Goal: Task Accomplishment & Management: Use online tool/utility

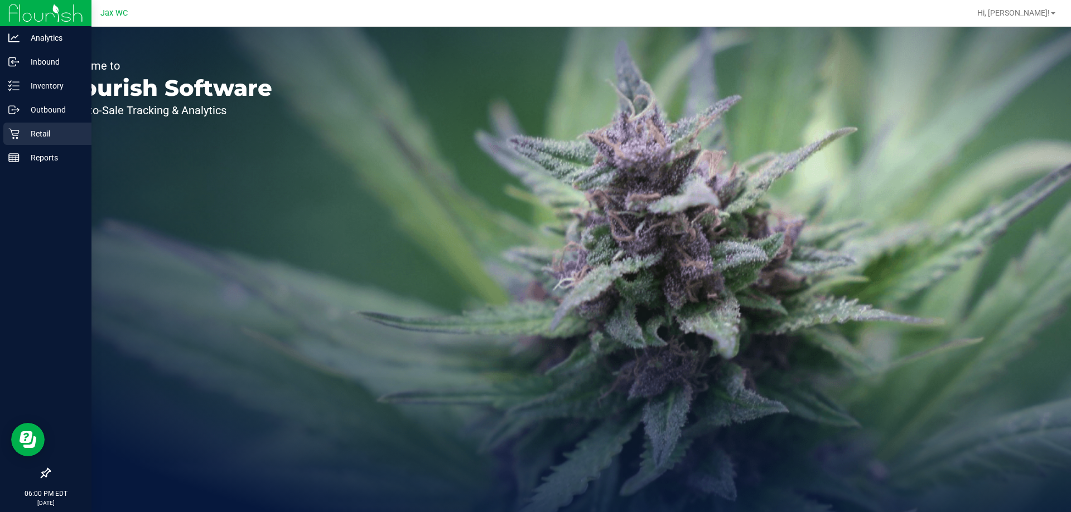
click at [20, 127] on div "Retail" at bounding box center [47, 134] width 88 height 22
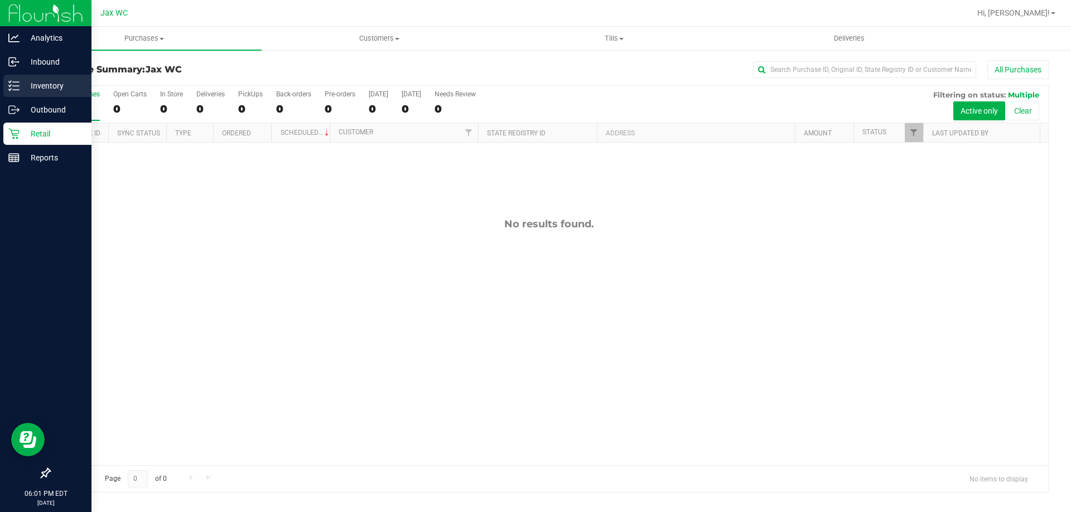
click at [24, 83] on p "Inventory" at bounding box center [53, 85] width 67 height 13
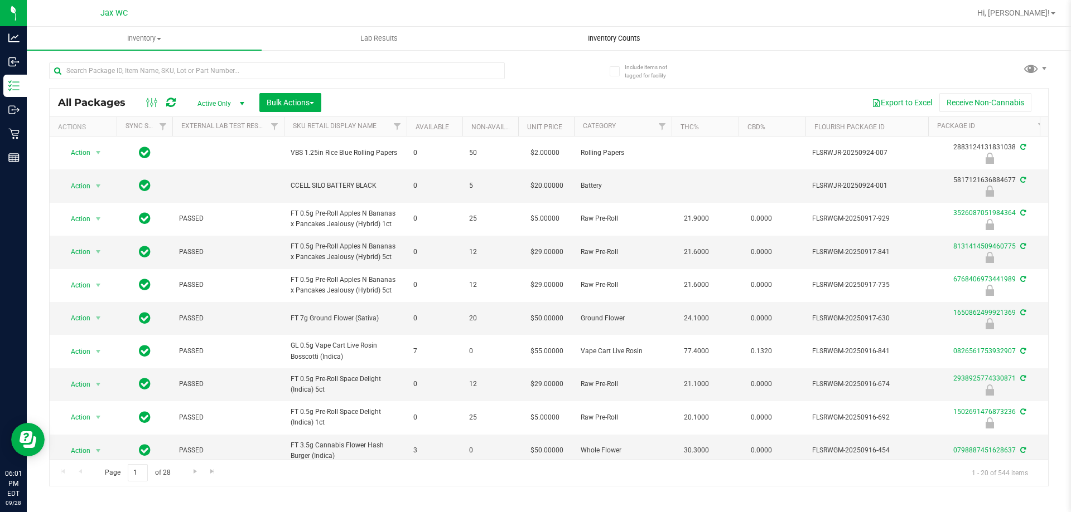
click at [620, 41] on span "Inventory Counts" at bounding box center [614, 38] width 83 height 10
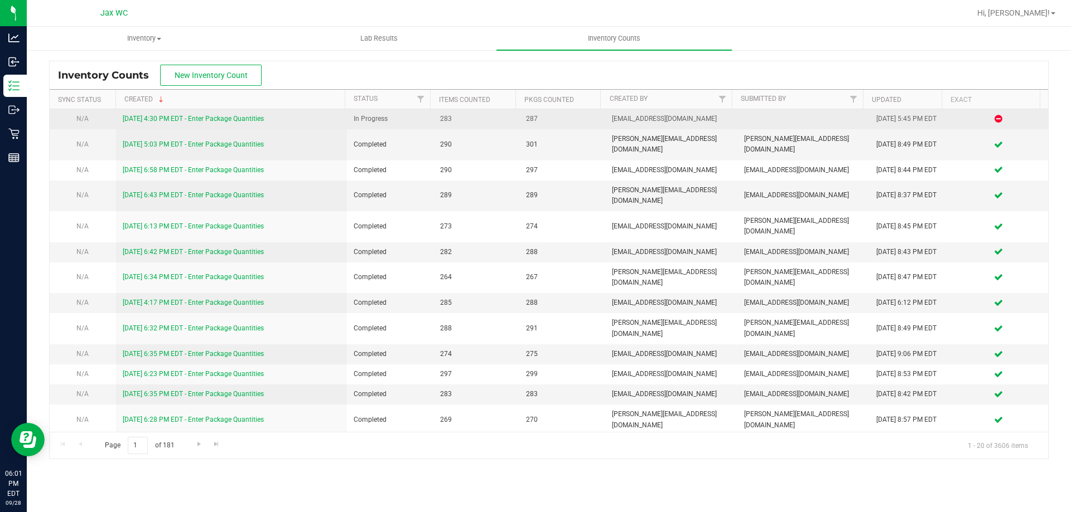
click at [240, 114] on div "[DATE] 4:30 PM EDT - Enter Package Quantities" at bounding box center [232, 119] width 218 height 11
click at [240, 118] on link "[DATE] 4:30 PM EDT - Enter Package Quantities" at bounding box center [193, 119] width 141 height 8
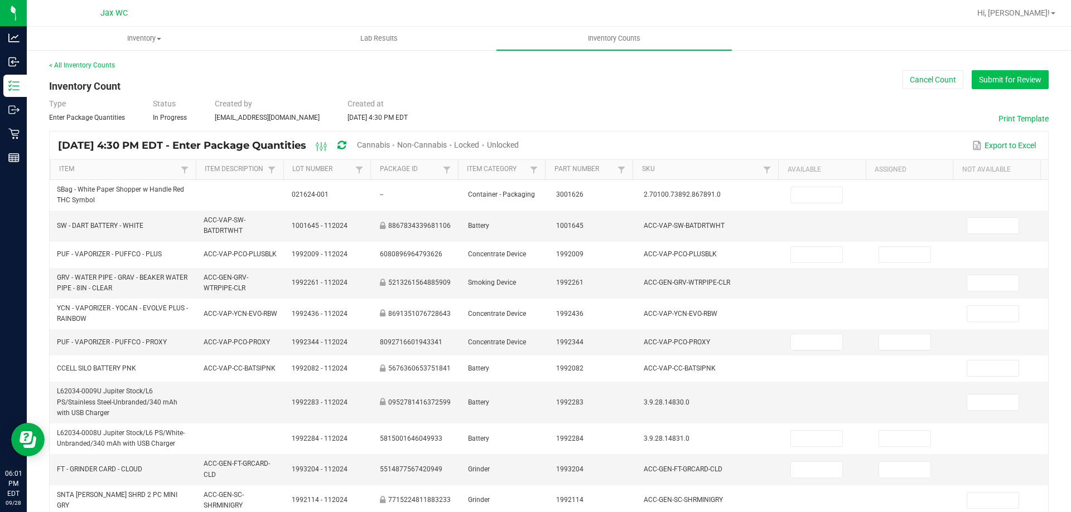
click at [985, 87] on button "Submit for Review" at bounding box center [1009, 79] width 77 height 19
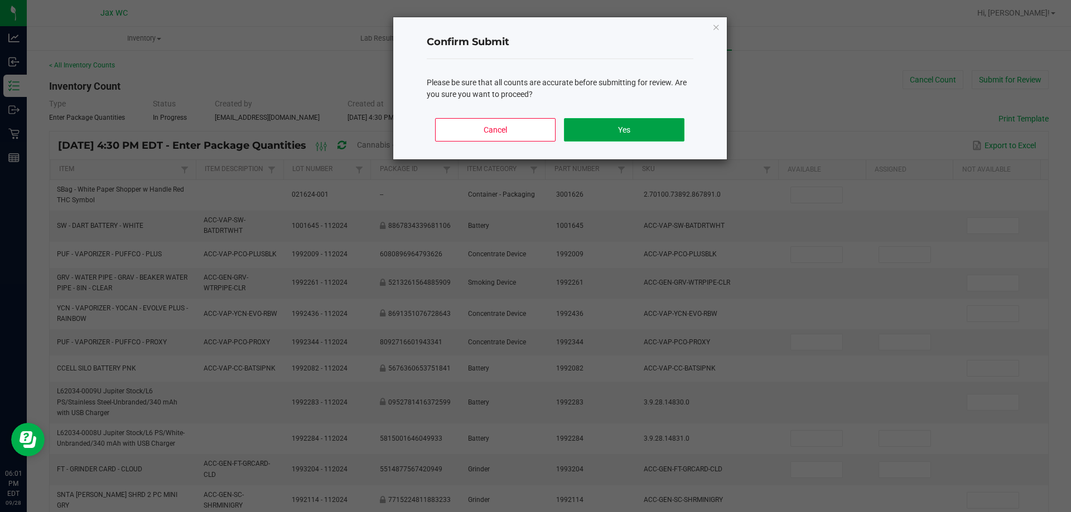
click at [624, 120] on button "Yes" at bounding box center [624, 129] width 120 height 23
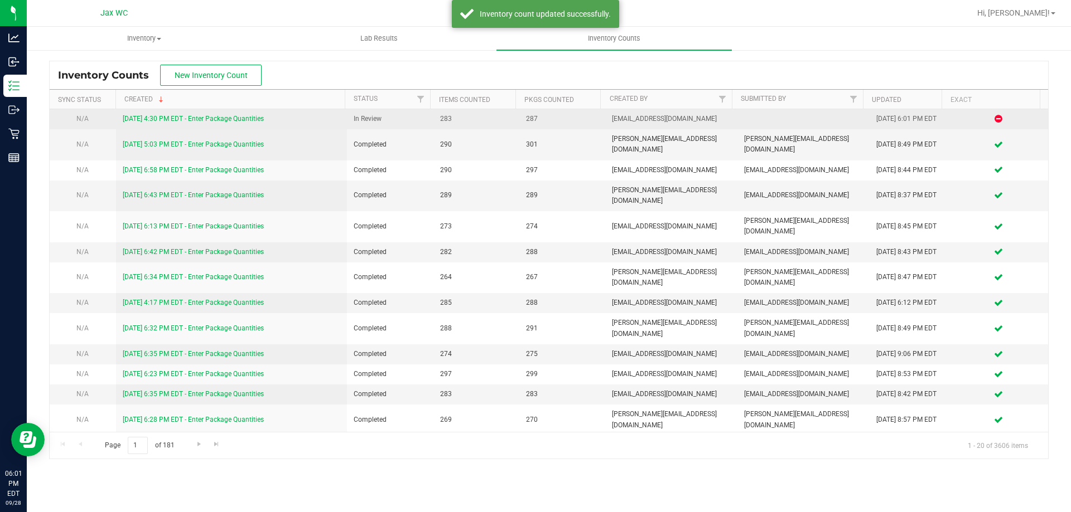
click at [230, 124] on div "[DATE] 4:30 PM EDT - Enter Package Quantities" at bounding box center [232, 119] width 218 height 11
click at [232, 120] on link "[DATE] 4:30 PM EDT - Enter Package Quantities" at bounding box center [193, 119] width 141 height 8
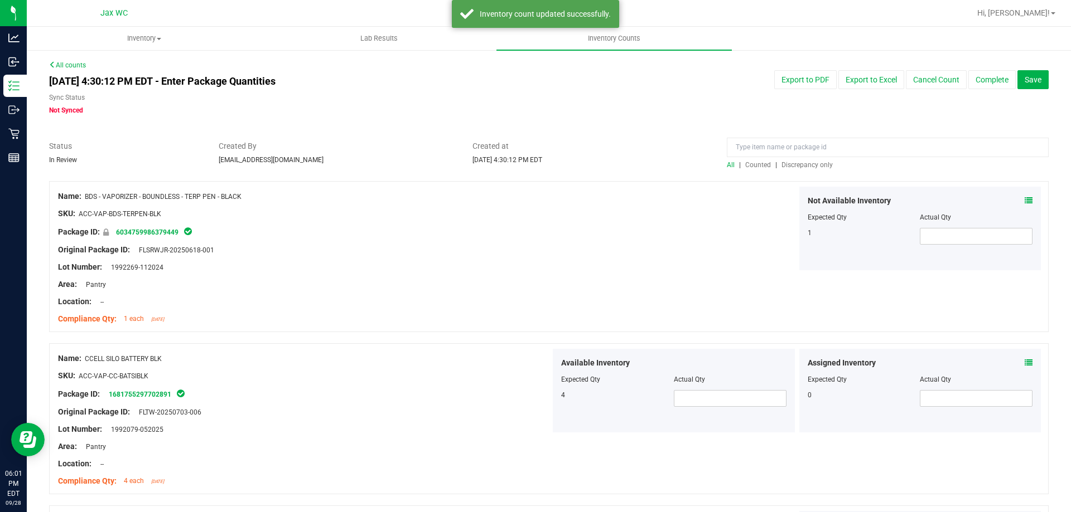
click at [815, 168] on span "Discrepancy only" at bounding box center [806, 165] width 51 height 8
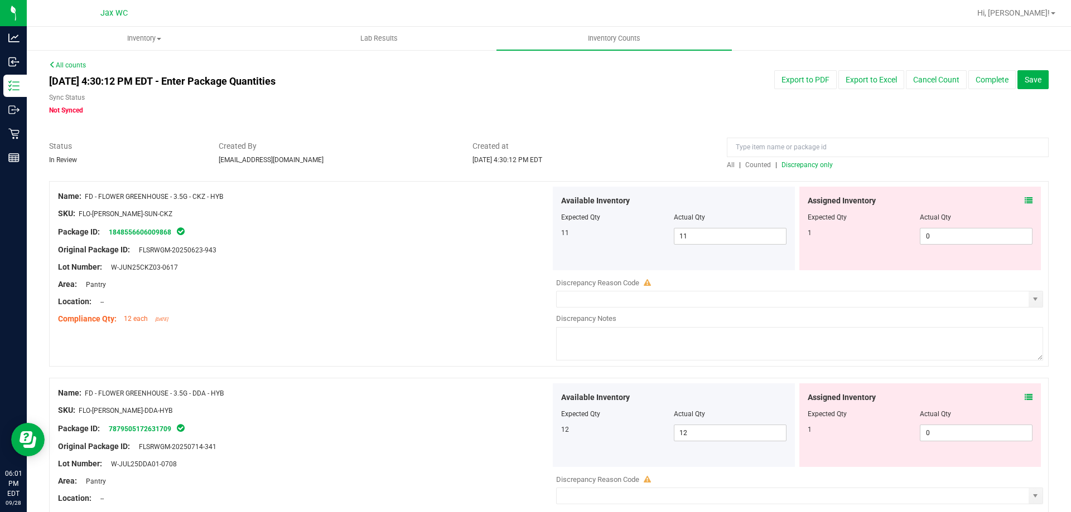
click at [1024, 198] on icon at bounding box center [1028, 201] width 8 height 8
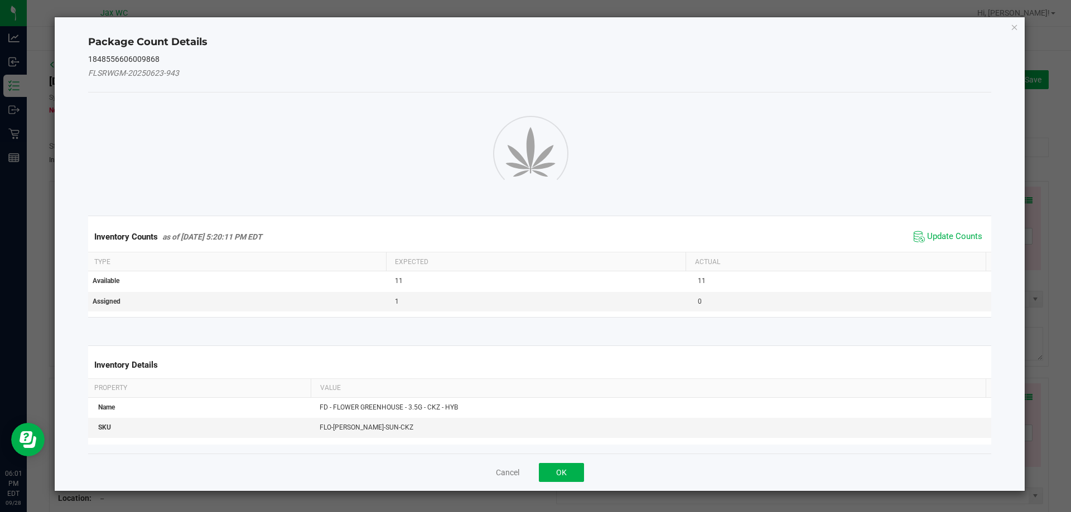
click at [1018, 208] on div "Package Count Details 1848556606009868 FLSRWGM-20250623-943 Inventory Counts as…" at bounding box center [540, 254] width 970 height 474
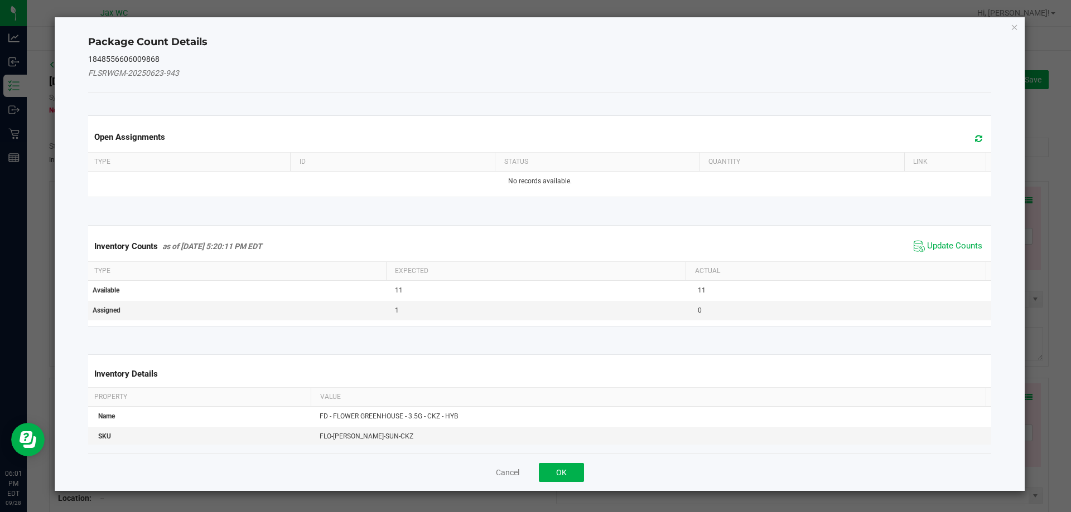
click at [950, 265] on th "Actual" at bounding box center [835, 271] width 300 height 19
click at [950, 241] on span "Update Counts" at bounding box center [954, 246] width 55 height 11
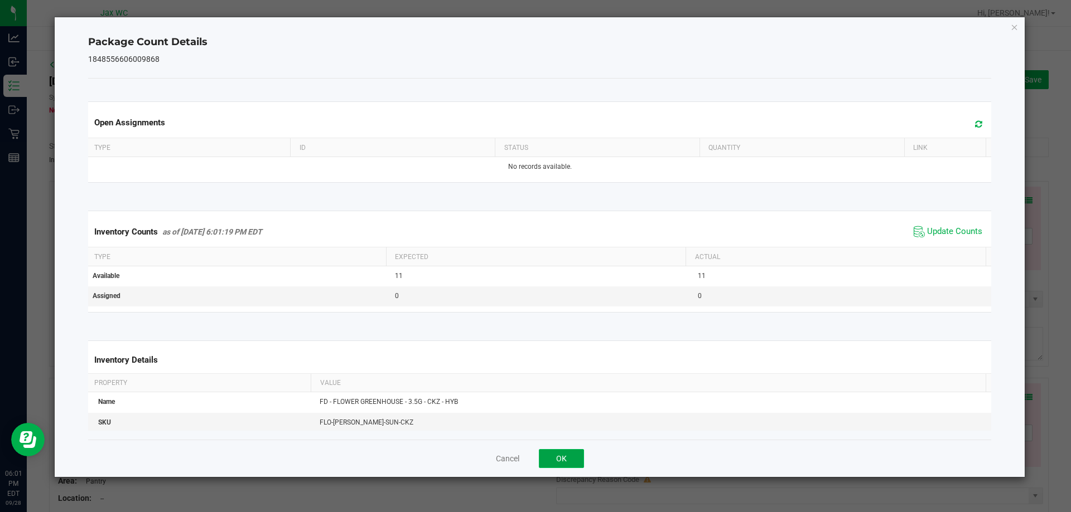
click at [574, 464] on button "OK" at bounding box center [561, 458] width 45 height 19
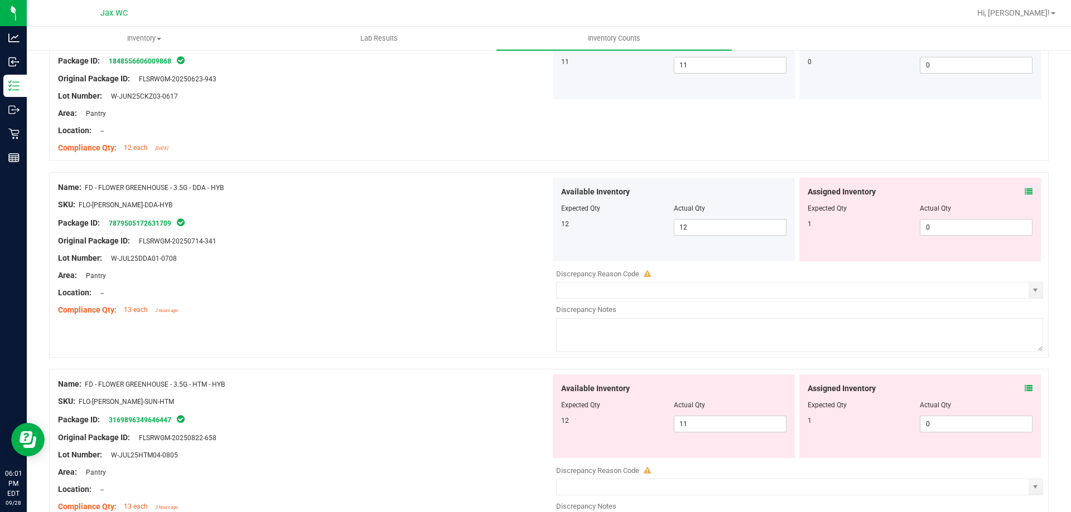
scroll to position [171, 0]
click at [1024, 192] on icon at bounding box center [1028, 192] width 8 height 8
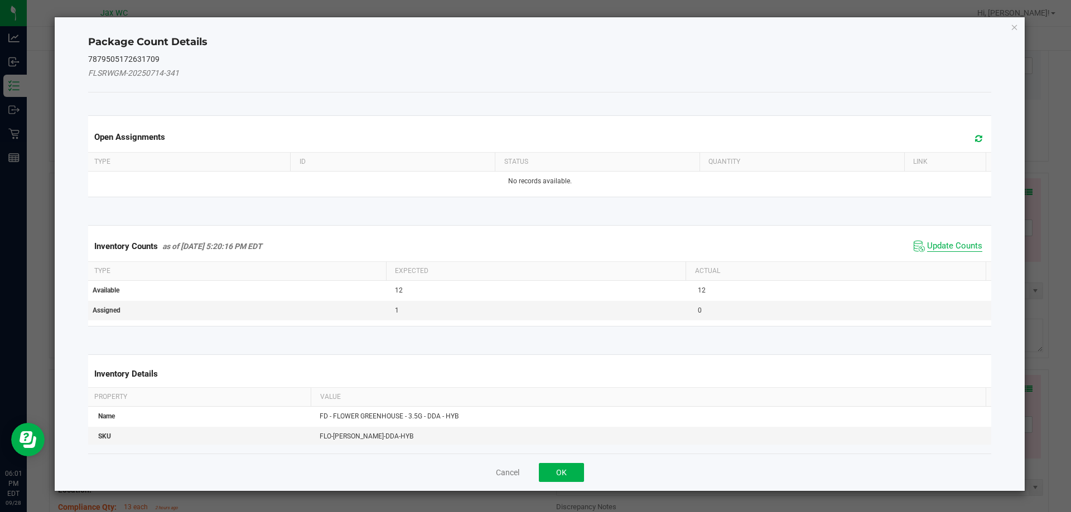
click at [942, 249] on span "Update Counts" at bounding box center [954, 246] width 55 height 11
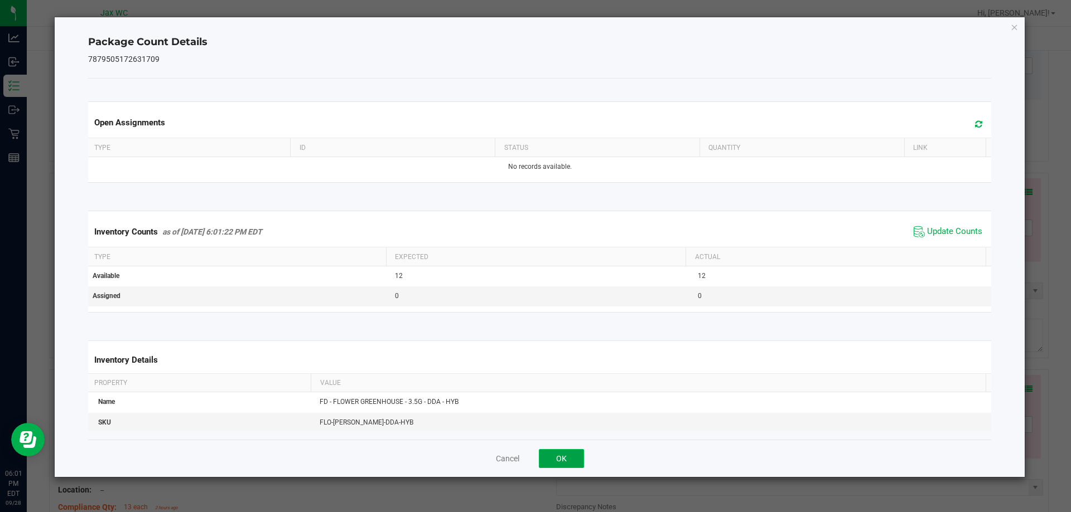
click at [577, 468] on button "OK" at bounding box center [561, 458] width 45 height 19
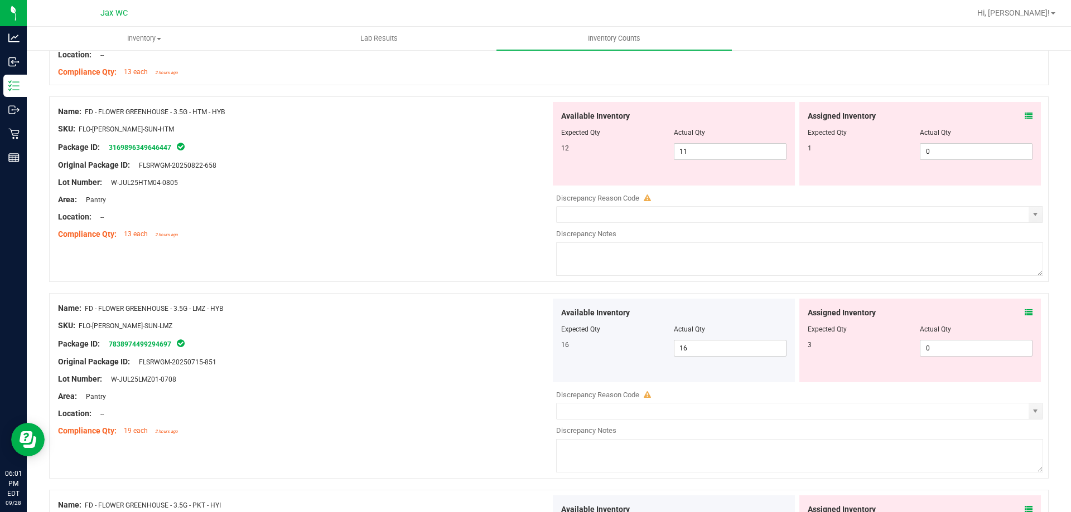
scroll to position [417, 0]
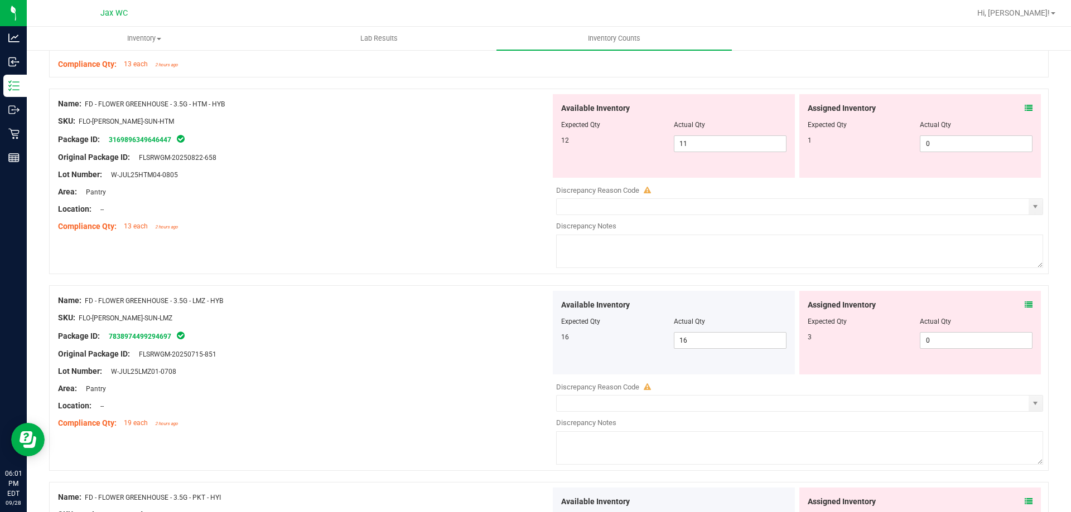
click at [1024, 108] on icon at bounding box center [1028, 108] width 8 height 8
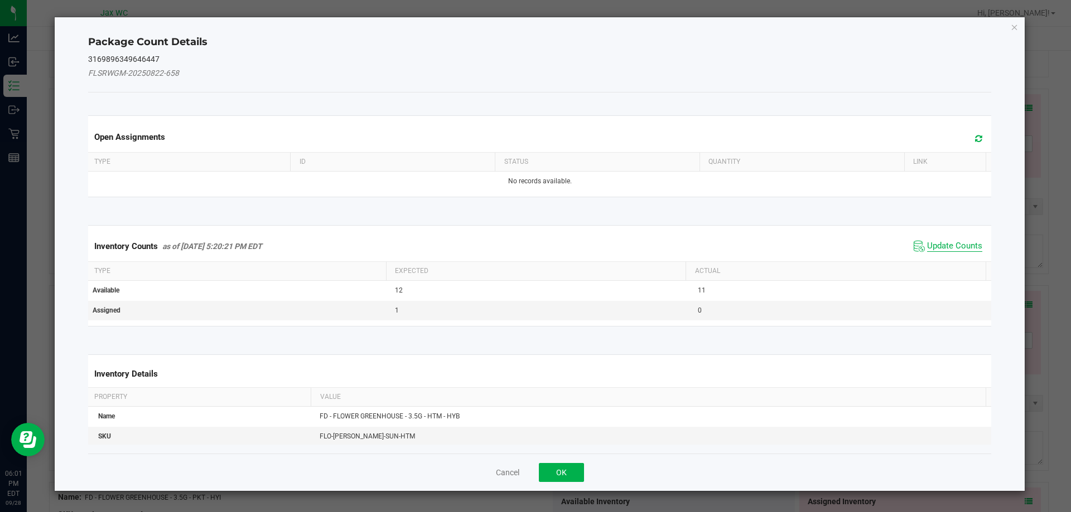
click at [945, 251] on span "Update Counts" at bounding box center [954, 246] width 55 height 11
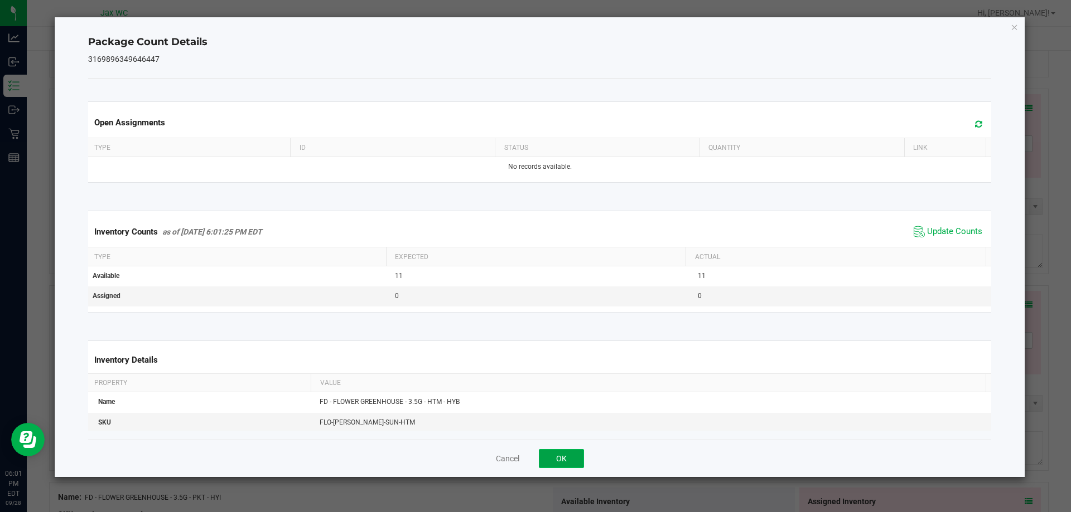
click at [583, 457] on button "OK" at bounding box center [561, 458] width 45 height 19
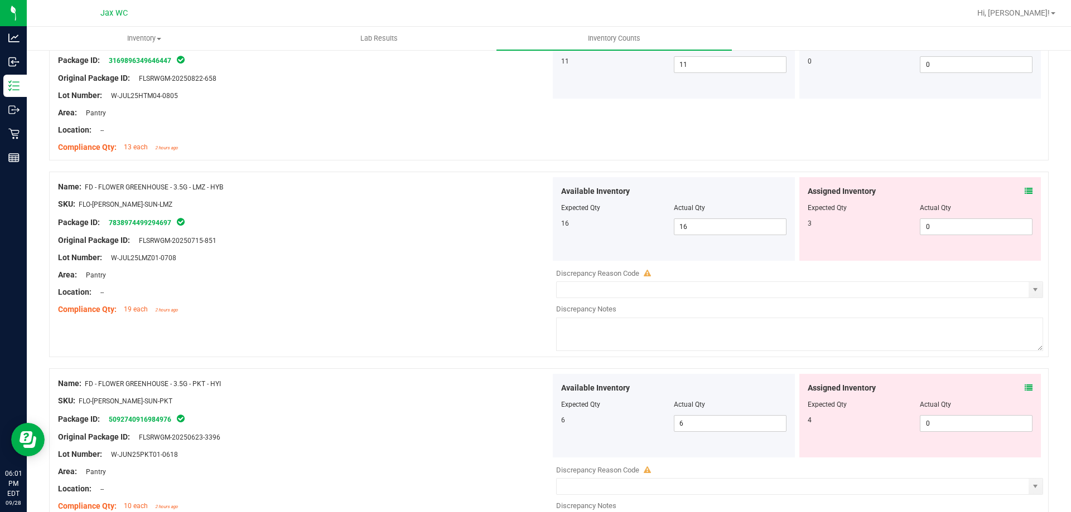
scroll to position [607, 0]
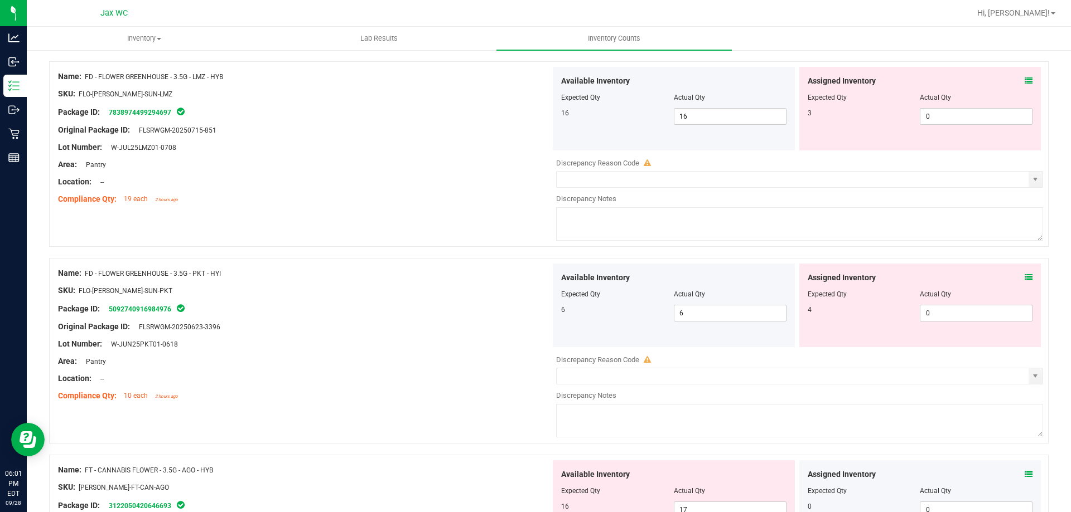
click at [1024, 79] on icon at bounding box center [1028, 81] width 8 height 8
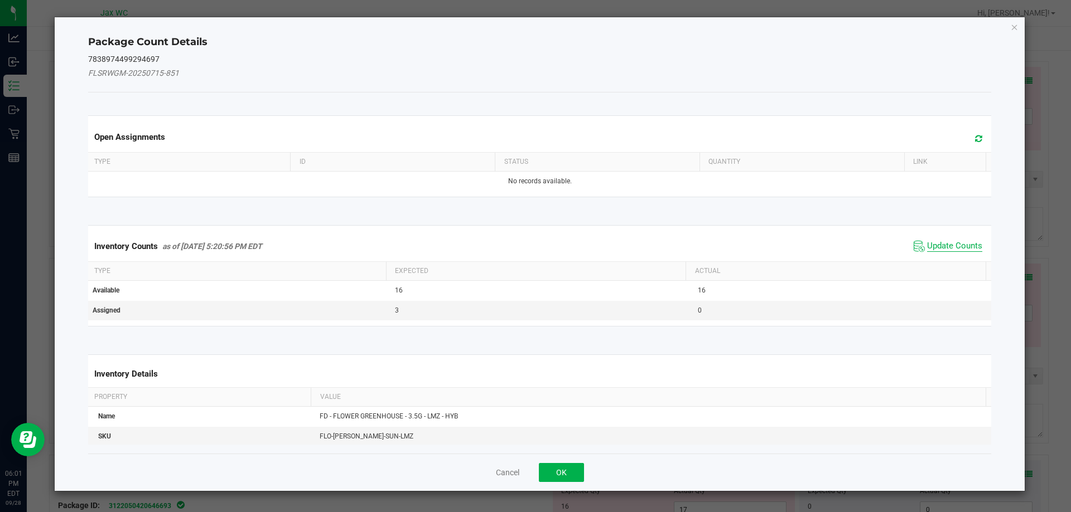
click at [937, 251] on span "Update Counts" at bounding box center [954, 246] width 55 height 11
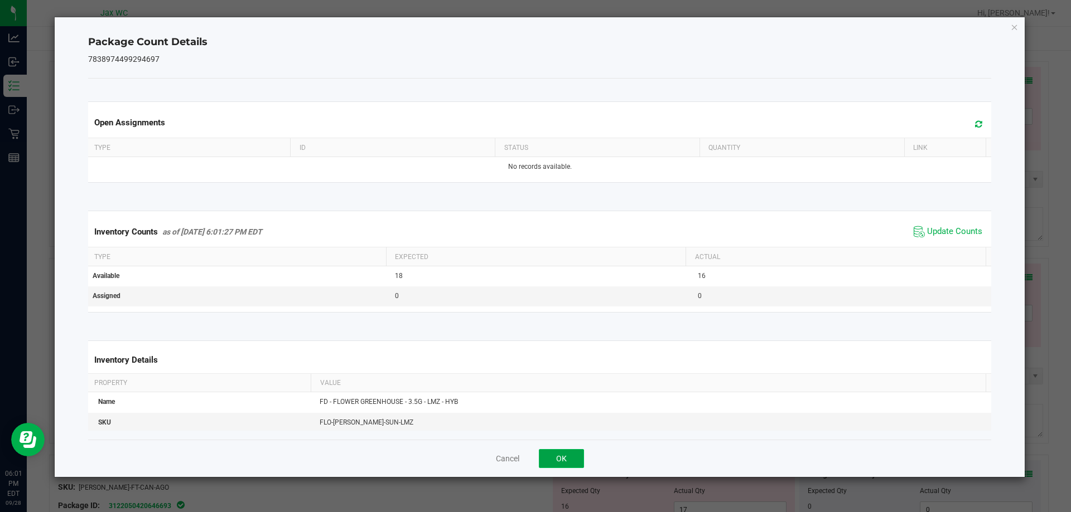
click at [582, 457] on button "OK" at bounding box center [561, 458] width 45 height 19
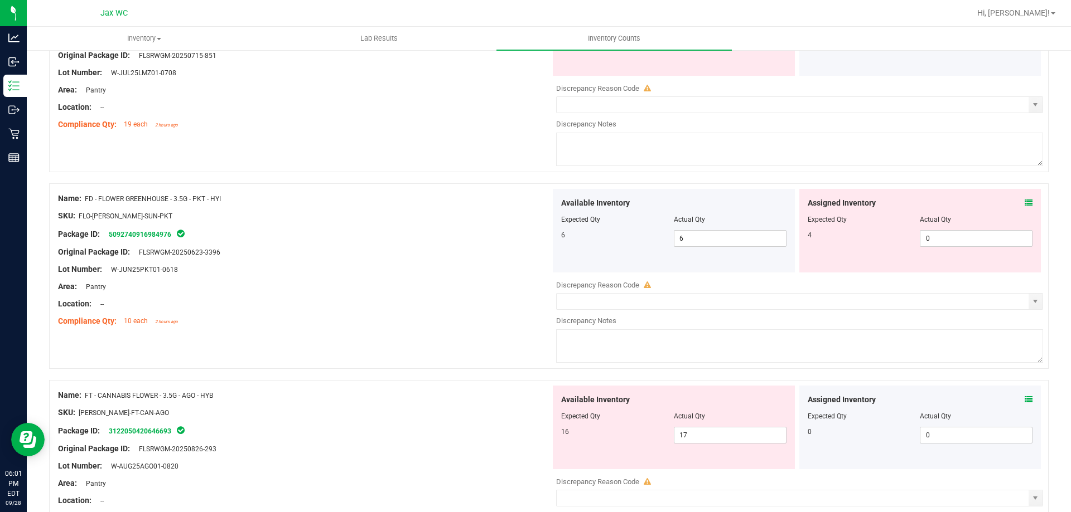
scroll to position [704, 0]
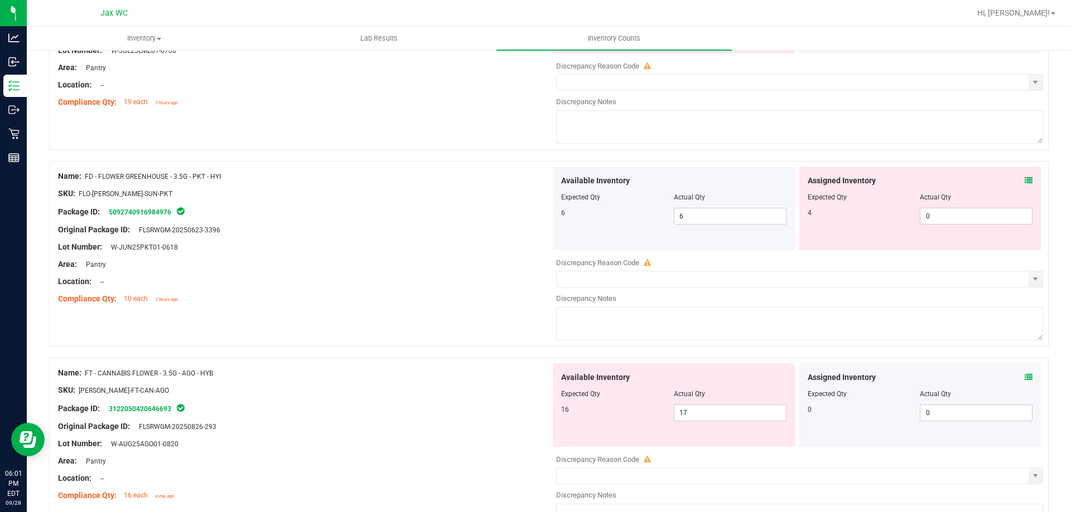
click at [1024, 180] on icon at bounding box center [1028, 181] width 8 height 8
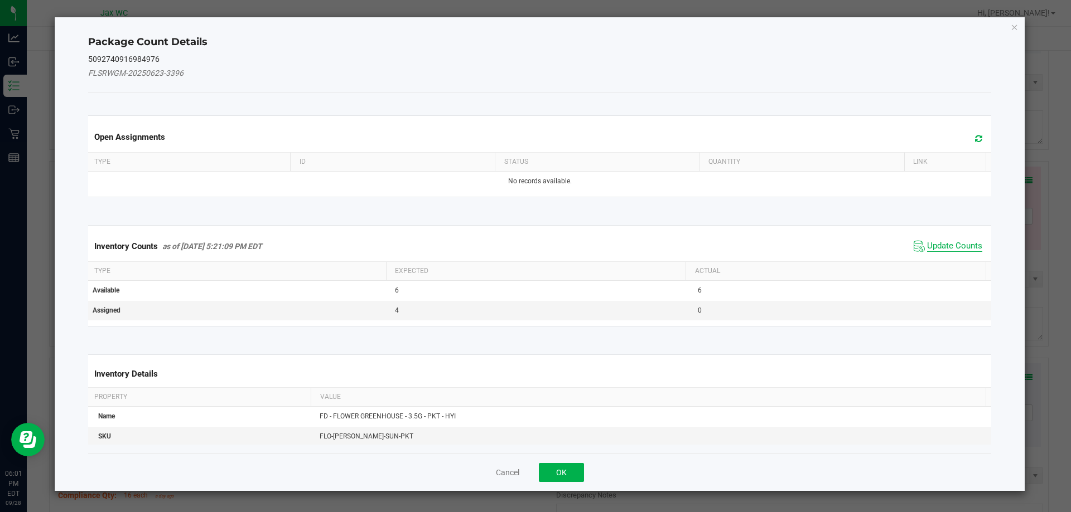
click at [941, 249] on span "Update Counts" at bounding box center [954, 246] width 55 height 11
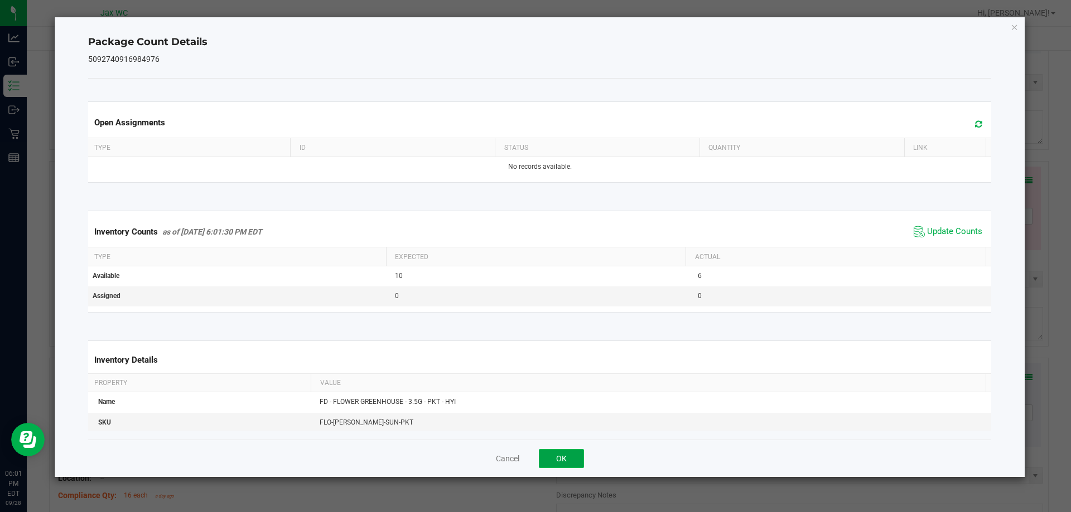
click at [568, 459] on button "OK" at bounding box center [561, 458] width 45 height 19
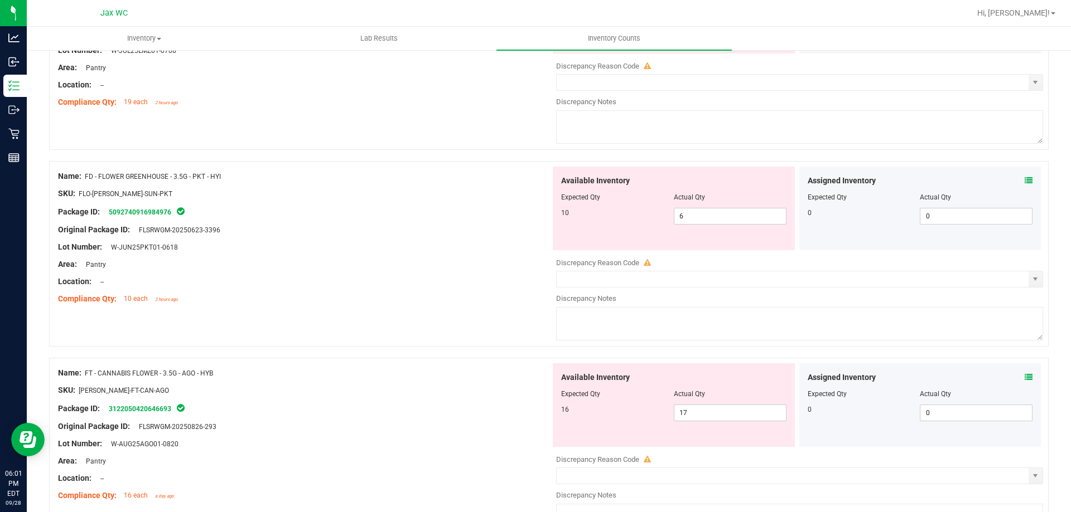
click at [1024, 376] on icon at bounding box center [1028, 378] width 8 height 8
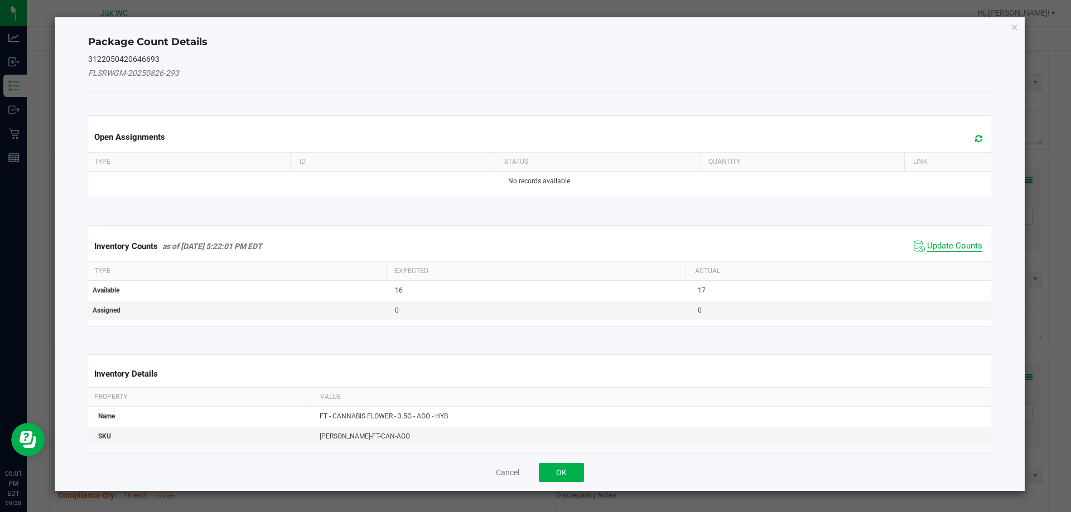
click at [951, 248] on span "Update Counts" at bounding box center [954, 246] width 55 height 11
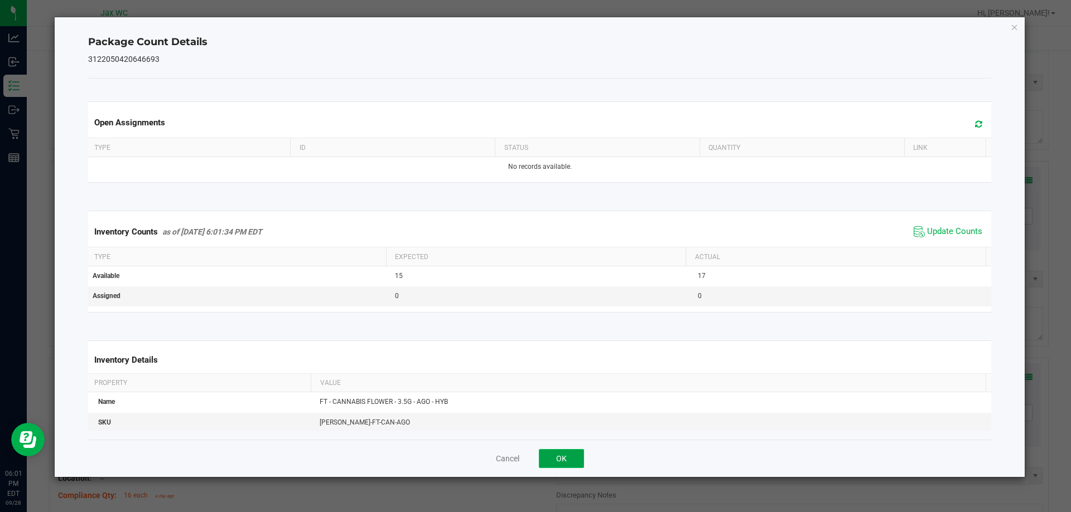
click at [580, 462] on button "OK" at bounding box center [561, 458] width 45 height 19
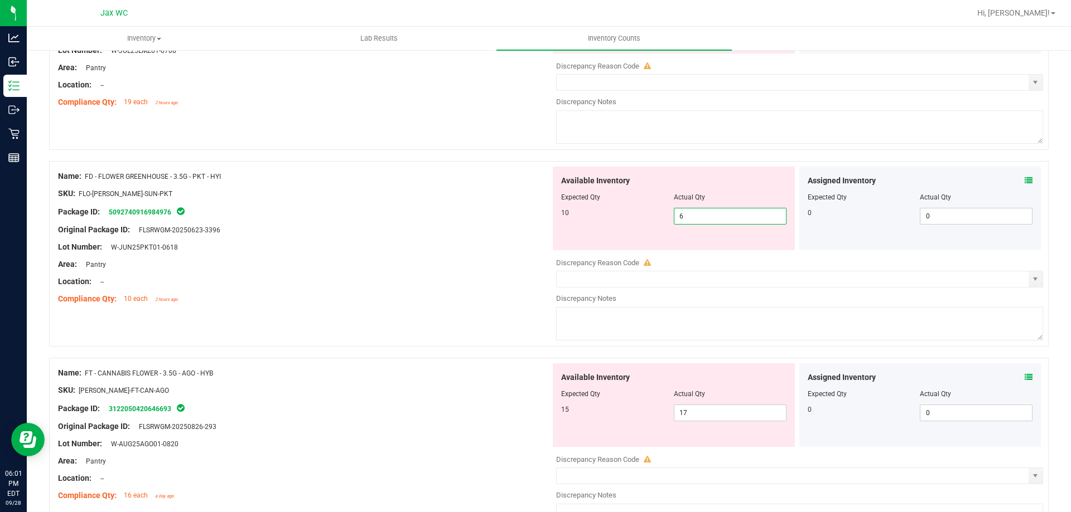
click at [698, 216] on span "6 6" at bounding box center [730, 216] width 113 height 17
click at [698, 216] on input "6" at bounding box center [730, 217] width 112 height 16
type input "10"
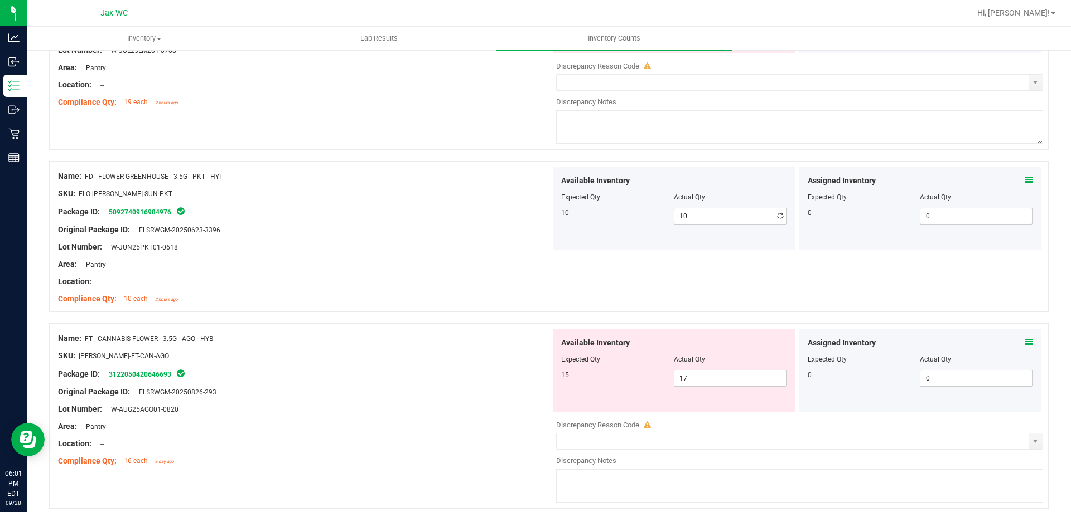
click at [502, 189] on div "SKU: FLO-[PERSON_NAME]-SUN-PKT" at bounding box center [304, 194] width 492 height 12
click at [1024, 340] on icon at bounding box center [1028, 343] width 8 height 8
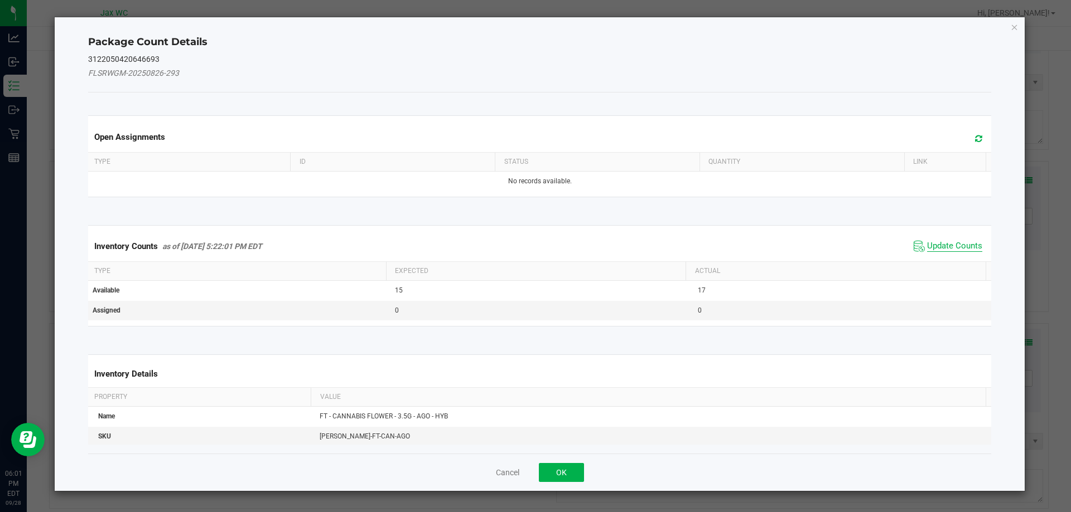
click at [960, 248] on span "Update Counts" at bounding box center [954, 246] width 55 height 11
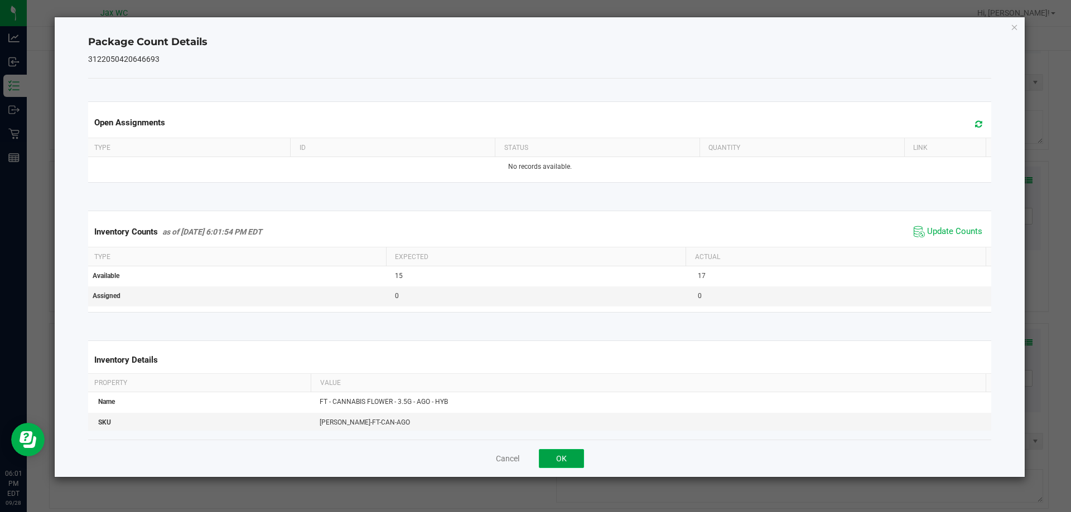
click at [561, 457] on button "OK" at bounding box center [561, 458] width 45 height 19
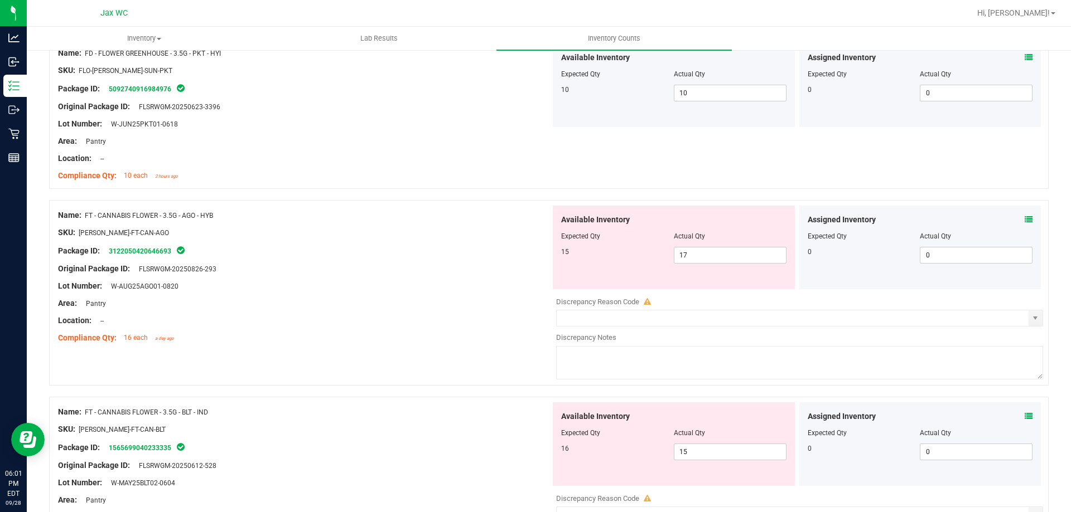
scroll to position [865, 0]
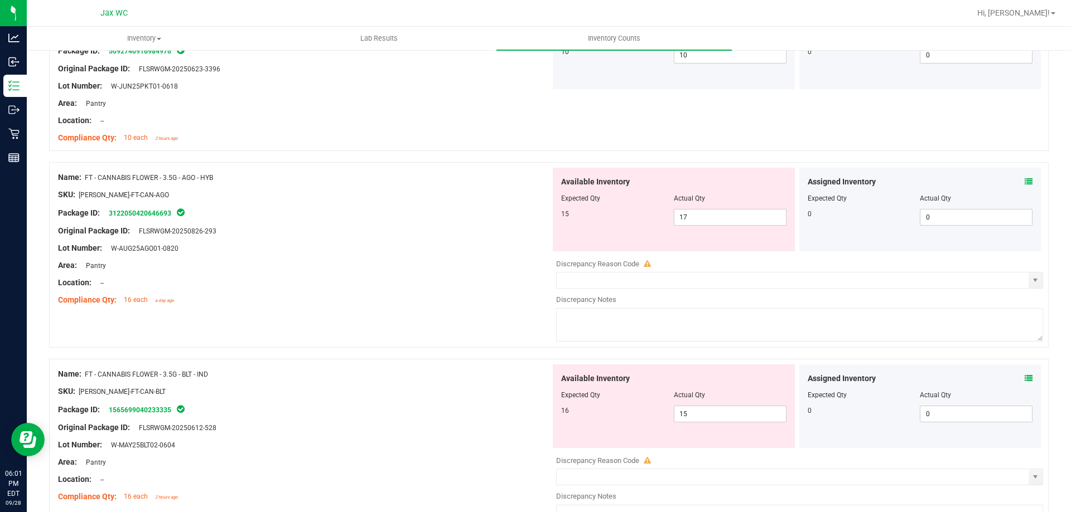
click at [1024, 378] on icon at bounding box center [1028, 379] width 8 height 8
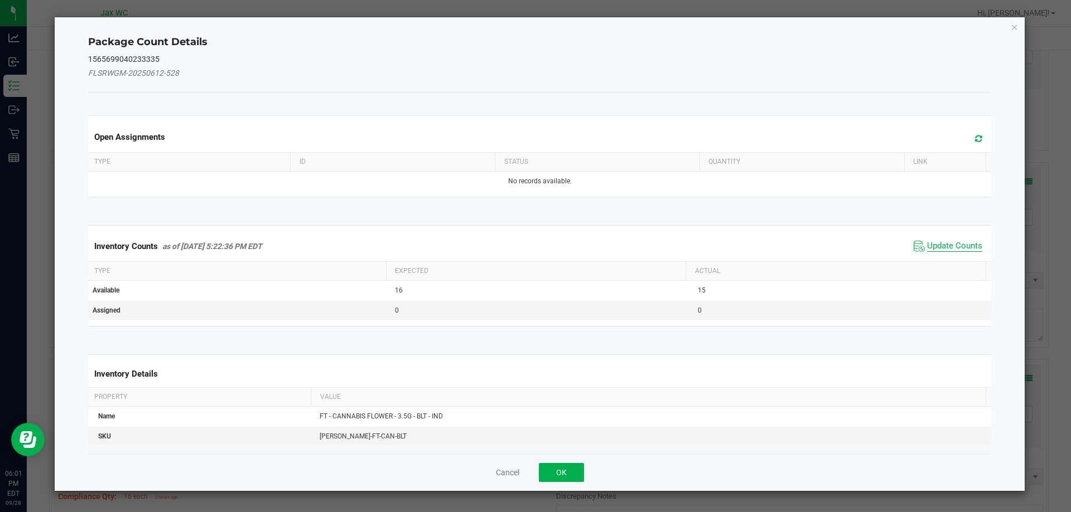
click at [948, 243] on span "Update Counts" at bounding box center [954, 246] width 55 height 11
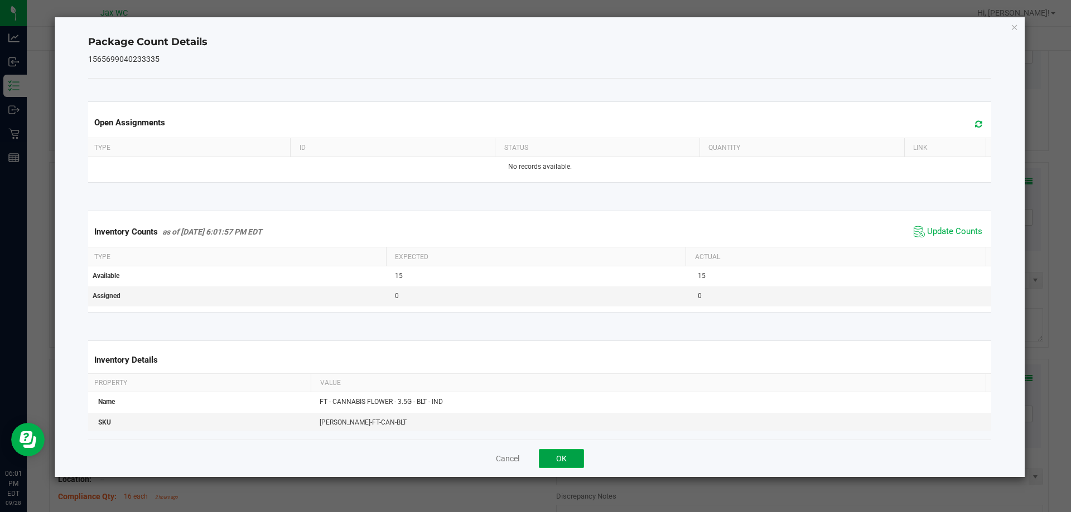
click at [561, 467] on button "OK" at bounding box center [561, 458] width 45 height 19
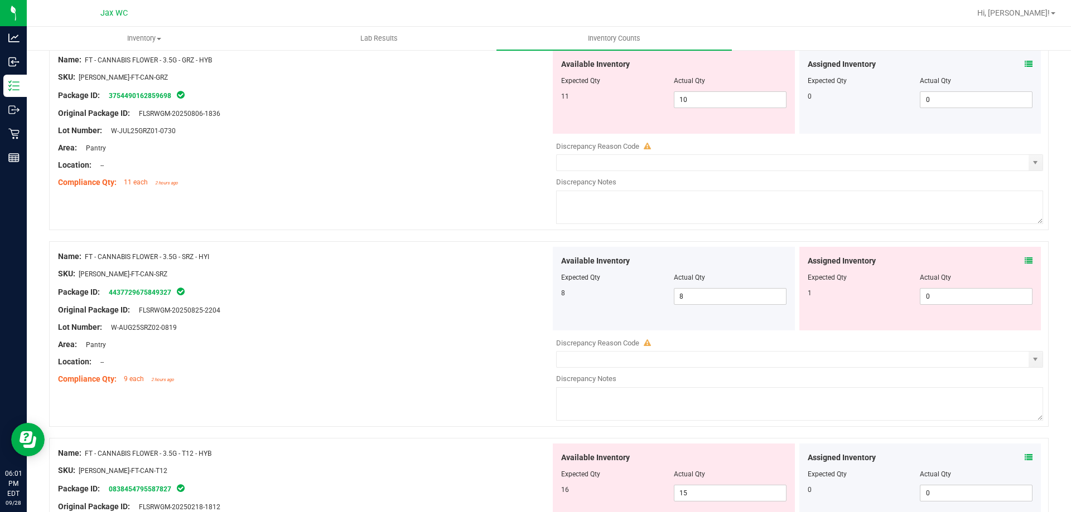
scroll to position [1296, 0]
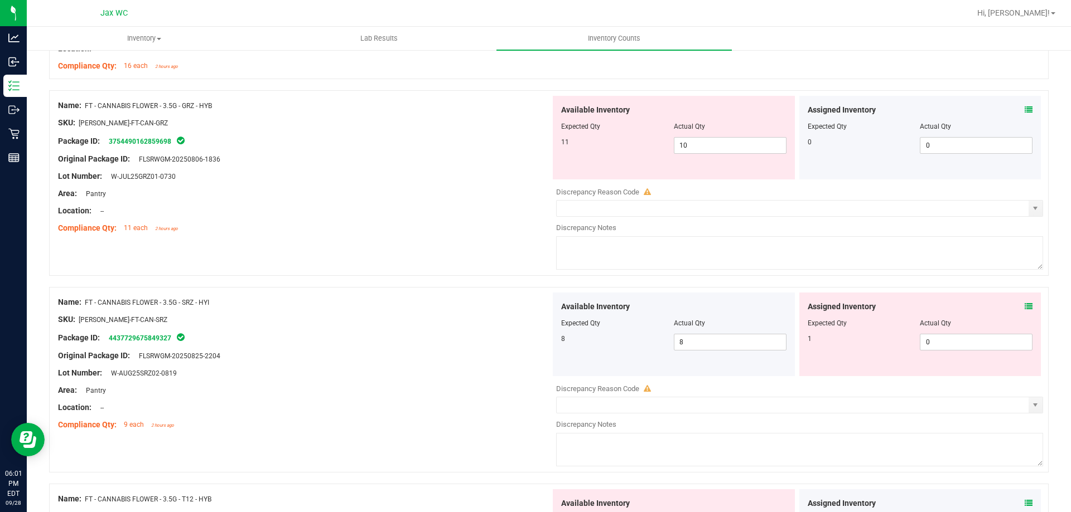
click at [1024, 112] on icon at bounding box center [1028, 110] width 8 height 8
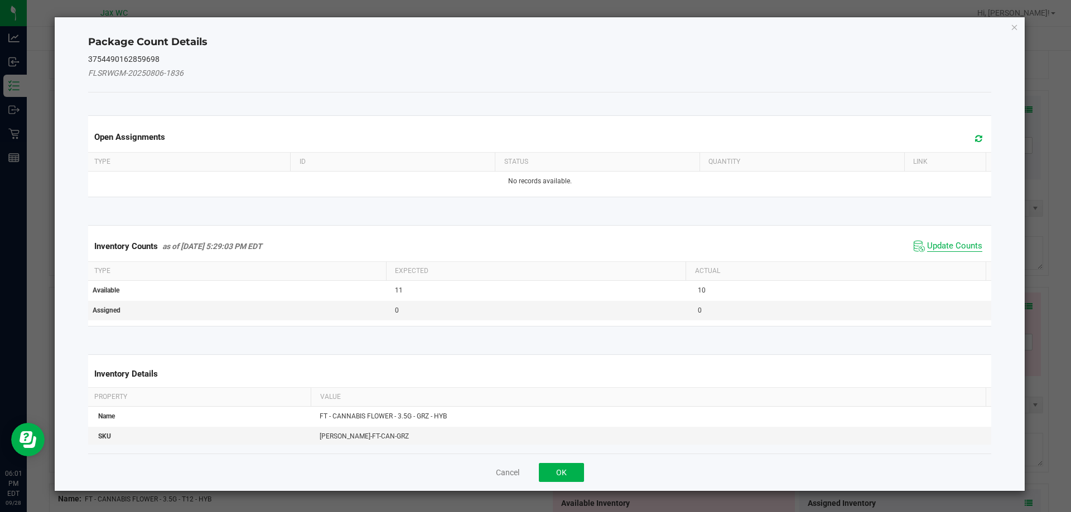
click at [927, 244] on span "Update Counts" at bounding box center [954, 246] width 55 height 11
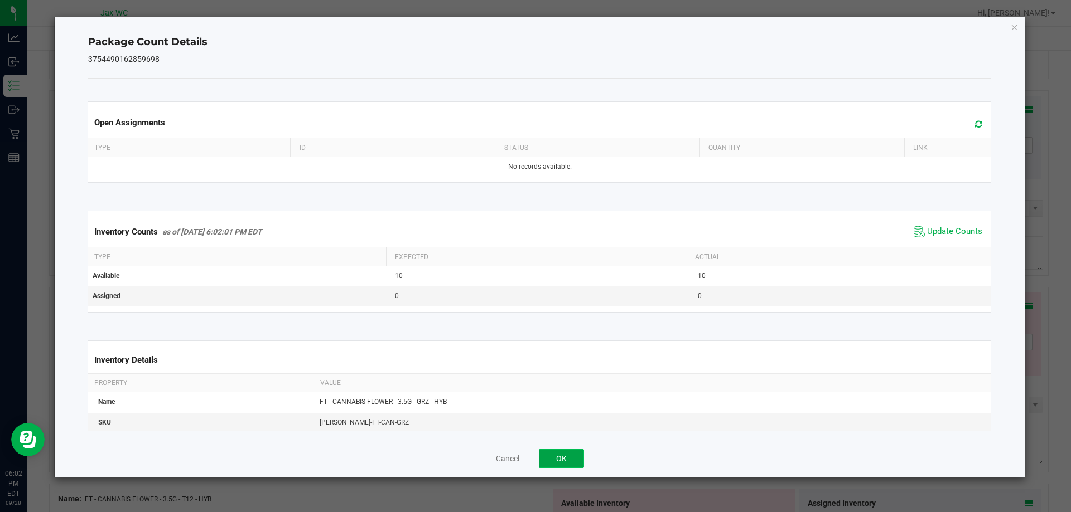
click at [564, 464] on button "OK" at bounding box center [561, 458] width 45 height 19
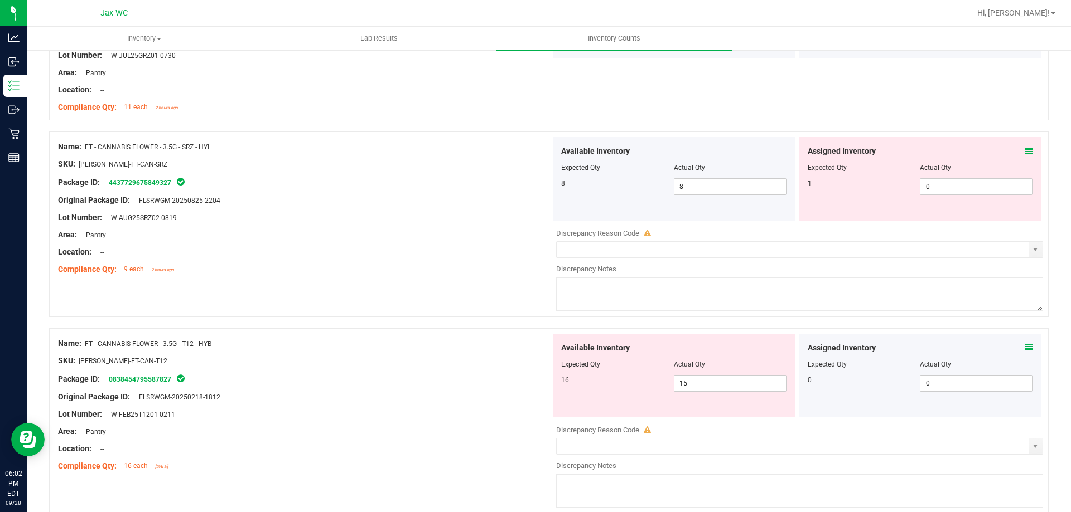
scroll to position [1416, 0]
click at [1024, 348] on icon at bounding box center [1028, 349] width 8 height 8
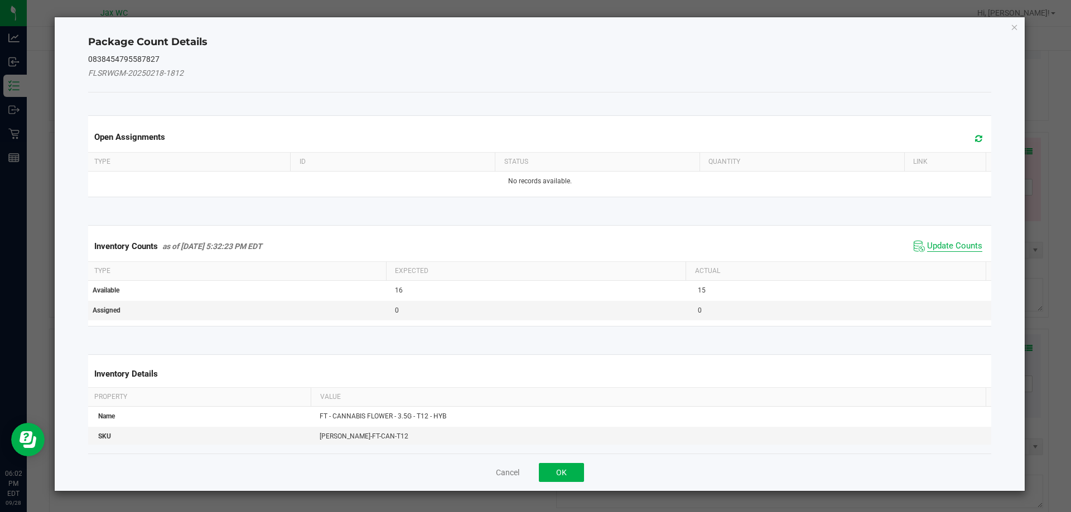
click at [947, 248] on span "Update Counts" at bounding box center [954, 246] width 55 height 11
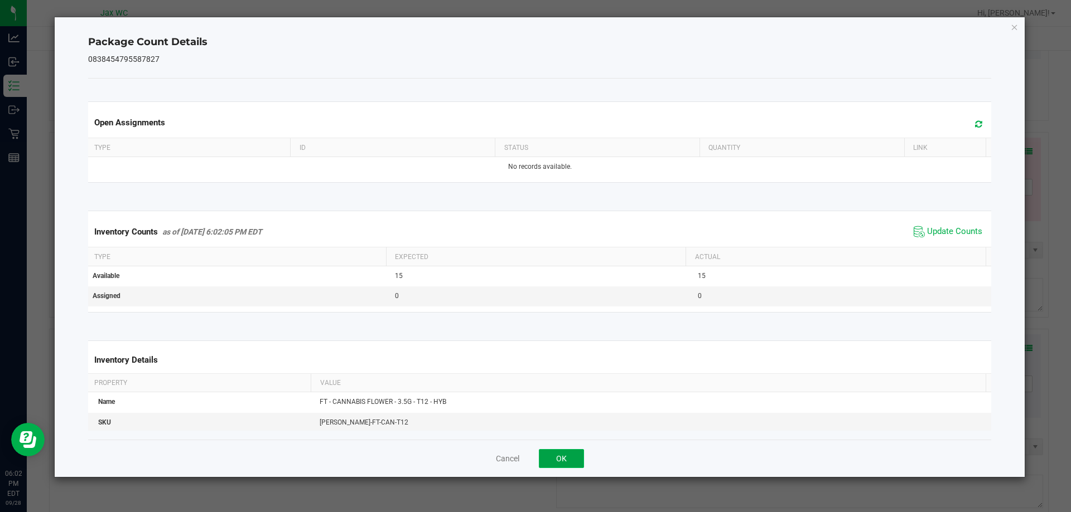
click at [563, 454] on button "OK" at bounding box center [561, 458] width 45 height 19
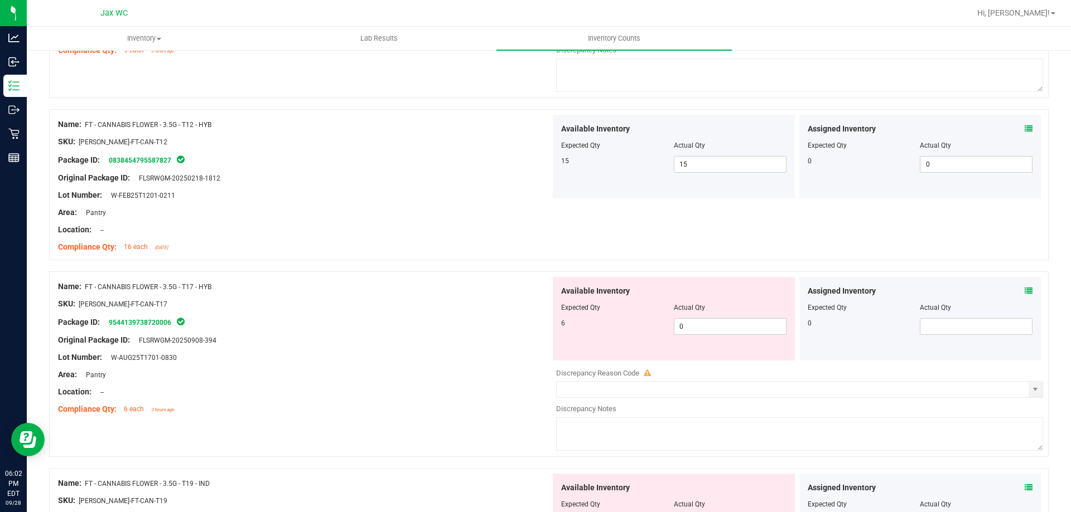
scroll to position [1669, 0]
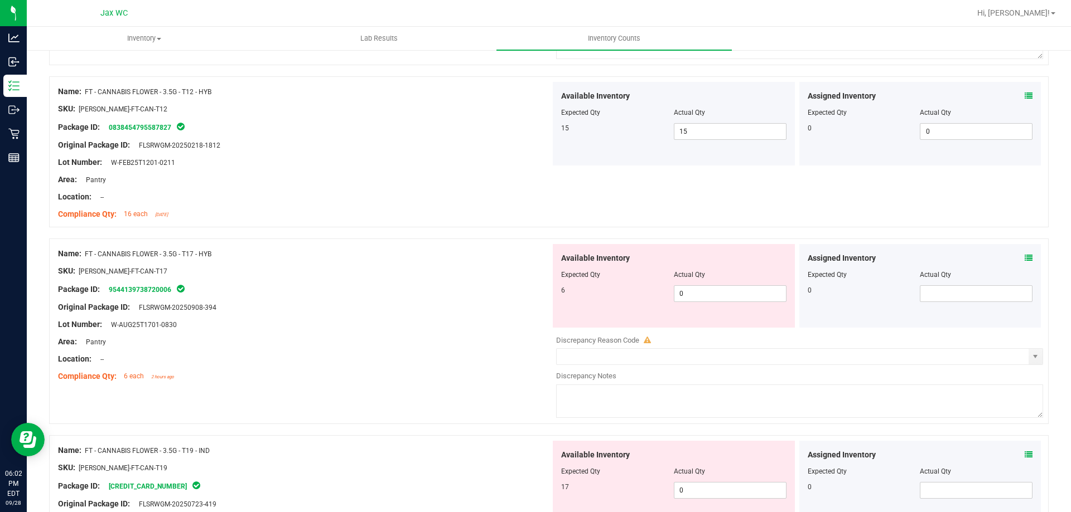
click at [1024, 257] on icon at bounding box center [1028, 258] width 8 height 8
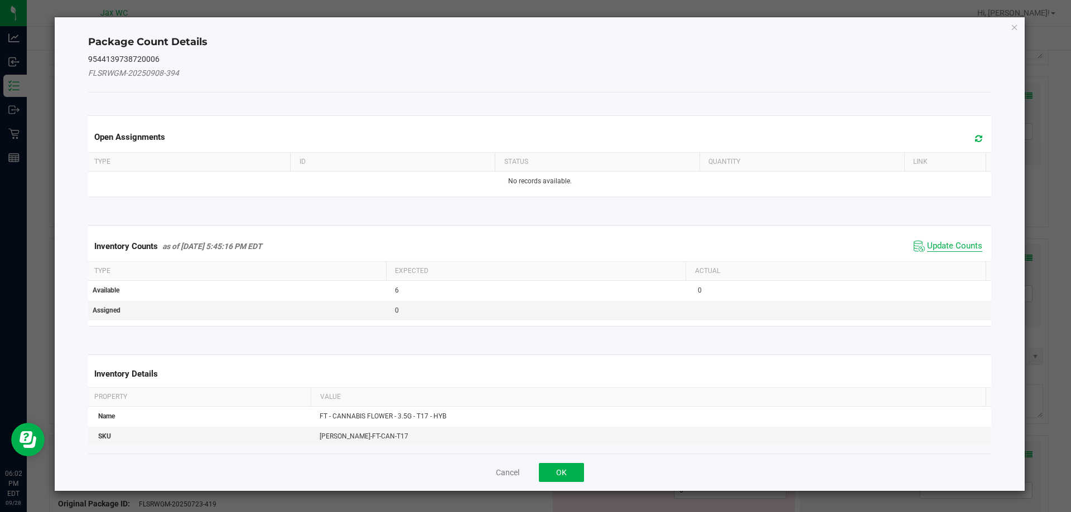
click at [937, 248] on span "Update Counts" at bounding box center [954, 246] width 55 height 11
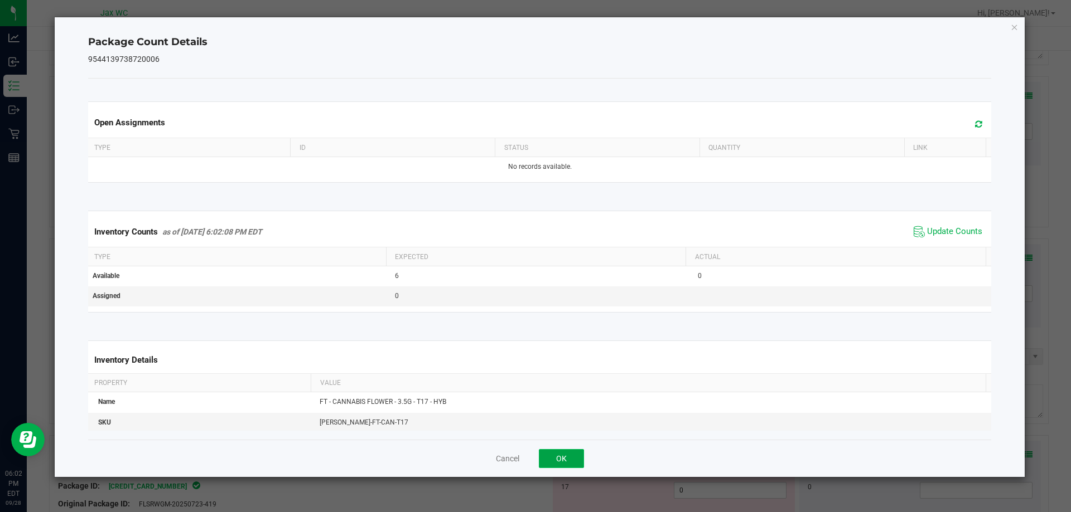
click at [561, 457] on button "OK" at bounding box center [561, 458] width 45 height 19
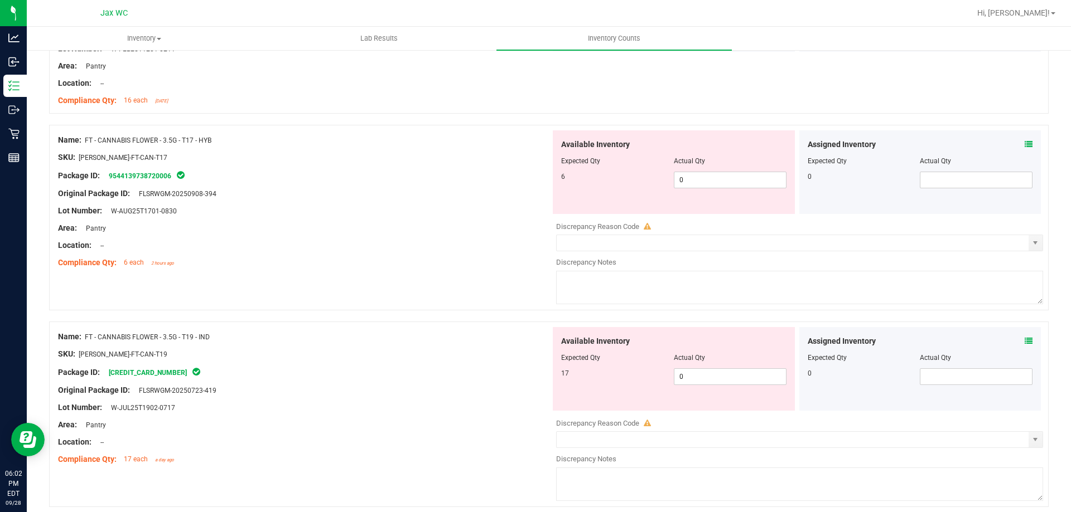
scroll to position [1785, 0]
click at [1024, 338] on icon at bounding box center [1028, 339] width 8 height 8
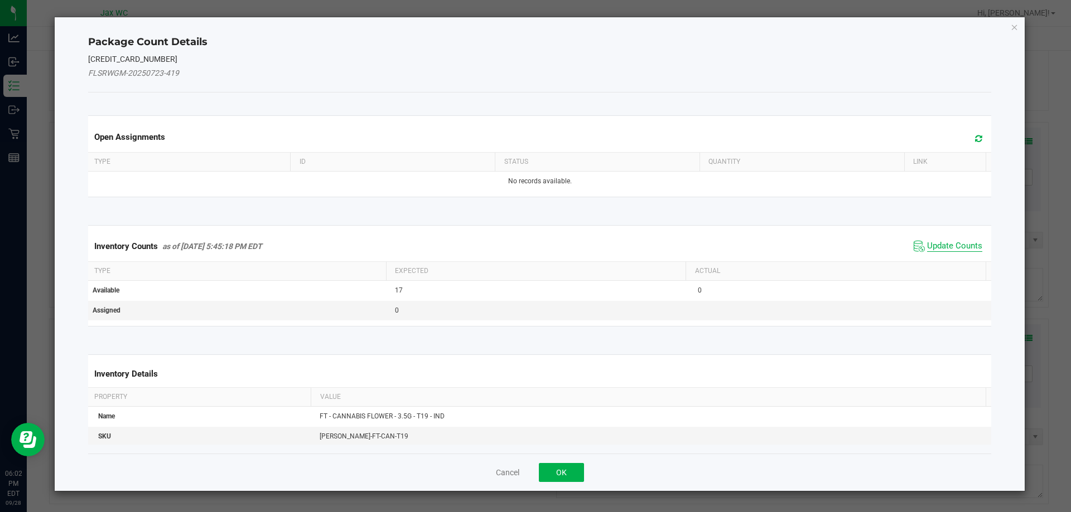
click at [950, 241] on span "Update Counts" at bounding box center [954, 246] width 55 height 11
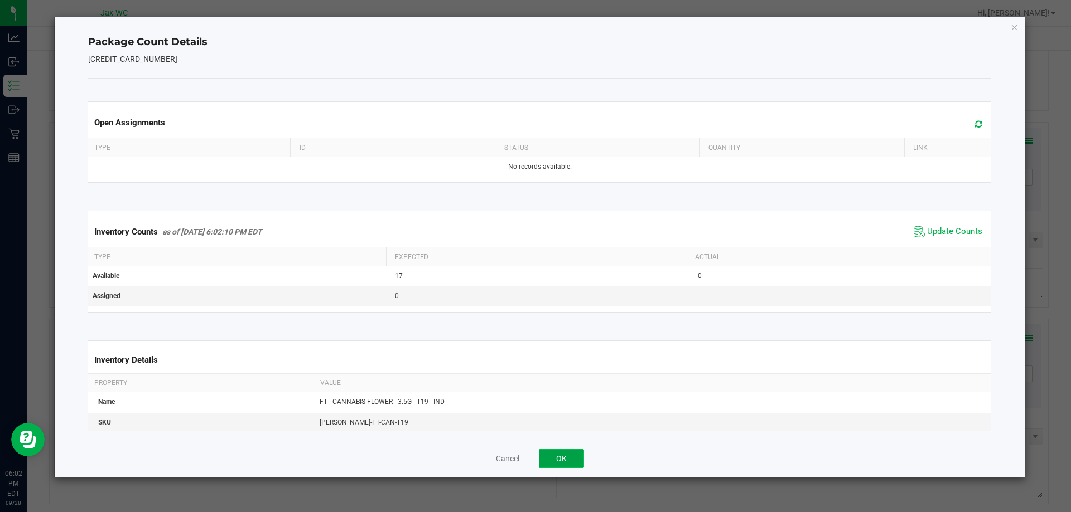
click at [579, 460] on button "OK" at bounding box center [561, 458] width 45 height 19
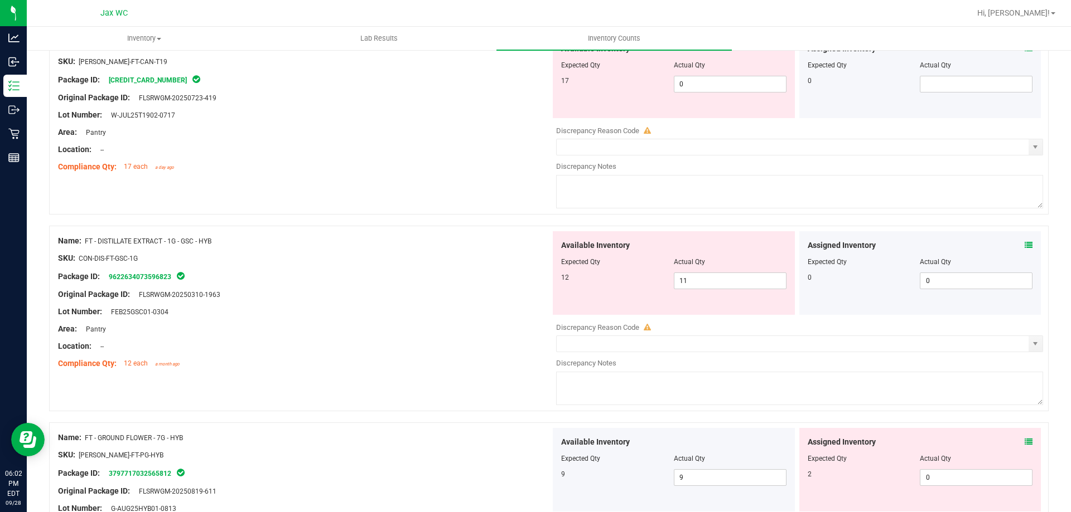
scroll to position [2086, 0]
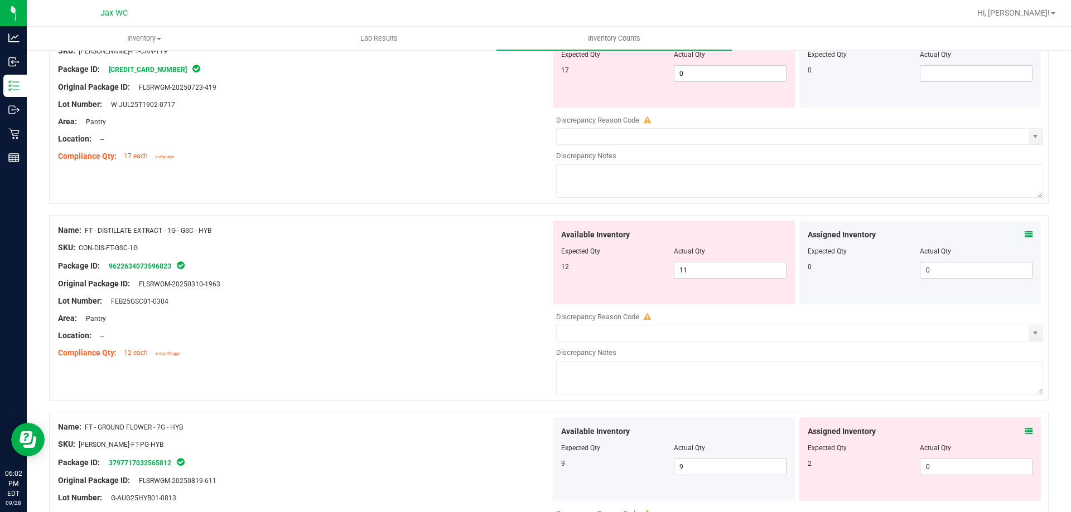
click at [1024, 231] on icon at bounding box center [1028, 235] width 8 height 8
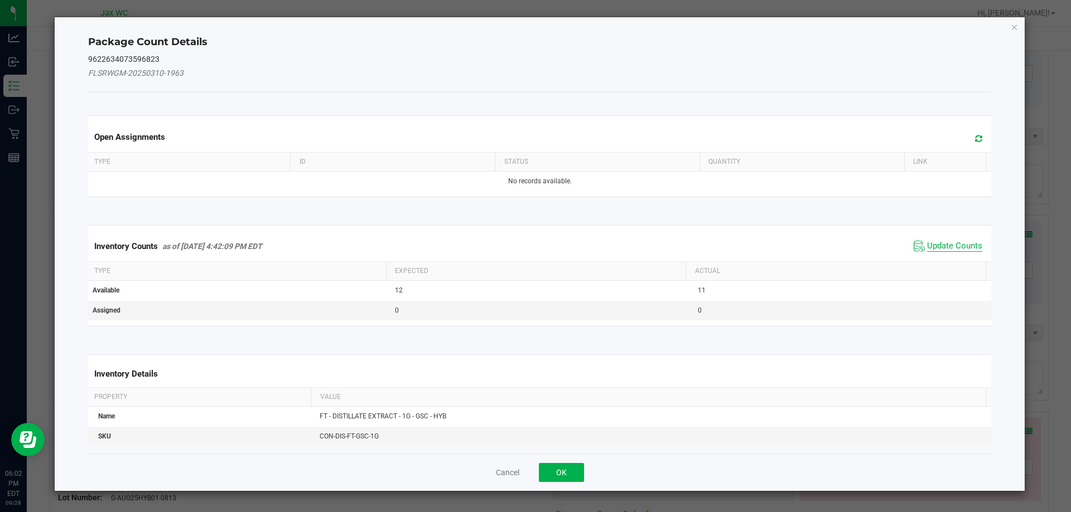
click at [950, 247] on span "Update Counts" at bounding box center [954, 246] width 55 height 11
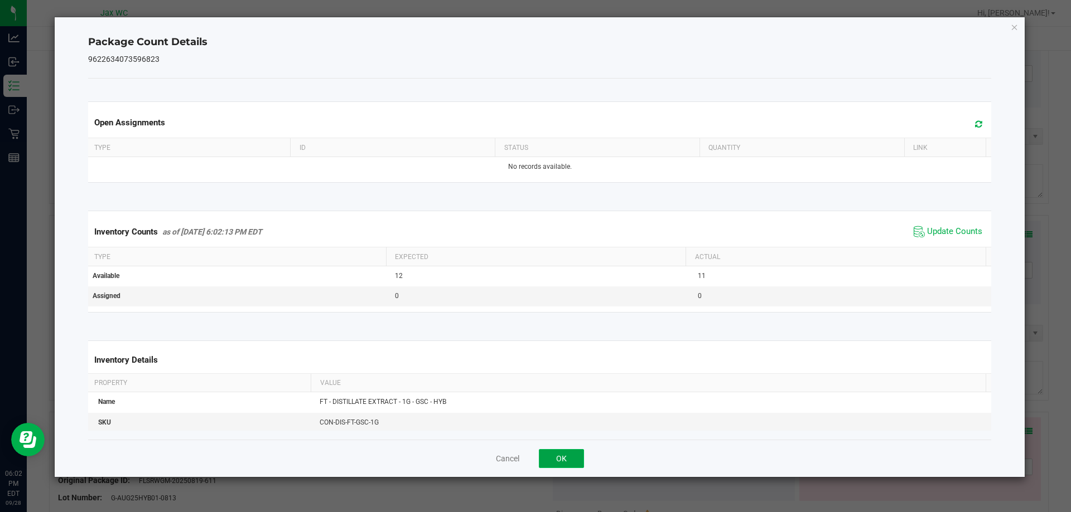
click at [573, 457] on button "OK" at bounding box center [561, 458] width 45 height 19
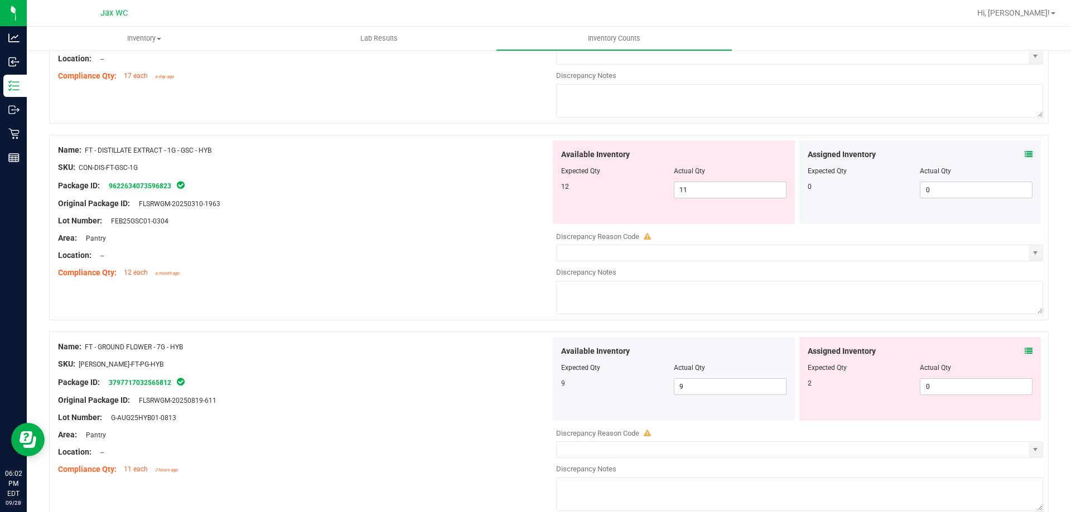
scroll to position [2233, 0]
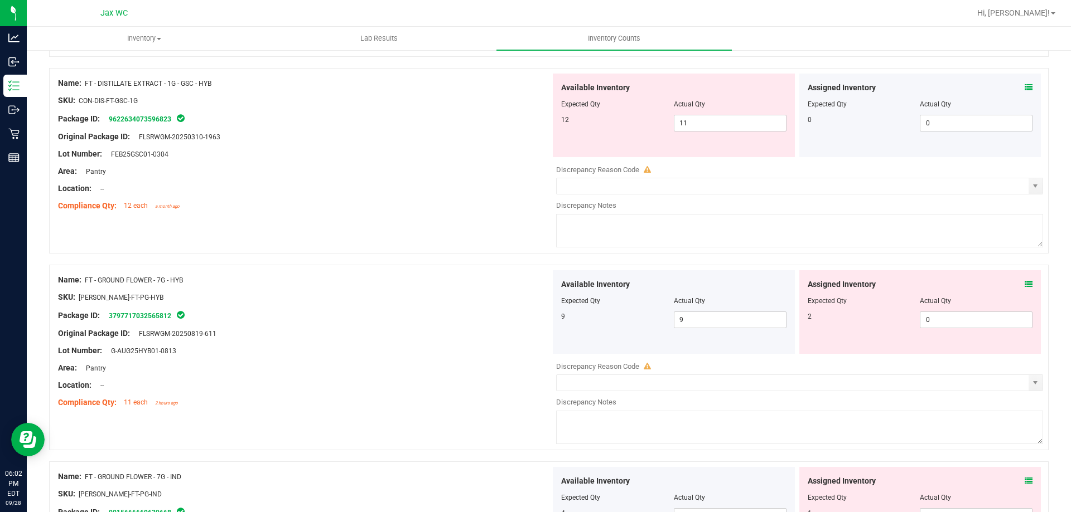
click at [1024, 287] on icon at bounding box center [1028, 284] width 8 height 8
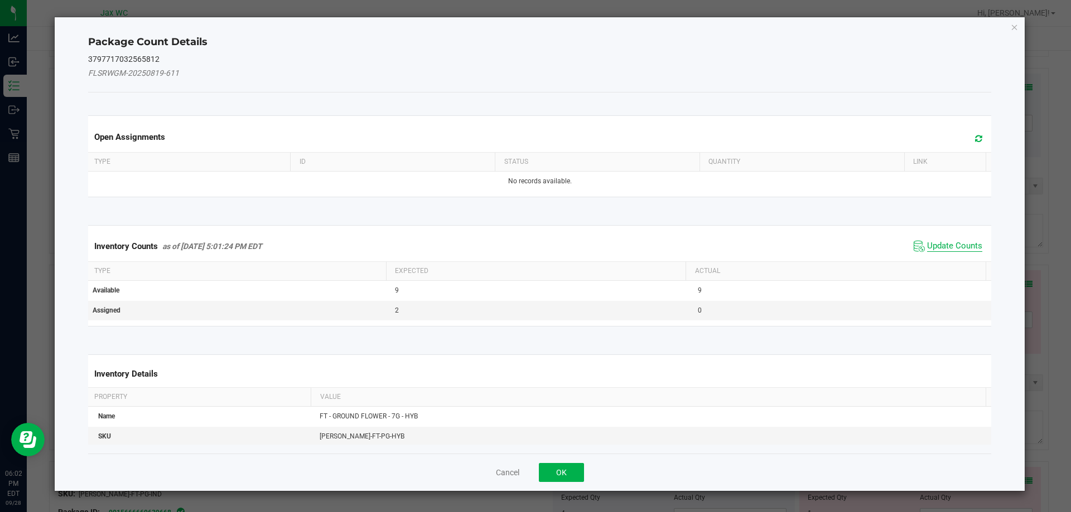
click at [950, 243] on span "Update Counts" at bounding box center [954, 246] width 55 height 11
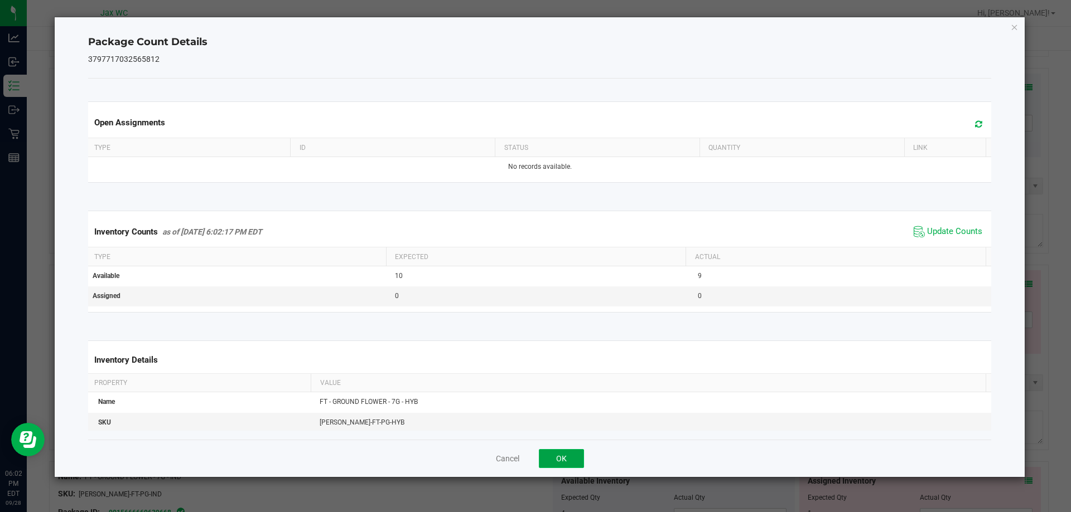
click at [578, 454] on button "OK" at bounding box center [561, 458] width 45 height 19
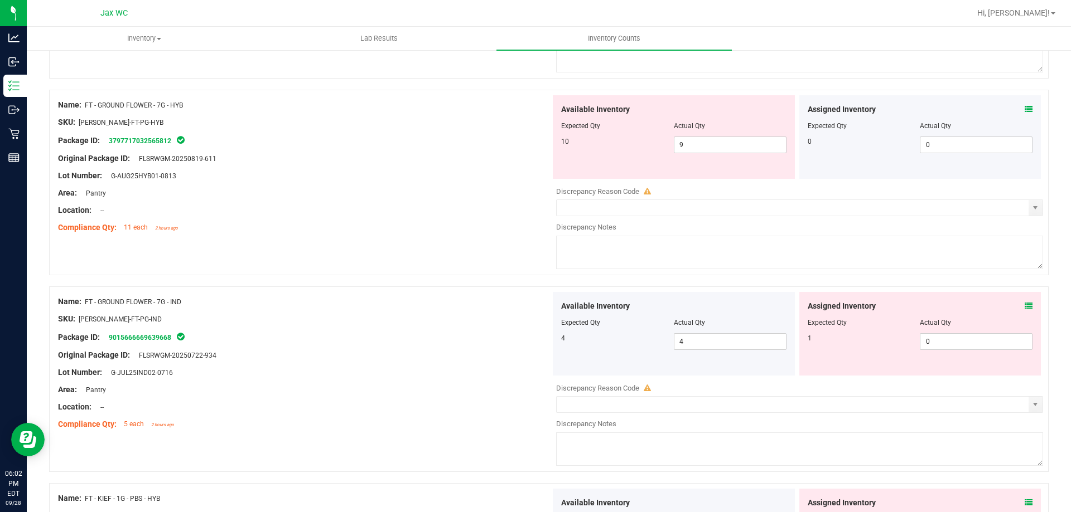
scroll to position [2410, 0]
click at [1024, 306] on icon at bounding box center [1028, 305] width 8 height 8
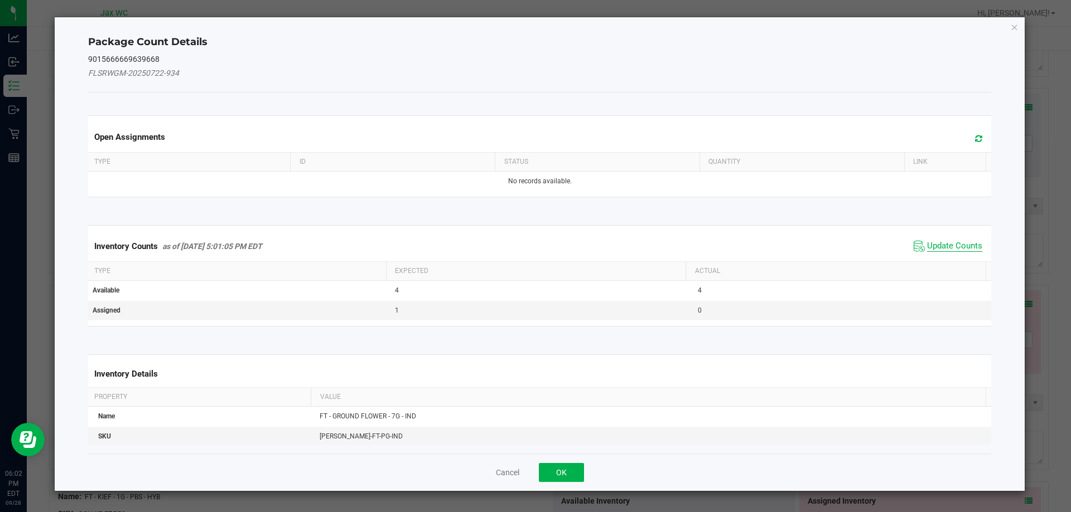
click at [946, 249] on span "Update Counts" at bounding box center [954, 246] width 55 height 11
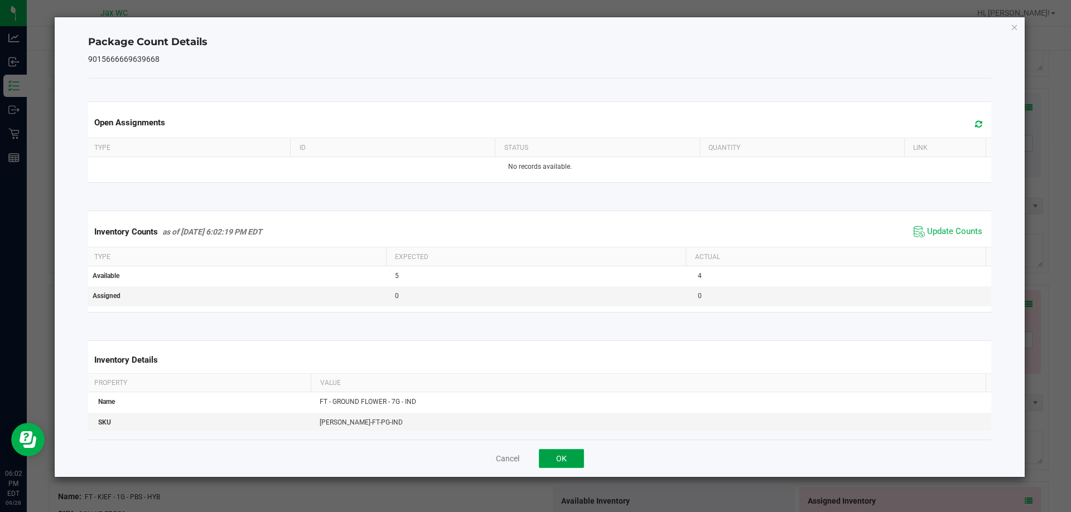
click at [574, 456] on button "OK" at bounding box center [561, 458] width 45 height 19
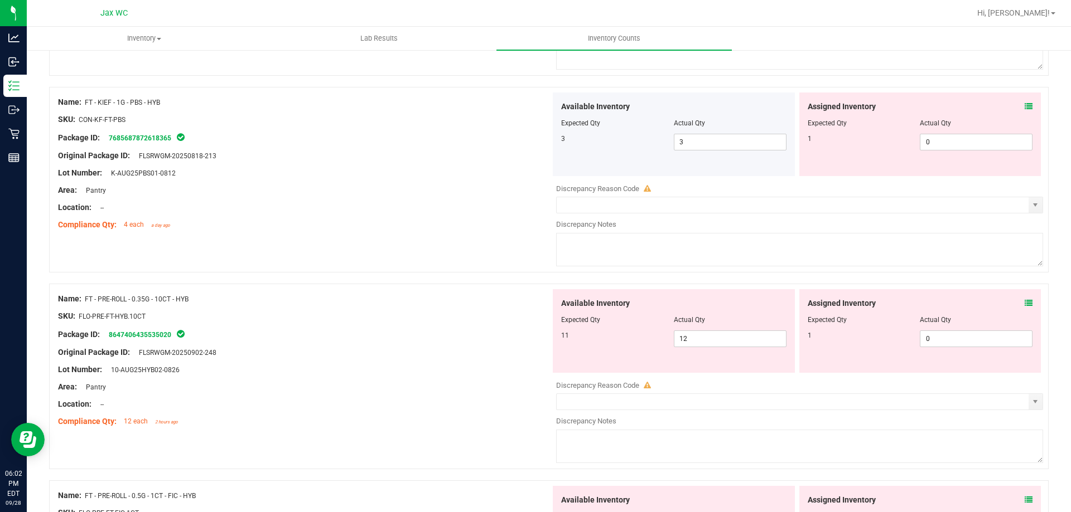
scroll to position [2824, 0]
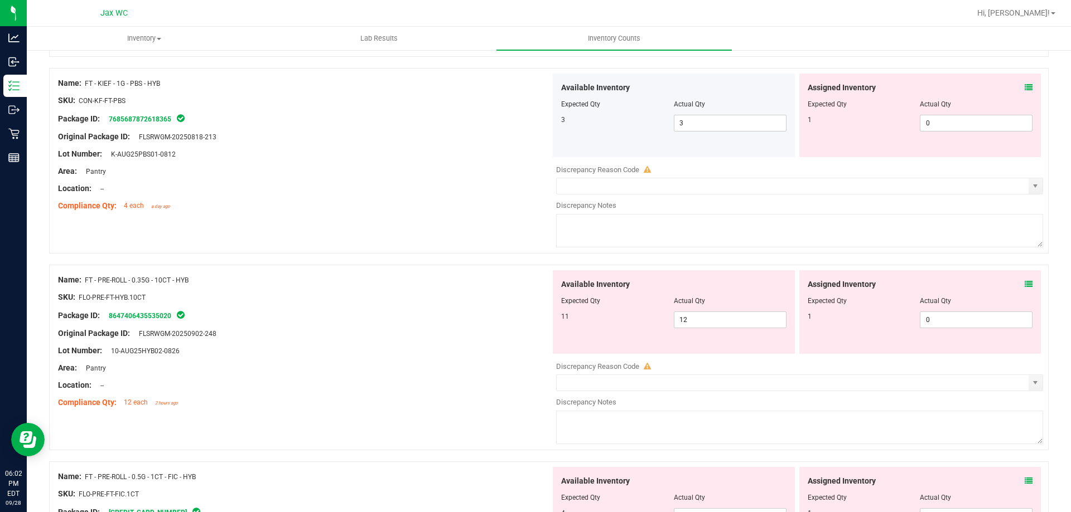
click at [1024, 87] on icon at bounding box center [1028, 88] width 8 height 8
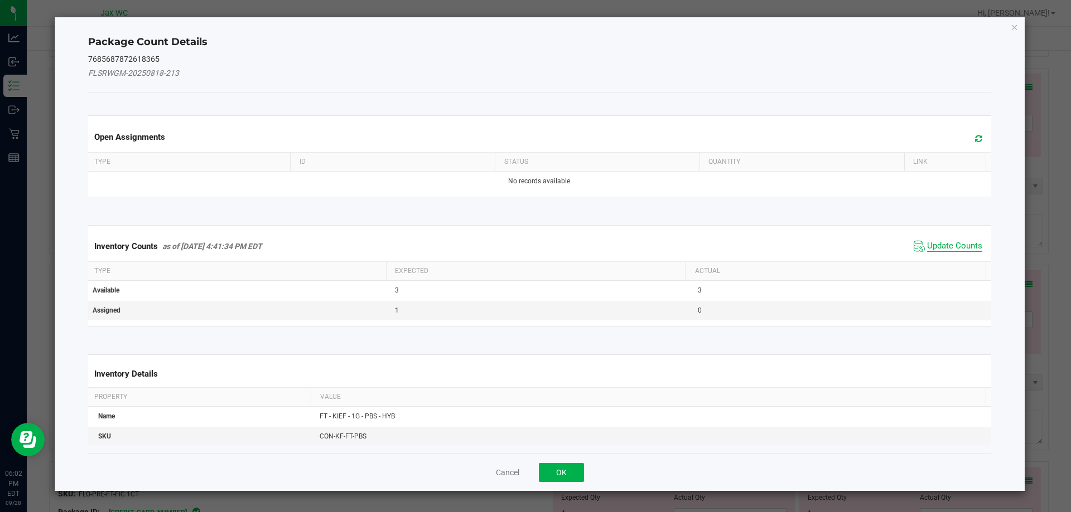
click at [929, 248] on span "Update Counts" at bounding box center [954, 246] width 55 height 11
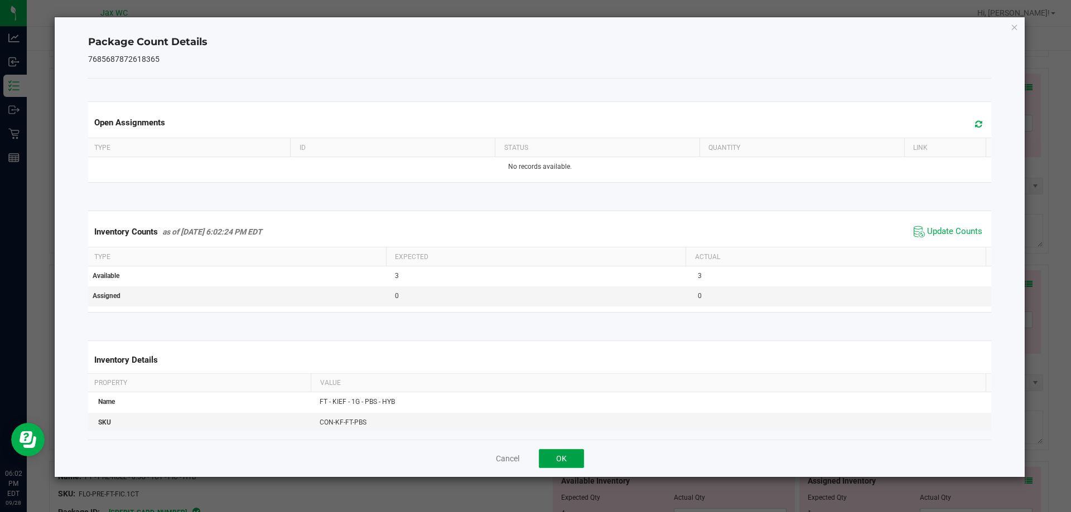
click at [552, 464] on button "OK" at bounding box center [561, 458] width 45 height 19
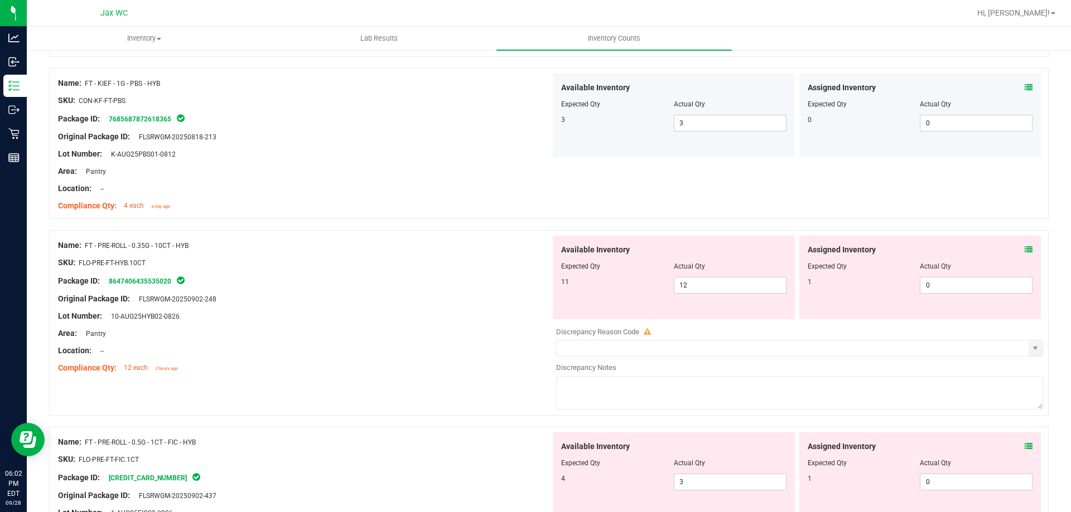
click at [1024, 249] on icon at bounding box center [1028, 250] width 8 height 8
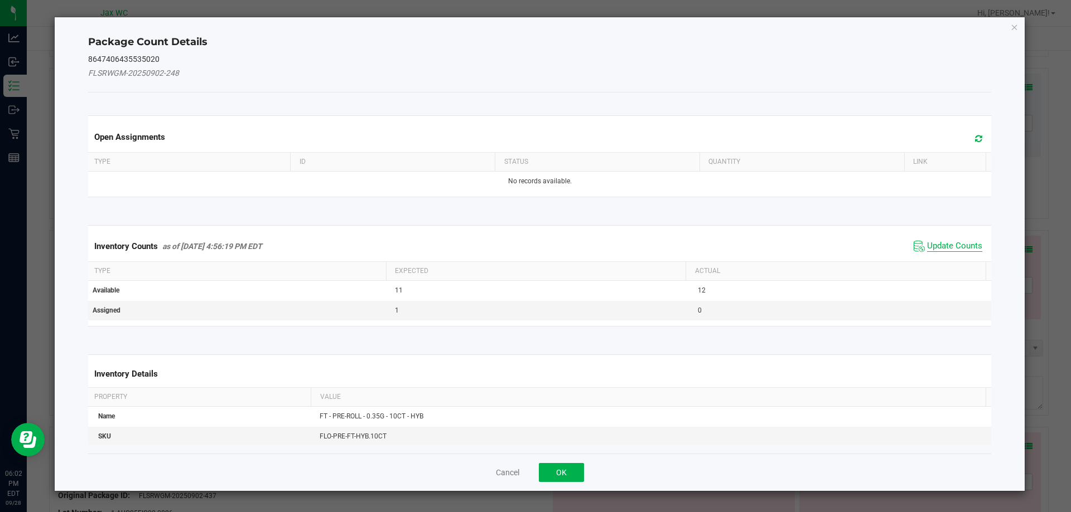
click at [927, 245] on span "Update Counts" at bounding box center [954, 246] width 55 height 11
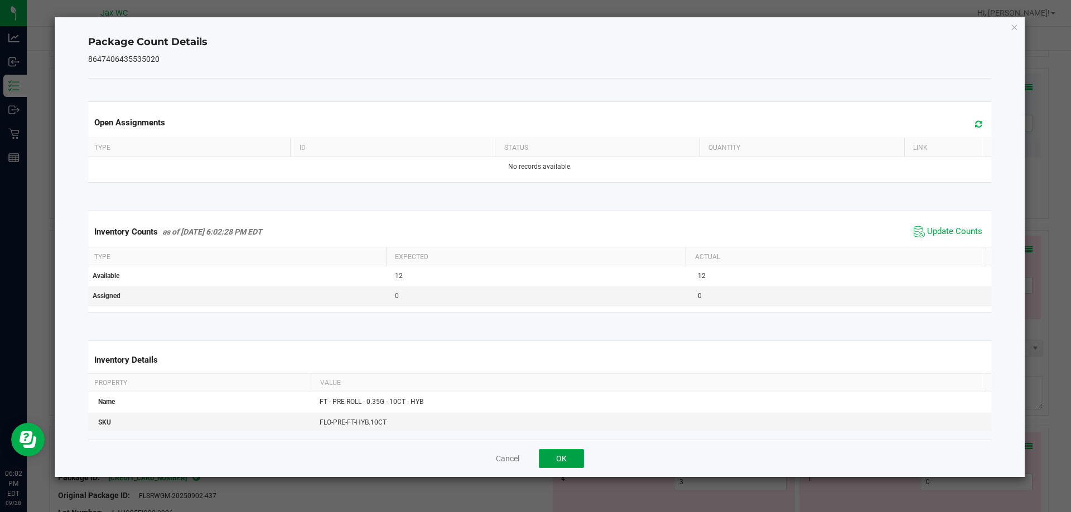
click at [576, 467] on button "OK" at bounding box center [561, 458] width 45 height 19
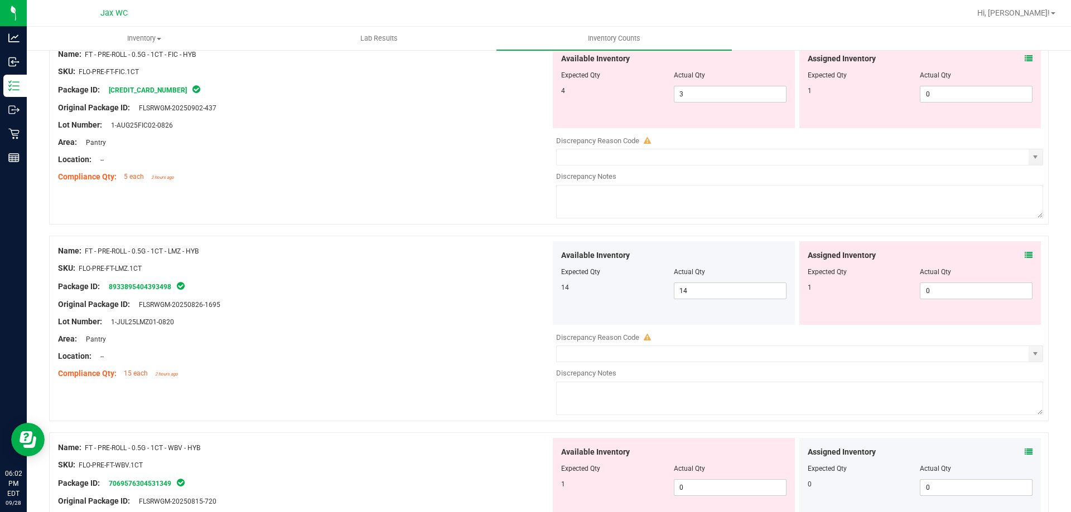
scroll to position [3176, 0]
click at [1024, 59] on icon at bounding box center [1028, 60] width 8 height 8
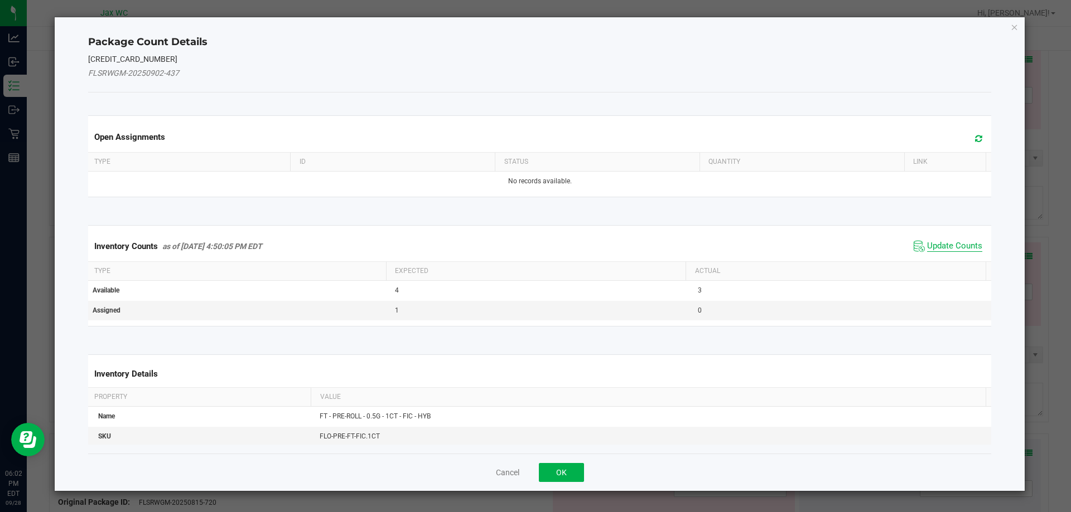
click at [927, 243] on span "Update Counts" at bounding box center [954, 246] width 55 height 11
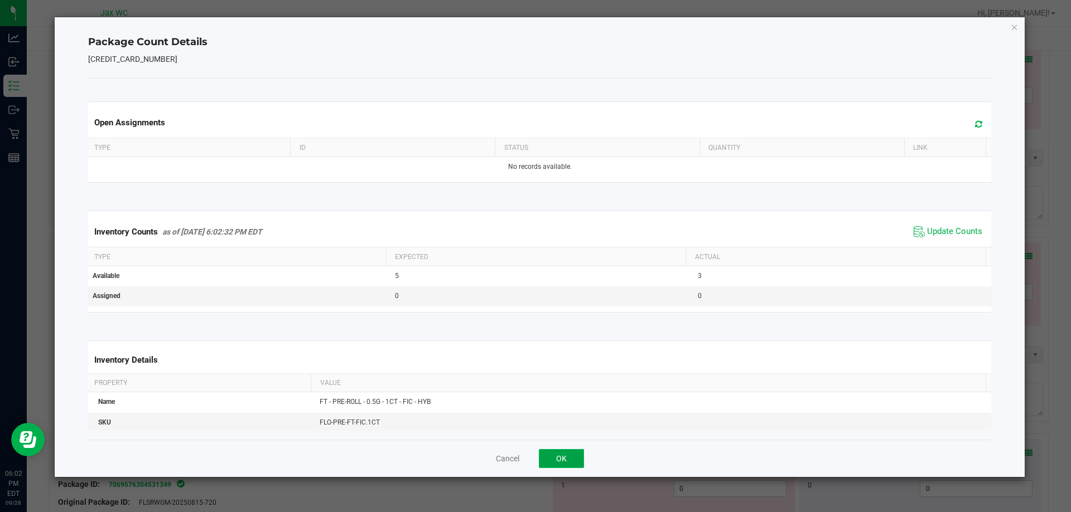
click at [560, 459] on button "OK" at bounding box center [561, 458] width 45 height 19
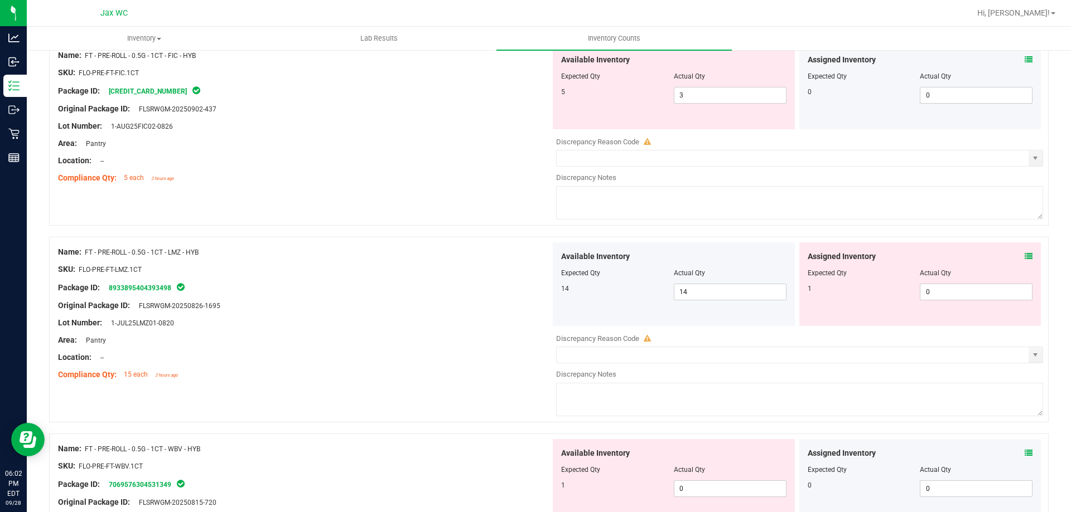
click at [1024, 256] on icon at bounding box center [1028, 257] width 8 height 8
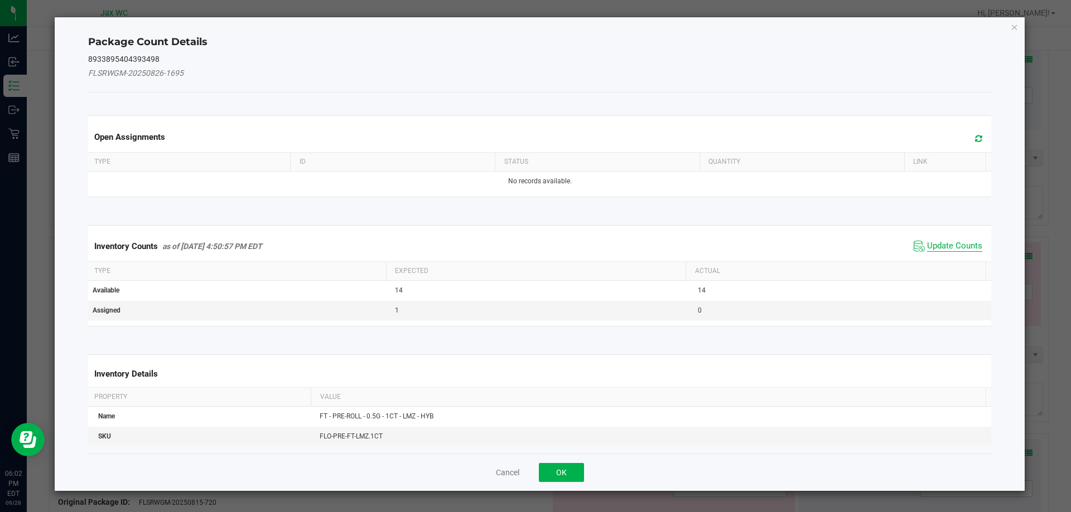
click at [927, 245] on span "Update Counts" at bounding box center [954, 246] width 55 height 11
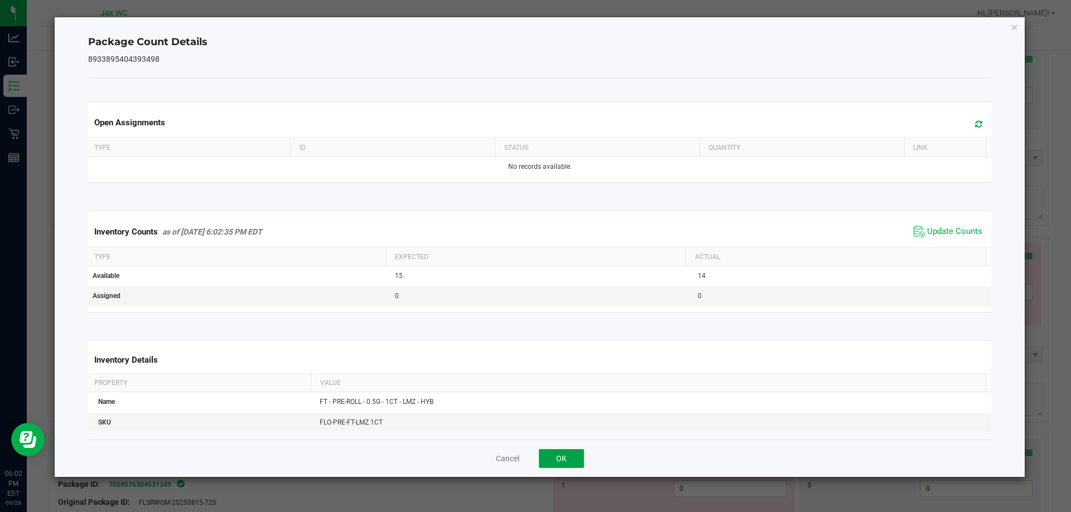
click at [569, 457] on button "OK" at bounding box center [561, 458] width 45 height 19
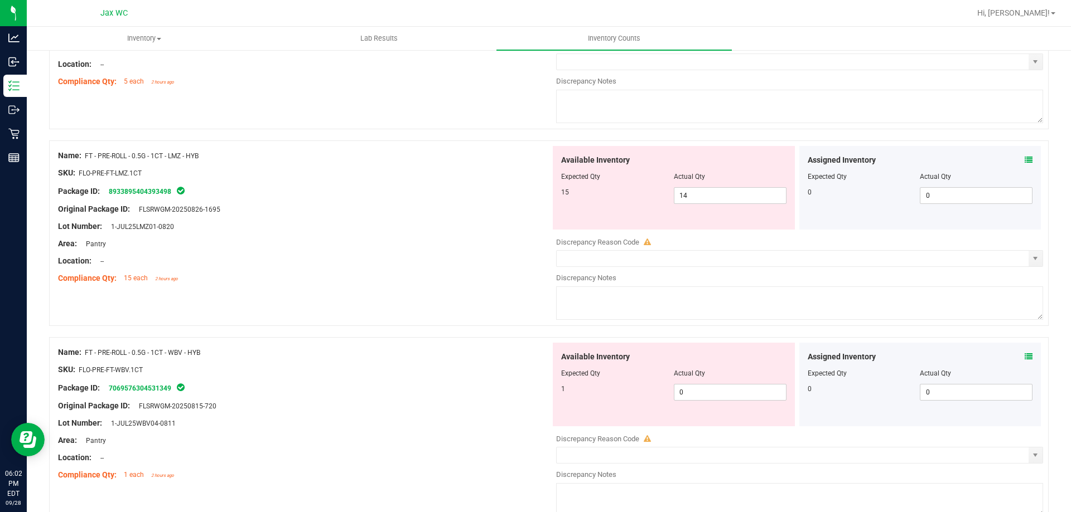
scroll to position [3332, 0]
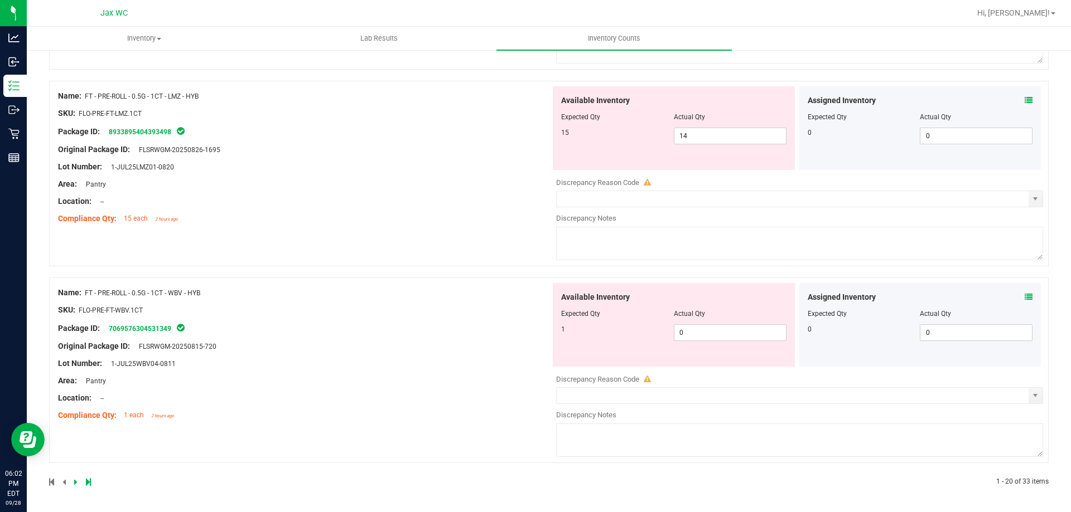
click at [1024, 296] on icon at bounding box center [1028, 297] width 8 height 8
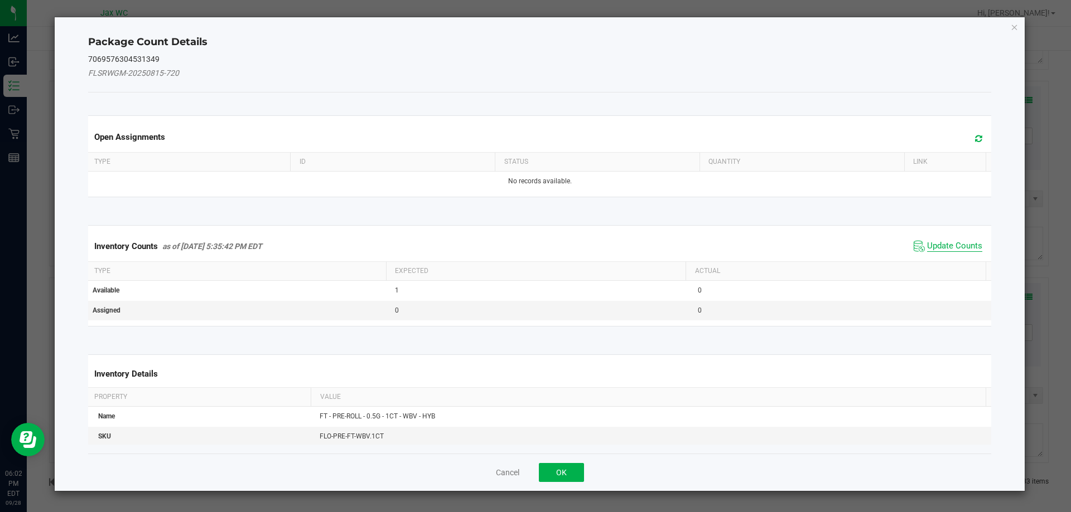
click at [927, 241] on span "Update Counts" at bounding box center [954, 246] width 55 height 11
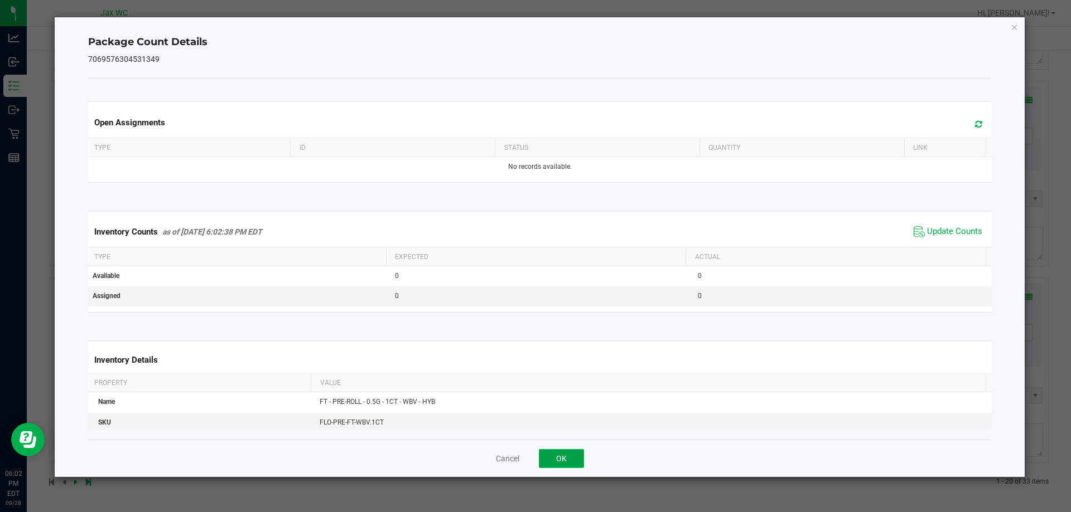
click at [555, 464] on button "OK" at bounding box center [561, 458] width 45 height 19
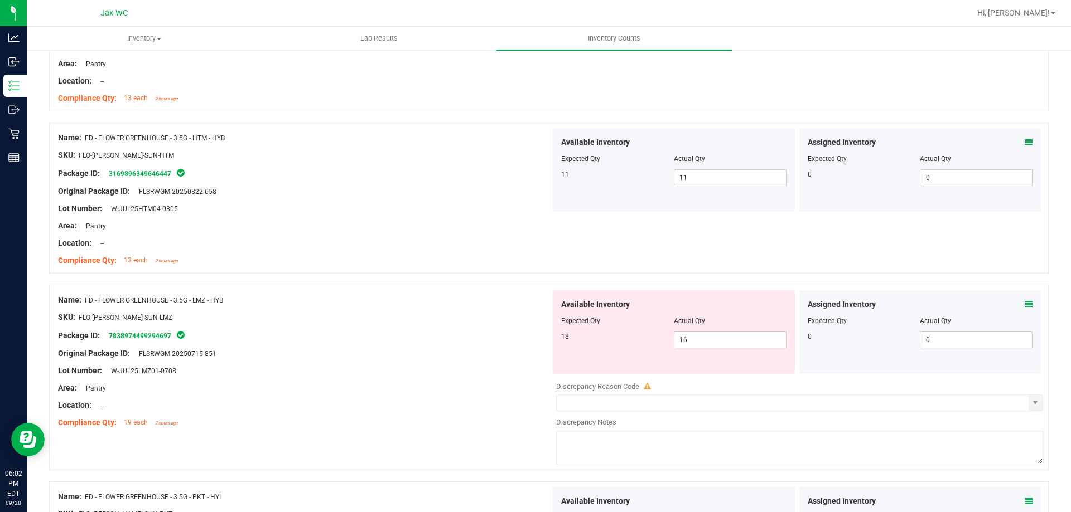
scroll to position [0, 0]
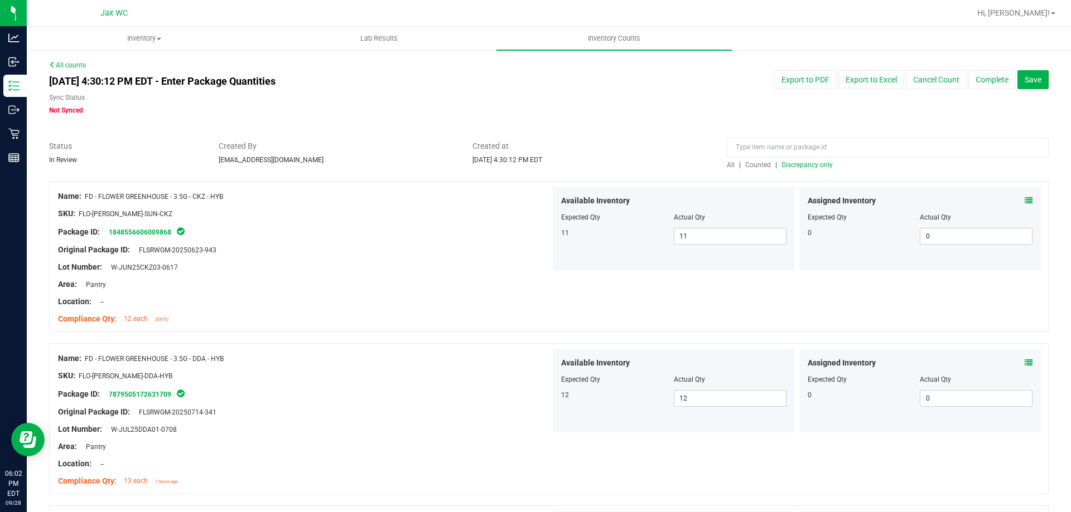
click at [809, 166] on span "Discrepancy only" at bounding box center [806, 165] width 51 height 8
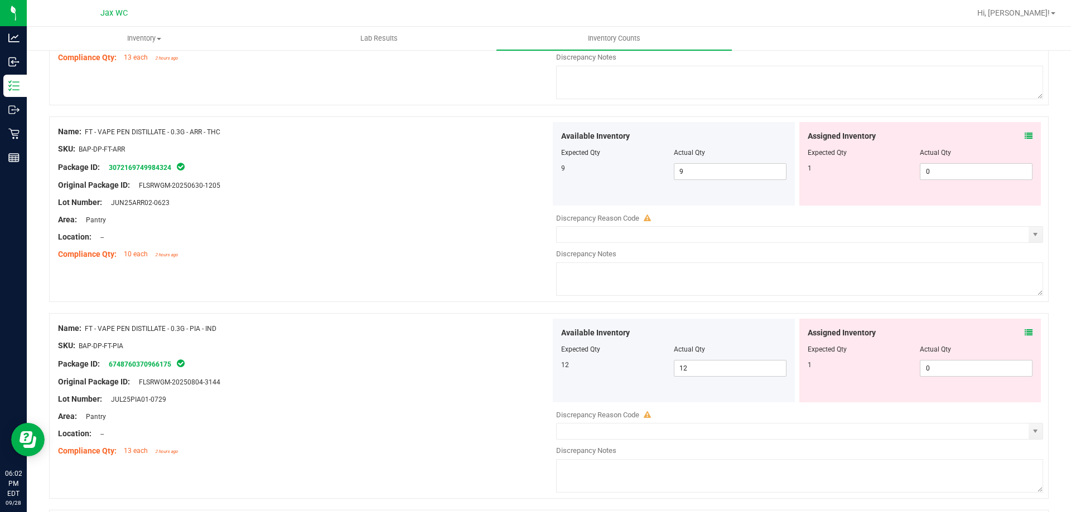
scroll to position [3643, 0]
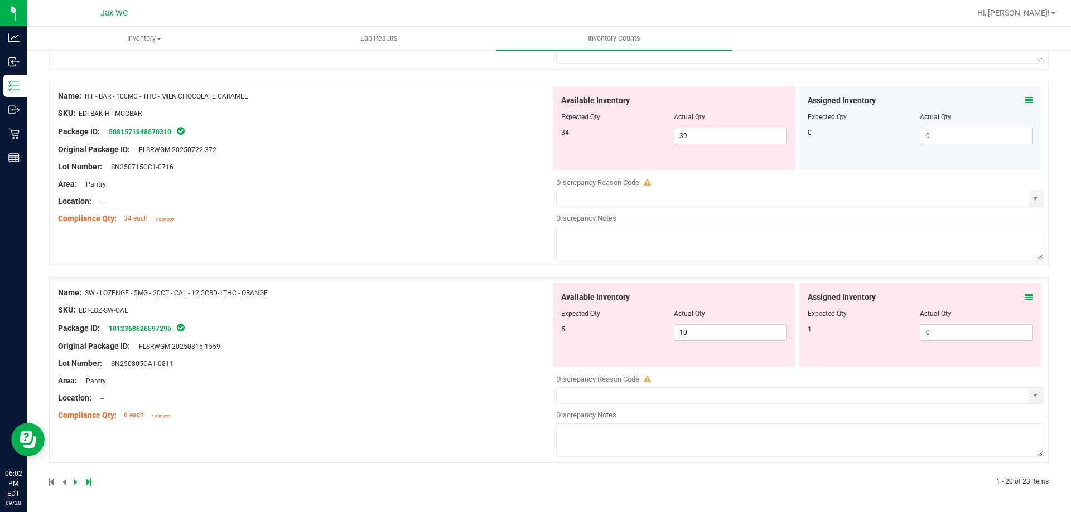
click at [1024, 293] on icon at bounding box center [1028, 297] width 8 height 8
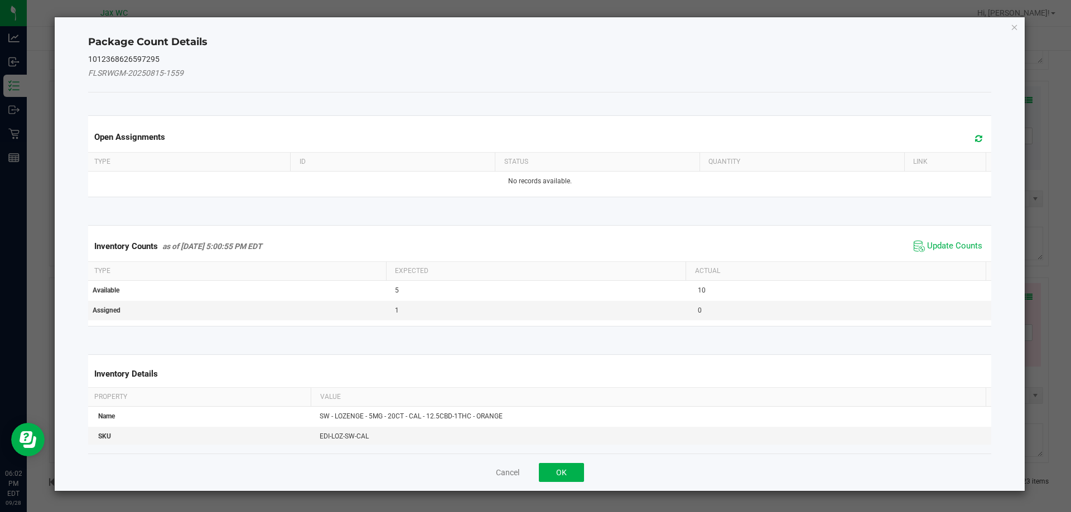
click at [956, 265] on th "Actual" at bounding box center [835, 271] width 300 height 19
click at [956, 246] on span "Update Counts" at bounding box center [954, 246] width 55 height 11
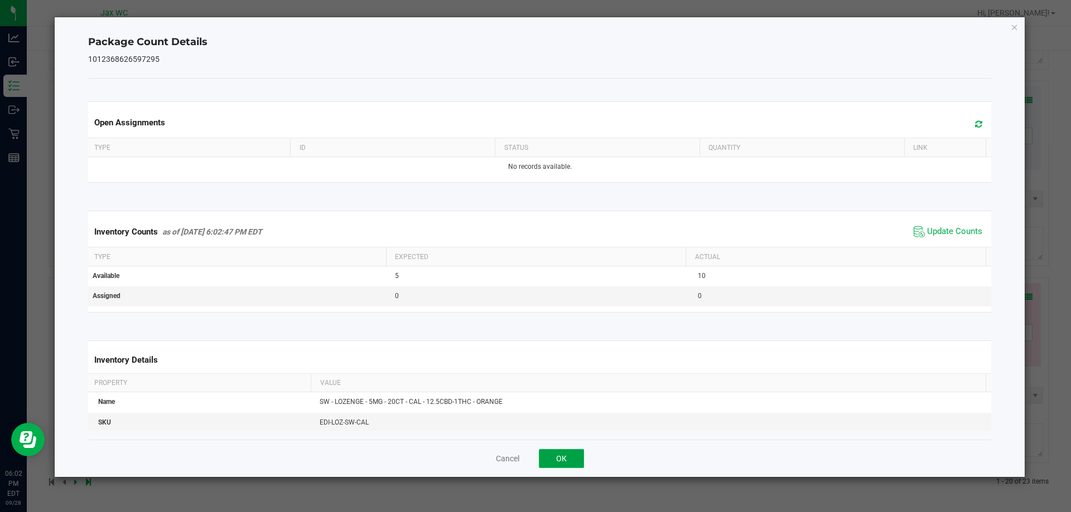
click at [581, 455] on button "OK" at bounding box center [561, 458] width 45 height 19
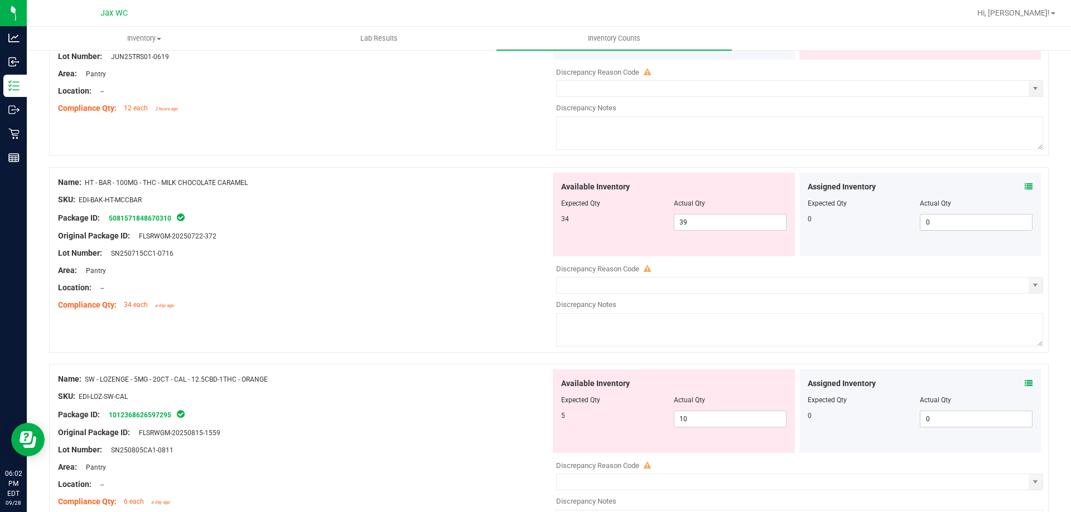
scroll to position [3534, 0]
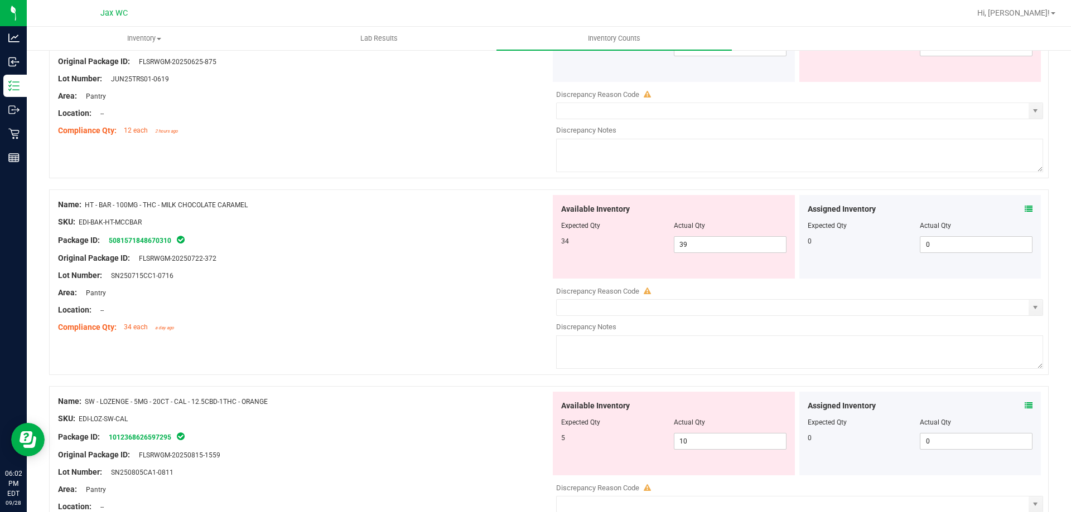
click at [1024, 211] on icon at bounding box center [1028, 209] width 8 height 8
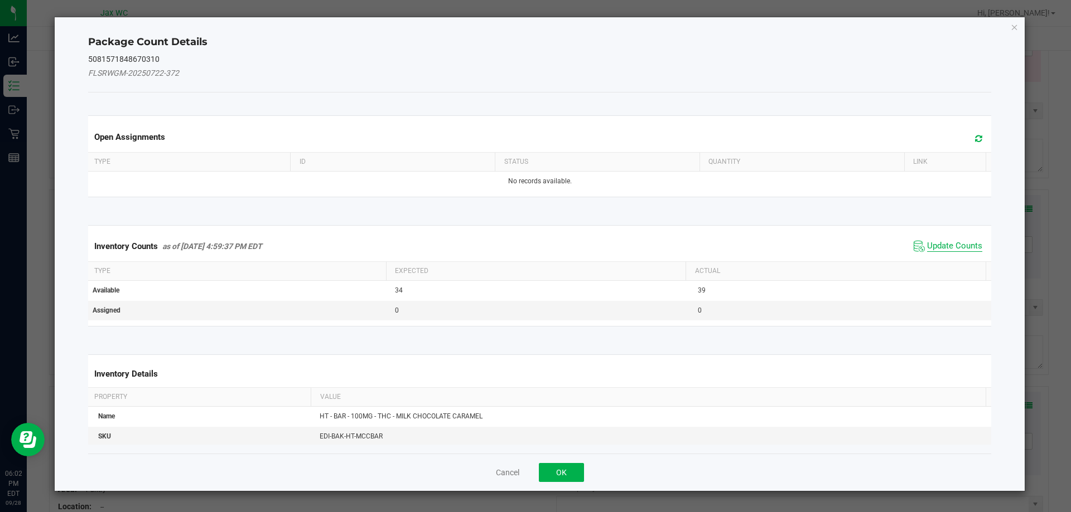
click at [936, 244] on span "Update Counts" at bounding box center [954, 246] width 55 height 11
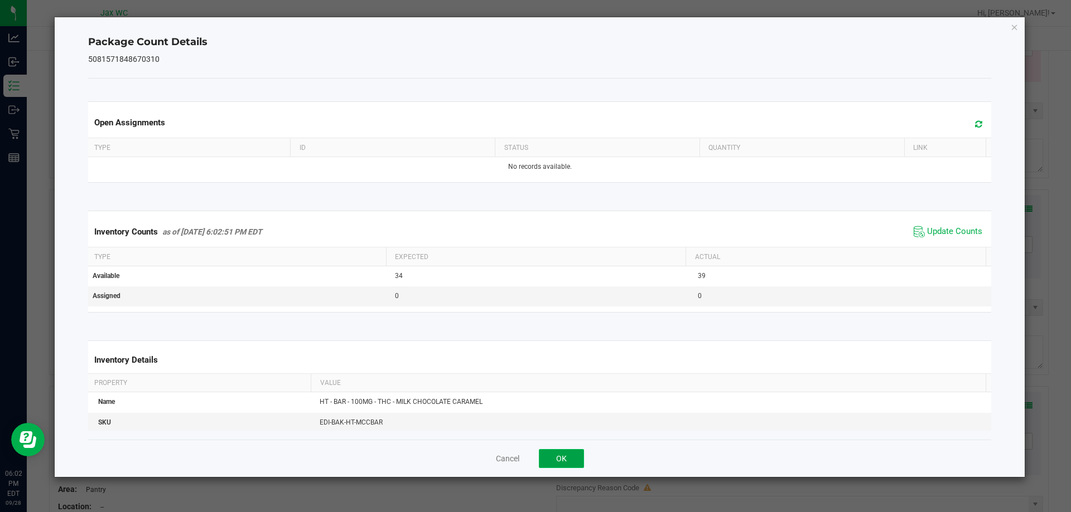
click at [559, 458] on button "OK" at bounding box center [561, 458] width 45 height 19
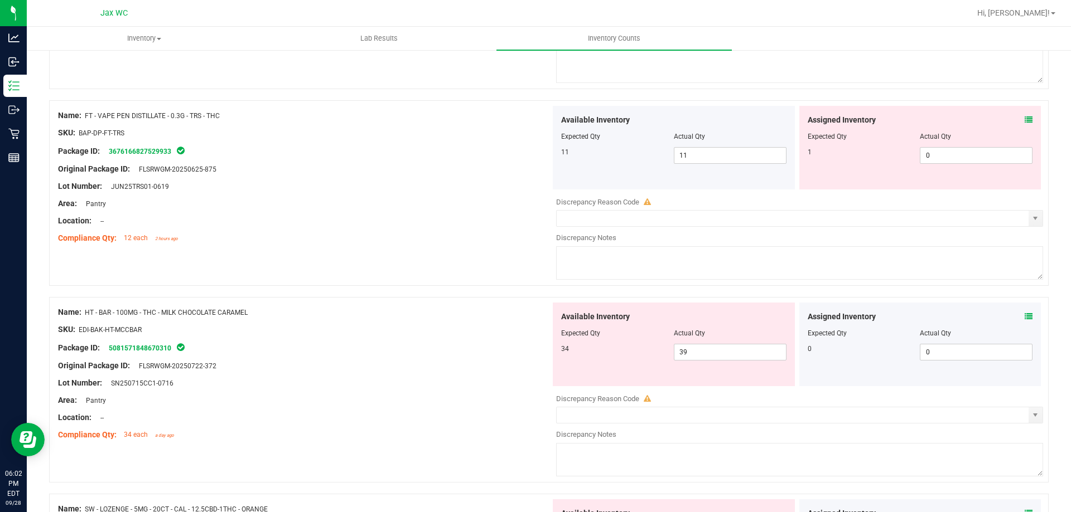
scroll to position [3402, 0]
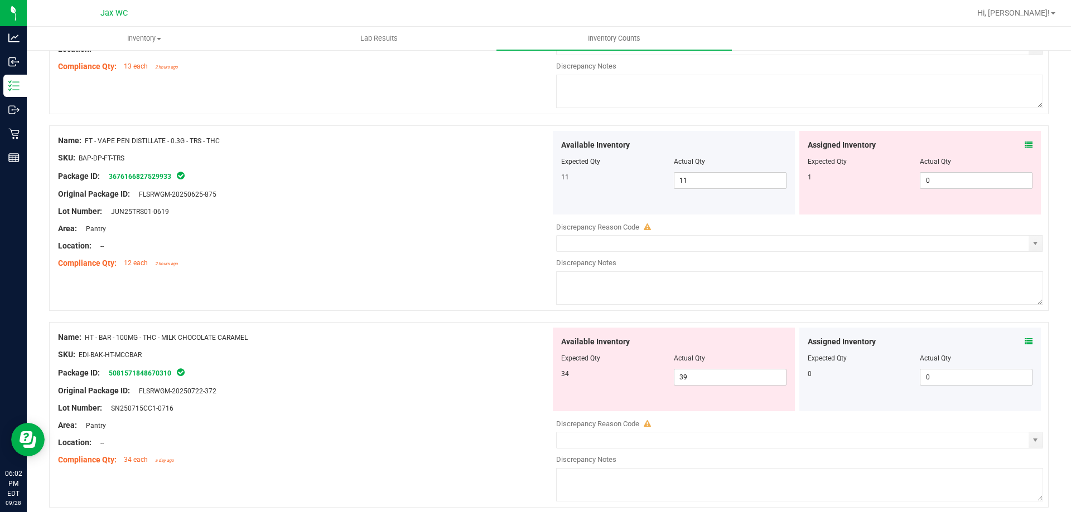
click at [1024, 150] on span at bounding box center [1028, 145] width 8 height 12
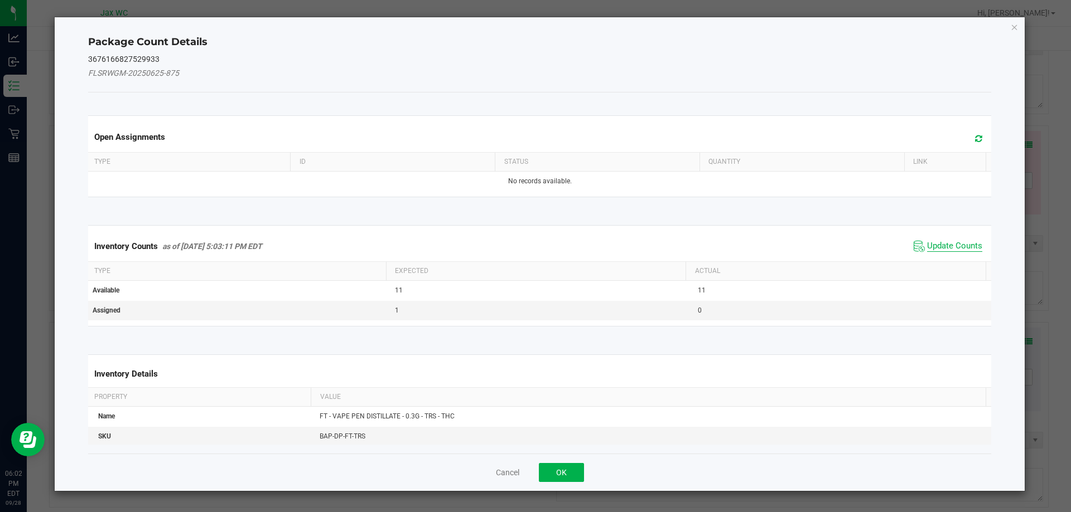
click at [927, 248] on span "Update Counts" at bounding box center [954, 246] width 55 height 11
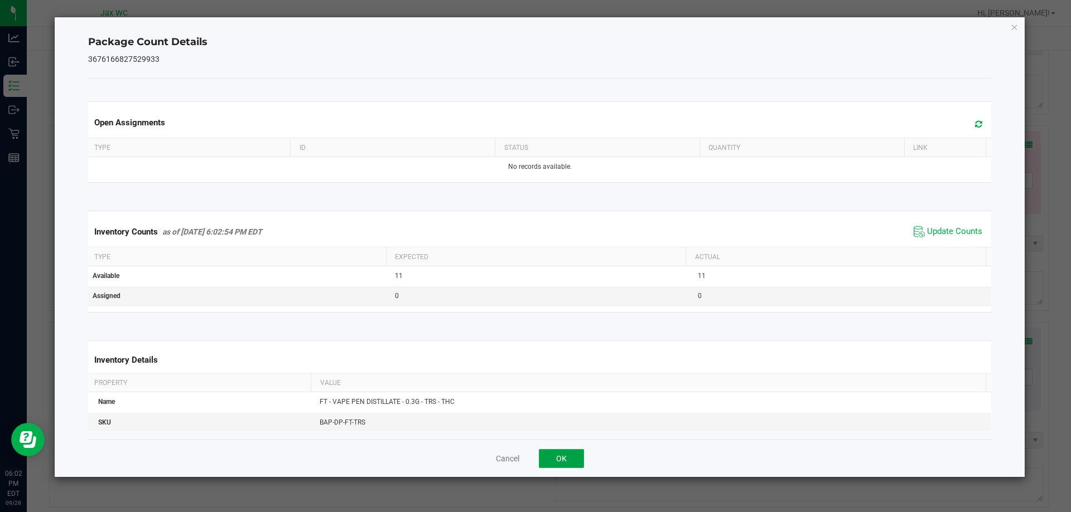
click at [583, 463] on button "OK" at bounding box center [561, 458] width 45 height 19
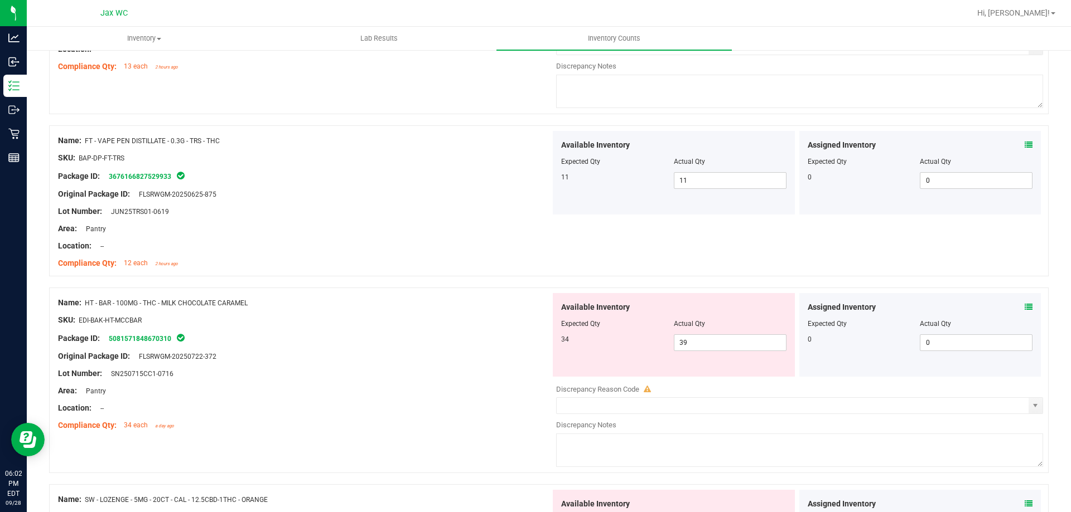
click at [582, 460] on textarea at bounding box center [799, 450] width 487 height 33
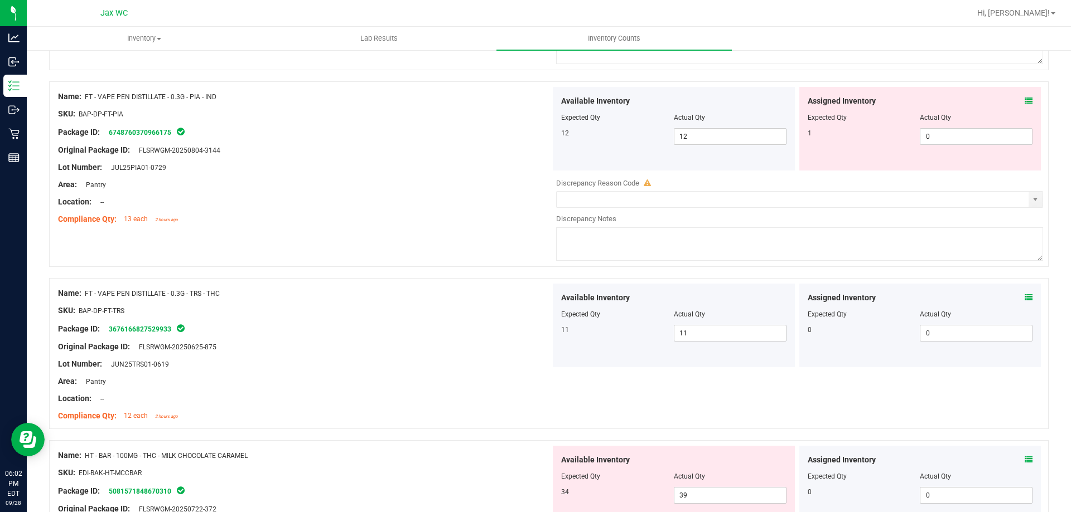
scroll to position [3245, 0]
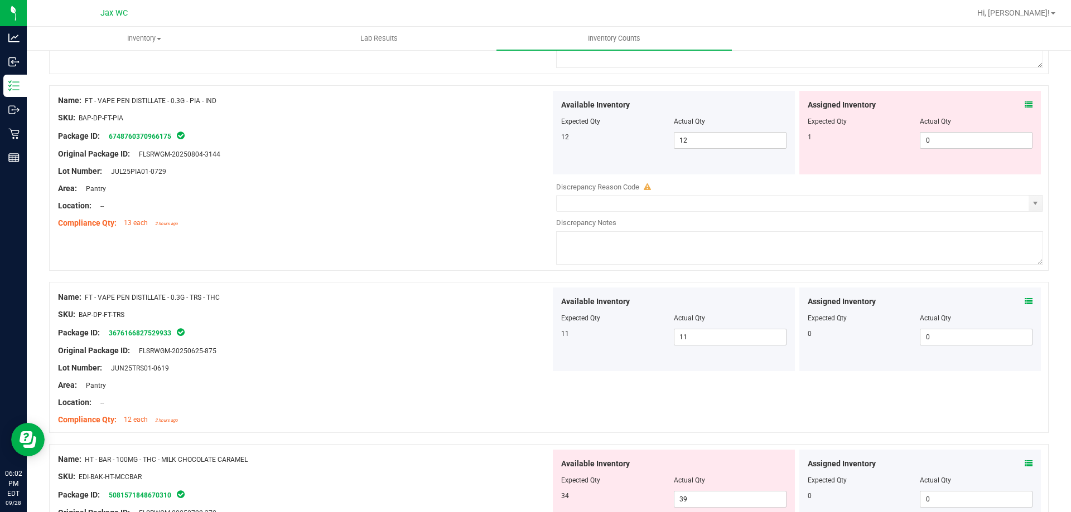
click at [1024, 104] on icon at bounding box center [1028, 105] width 8 height 8
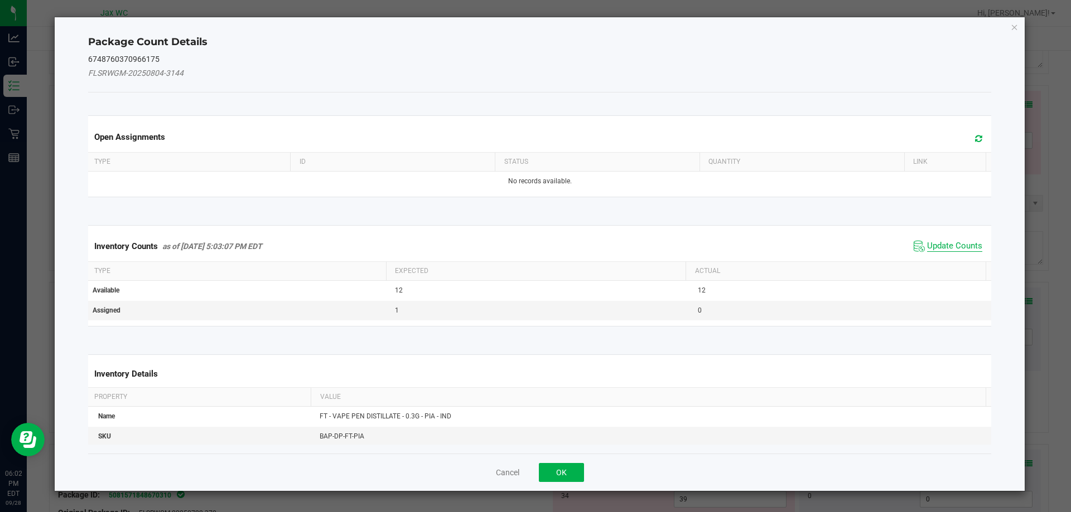
click at [934, 244] on span "Update Counts" at bounding box center [954, 246] width 55 height 11
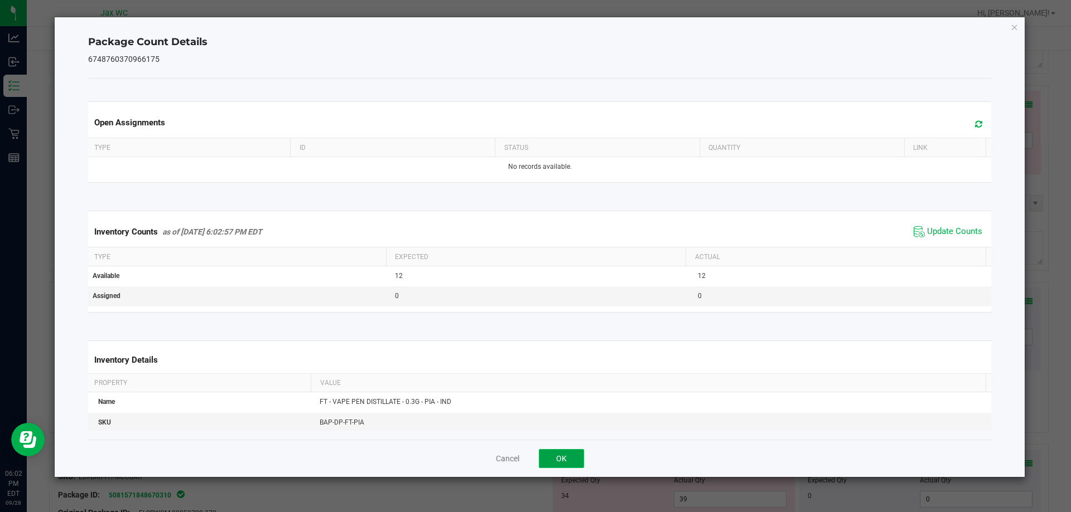
click at [569, 459] on button "OK" at bounding box center [561, 458] width 45 height 19
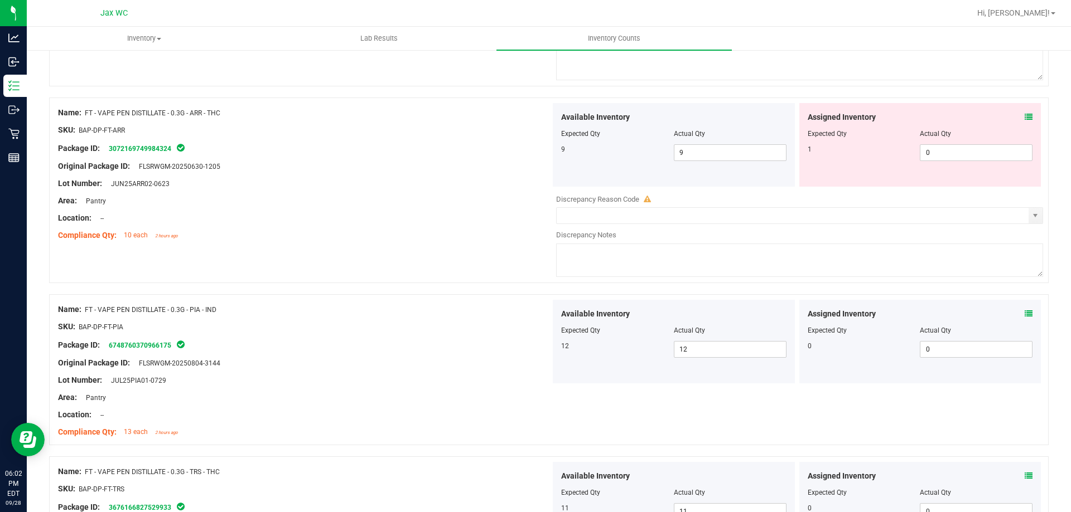
scroll to position [3030, 0]
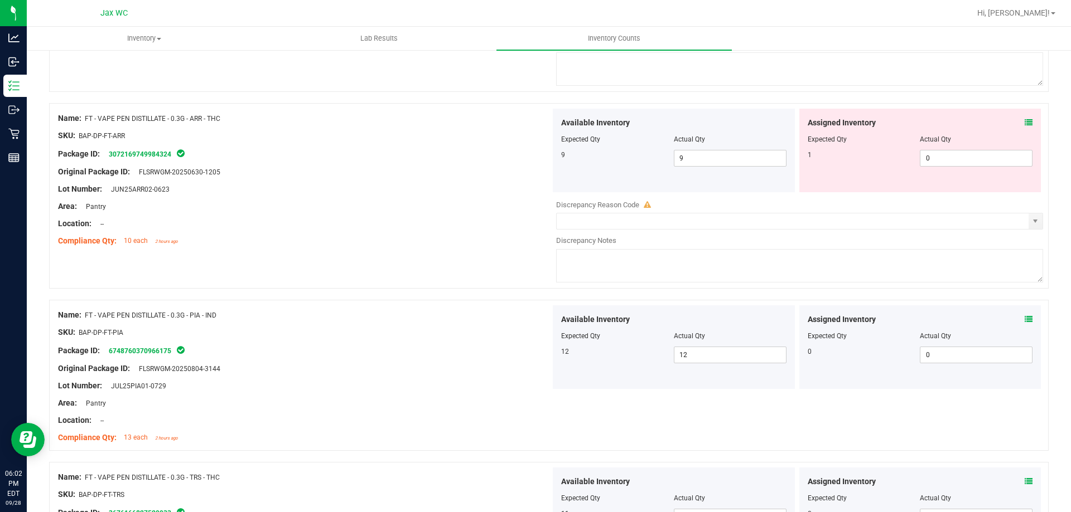
click at [1024, 122] on icon at bounding box center [1028, 123] width 8 height 8
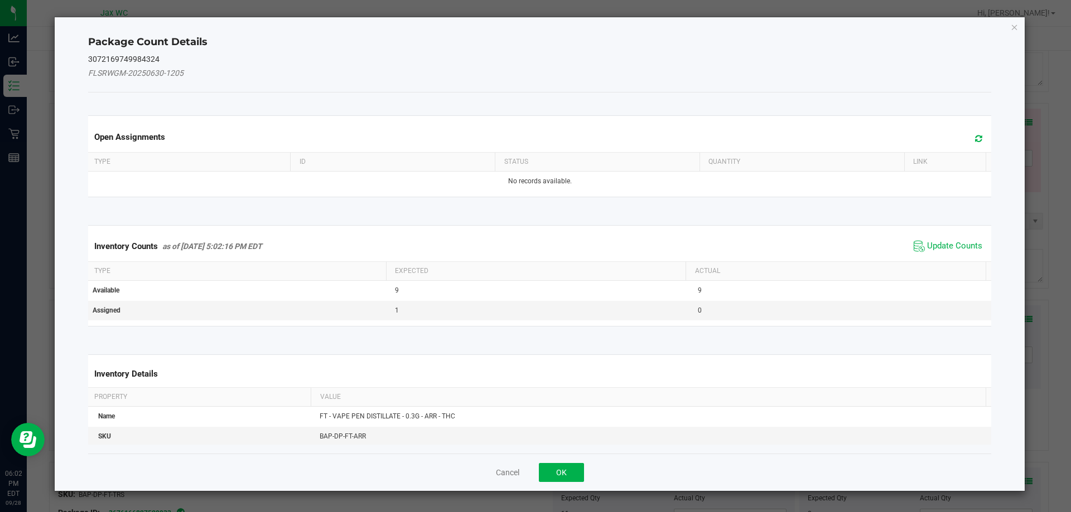
click at [913, 265] on th "Actual" at bounding box center [835, 271] width 300 height 19
click at [934, 251] on span "Update Counts" at bounding box center [954, 246] width 55 height 11
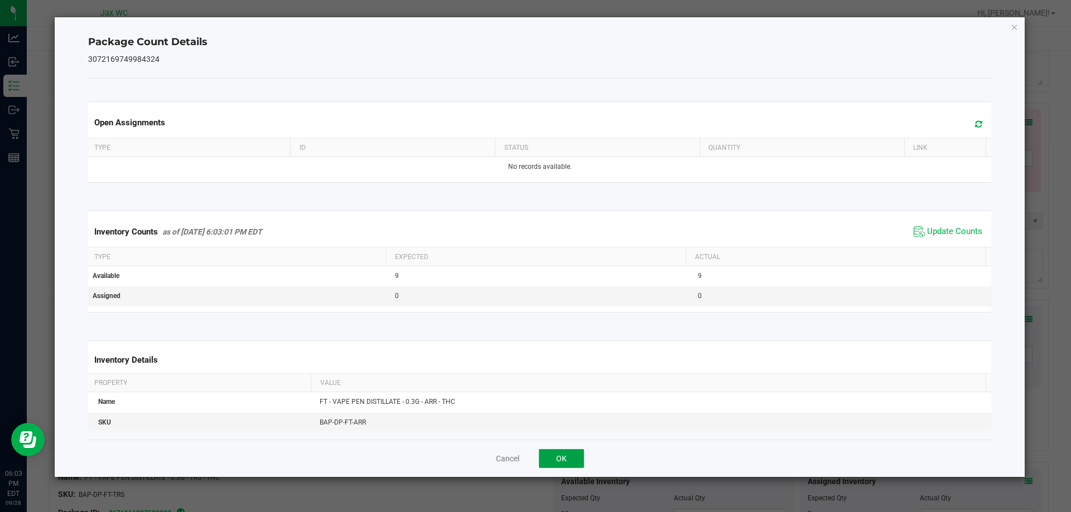
click at [575, 458] on button "OK" at bounding box center [561, 458] width 45 height 19
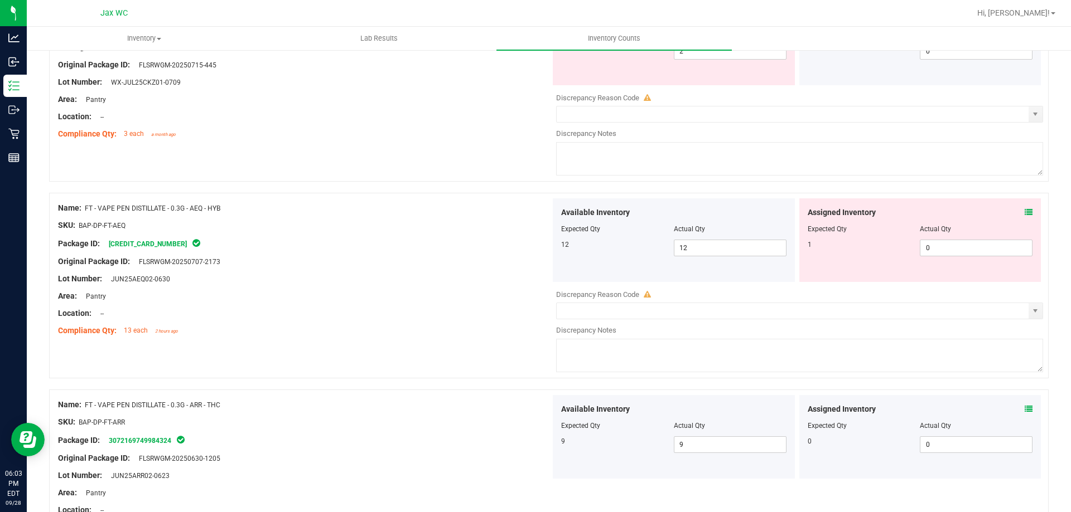
scroll to position [2742, 0]
click at [1024, 216] on icon at bounding box center [1028, 214] width 8 height 8
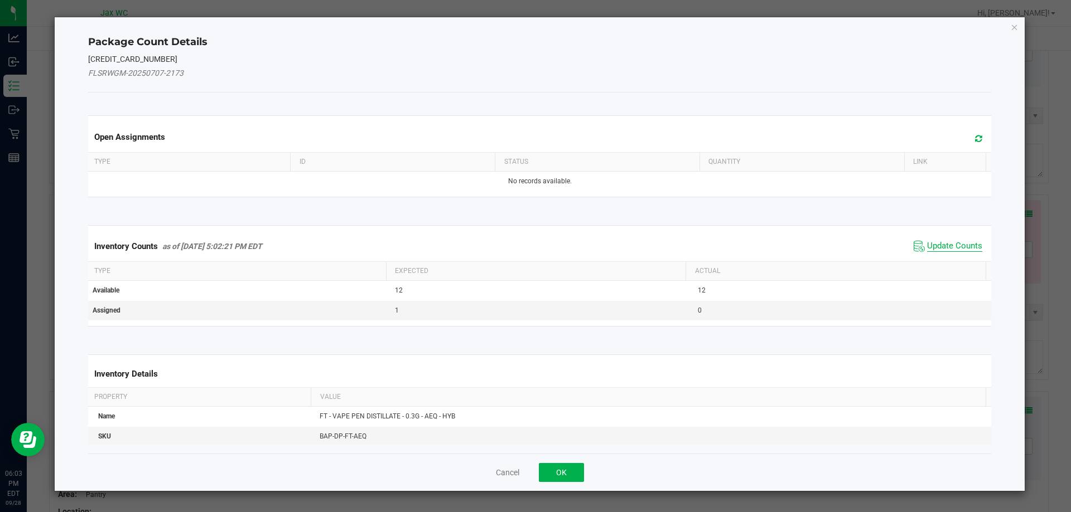
click at [952, 243] on span "Update Counts" at bounding box center [954, 246] width 55 height 11
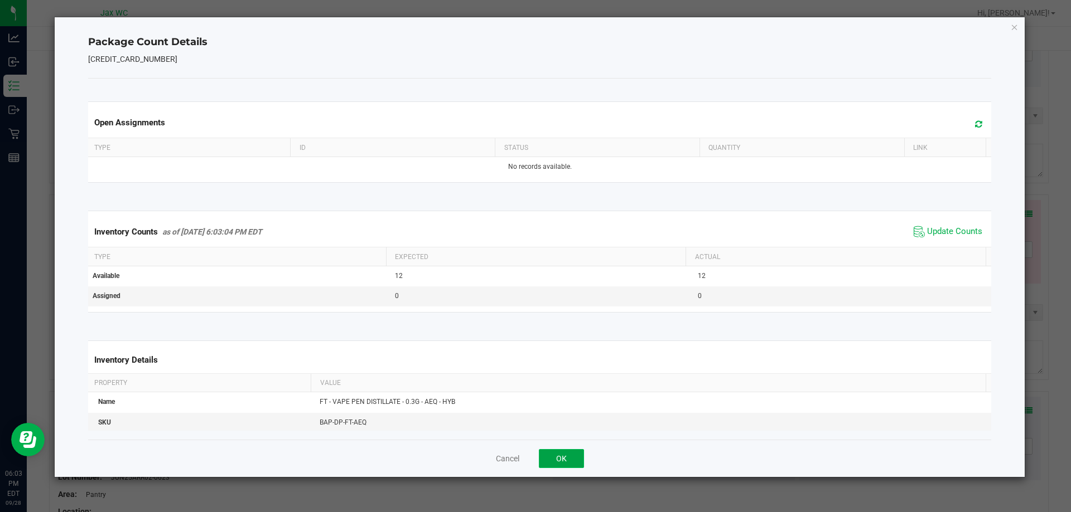
click at [578, 466] on button "OK" at bounding box center [561, 458] width 45 height 19
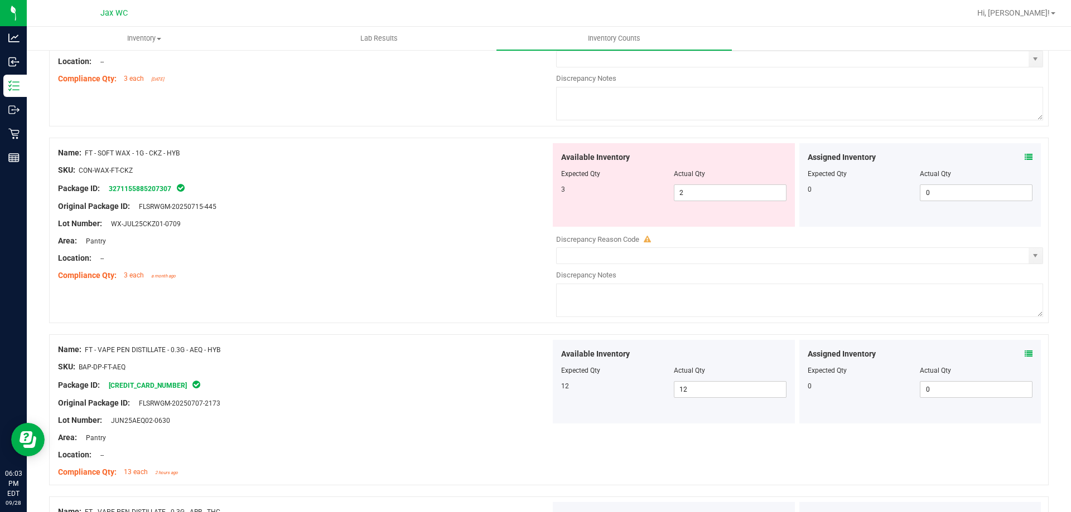
scroll to position [2585, 0]
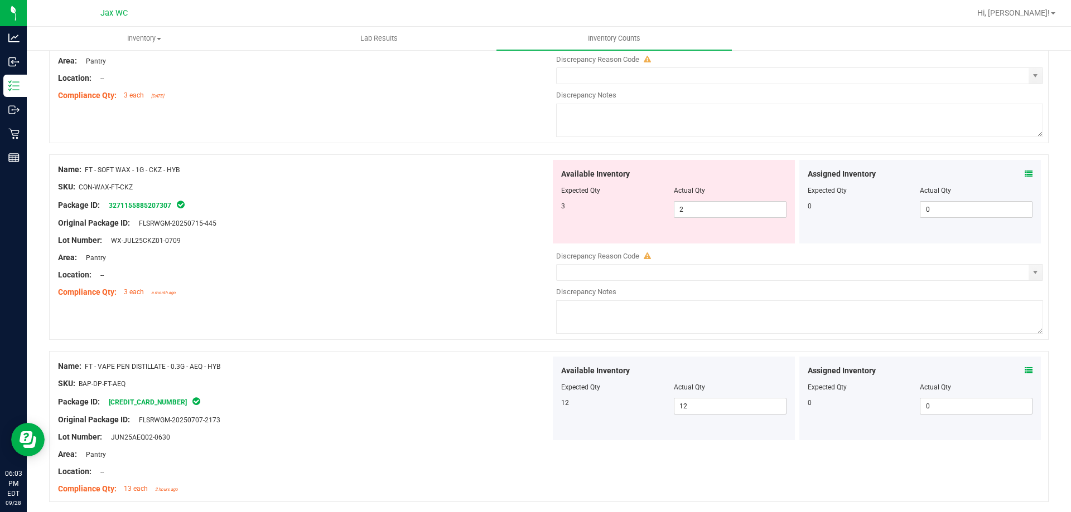
click at [1024, 174] on icon at bounding box center [1028, 174] width 8 height 8
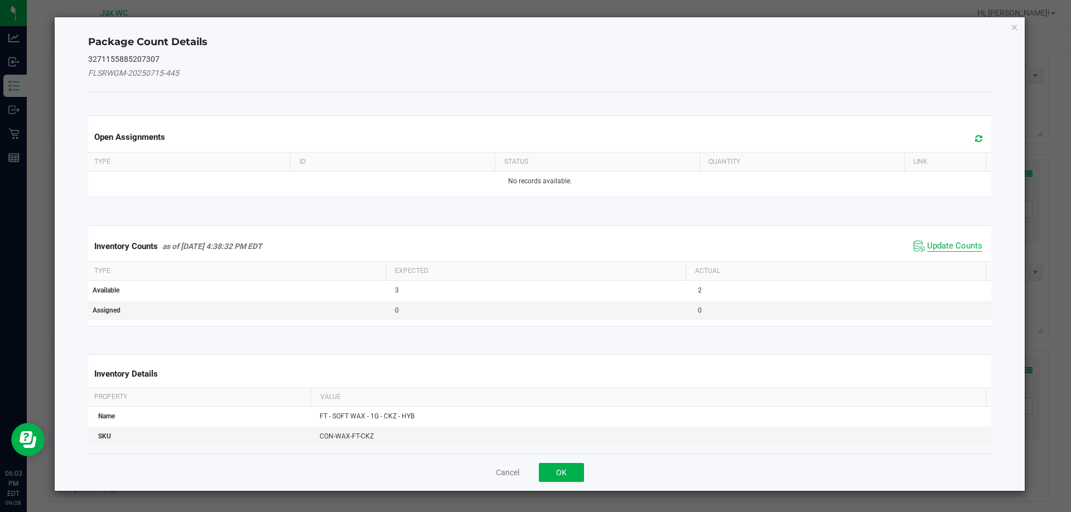
click at [931, 250] on span "Update Counts" at bounding box center [954, 246] width 55 height 11
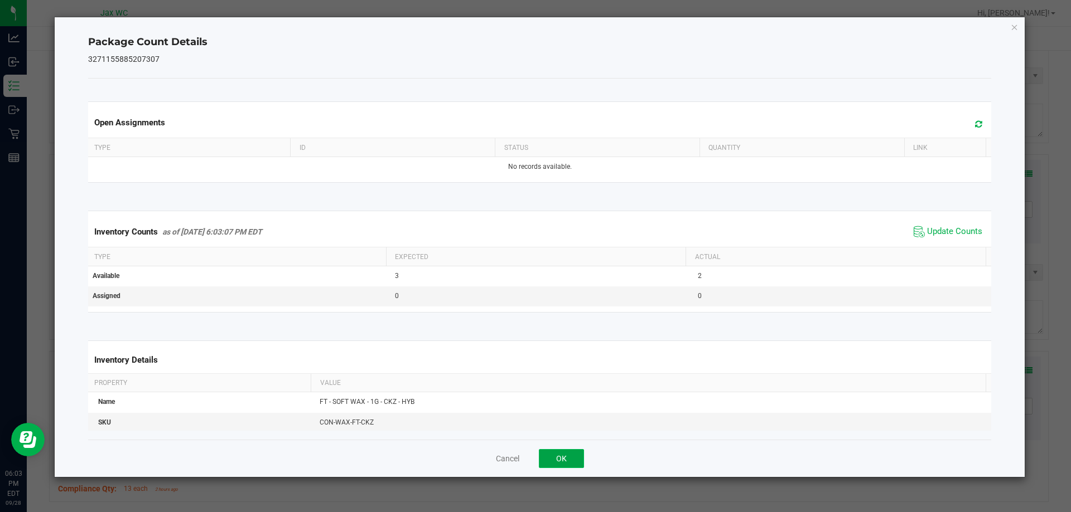
click at [583, 461] on button "OK" at bounding box center [561, 458] width 45 height 19
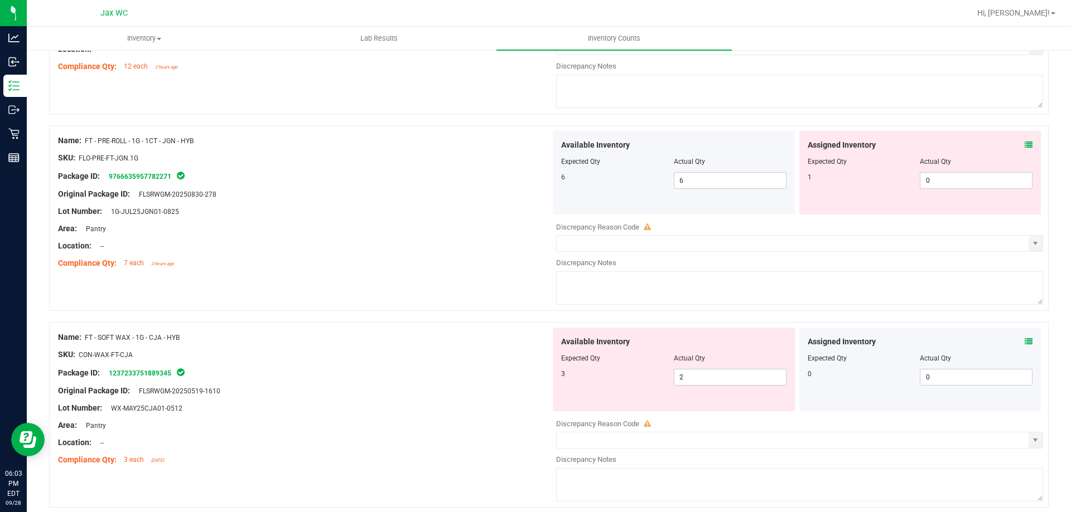
scroll to position [2223, 0]
click at [1024, 142] on icon at bounding box center [1028, 143] width 8 height 8
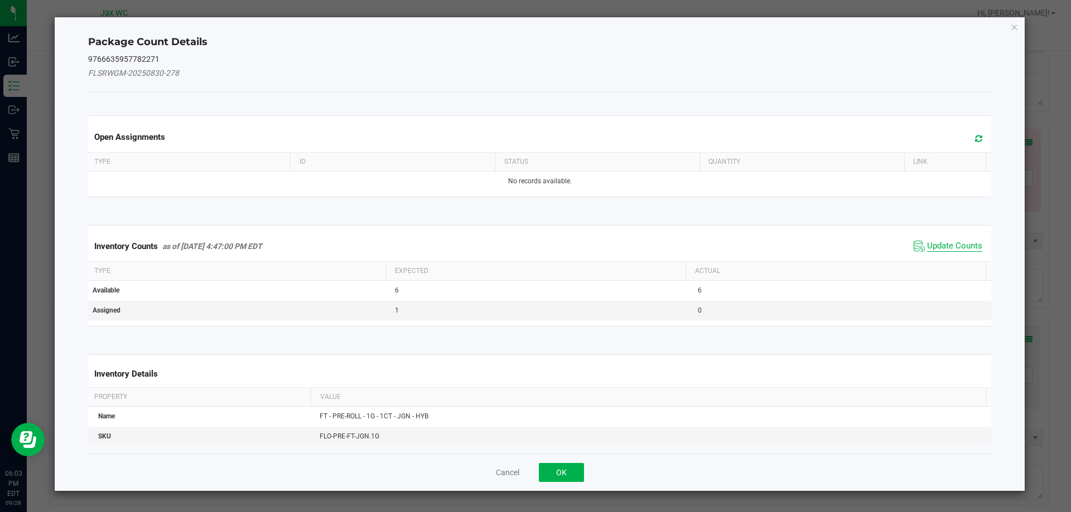
click at [929, 251] on span "Update Counts" at bounding box center [954, 246] width 55 height 11
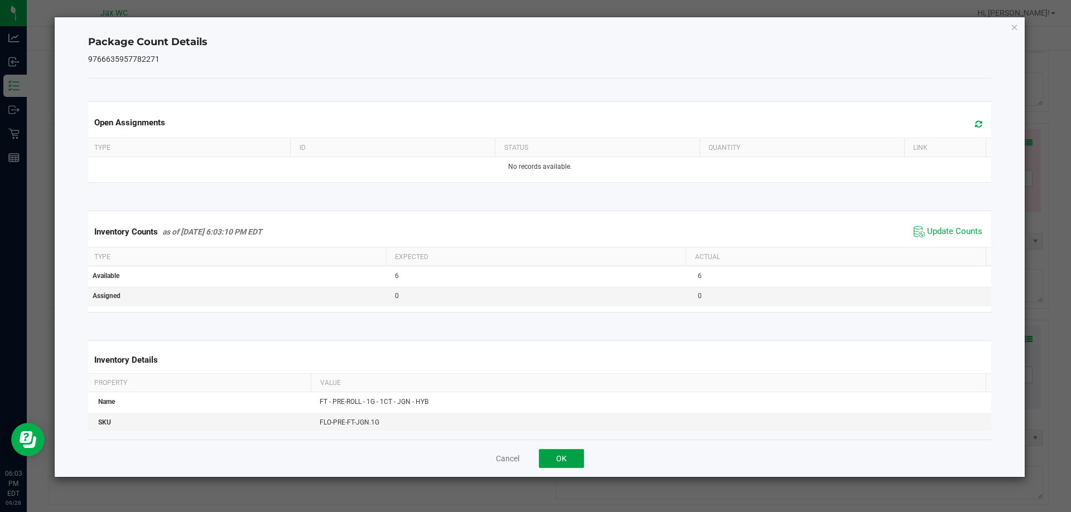
click at [580, 459] on button "OK" at bounding box center [561, 458] width 45 height 19
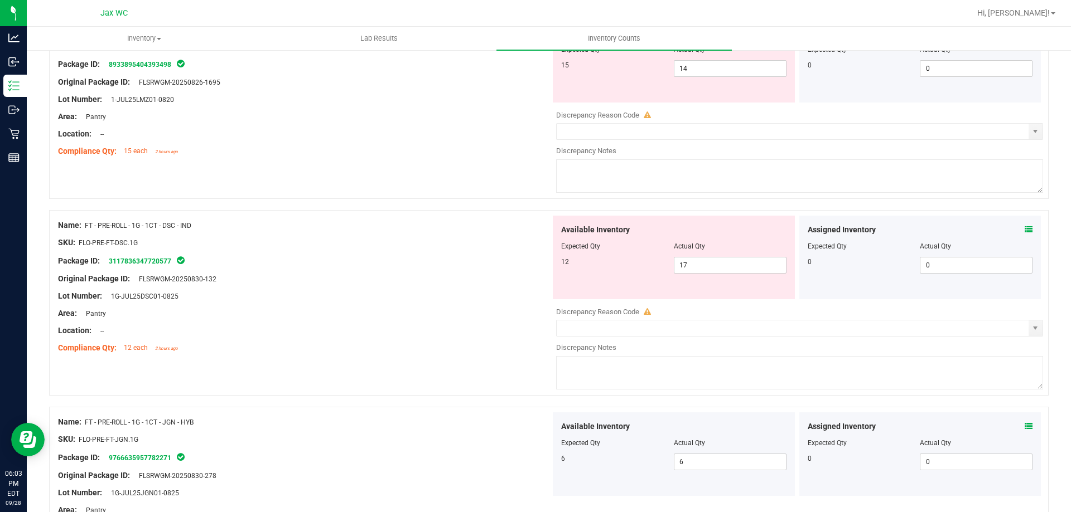
scroll to position [1940, 0]
click at [1024, 229] on icon at bounding box center [1028, 229] width 8 height 8
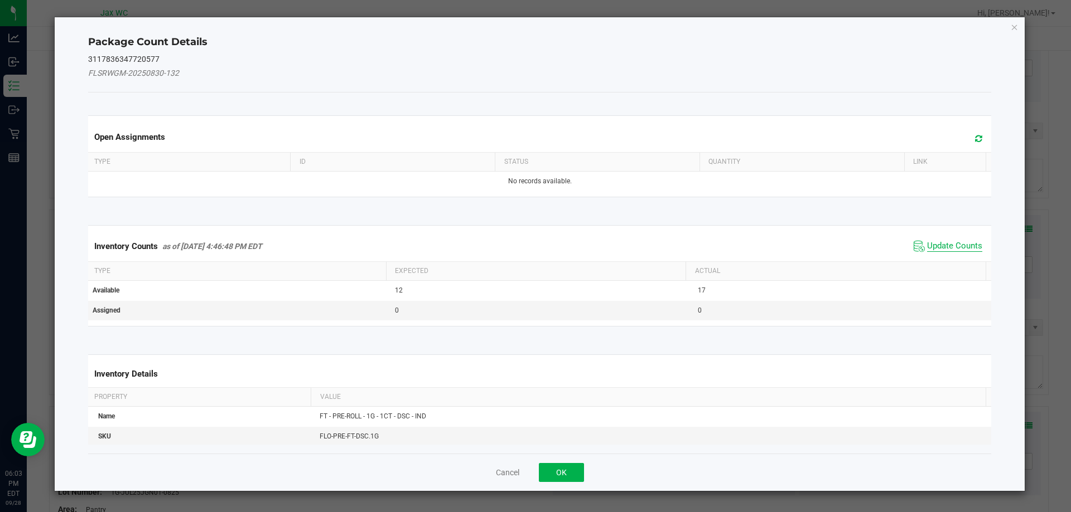
click at [955, 244] on span "Update Counts" at bounding box center [954, 246] width 55 height 11
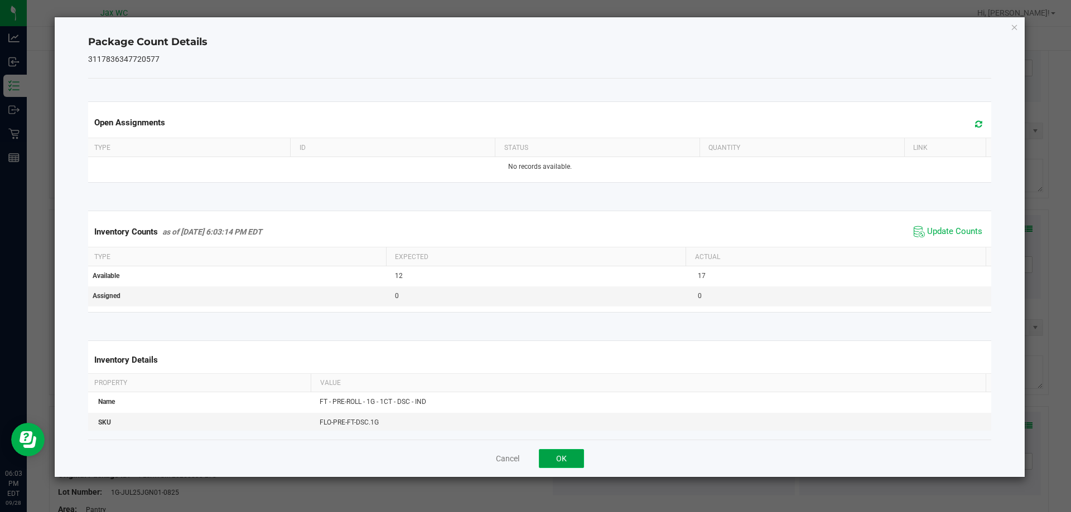
click at [577, 462] on button "OK" at bounding box center [561, 458] width 45 height 19
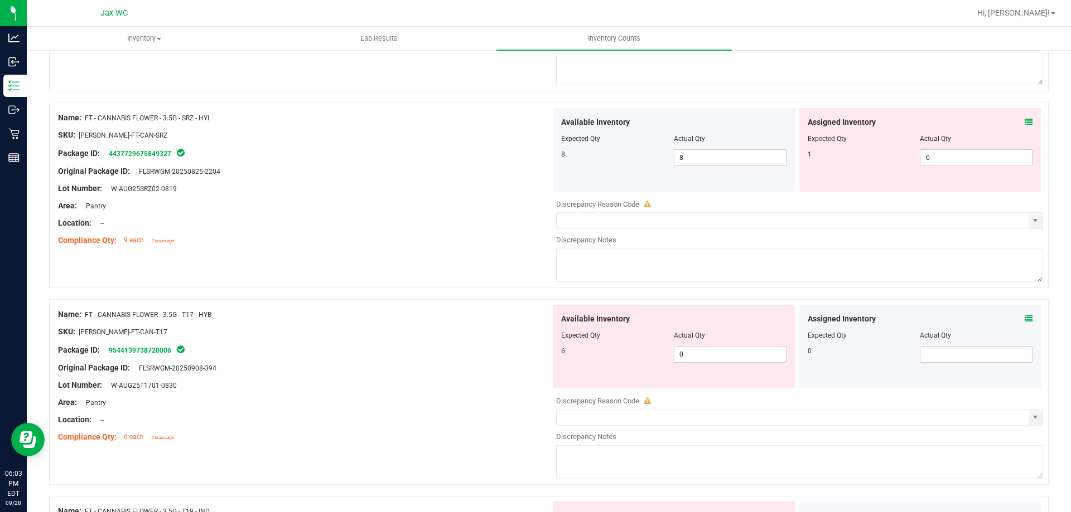
scroll to position [474, 0]
click at [1024, 120] on icon at bounding box center [1028, 121] width 8 height 8
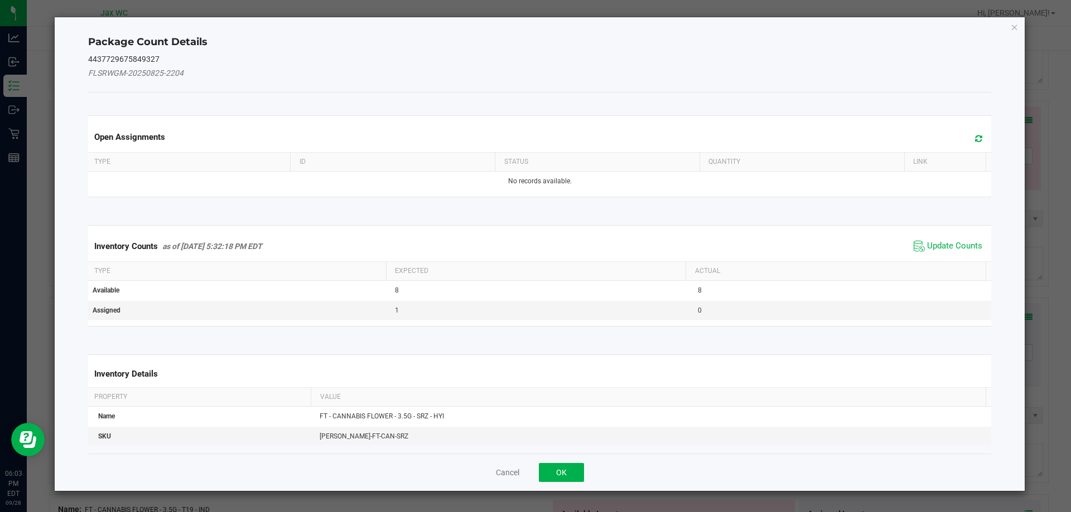
click at [941, 229] on kendo-grid "Inventory Counts as of [DATE] 5:32:18 PM EDT Update Counts Type Expected Actual…" at bounding box center [540, 275] width 920 height 101
click at [944, 251] on span "Update Counts" at bounding box center [954, 246] width 55 height 11
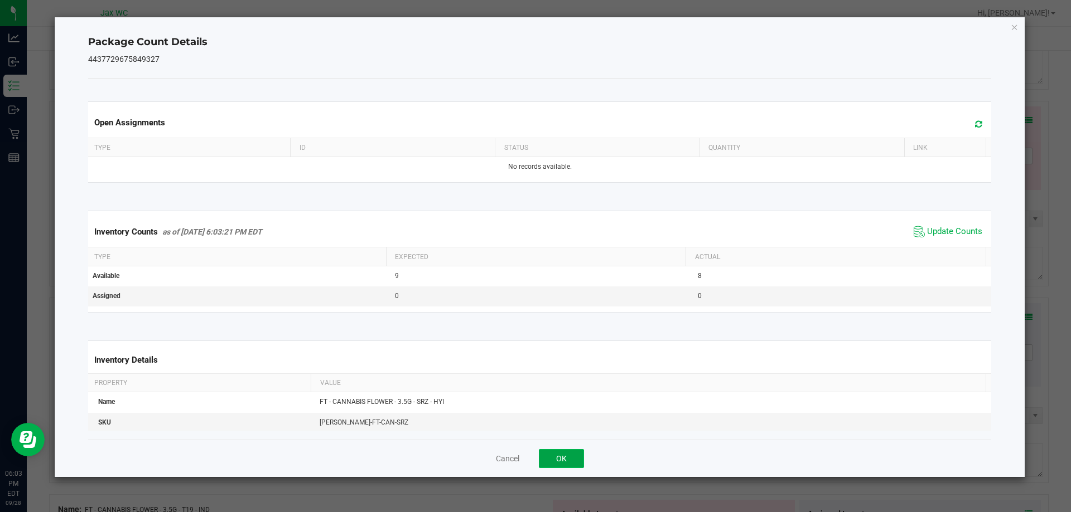
click at [556, 465] on button "OK" at bounding box center [561, 458] width 45 height 19
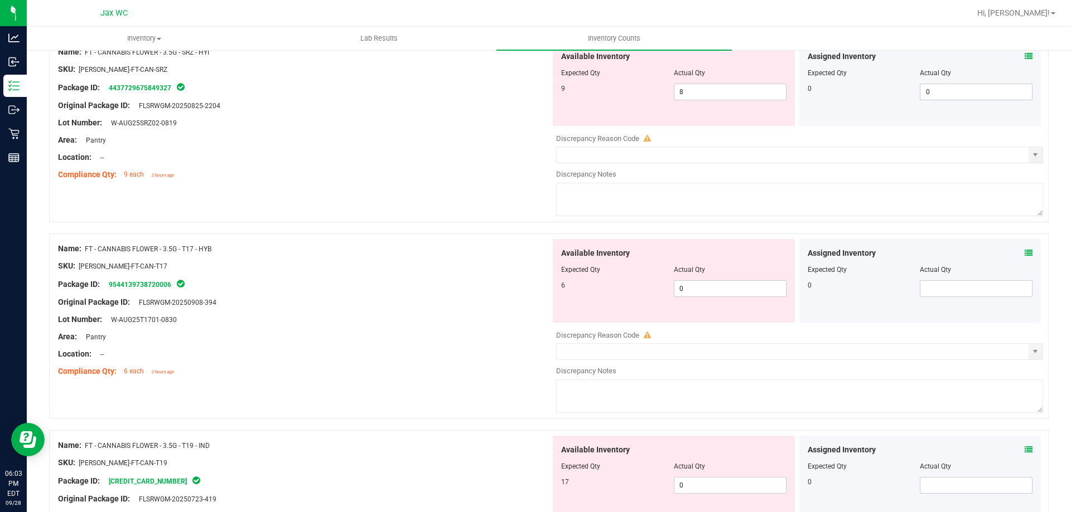
scroll to position [579, 0]
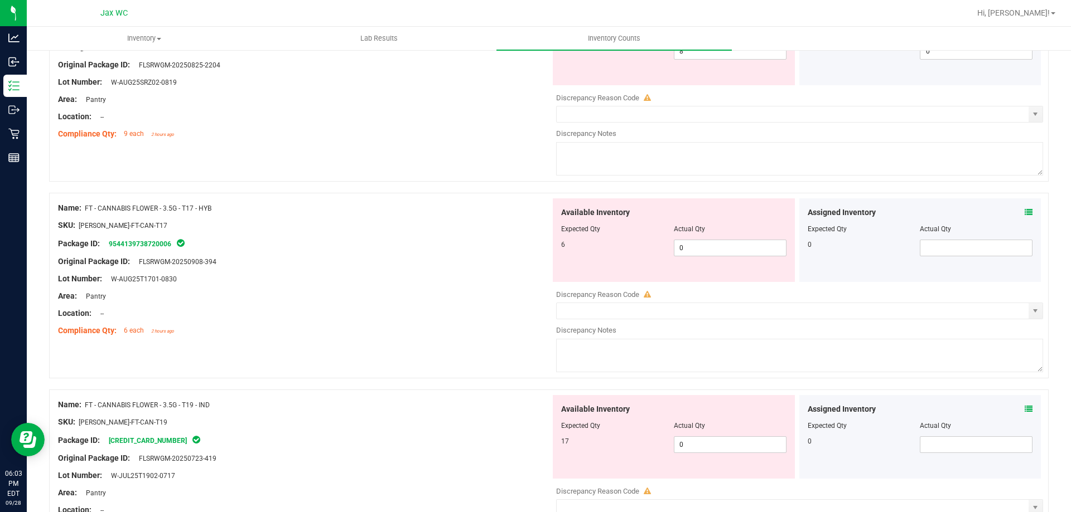
click at [1024, 212] on icon at bounding box center [1028, 213] width 8 height 8
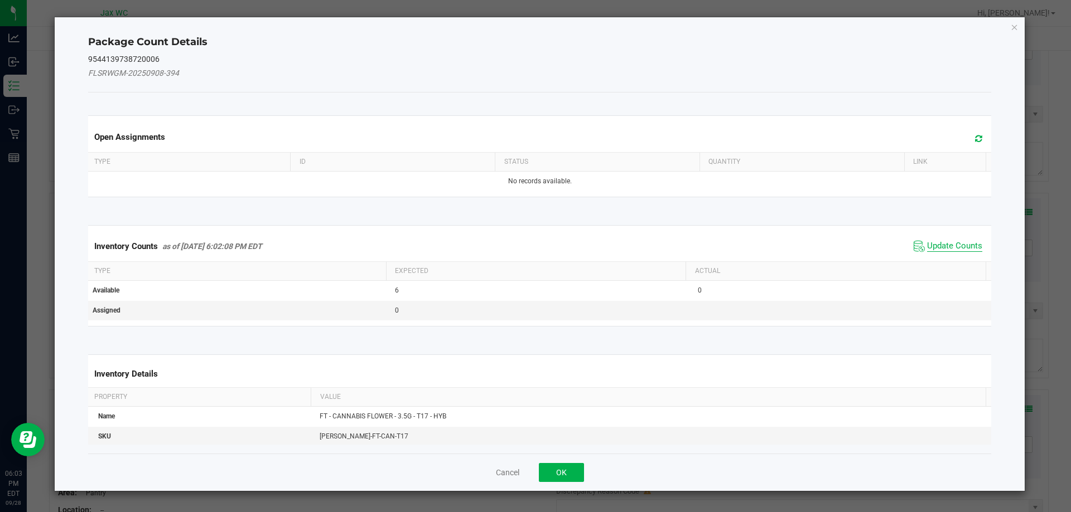
click at [945, 251] on span "Update Counts" at bounding box center [954, 246] width 55 height 11
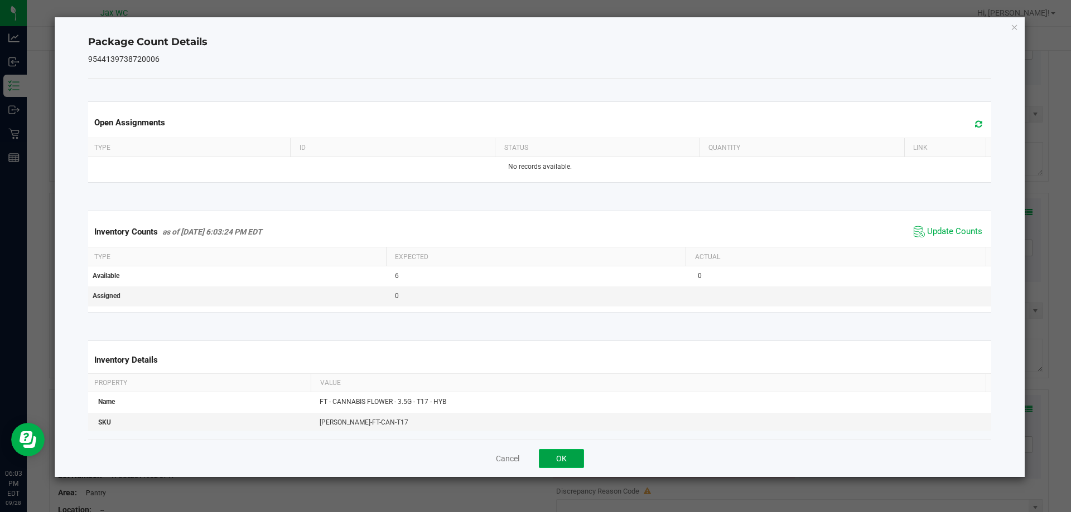
click at [556, 456] on button "OK" at bounding box center [561, 458] width 45 height 19
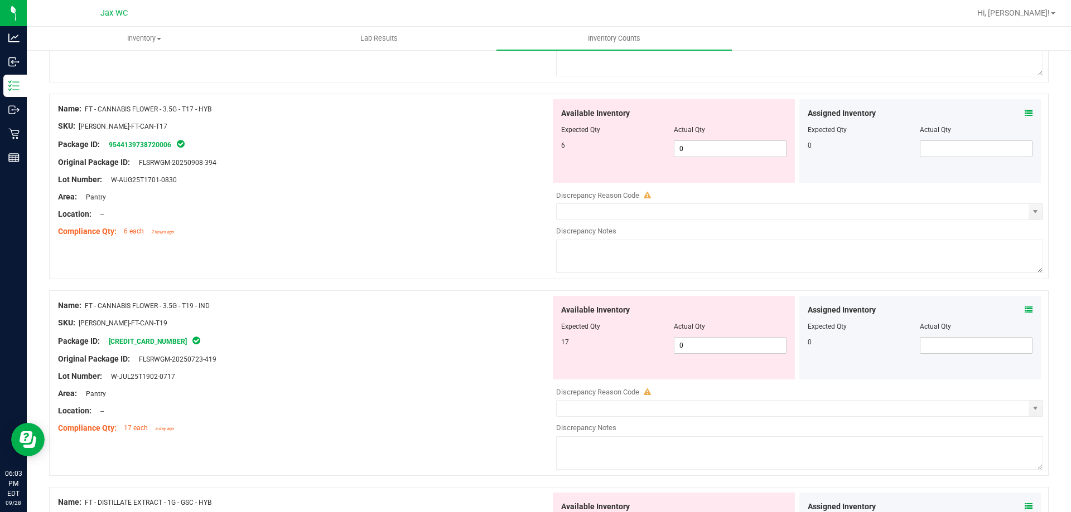
scroll to position [727, 0]
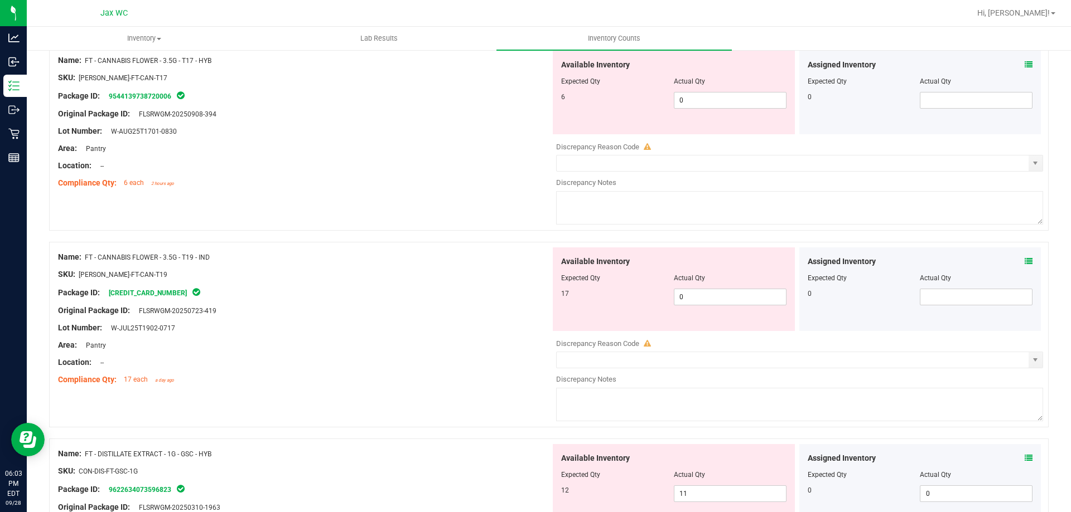
click at [1024, 261] on icon at bounding box center [1028, 262] width 8 height 8
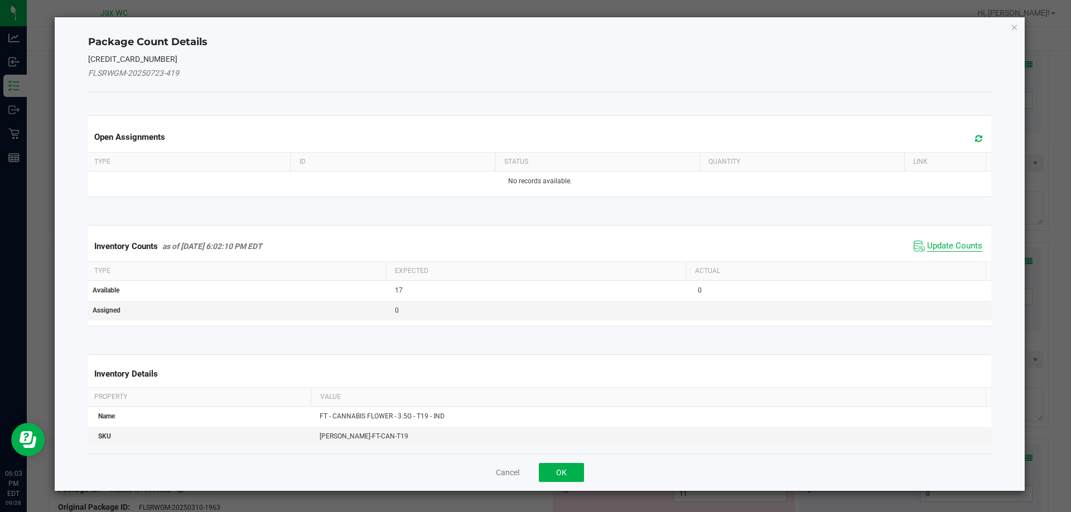
click at [961, 251] on span "Update Counts" at bounding box center [954, 246] width 55 height 11
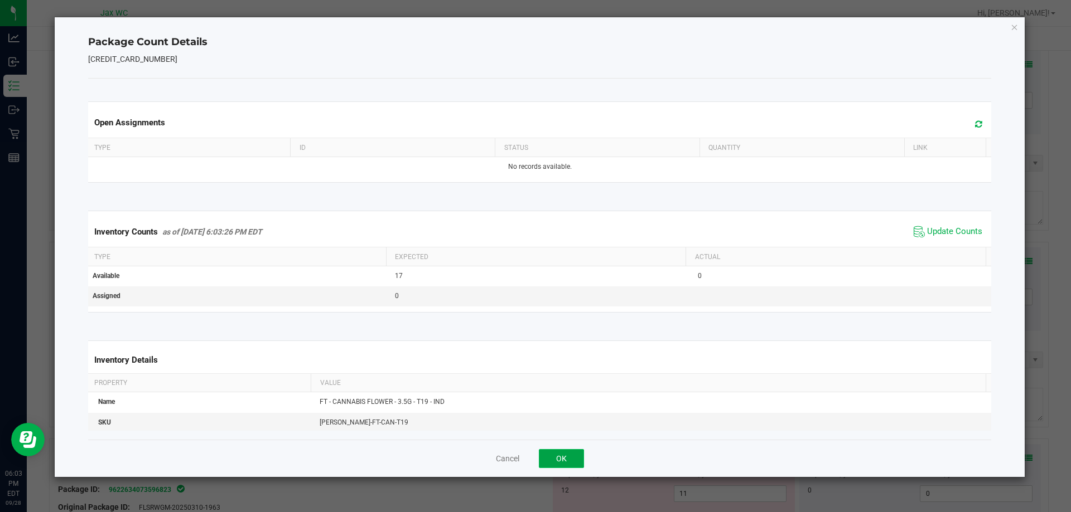
click at [568, 460] on button "OK" at bounding box center [561, 458] width 45 height 19
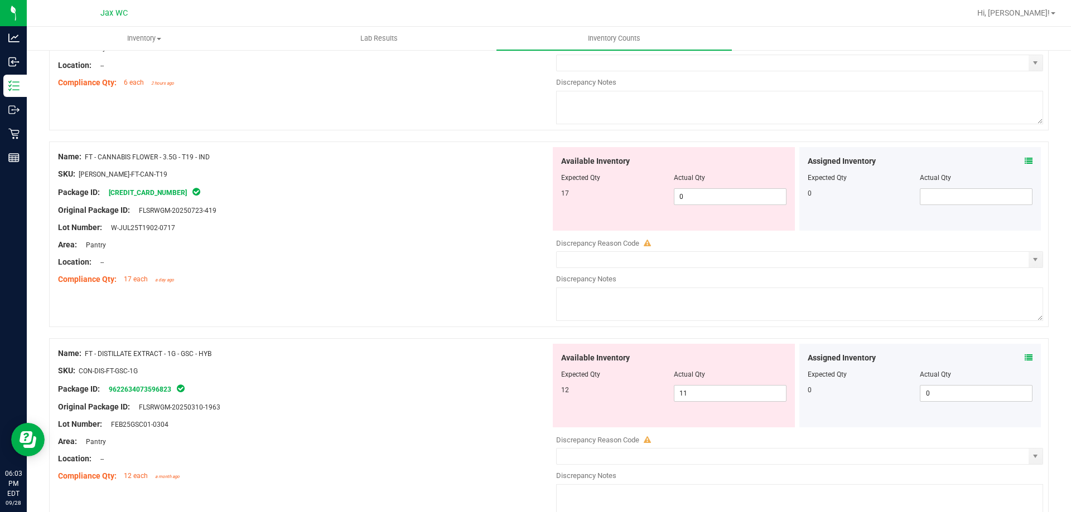
scroll to position [909, 0]
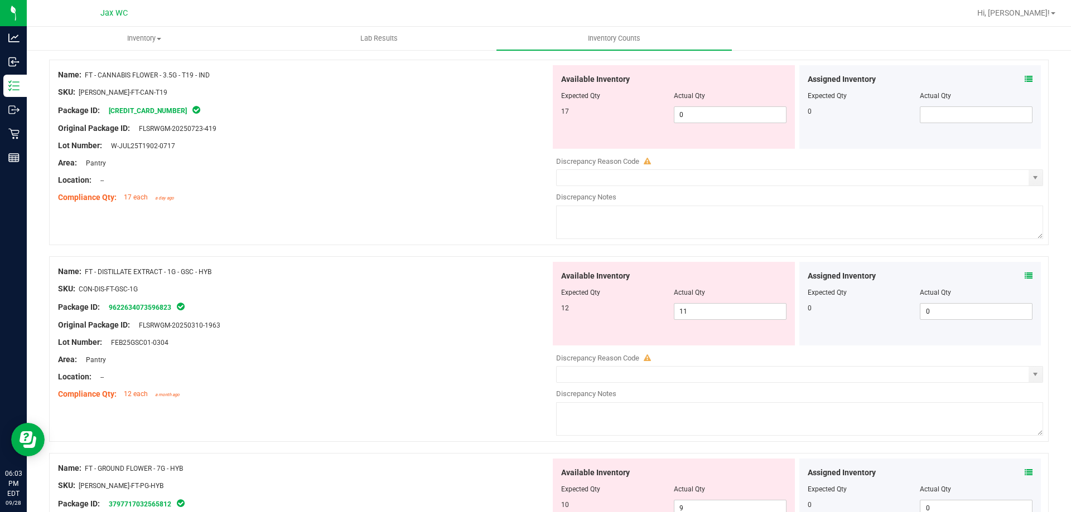
click at [1024, 274] on icon at bounding box center [1028, 276] width 8 height 8
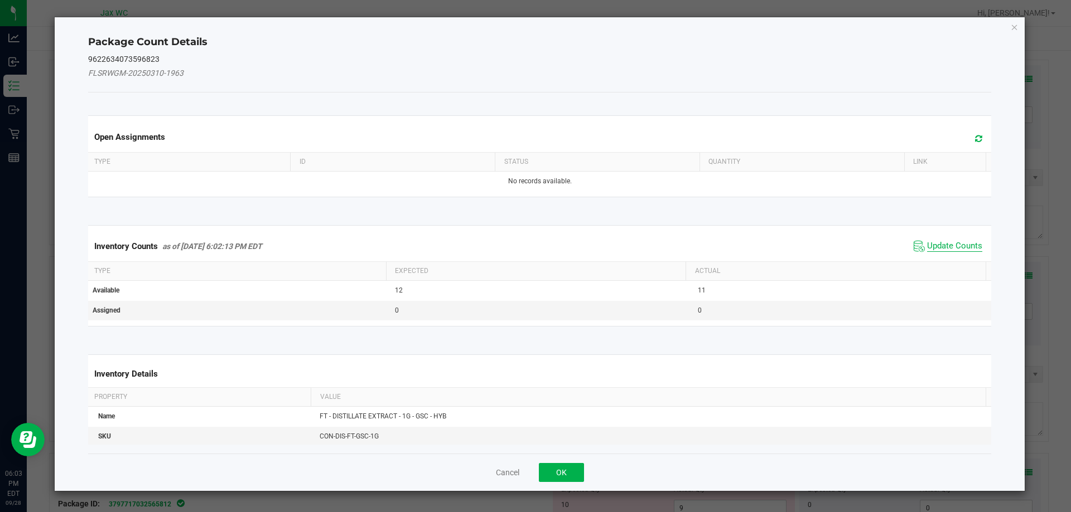
click at [938, 251] on span "Update Counts" at bounding box center [954, 246] width 55 height 11
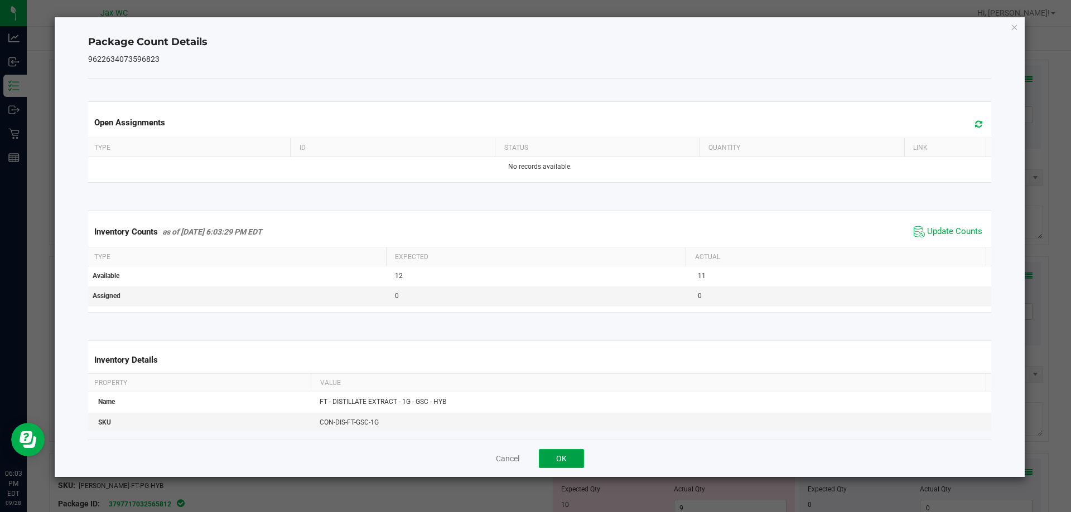
click at [573, 457] on button "OK" at bounding box center [561, 458] width 45 height 19
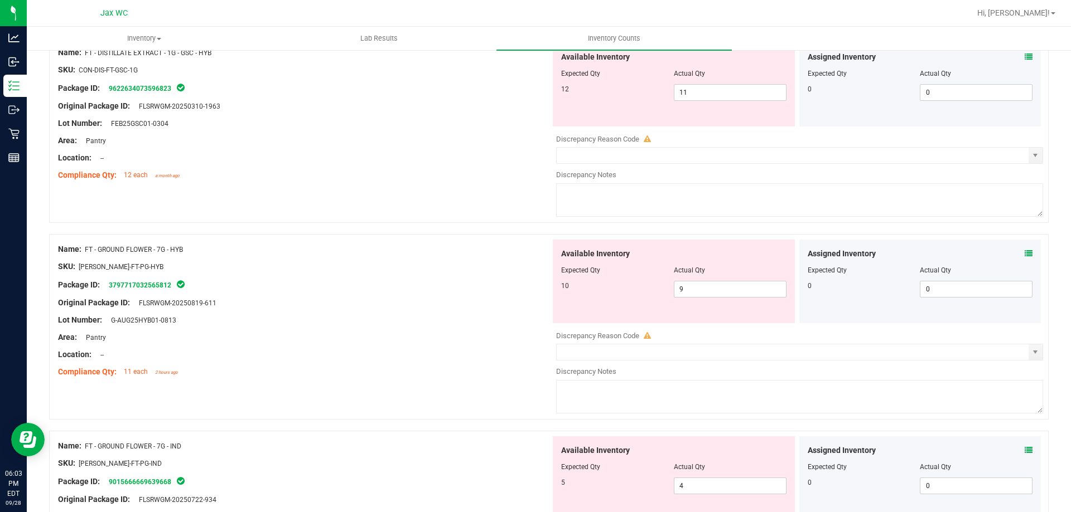
scroll to position [1126, 0]
click at [1024, 258] on icon at bounding box center [1028, 255] width 8 height 8
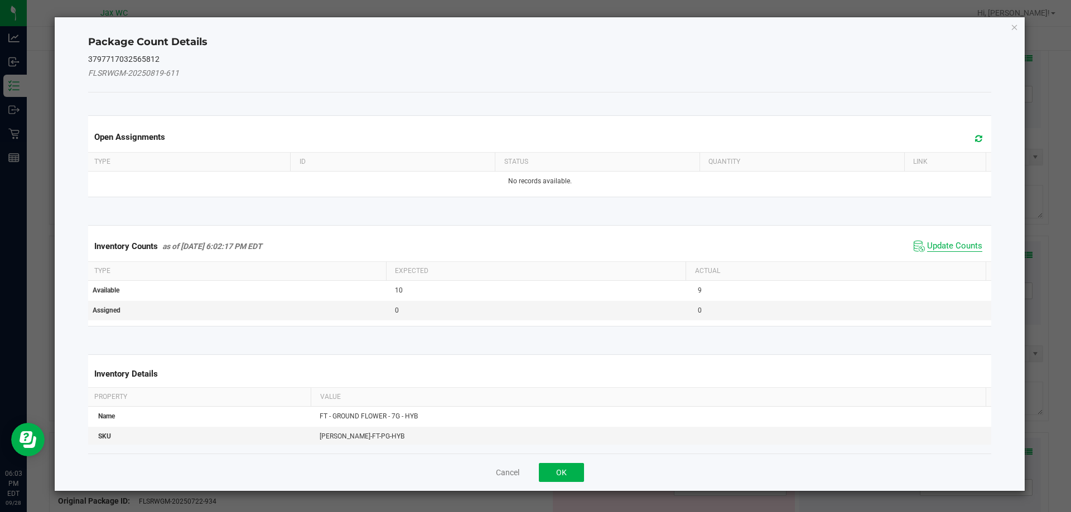
click at [950, 251] on span "Update Counts" at bounding box center [954, 246] width 55 height 11
click at [569, 472] on button "OK" at bounding box center [561, 472] width 45 height 19
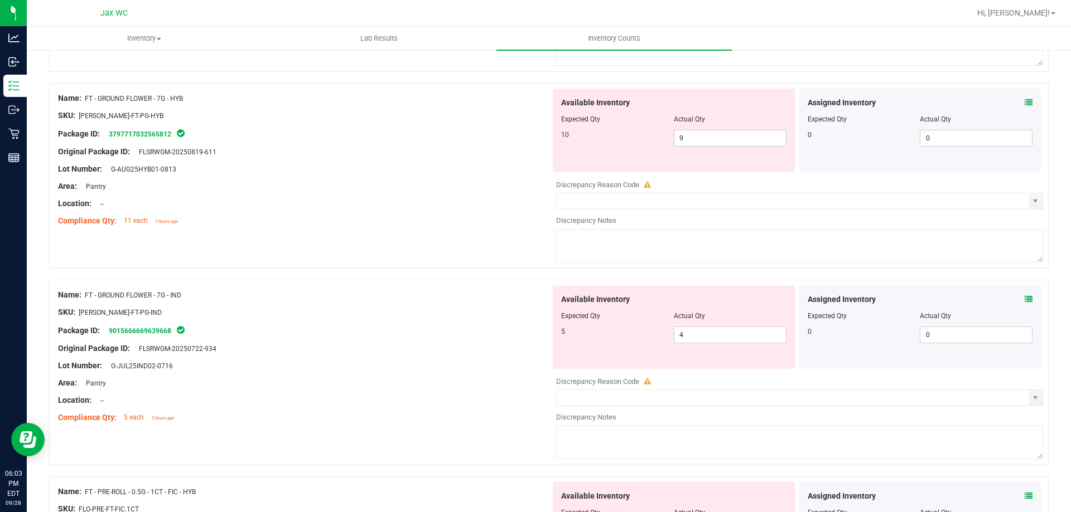
scroll to position [1306, 0]
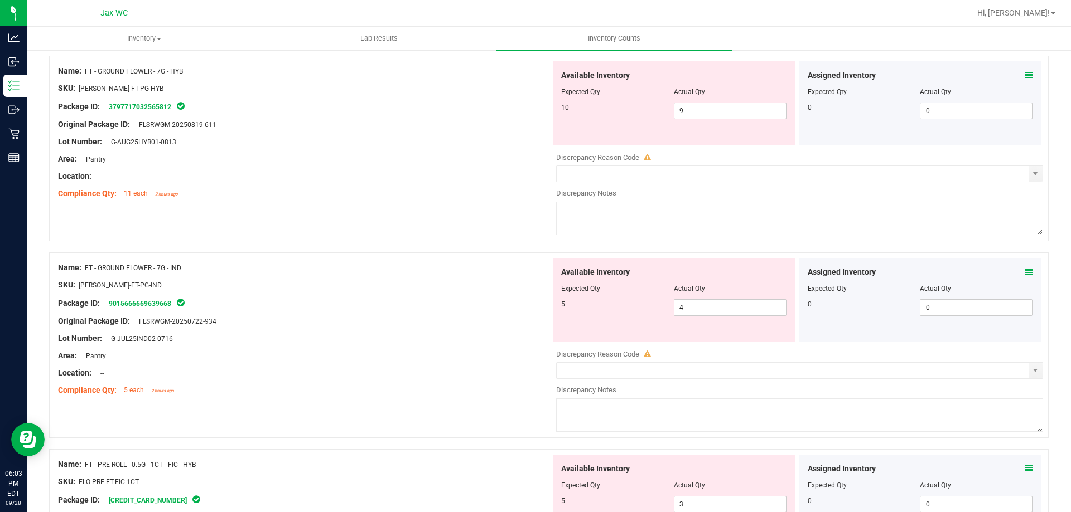
click at [1024, 273] on icon at bounding box center [1028, 272] width 8 height 8
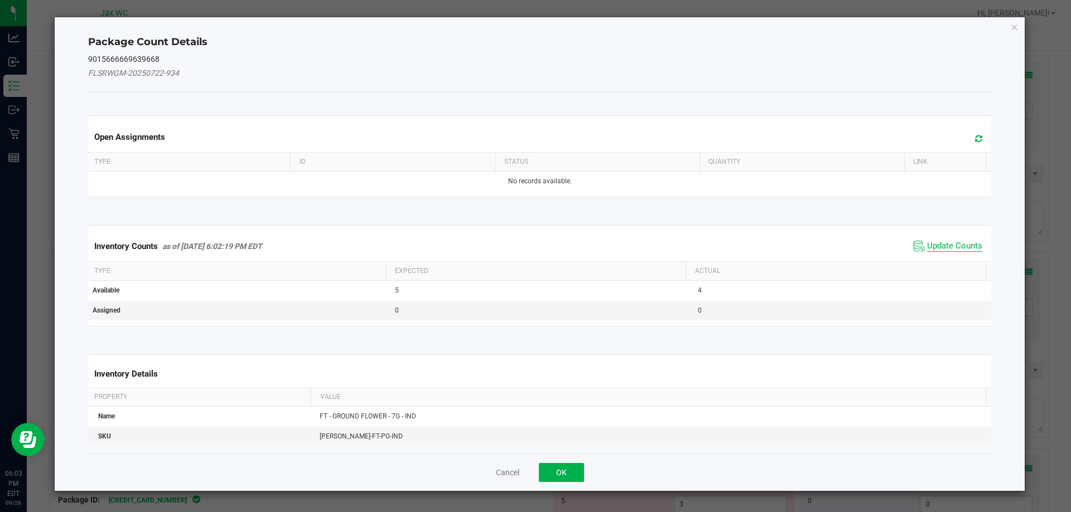
click at [950, 250] on span "Update Counts" at bounding box center [954, 246] width 55 height 11
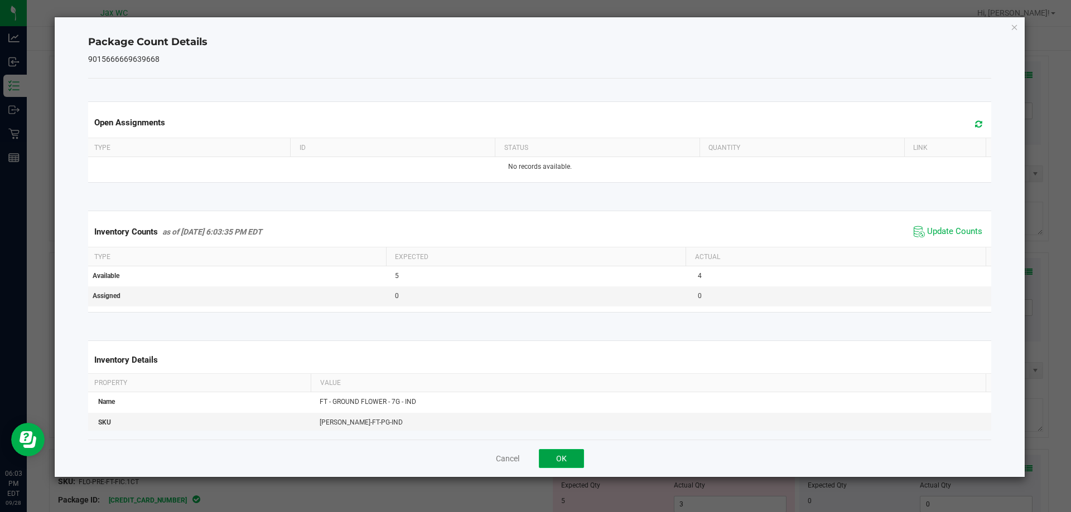
click at [581, 464] on button "OK" at bounding box center [561, 458] width 45 height 19
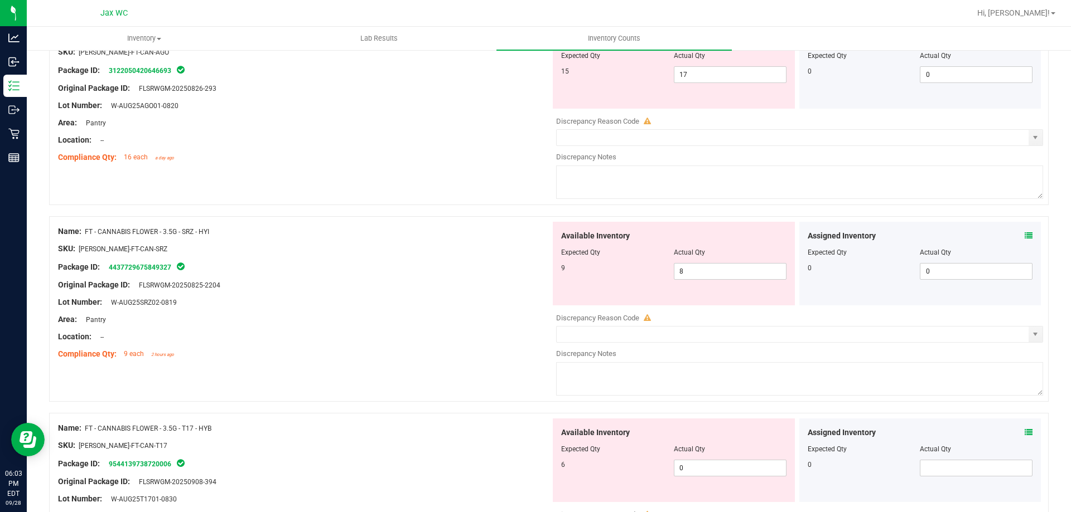
scroll to position [0, 0]
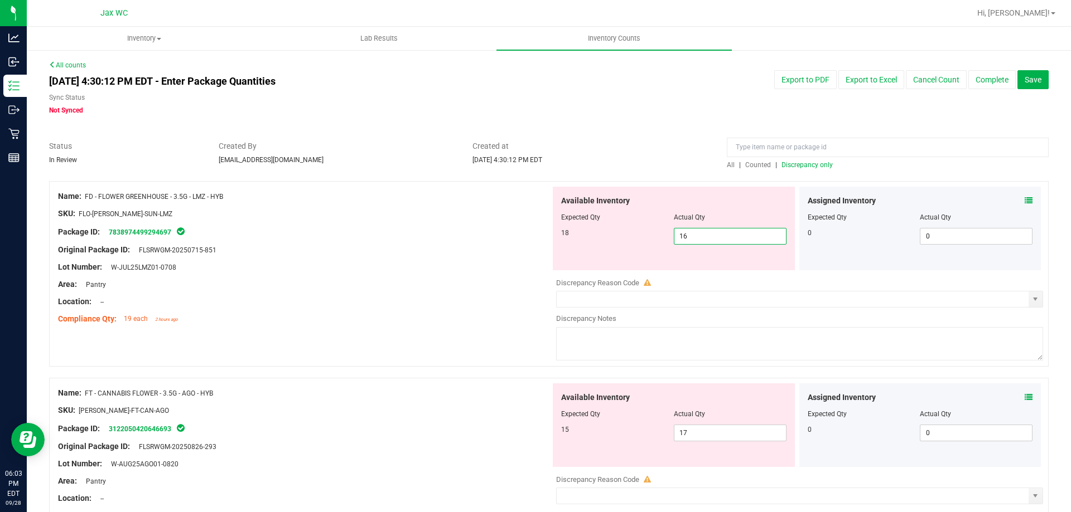
click at [725, 231] on span "16 16" at bounding box center [730, 236] width 113 height 17
click at [725, 231] on input "16" at bounding box center [730, 237] width 112 height 16
type input "18"
click at [376, 283] on div "Area: Pantry" at bounding box center [304, 285] width 492 height 12
type input "18"
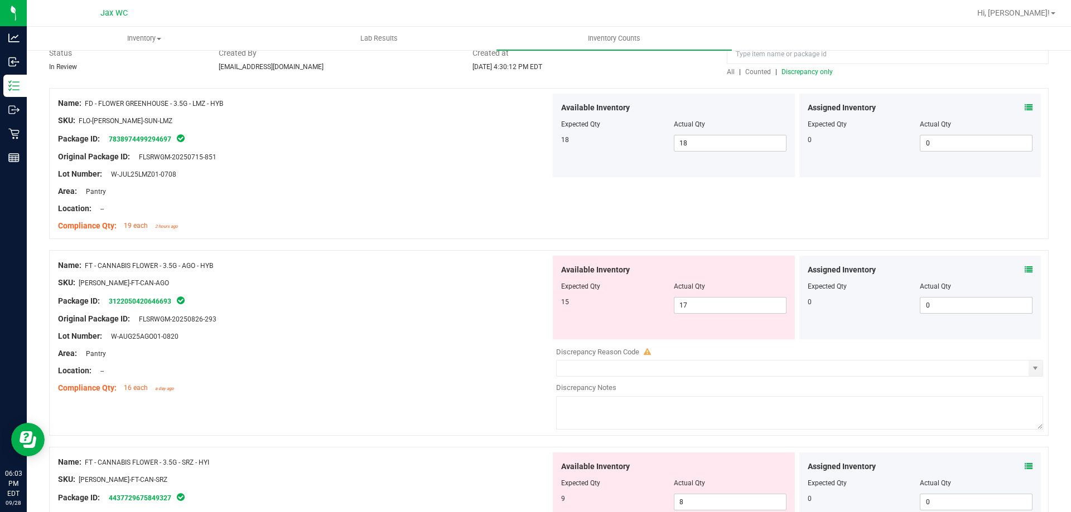
scroll to position [112, 0]
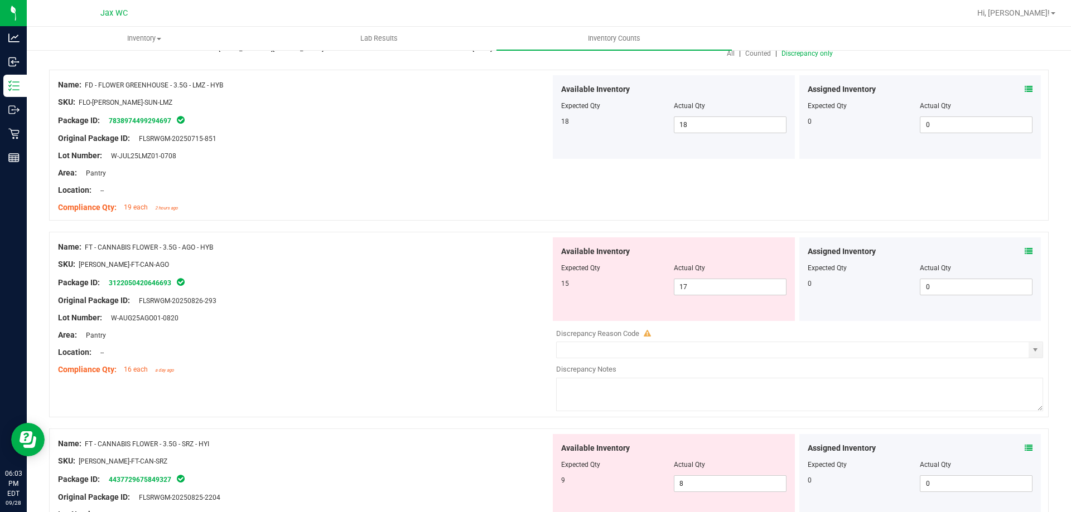
click at [1024, 246] on span at bounding box center [1028, 252] width 8 height 12
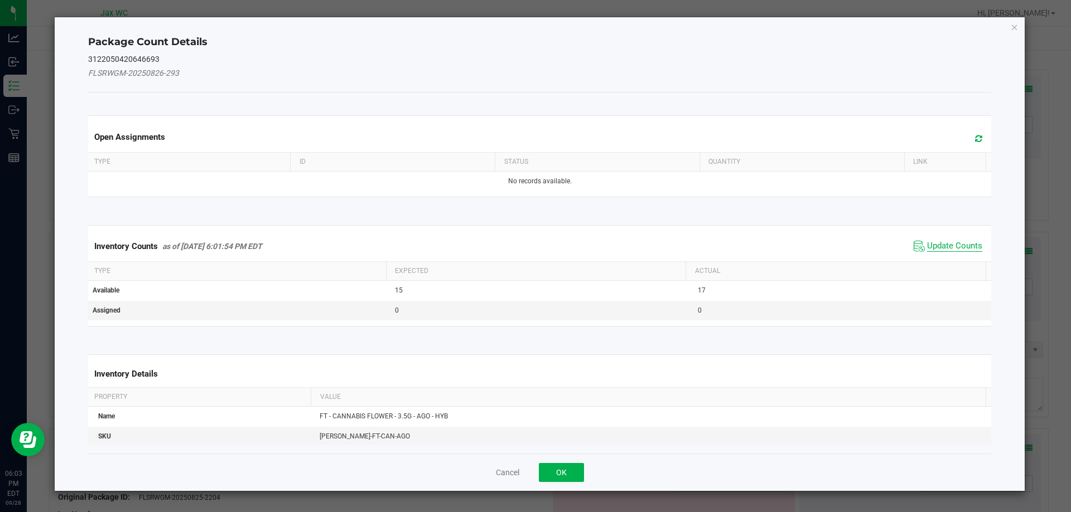
click at [938, 246] on span "Update Counts" at bounding box center [954, 246] width 55 height 11
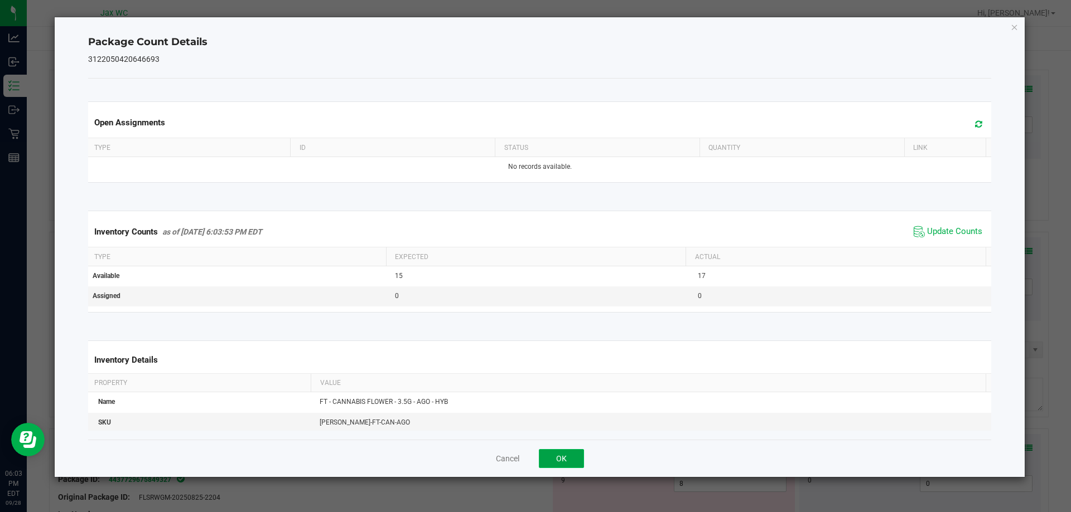
drag, startPoint x: 578, startPoint y: 464, endPoint x: 578, endPoint y: 456, distance: 8.4
click at [578, 464] on button "OK" at bounding box center [561, 458] width 45 height 19
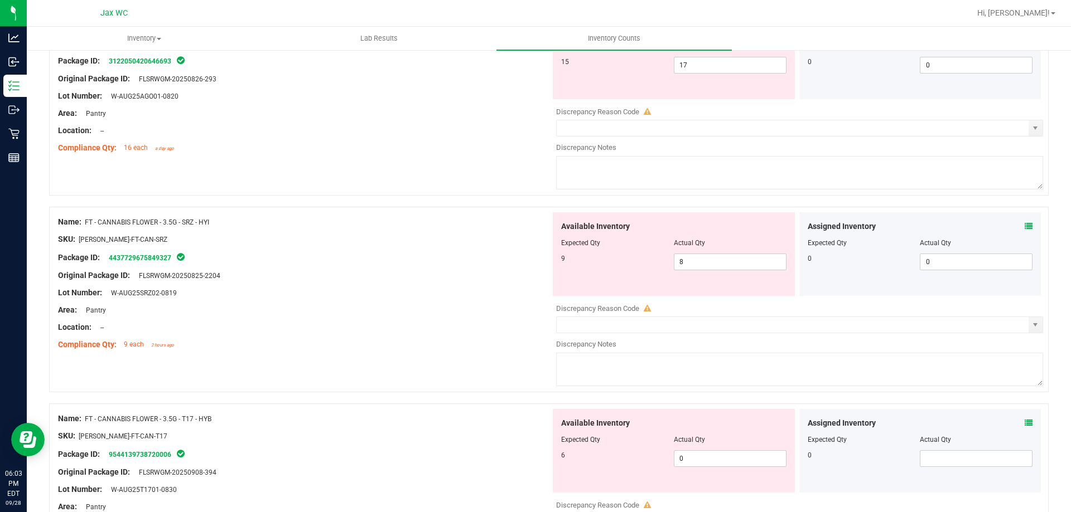
scroll to position [335, 0]
click at [1024, 224] on icon at bounding box center [1028, 225] width 8 height 8
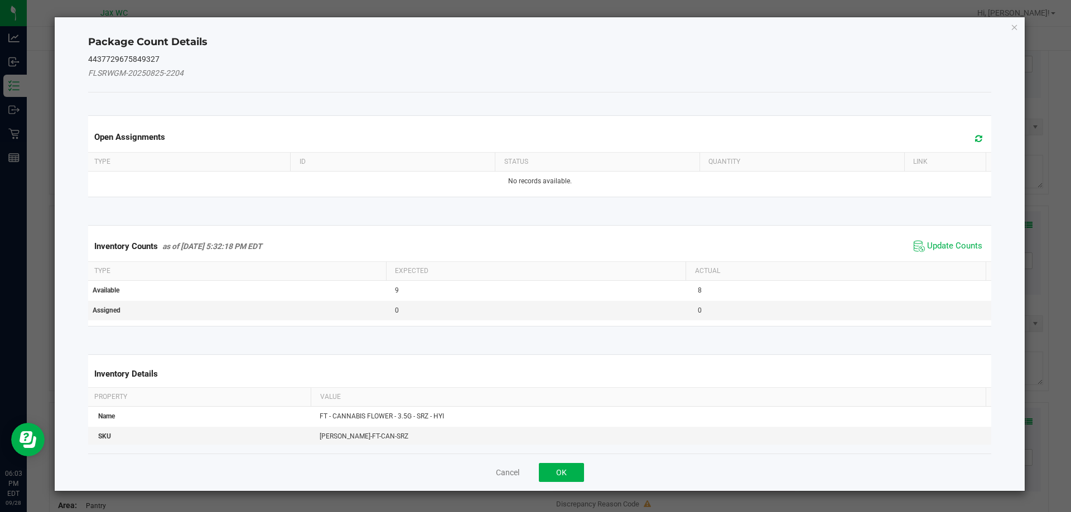
drag, startPoint x: 937, startPoint y: 250, endPoint x: 914, endPoint y: 255, distance: 23.0
click at [938, 250] on span "Update Counts" at bounding box center [954, 246] width 55 height 11
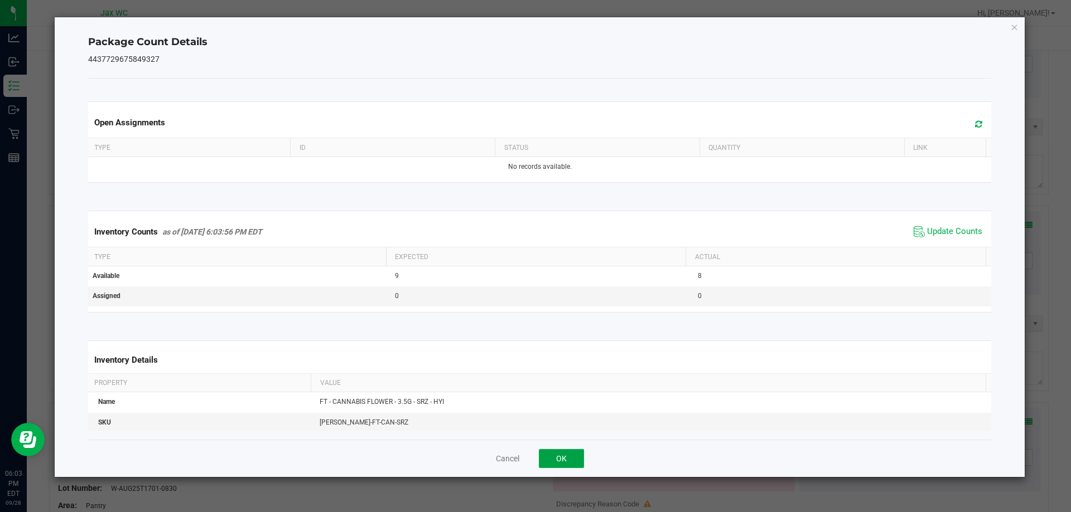
click at [553, 458] on button "OK" at bounding box center [561, 458] width 45 height 19
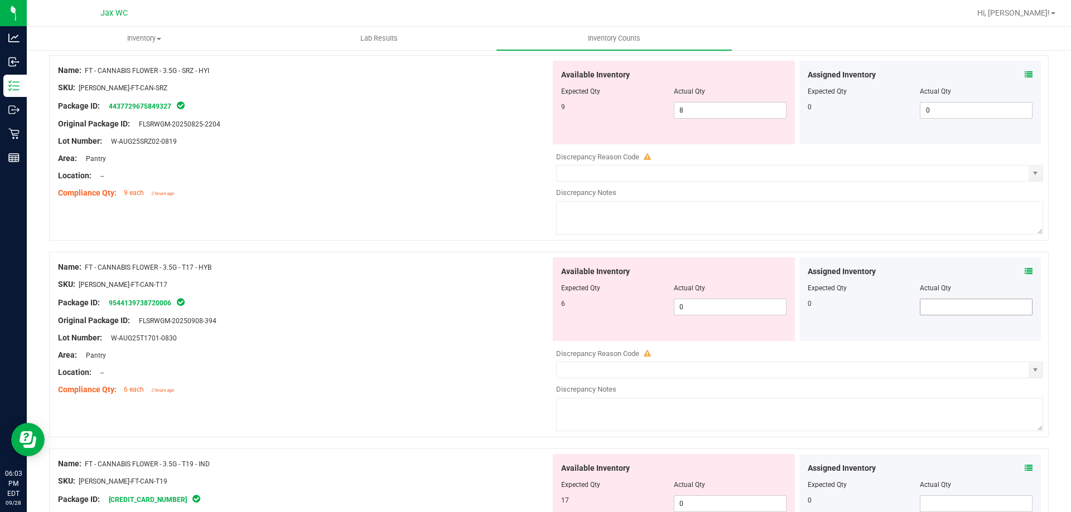
scroll to position [502, 0]
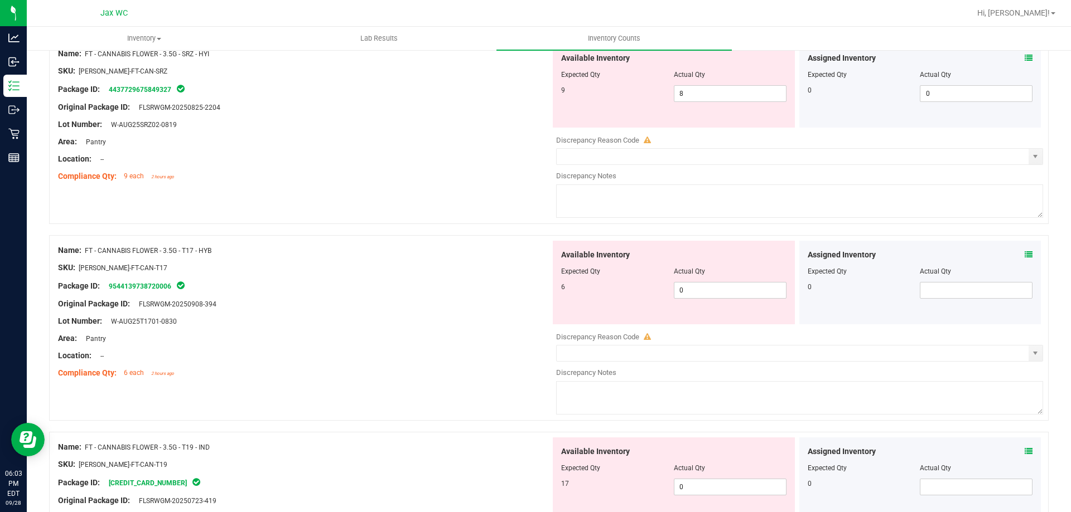
click at [1024, 253] on icon at bounding box center [1028, 255] width 8 height 8
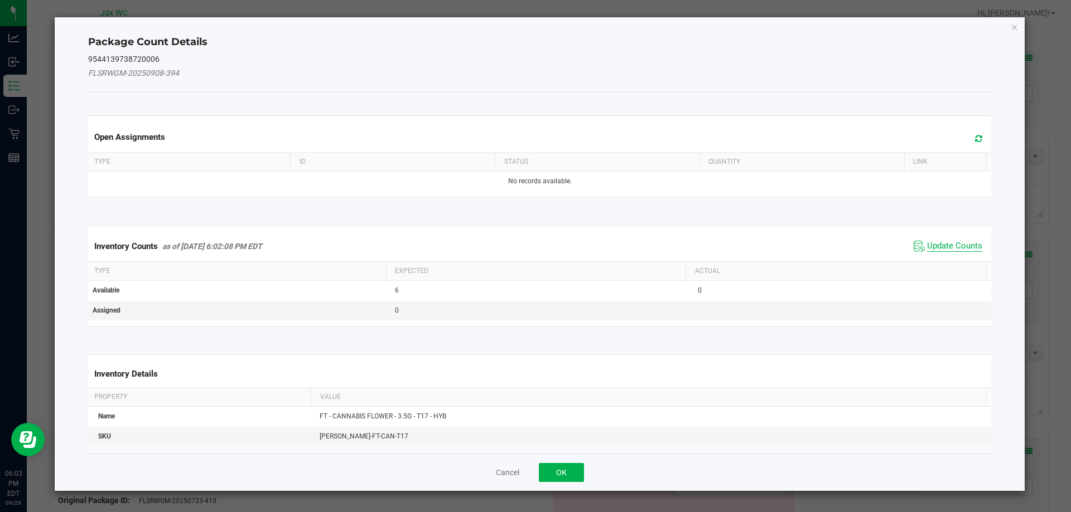
click at [966, 248] on span "Update Counts" at bounding box center [954, 246] width 55 height 11
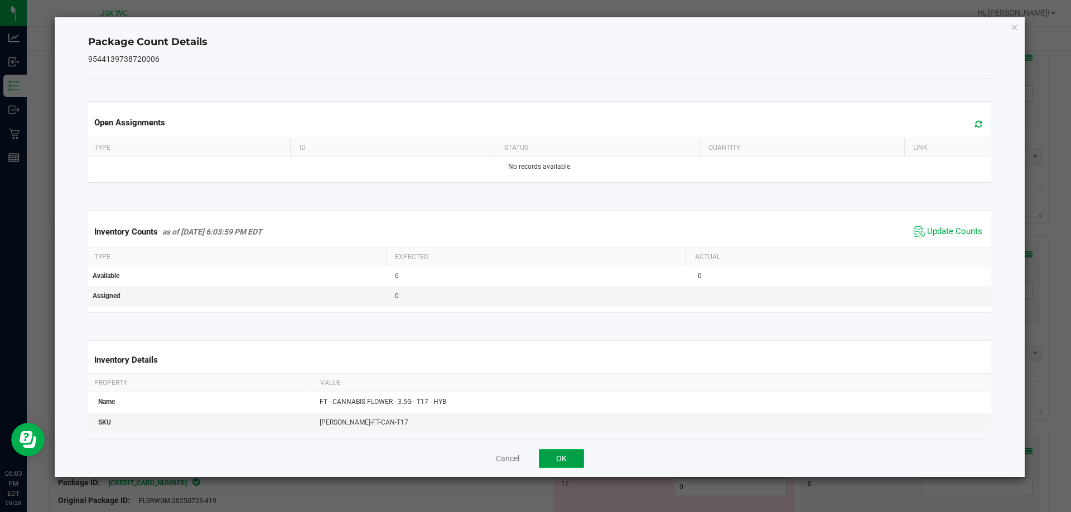
click at [551, 455] on button "OK" at bounding box center [561, 458] width 45 height 19
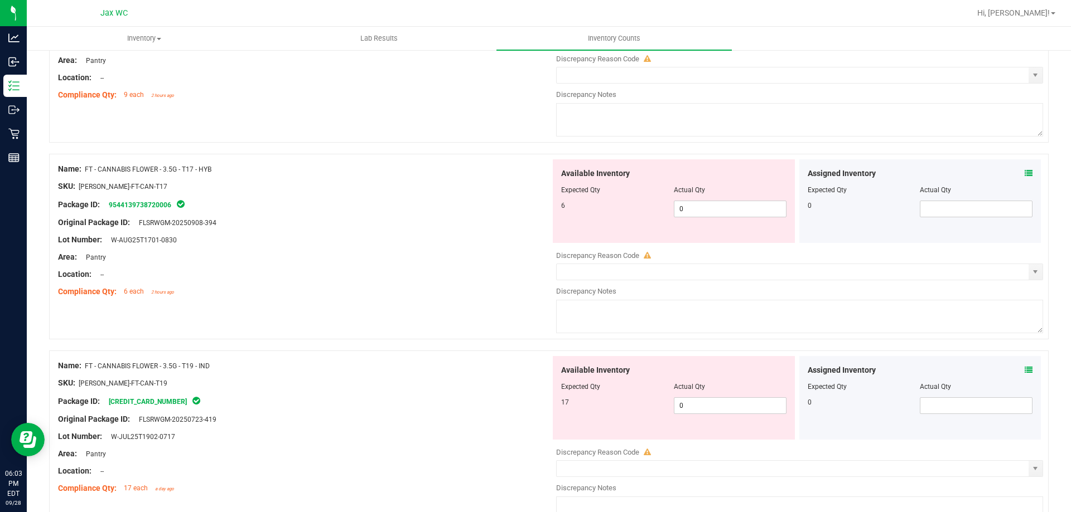
scroll to position [669, 0]
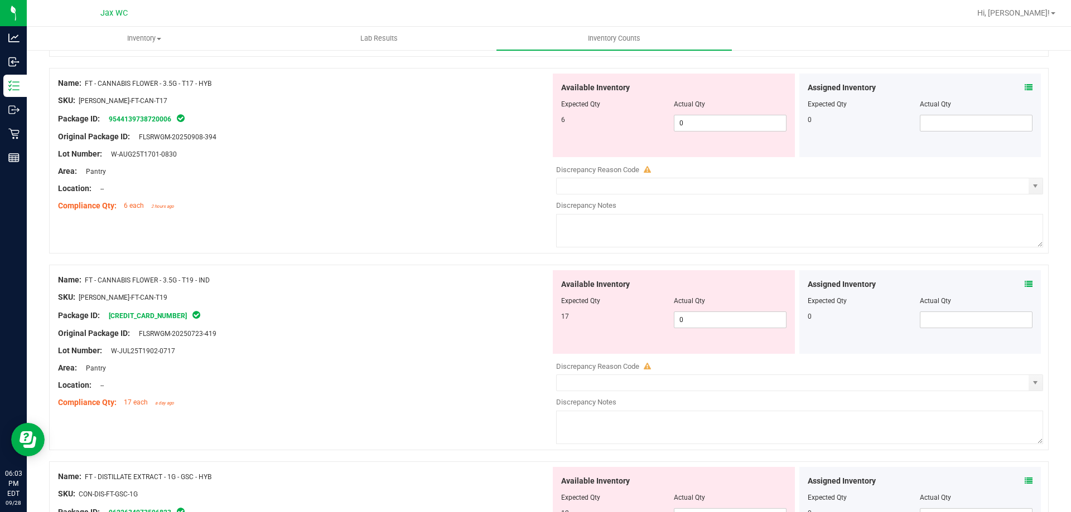
click at [1024, 285] on icon at bounding box center [1028, 284] width 8 height 8
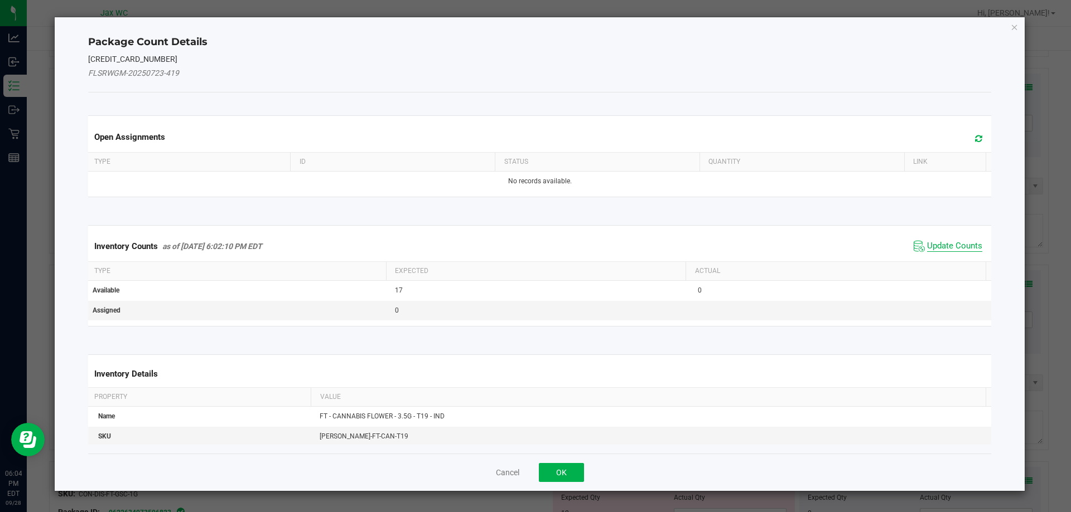
click at [961, 251] on span "Update Counts" at bounding box center [954, 246] width 55 height 11
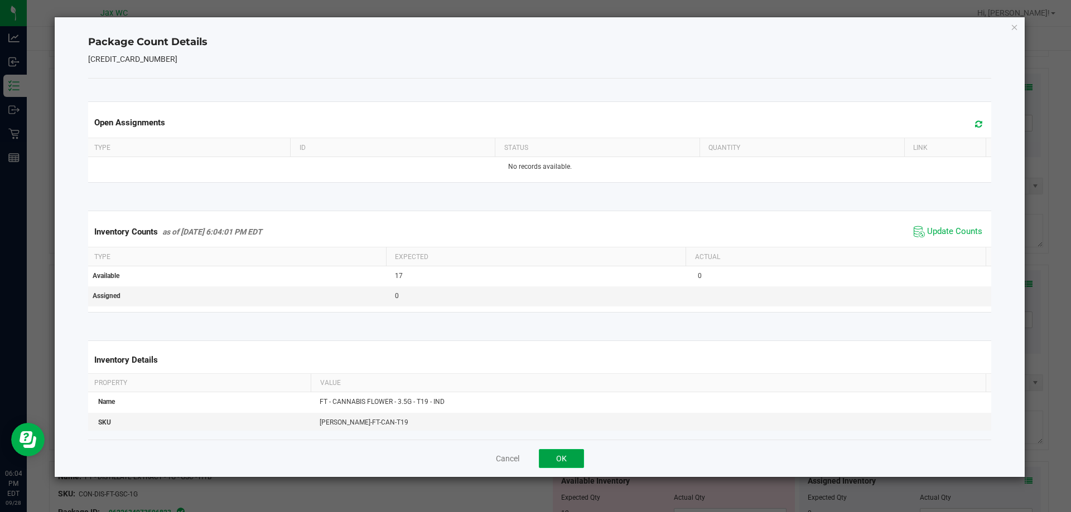
click at [544, 456] on button "OK" at bounding box center [561, 458] width 45 height 19
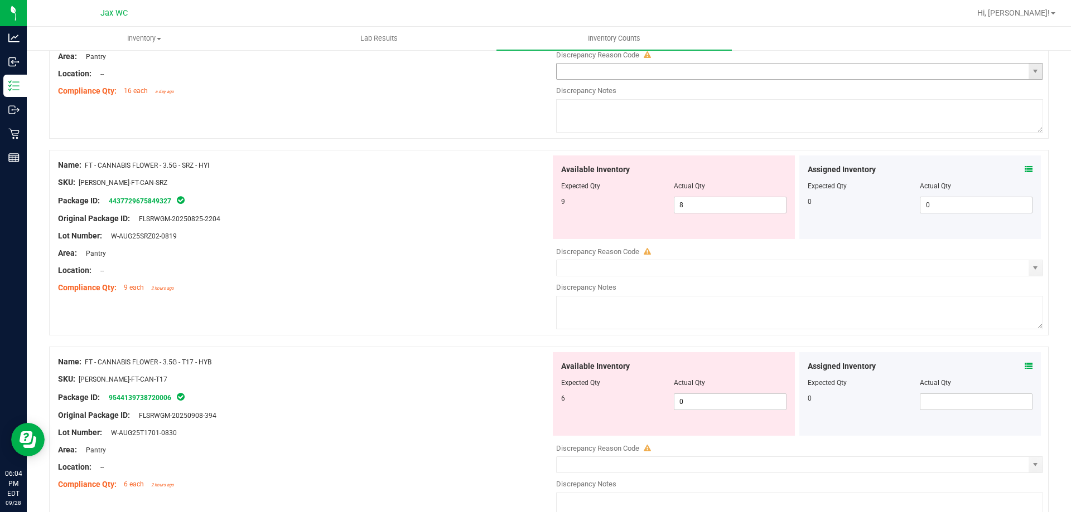
drag, startPoint x: 725, startPoint y: 172, endPoint x: 869, endPoint y: 77, distance: 172.7
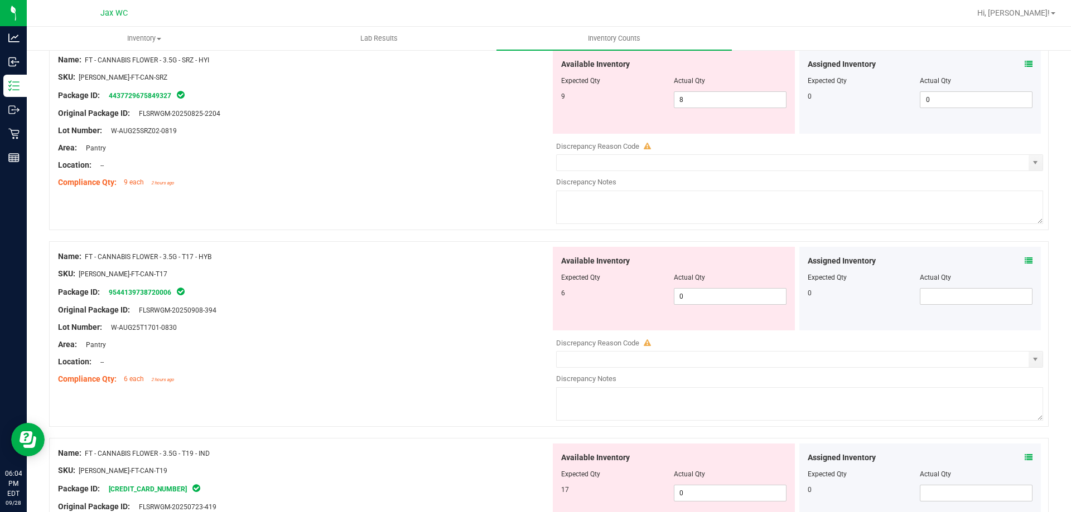
scroll to position [502, 0]
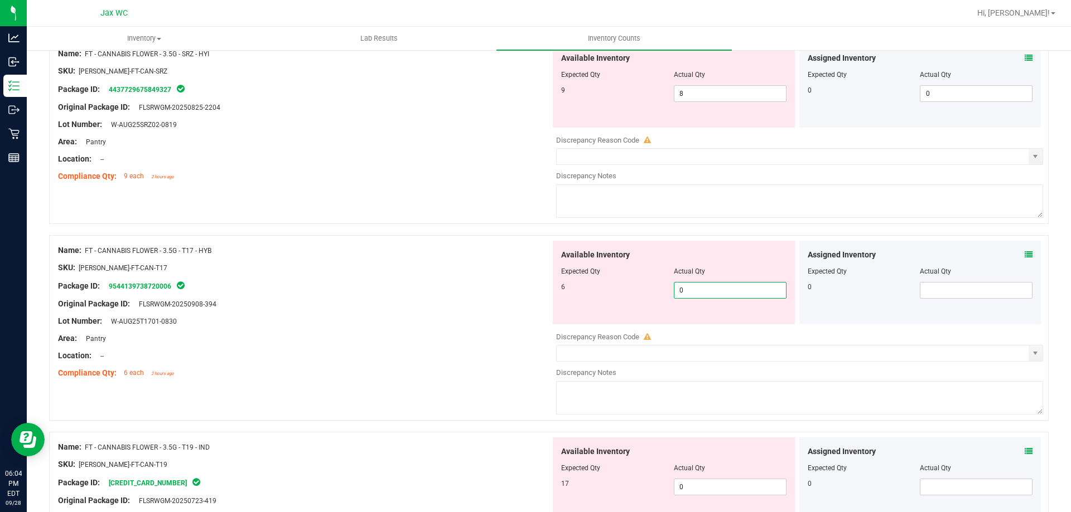
click at [708, 292] on span "0 0" at bounding box center [730, 290] width 113 height 17
click at [708, 292] on input "0" at bounding box center [730, 291] width 112 height 16
type input "0"
type input "6"
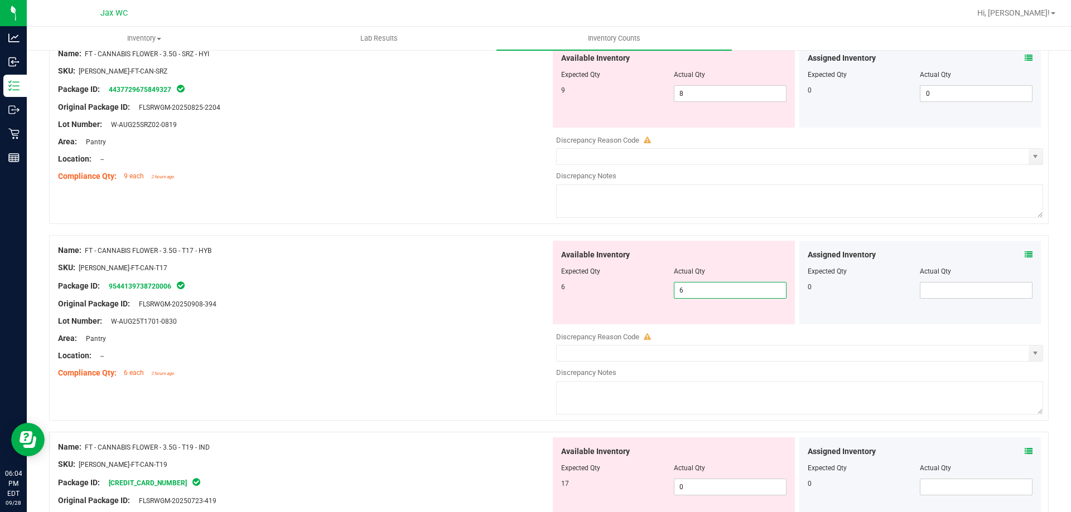
click at [451, 265] on div "SKU: [PERSON_NAME]-FT-CAN-T17" at bounding box center [304, 268] width 492 height 12
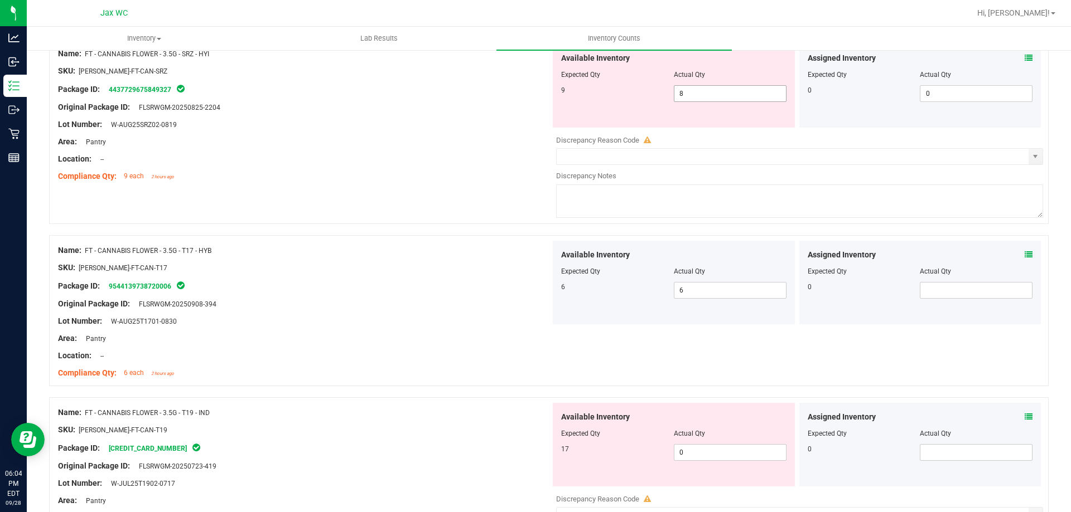
click at [732, 89] on span "8 8" at bounding box center [730, 93] width 113 height 17
click at [730, 90] on input "8" at bounding box center [730, 94] width 112 height 16
type input "8"
type input "9"
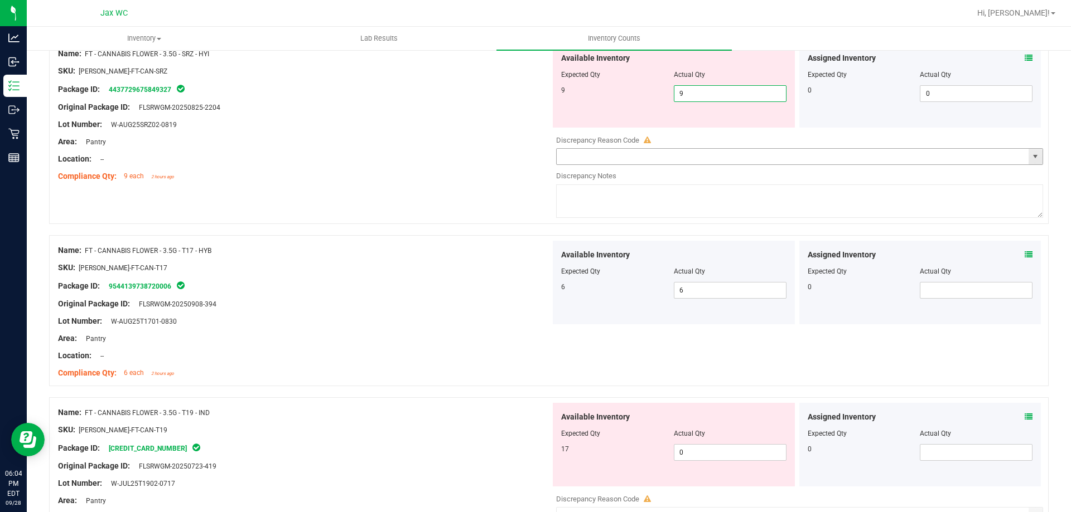
click at [423, 134] on div "Name: FT - CANNABIS FLOWER - 3.5G - SRZ - HYI SKU: [PERSON_NAME]-FT-CAN-SRZ Pac…" at bounding box center [304, 115] width 492 height 142
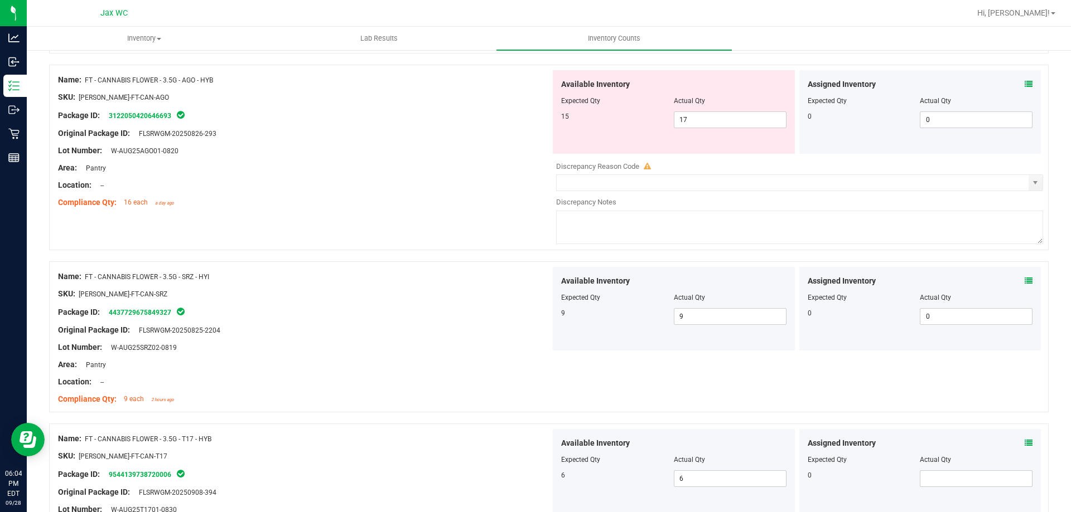
scroll to position [167, 0]
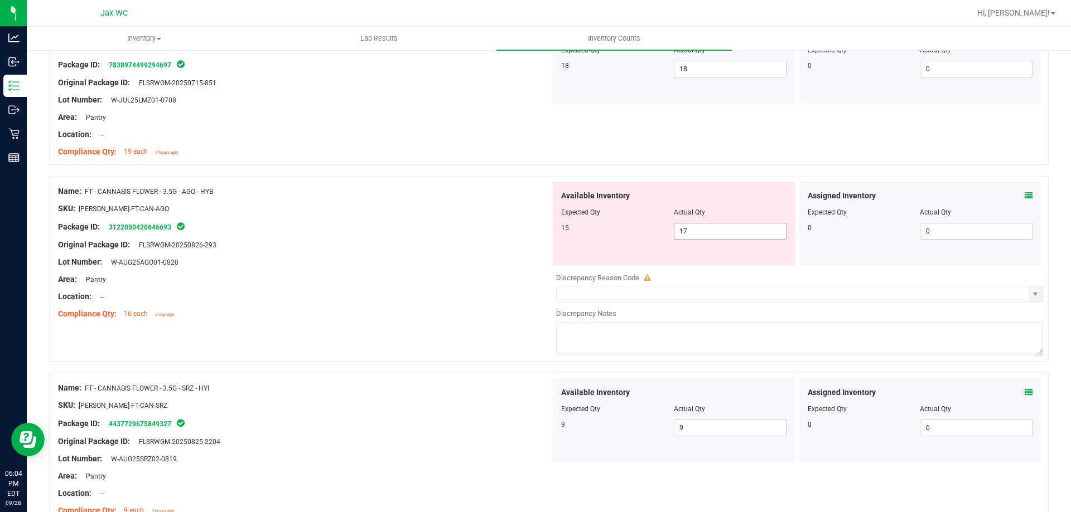
click at [709, 227] on span "17 17" at bounding box center [730, 231] width 113 height 17
click at [709, 227] on input "17" at bounding box center [730, 232] width 112 height 16
click at [1024, 193] on div "Assigned Inventory Expected Qty Actual Qty 0 0 0" at bounding box center [920, 224] width 242 height 84
click at [1024, 195] on icon at bounding box center [1028, 196] width 8 height 8
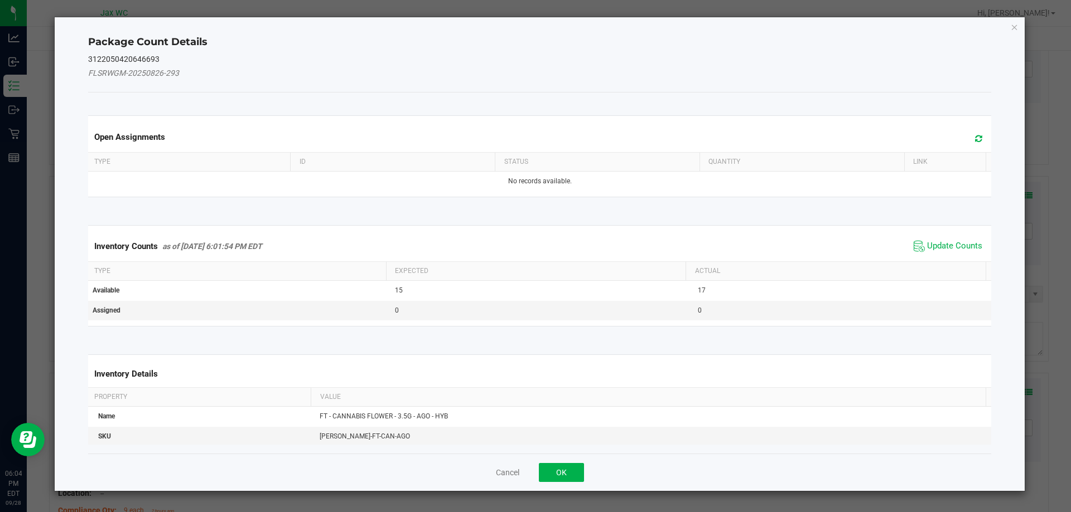
click at [946, 237] on div "Inventory Counts as of [DATE] 6:01:54 PM EDT Update Counts" at bounding box center [540, 246] width 908 height 30
click at [942, 242] on span "Update Counts" at bounding box center [954, 246] width 55 height 11
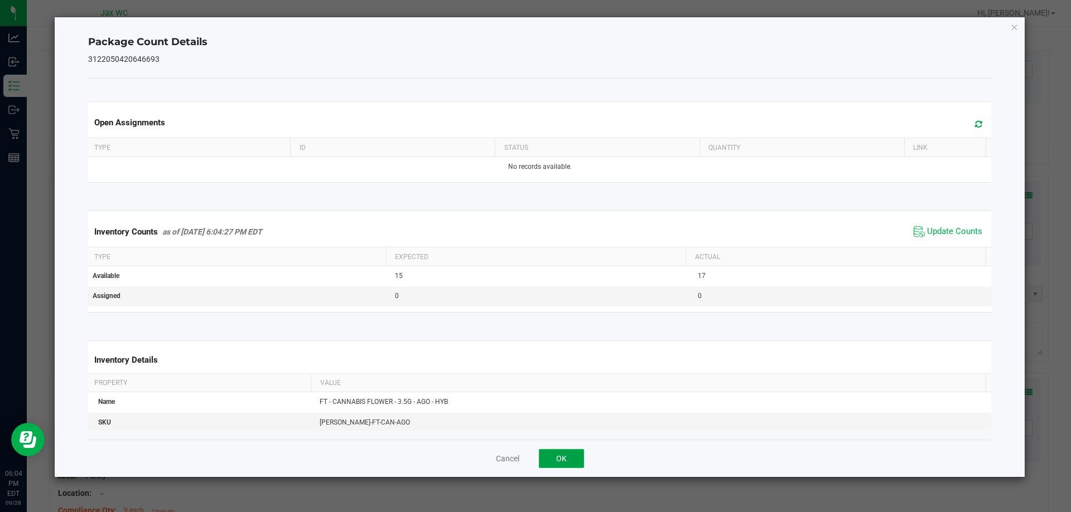
click at [563, 454] on button "OK" at bounding box center [561, 458] width 45 height 19
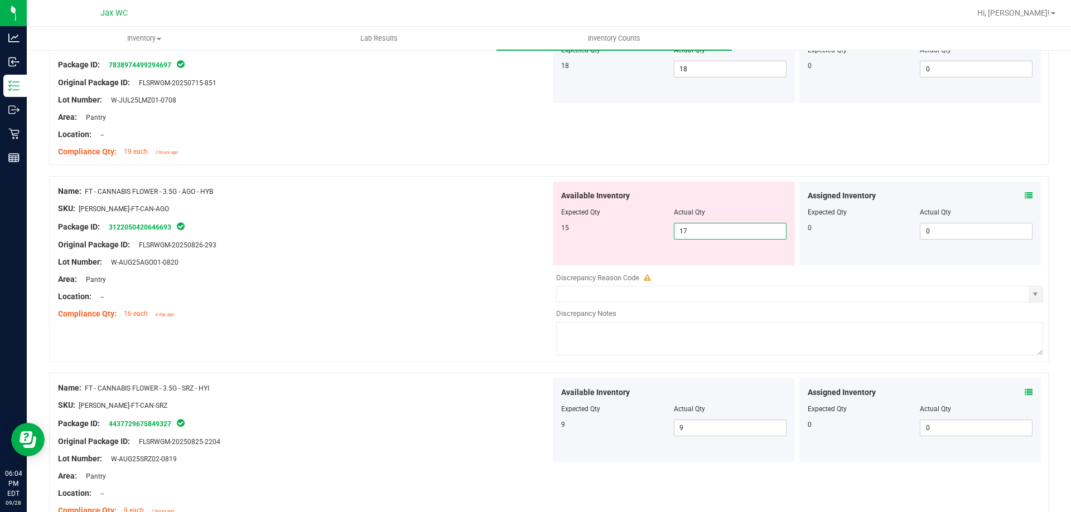
click at [730, 227] on span "17 17" at bounding box center [730, 231] width 113 height 17
click at [730, 227] on input "17" at bounding box center [730, 232] width 112 height 16
type input "16"
click at [364, 222] on div "Package ID: 3122050420646693" at bounding box center [304, 226] width 492 height 13
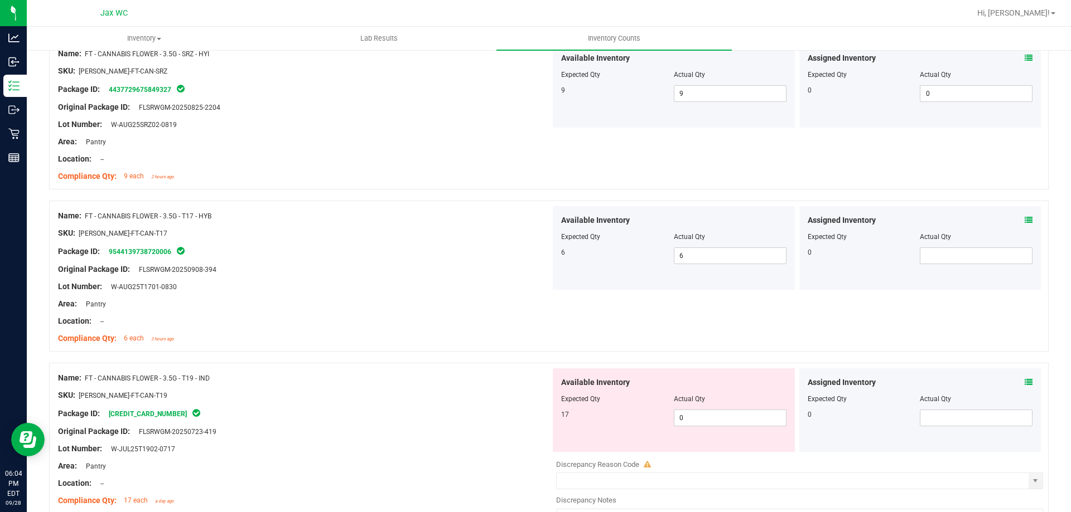
scroll to position [613, 0]
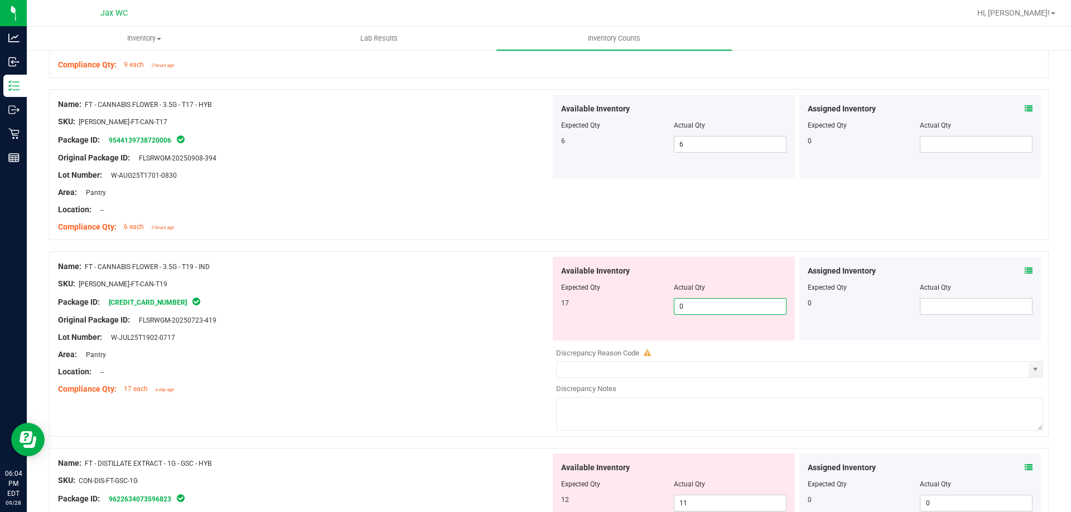
click at [711, 309] on span "0 0" at bounding box center [730, 306] width 113 height 17
click at [711, 309] on input "0" at bounding box center [730, 307] width 112 height 16
type input "17"
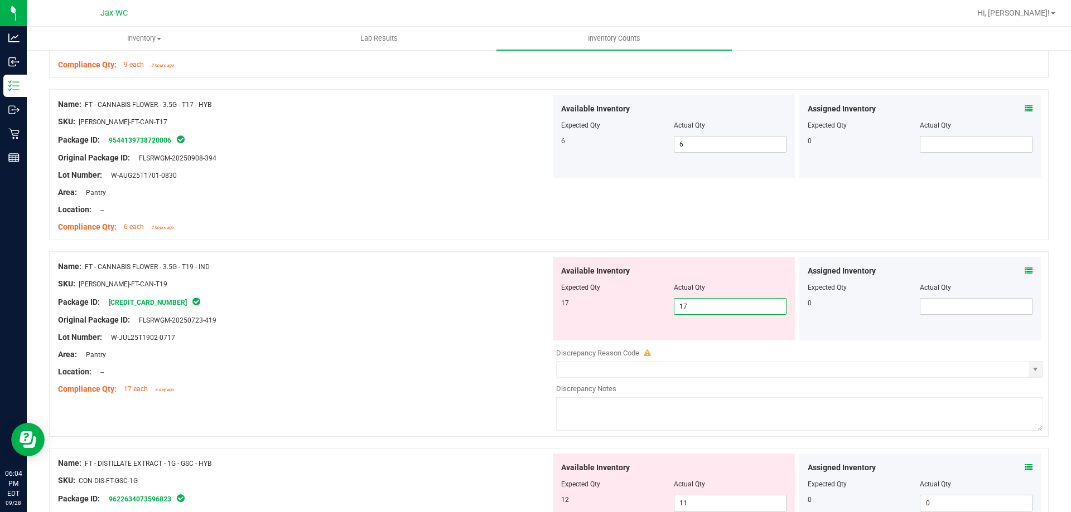
type input "17"
click at [244, 298] on div "Package ID: [CREDIT_CARD_NUMBER]" at bounding box center [304, 302] width 492 height 13
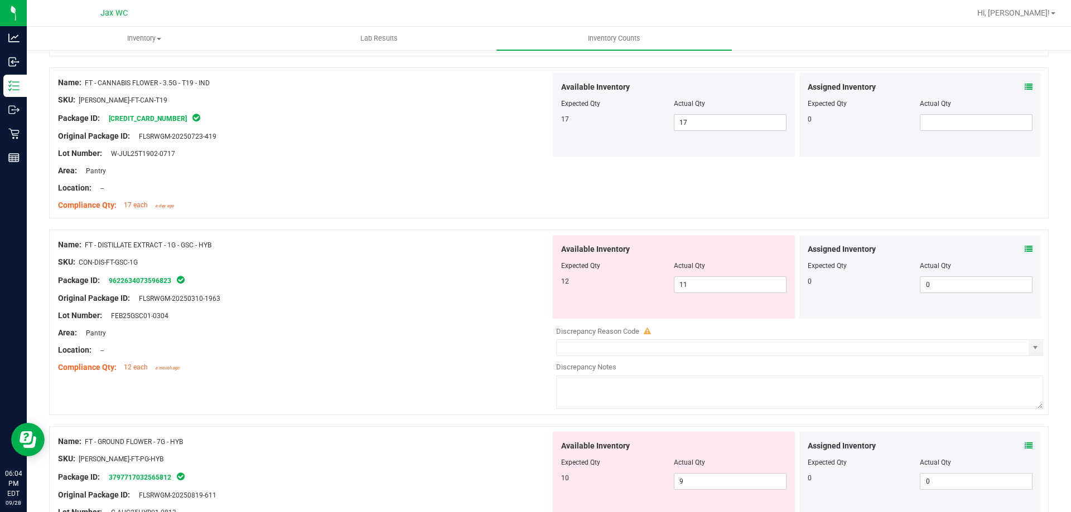
scroll to position [836, 0]
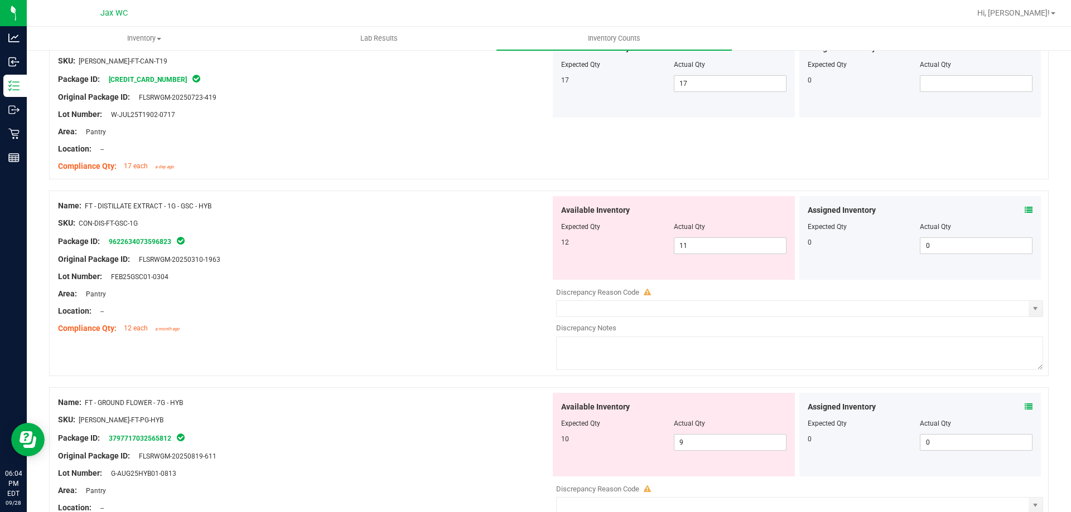
click at [684, 235] on div at bounding box center [673, 235] width 225 height 6
click at [691, 243] on span "11 11" at bounding box center [730, 246] width 113 height 17
click at [691, 241] on input "11" at bounding box center [730, 246] width 112 height 16
type input "12"
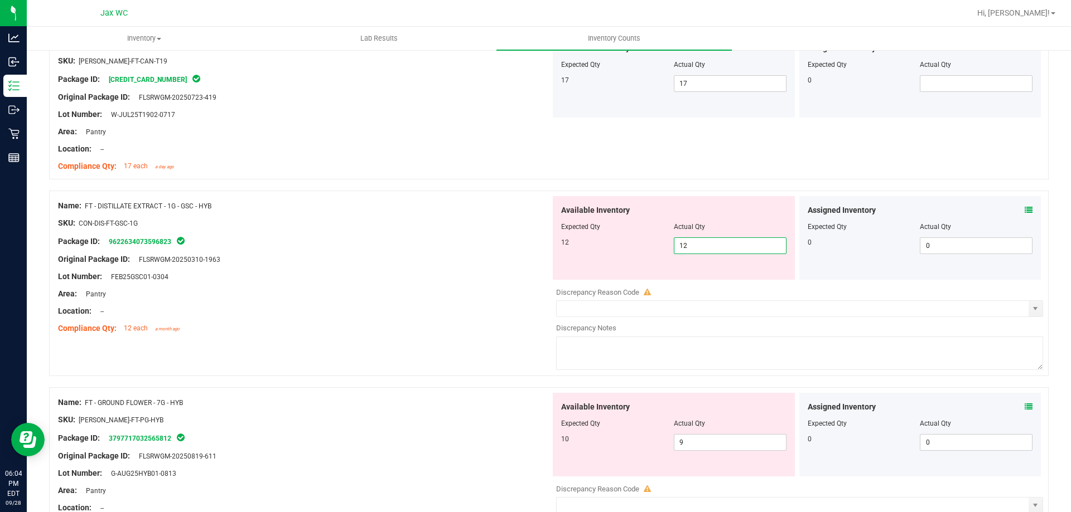
type input "12"
click at [380, 227] on div "SKU: CON-DIS-FT-GSC-1G" at bounding box center [304, 223] width 492 height 12
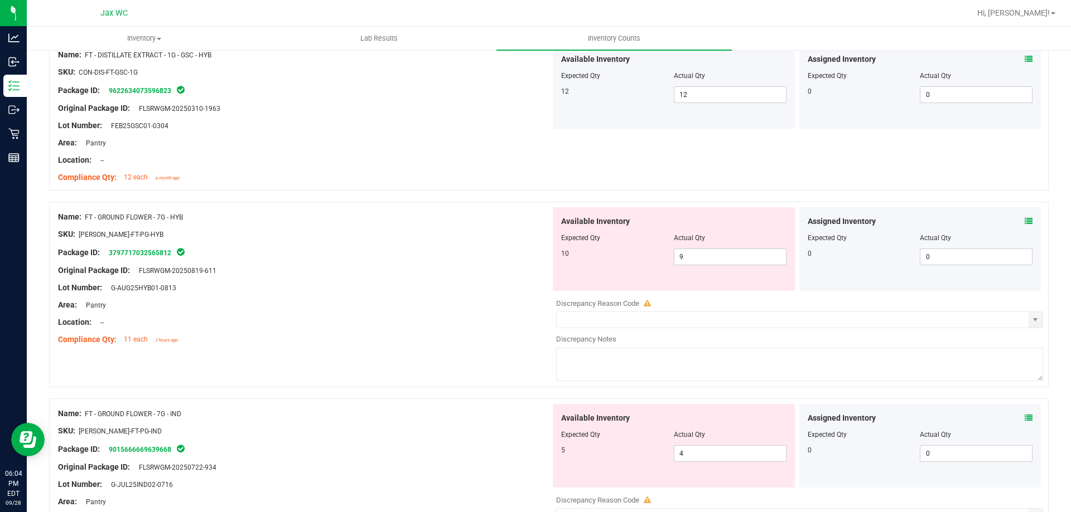
scroll to position [1004, 0]
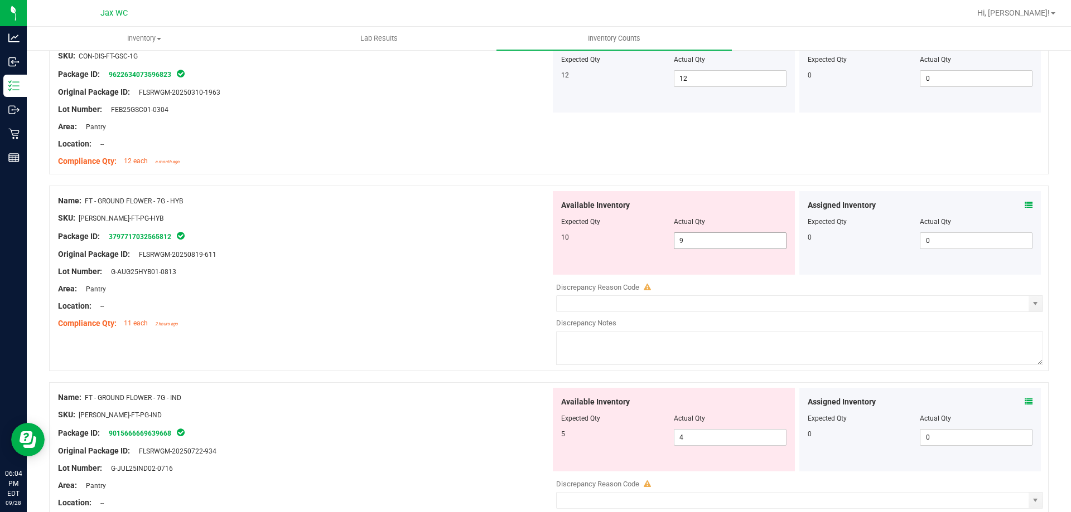
click at [696, 238] on span "9 9" at bounding box center [730, 241] width 113 height 17
click at [696, 238] on input "9" at bounding box center [730, 241] width 112 height 16
click at [698, 237] on input "9" at bounding box center [730, 241] width 112 height 16
type input "10"
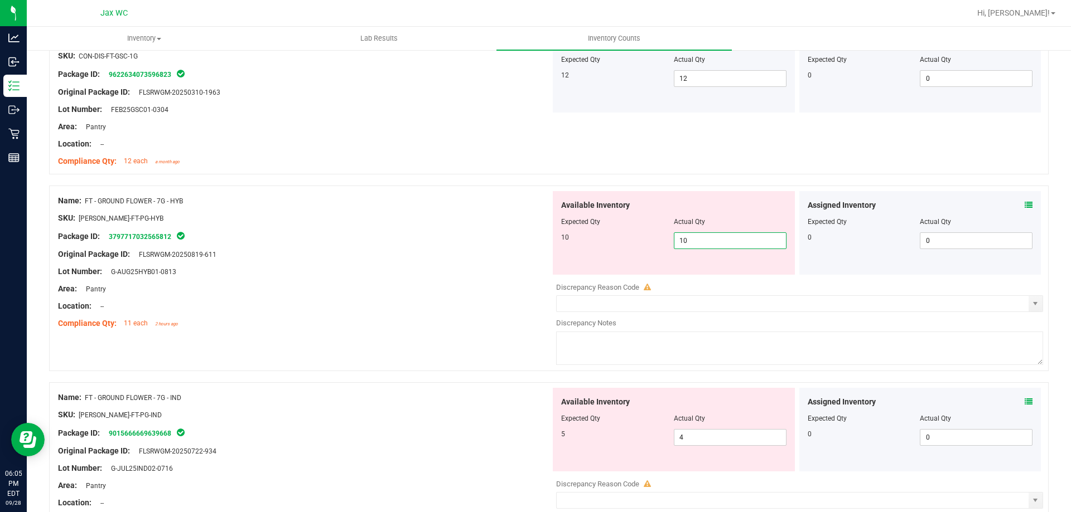
click at [487, 262] on div at bounding box center [304, 263] width 492 height 6
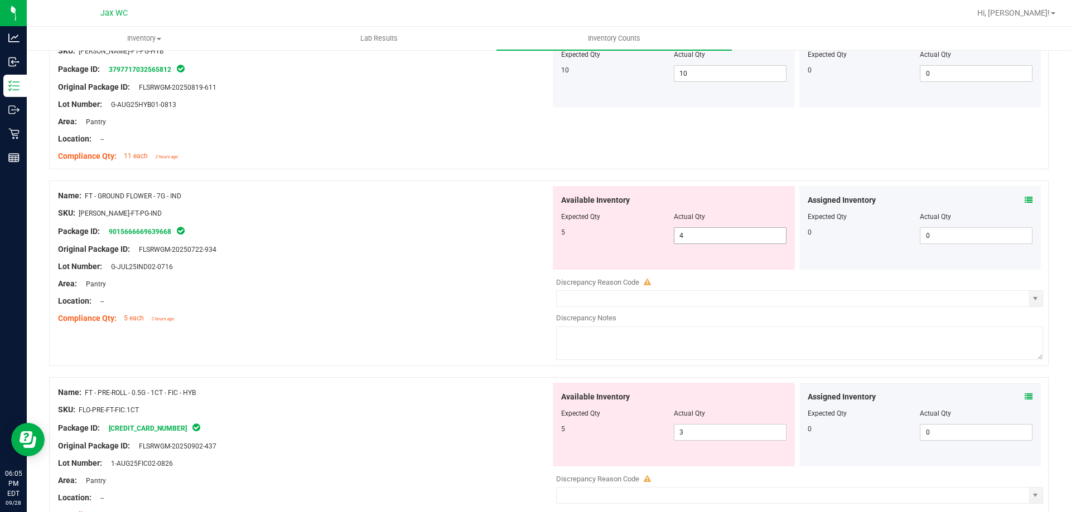
click at [743, 238] on span "4 4" at bounding box center [730, 235] width 113 height 17
click at [743, 238] on input "4" at bounding box center [730, 236] width 112 height 16
type input "5"
click at [453, 273] on div at bounding box center [304, 276] width 492 height 6
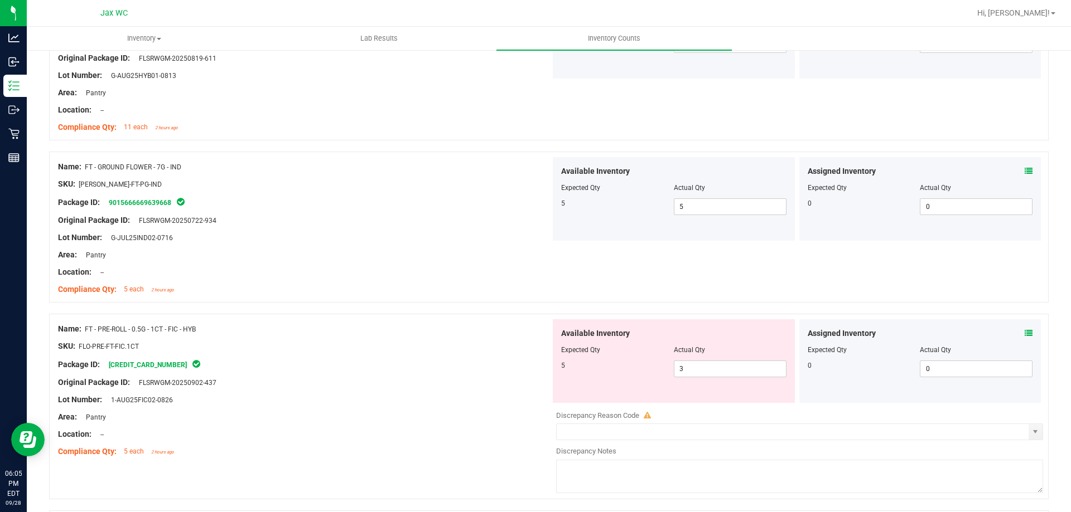
scroll to position [1227, 0]
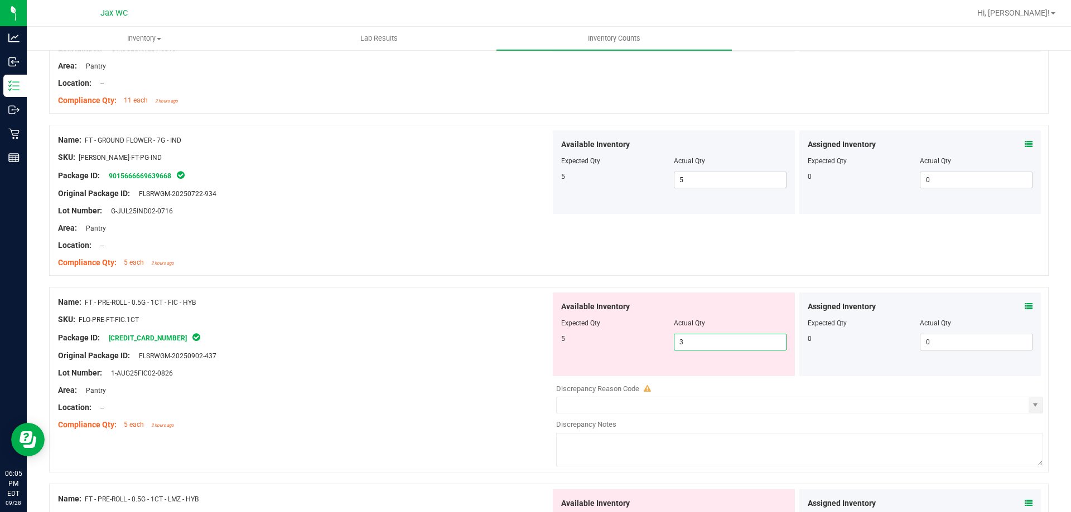
click at [714, 340] on span "3 3" at bounding box center [730, 342] width 113 height 17
click at [710, 340] on input "3" at bounding box center [730, 343] width 112 height 16
click at [710, 341] on input "3" at bounding box center [730, 343] width 112 height 16
click at [707, 338] on input "3" at bounding box center [730, 343] width 112 height 16
click at [703, 338] on input "3" at bounding box center [730, 343] width 112 height 16
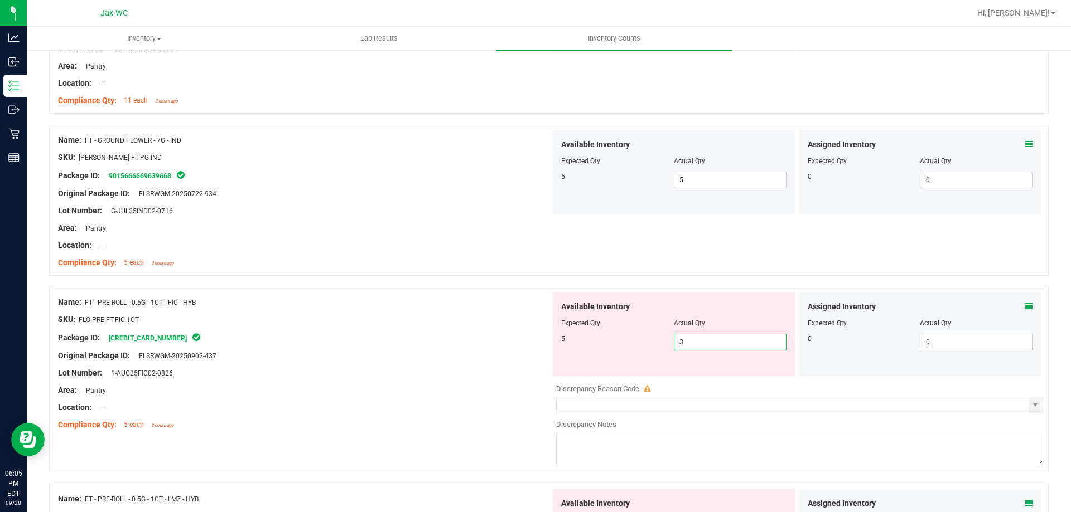
click at [700, 337] on input "3" at bounding box center [730, 343] width 112 height 16
click at [700, 342] on input "3" at bounding box center [730, 343] width 112 height 16
click at [701, 342] on input "3" at bounding box center [730, 343] width 112 height 16
type input "4"
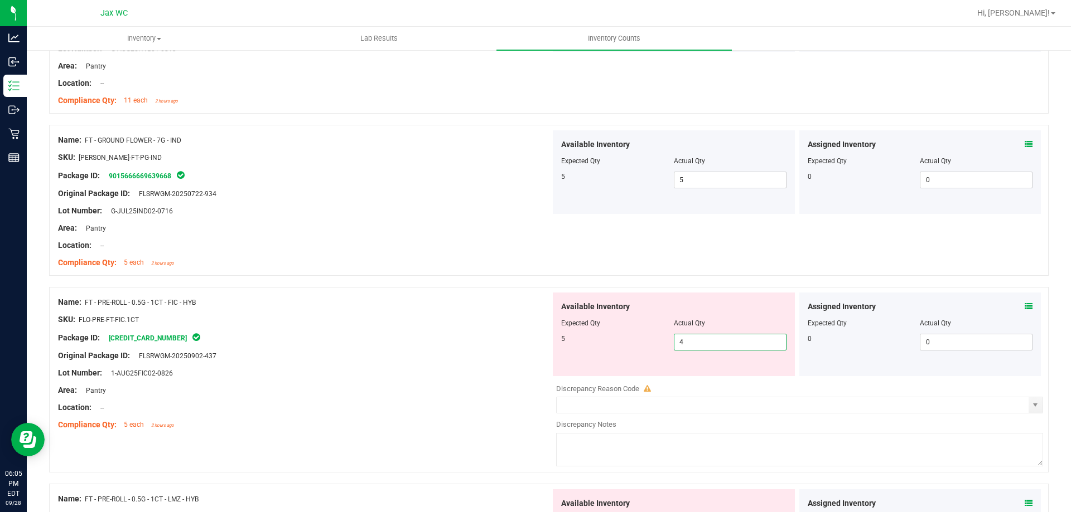
type input "4"
click at [550, 317] on div "Available Inventory Expected Qty Actual Qty 5 4 4" at bounding box center [673, 335] width 246 height 84
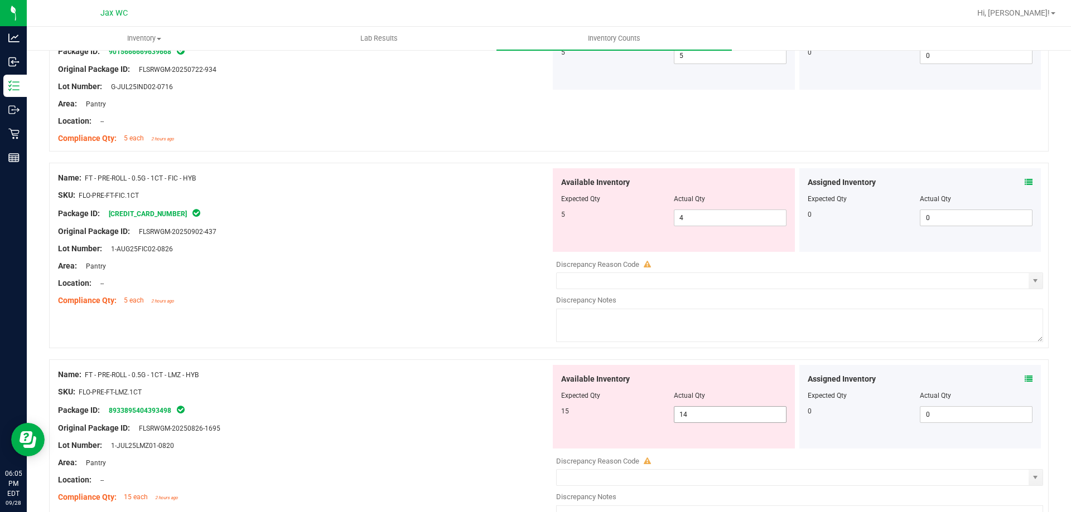
scroll to position [1505, 0]
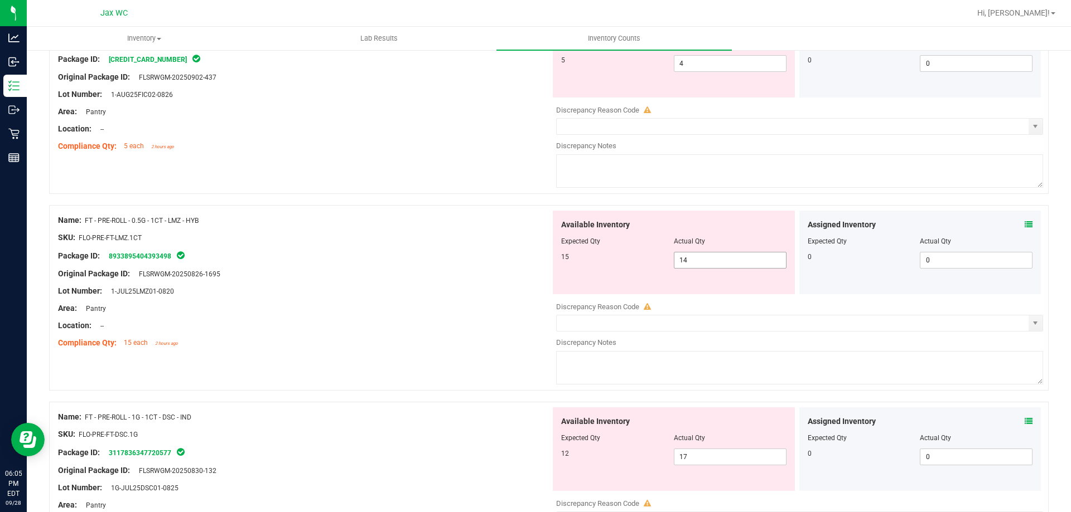
click at [728, 260] on span "14 14" at bounding box center [730, 260] width 113 height 17
click at [728, 260] on input "14" at bounding box center [730, 261] width 112 height 16
click at [696, 262] on input "14" at bounding box center [730, 261] width 112 height 16
type input "15"
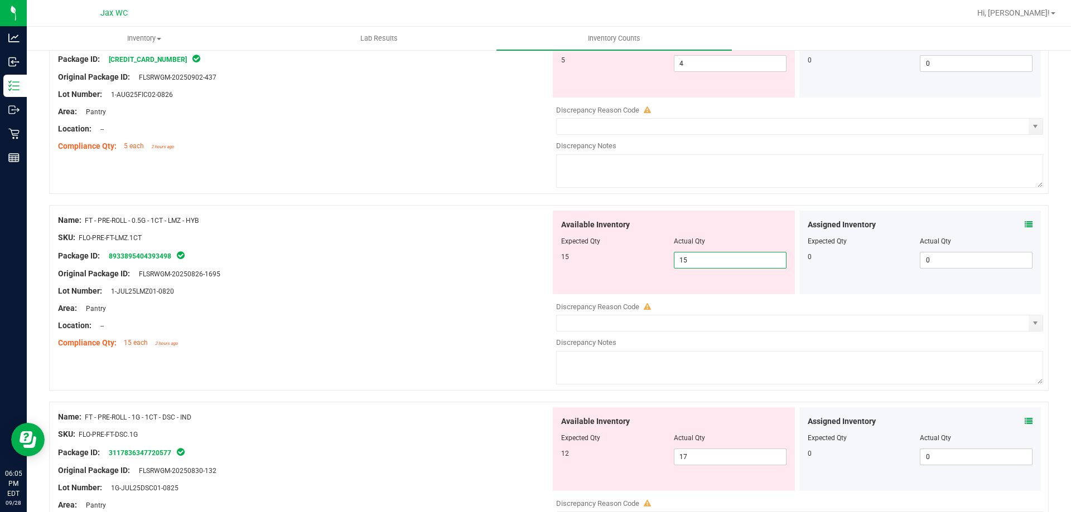
type input "15"
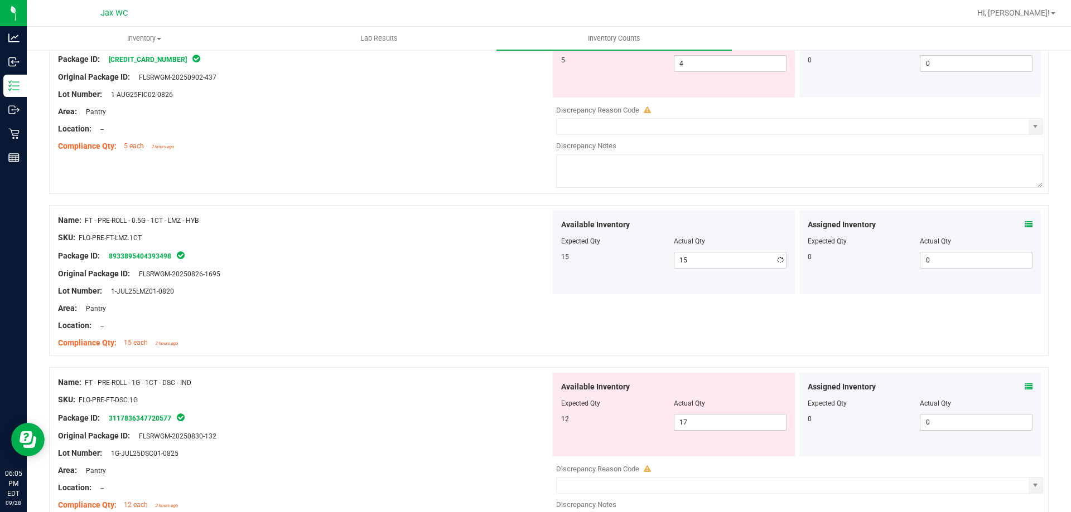
drag, startPoint x: 275, startPoint y: 393, endPoint x: 279, endPoint y: 388, distance: 6.0
click at [275, 393] on div "Name: FD - FLOWER GREENHOUSE - 3.5G - LMZ - HYB SKU: FLO-[PERSON_NAME]-SUN-LMZ …" at bounding box center [548, 426] width 999 height 3500
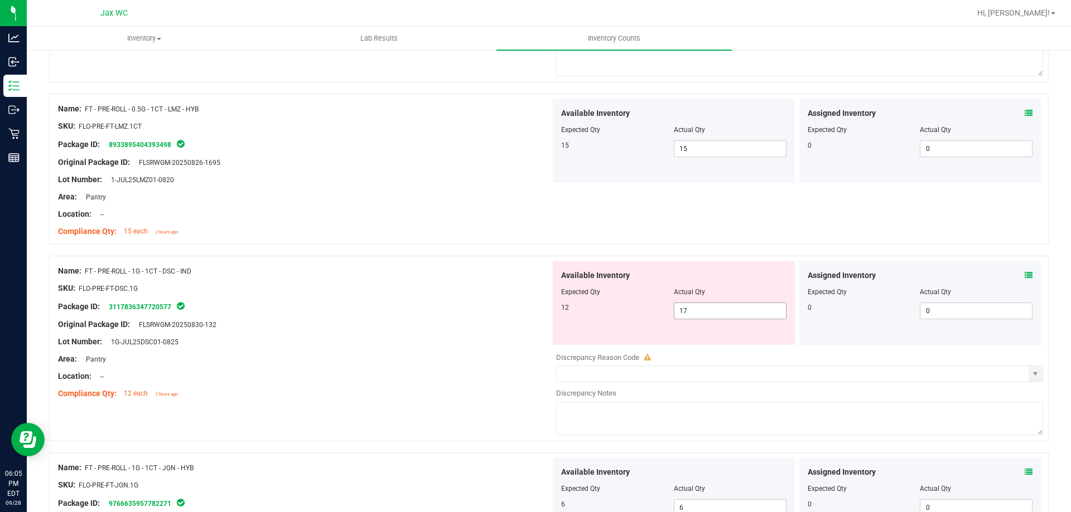
click at [694, 313] on span "17 17" at bounding box center [730, 311] width 113 height 17
click at [694, 313] on input "17" at bounding box center [730, 311] width 112 height 16
type input "12"
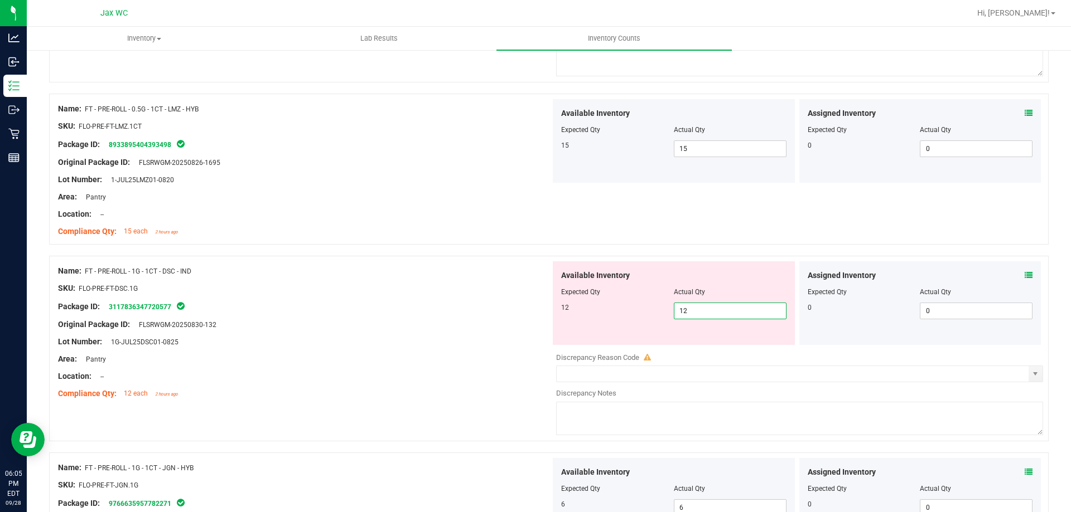
click at [477, 288] on div "SKU: FLO-PRE-FT-DSC.1G" at bounding box center [304, 289] width 492 height 12
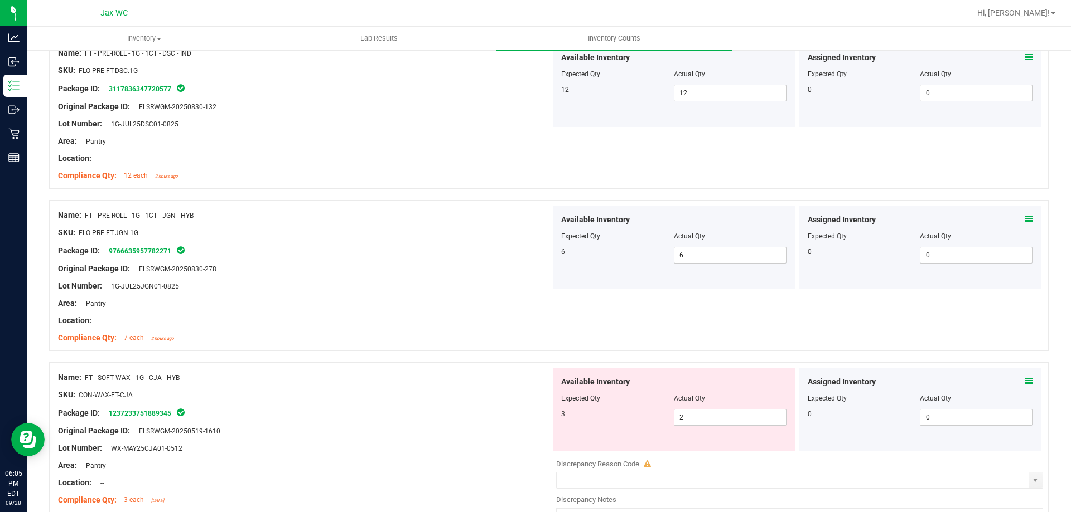
scroll to position [1951, 0]
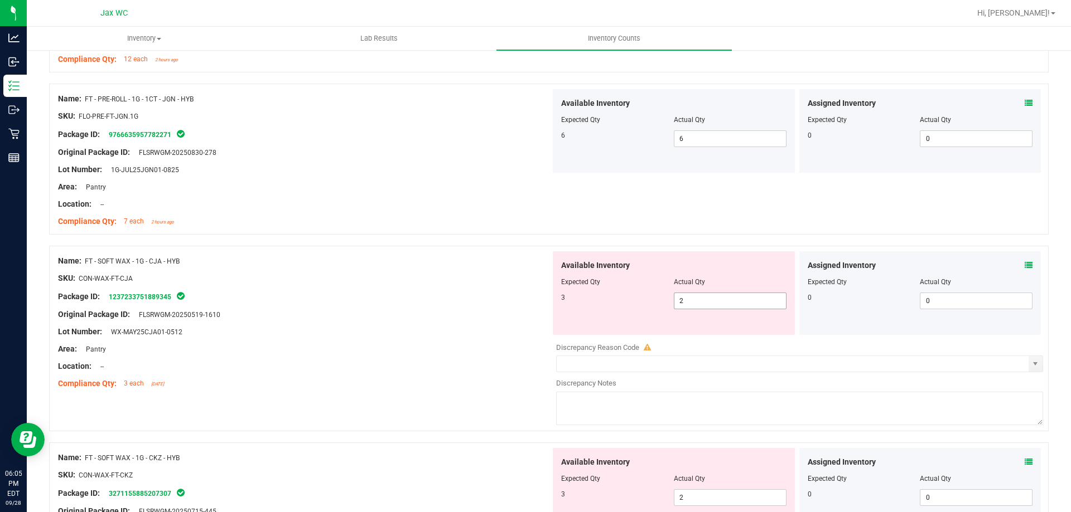
click at [709, 298] on span "2 2" at bounding box center [730, 301] width 113 height 17
click at [709, 298] on input "2" at bounding box center [730, 301] width 112 height 16
click at [706, 296] on input "2" at bounding box center [730, 301] width 112 height 16
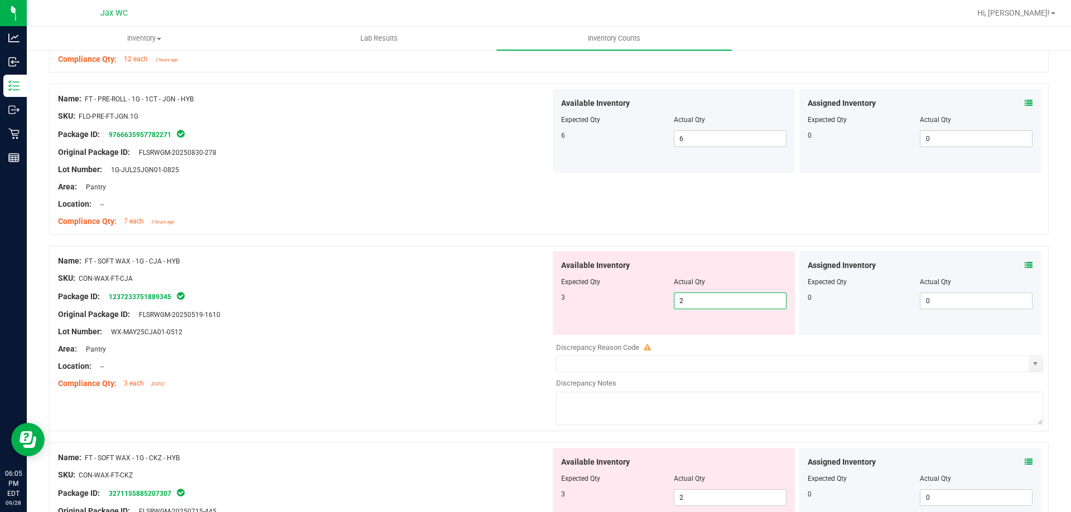
type input "3"
click at [440, 347] on div "Area: Pantry" at bounding box center [304, 349] width 492 height 12
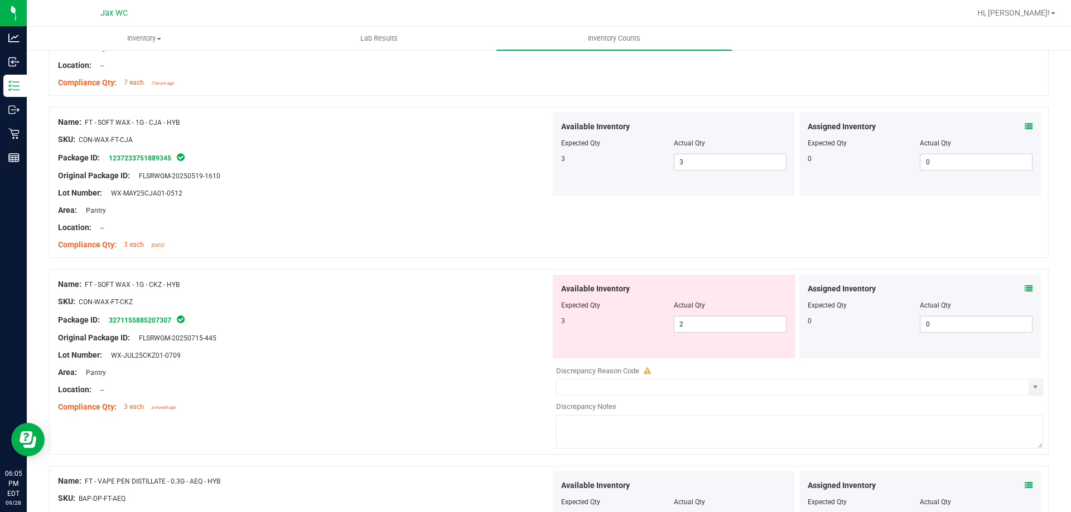
scroll to position [2230, 0]
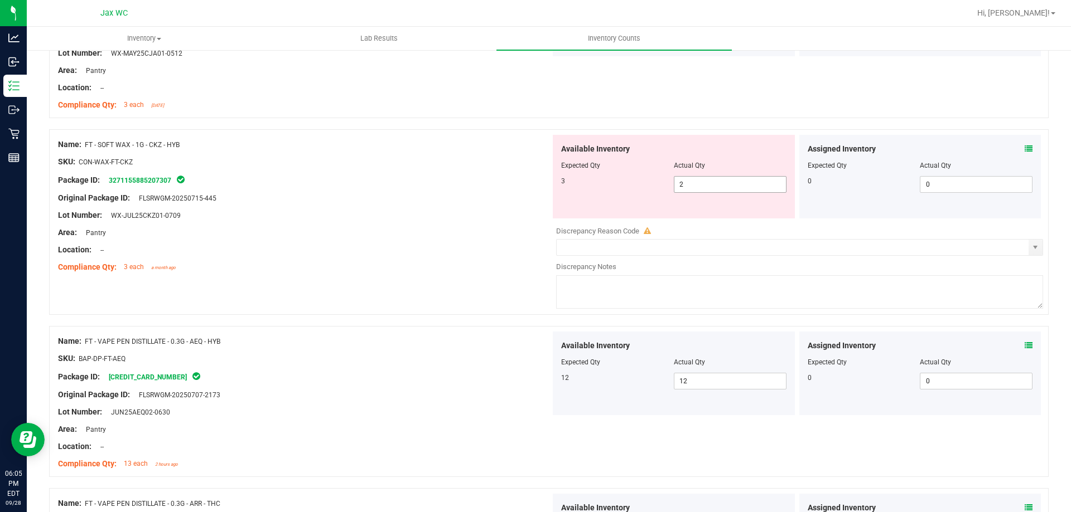
click at [691, 180] on span "2 2" at bounding box center [730, 184] width 113 height 17
click at [691, 180] on input "2" at bounding box center [730, 185] width 112 height 16
type input "3"
click at [532, 183] on div "Package ID: 3271155885207307" at bounding box center [304, 179] width 492 height 13
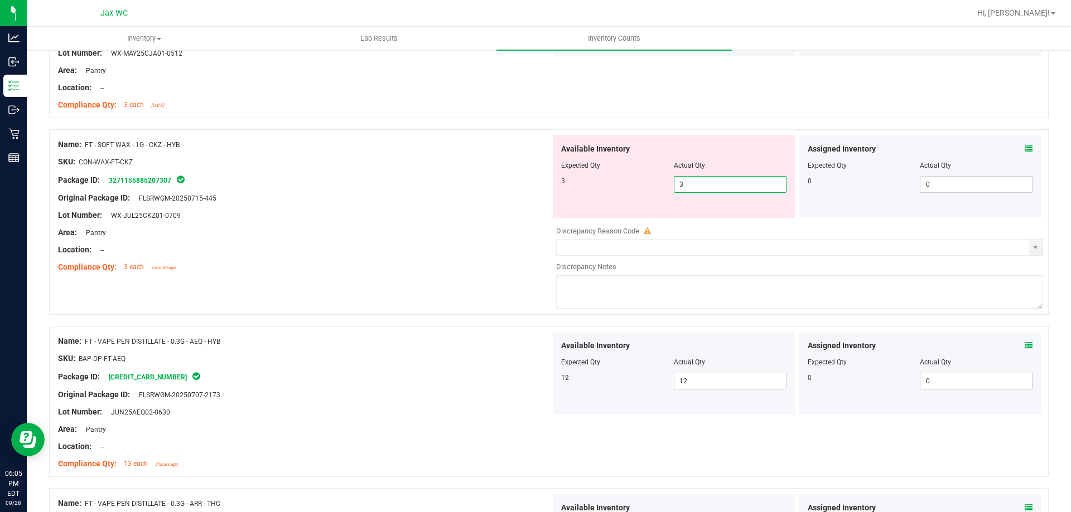
type input "3"
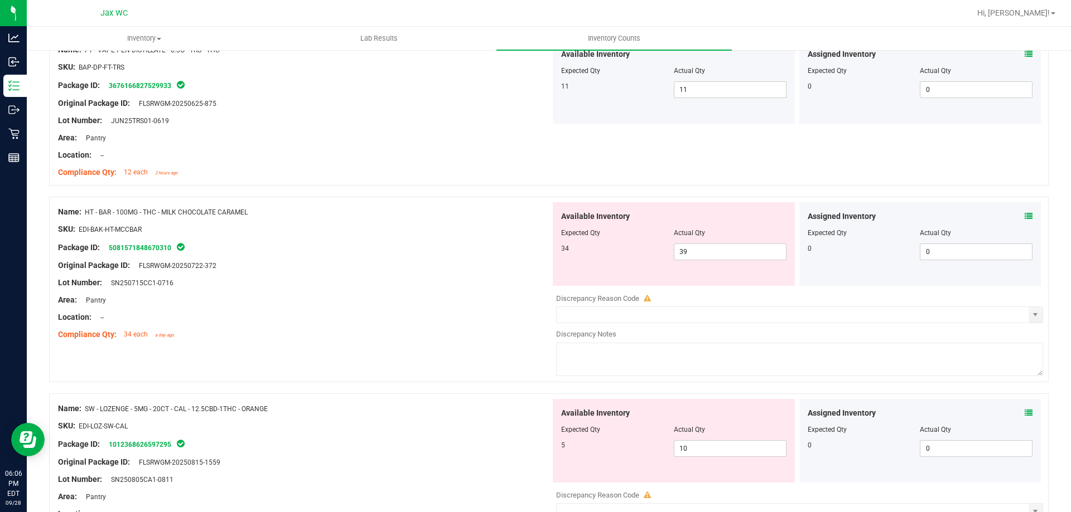
scroll to position [3067, 0]
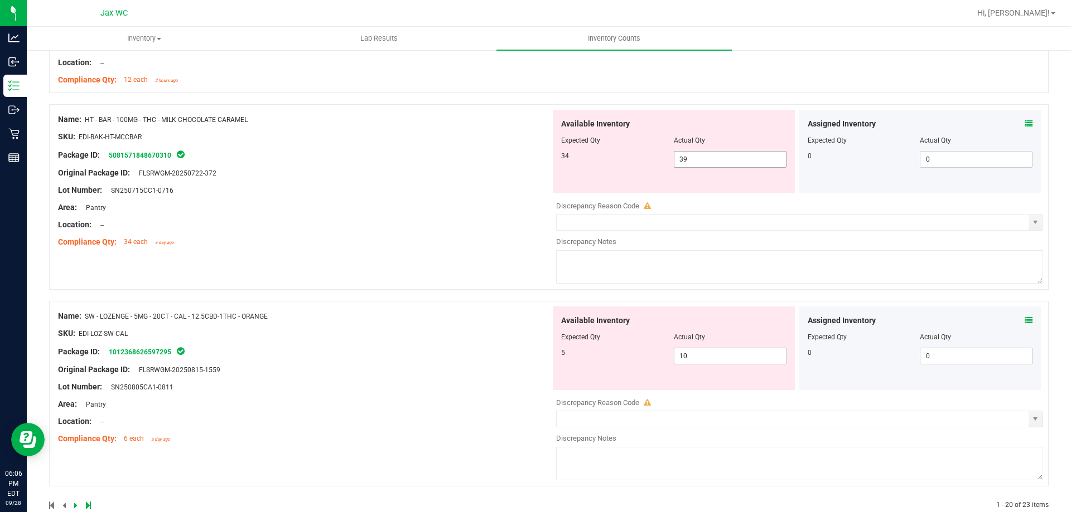
click at [707, 160] on span "39 39" at bounding box center [730, 159] width 113 height 17
click at [707, 160] on input "39" at bounding box center [730, 160] width 112 height 16
type input "33"
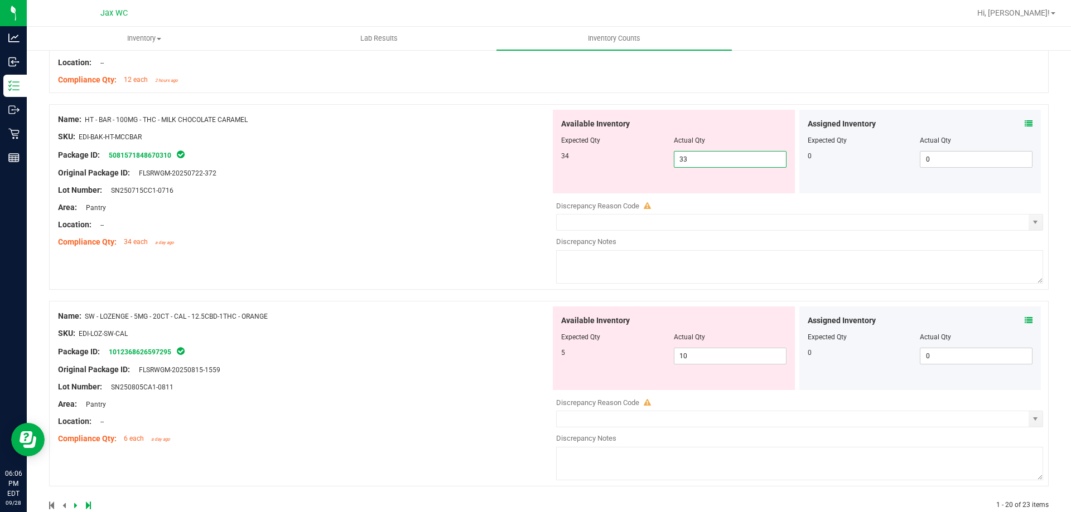
click at [343, 149] on div "Package ID: 5081571848670310" at bounding box center [304, 154] width 492 height 13
click at [706, 355] on span "10 10" at bounding box center [730, 356] width 113 height 17
click at [706, 355] on input "10" at bounding box center [730, 356] width 112 height 16
click at [712, 163] on span "33 33" at bounding box center [730, 159] width 113 height 17
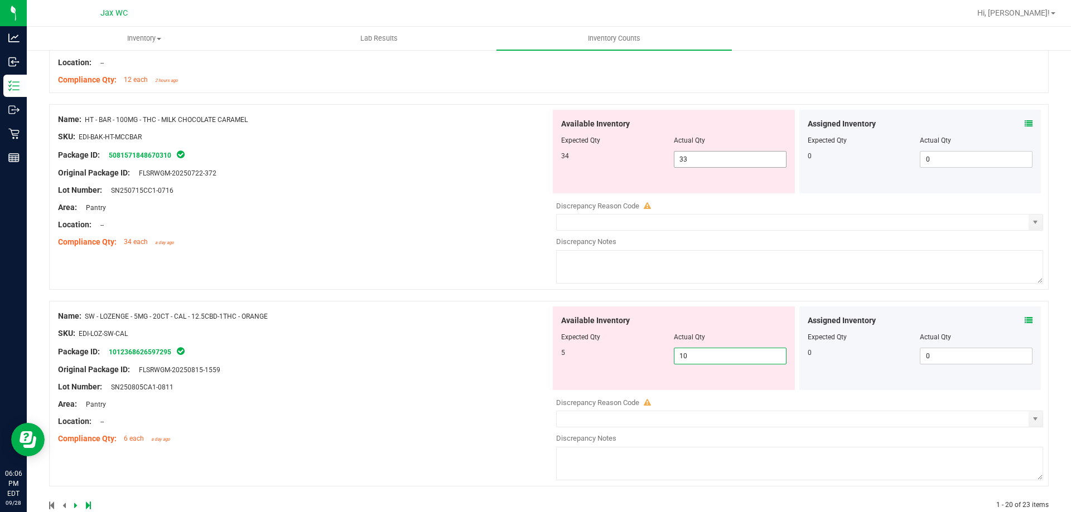
click at [0, 0] on input "33" at bounding box center [0, 0] width 0 height 0
type input "34"
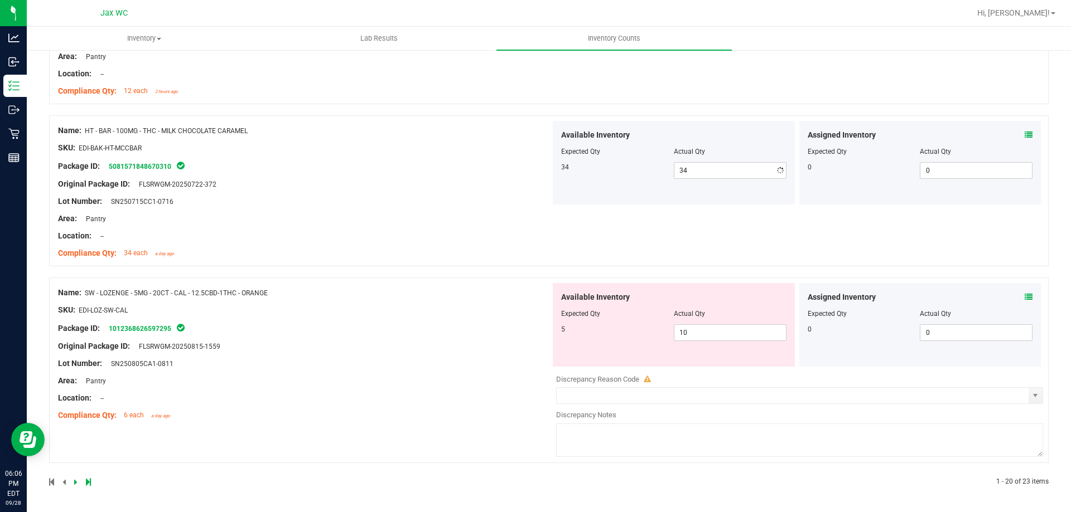
click at [283, 236] on div "Name: HT - BAR - 100MG - THC - MILK CHOCOLATE CARAMEL SKU: EDI-BAK-HT-MCCBAR Pa…" at bounding box center [304, 192] width 492 height 142
click at [715, 335] on span "10 10" at bounding box center [730, 333] width 113 height 17
click at [714, 335] on input "10" at bounding box center [730, 333] width 112 height 16
type input "5"
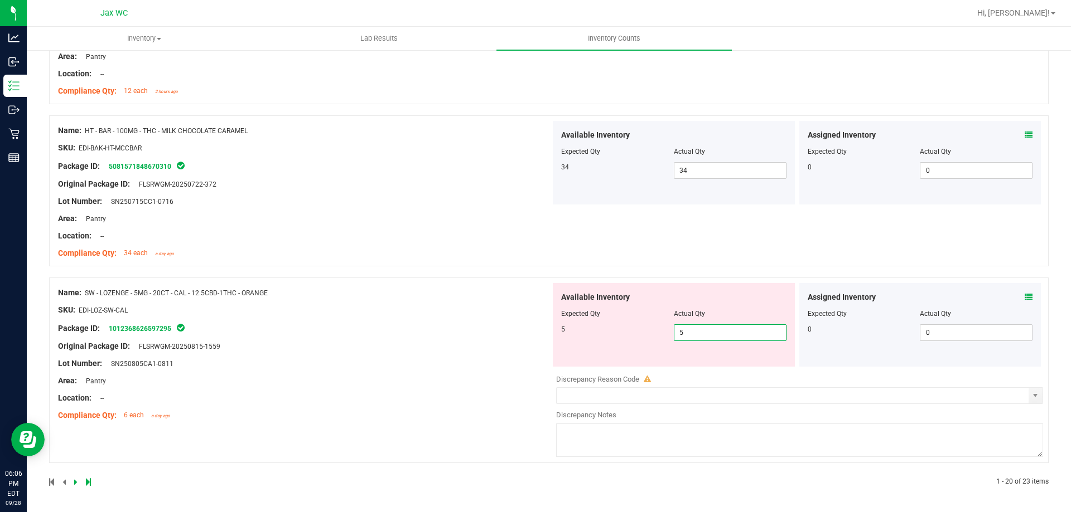
type input "5"
click at [467, 344] on div "Name: SW - LOZENGE - 5MG - 20CT - CAL - 12.5CBD-1THC - ORANGE SKU: EDI-LOZ-SW-C…" at bounding box center [304, 354] width 492 height 142
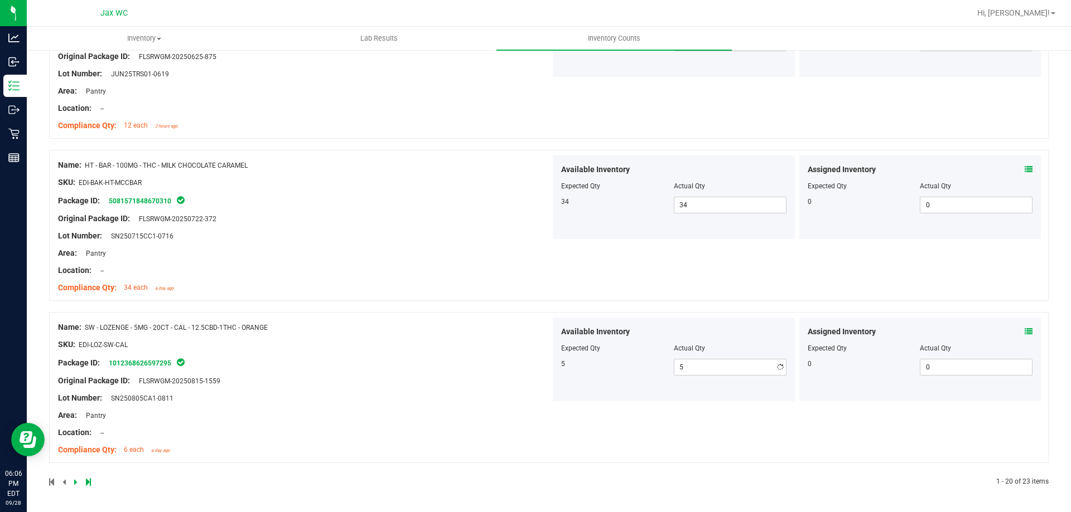
scroll to position [3021, 0]
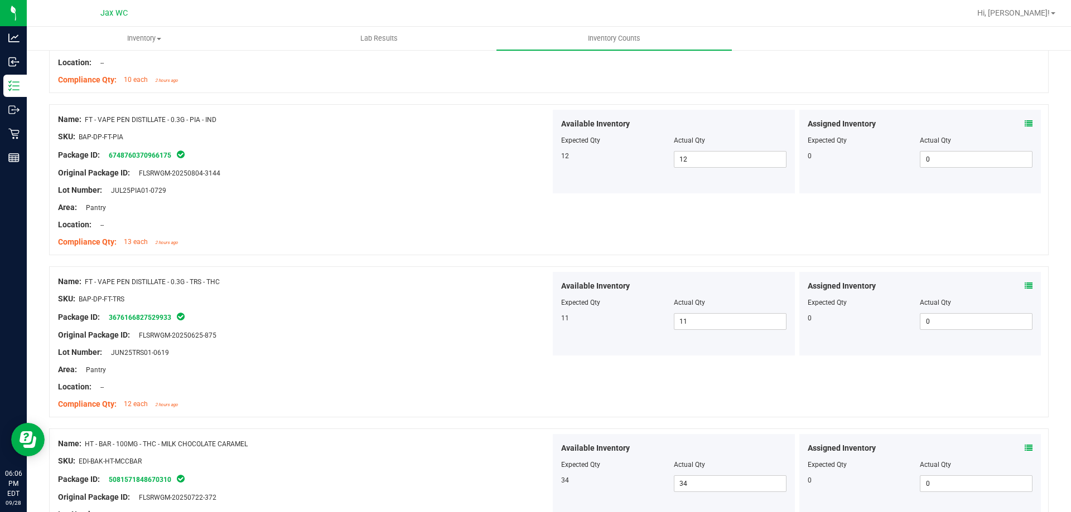
drag, startPoint x: 648, startPoint y: 245, endPoint x: 582, endPoint y: 2, distance: 251.6
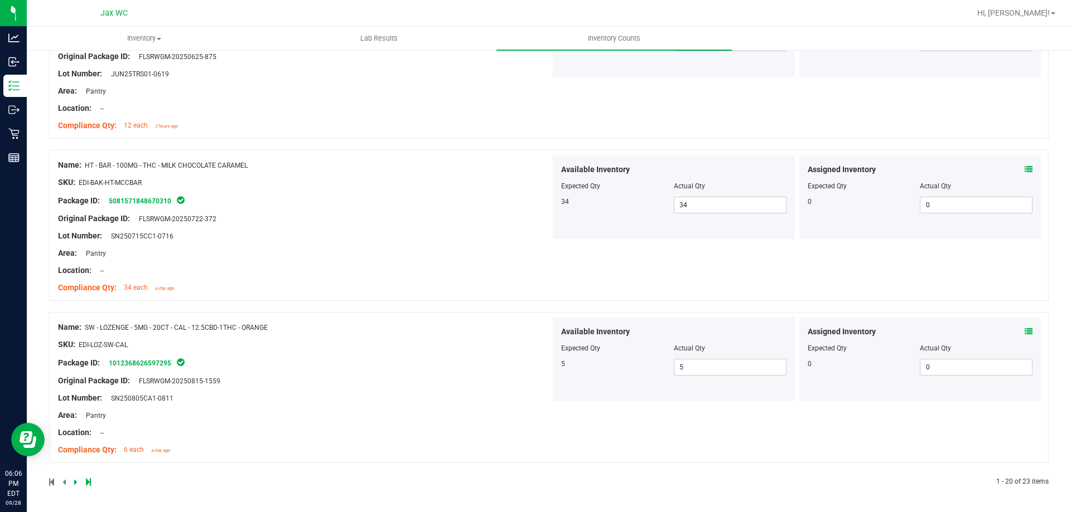
click at [76, 479] on icon at bounding box center [75, 482] width 3 height 7
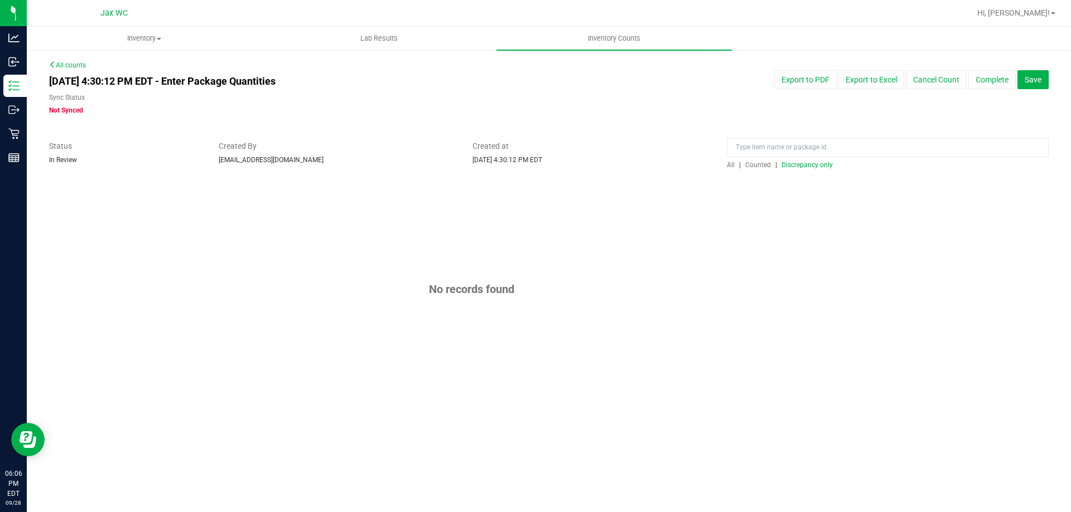
click at [808, 162] on span "Discrepancy only" at bounding box center [806, 165] width 51 height 8
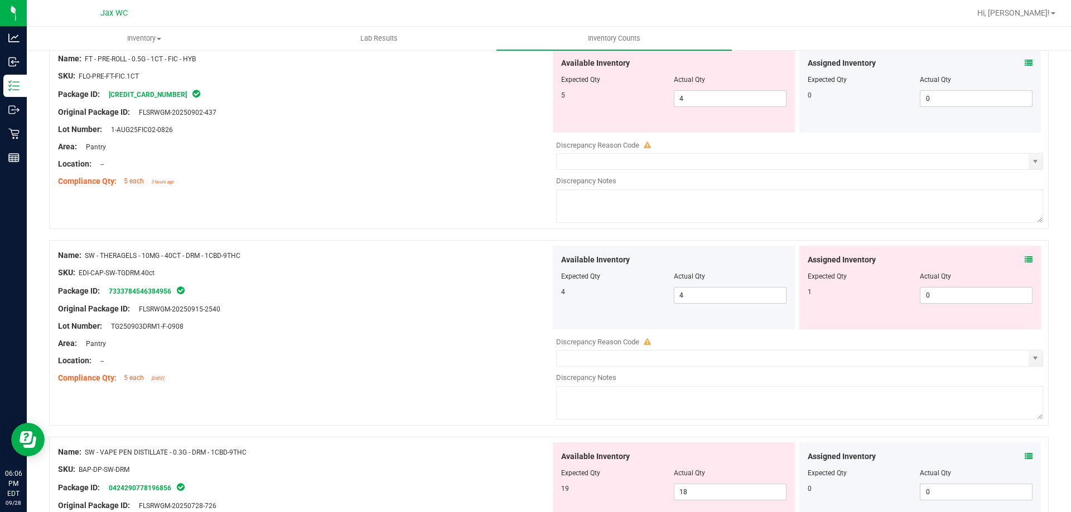
scroll to position [446, 0]
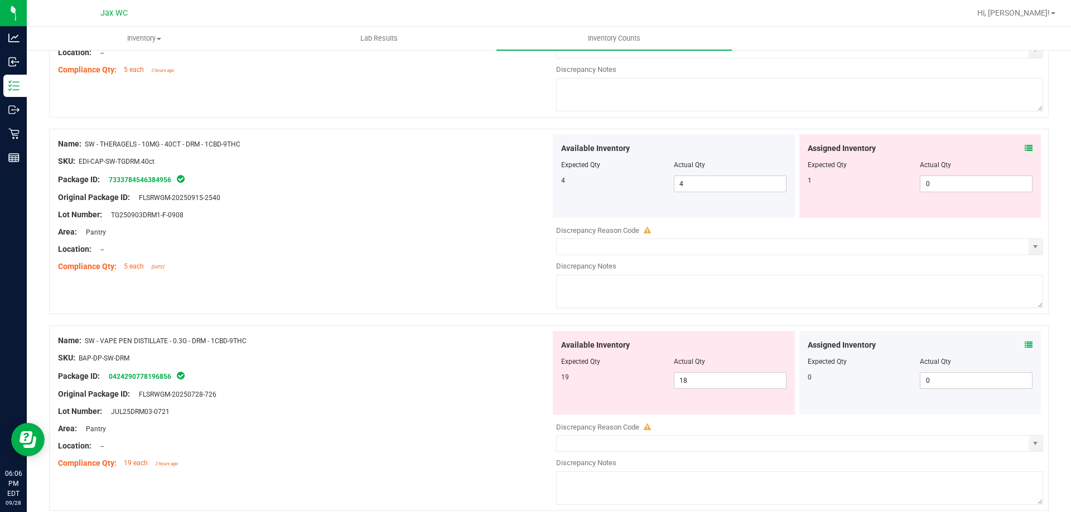
click at [1015, 145] on div "Assigned Inventory" at bounding box center [919, 149] width 225 height 12
click at [1024, 148] on icon at bounding box center [1028, 148] width 8 height 8
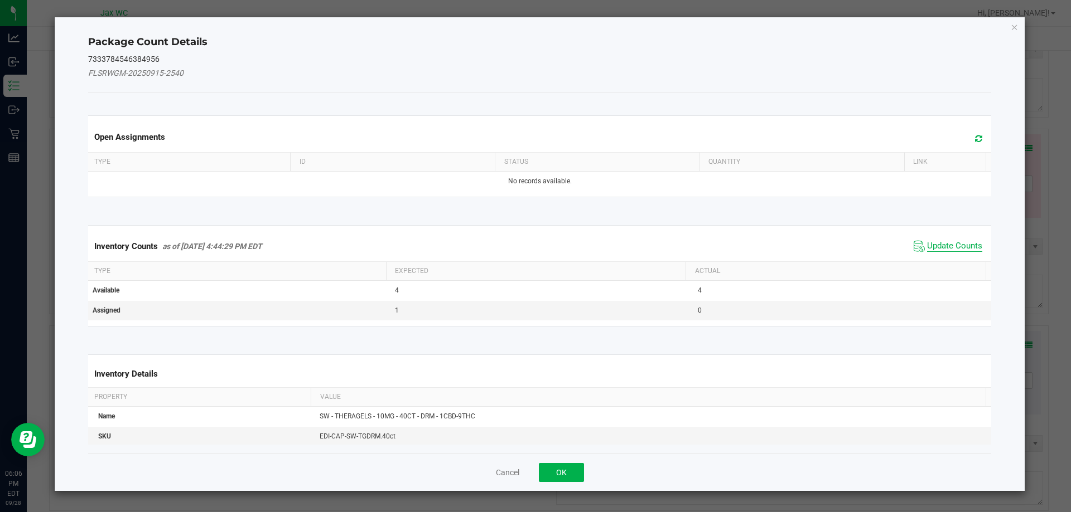
click at [953, 244] on span "Update Counts" at bounding box center [954, 246] width 55 height 11
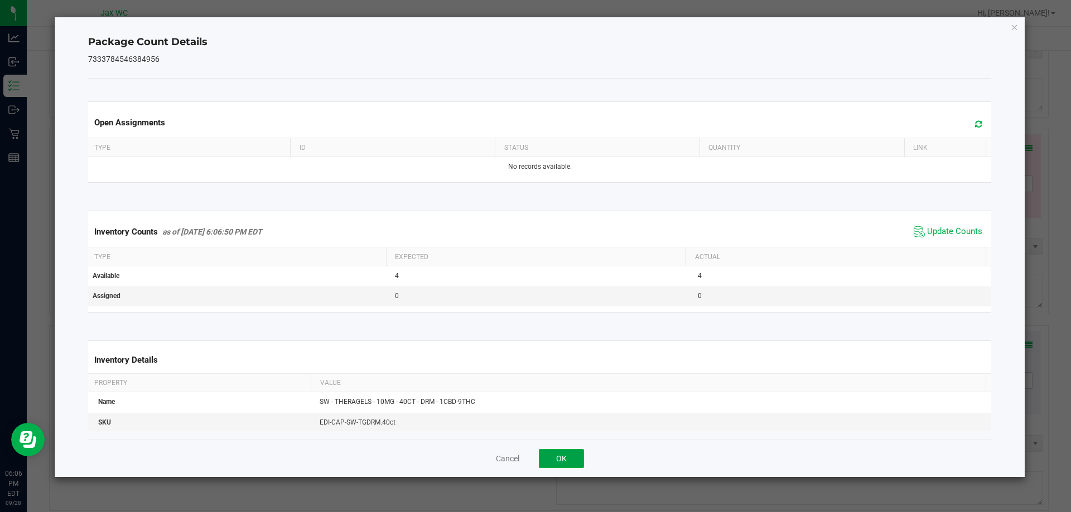
click at [553, 452] on button "OK" at bounding box center [561, 458] width 45 height 19
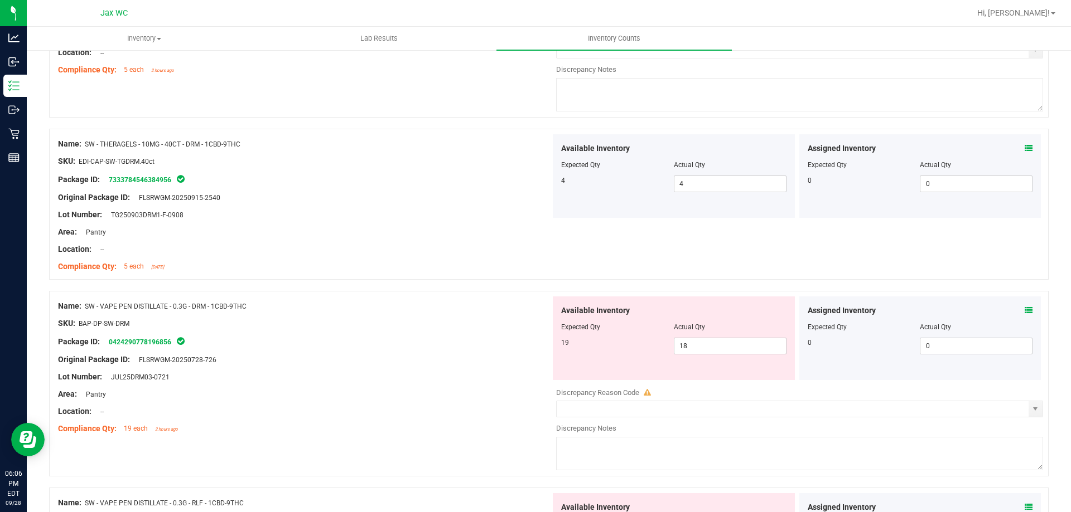
click at [1024, 308] on div "Assigned Inventory Expected Qty Actual Qty 0 0 0" at bounding box center [920, 339] width 242 height 84
click at [1024, 308] on icon at bounding box center [1028, 311] width 8 height 8
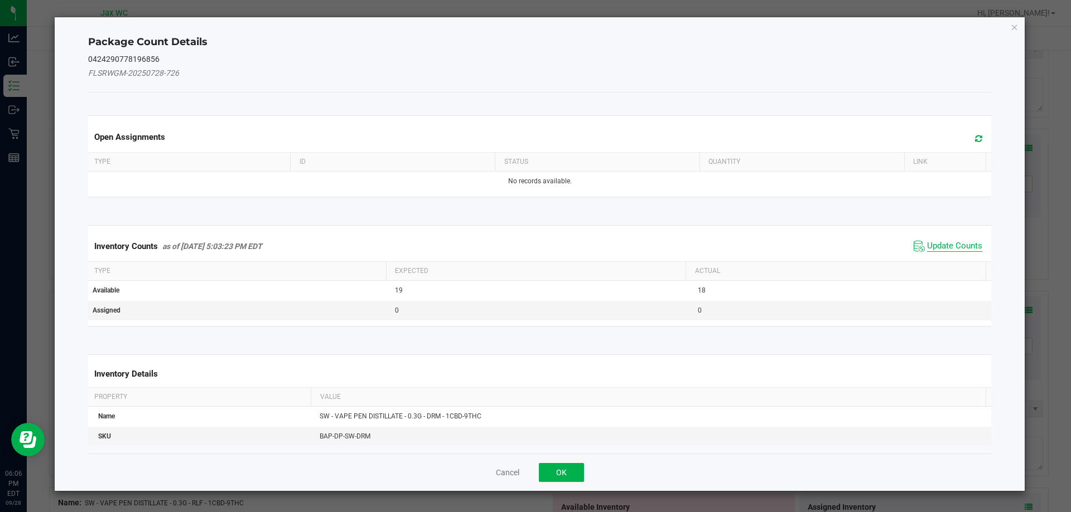
click at [945, 243] on span "Update Counts" at bounding box center [954, 246] width 55 height 11
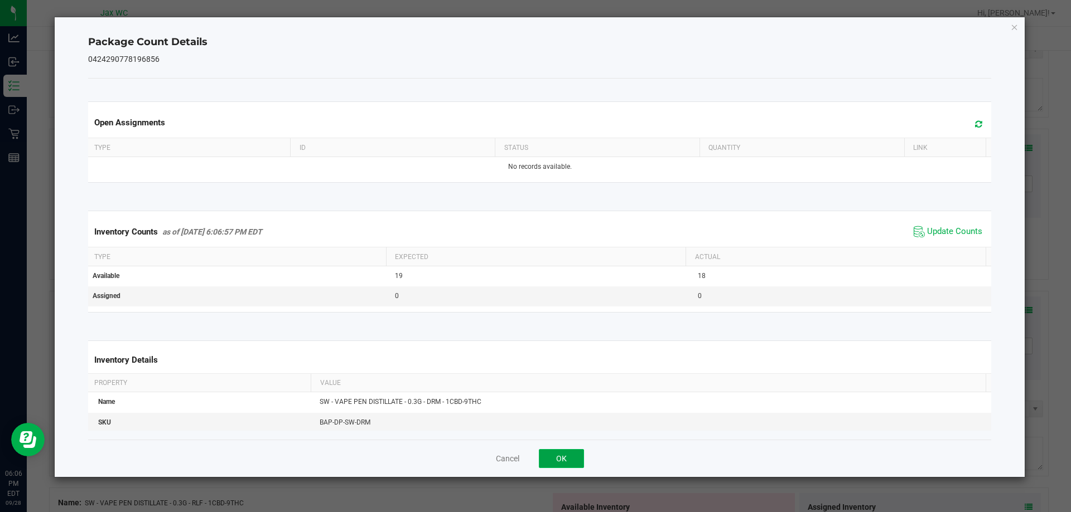
click at [575, 451] on button "OK" at bounding box center [561, 458] width 45 height 19
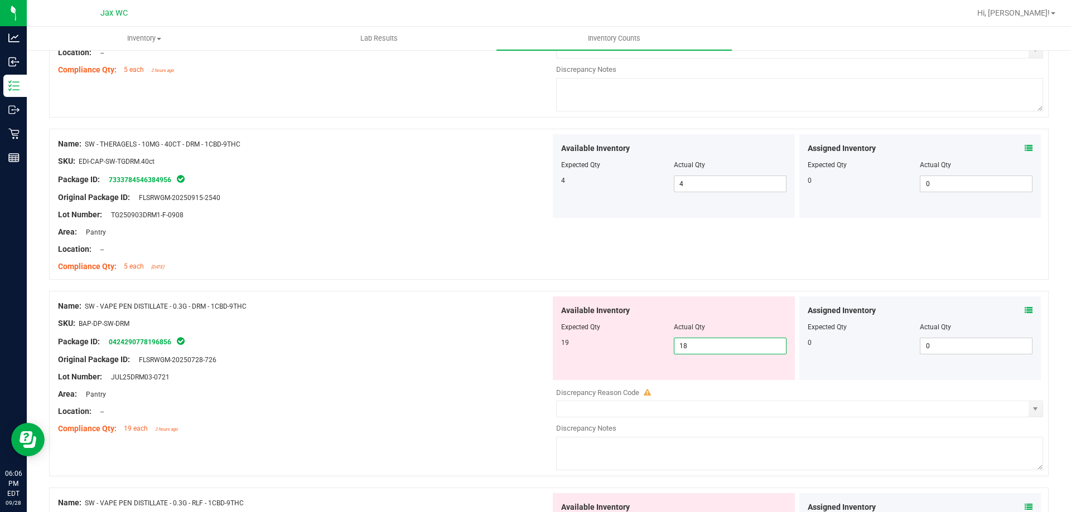
click at [756, 352] on span "18 18" at bounding box center [730, 346] width 113 height 17
click at [756, 352] on input "18" at bounding box center [730, 346] width 112 height 16
type input "19"
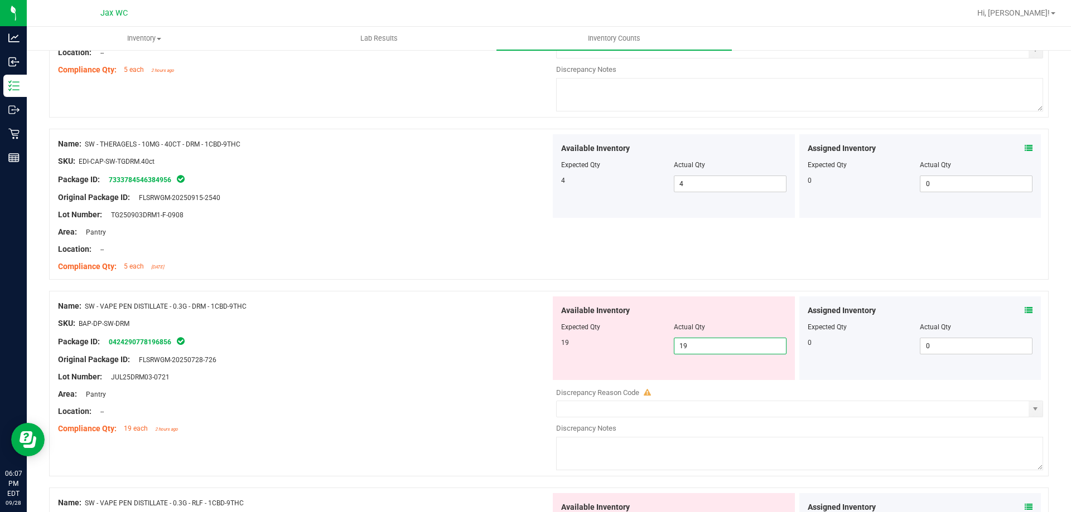
click at [449, 350] on div at bounding box center [304, 351] width 492 height 6
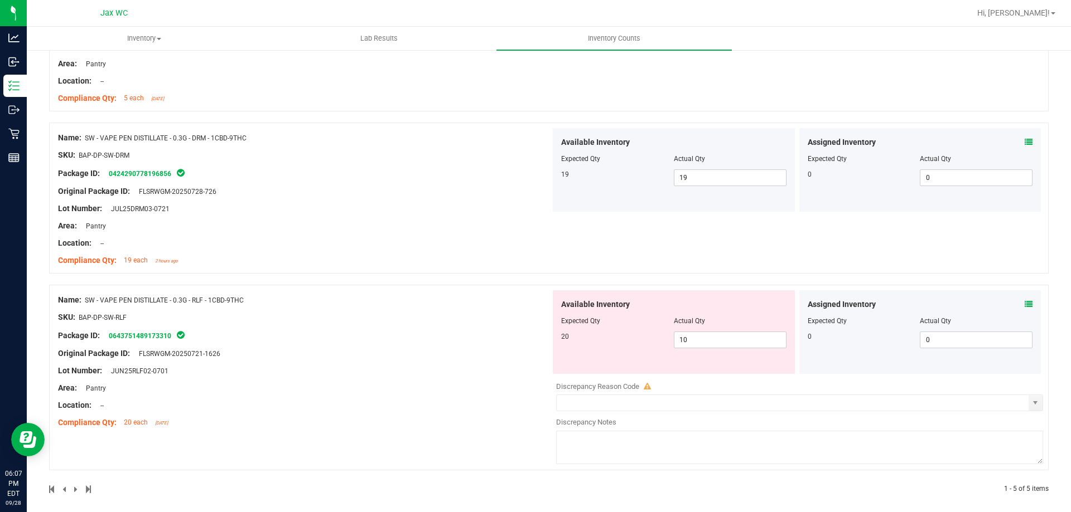
scroll to position [622, 0]
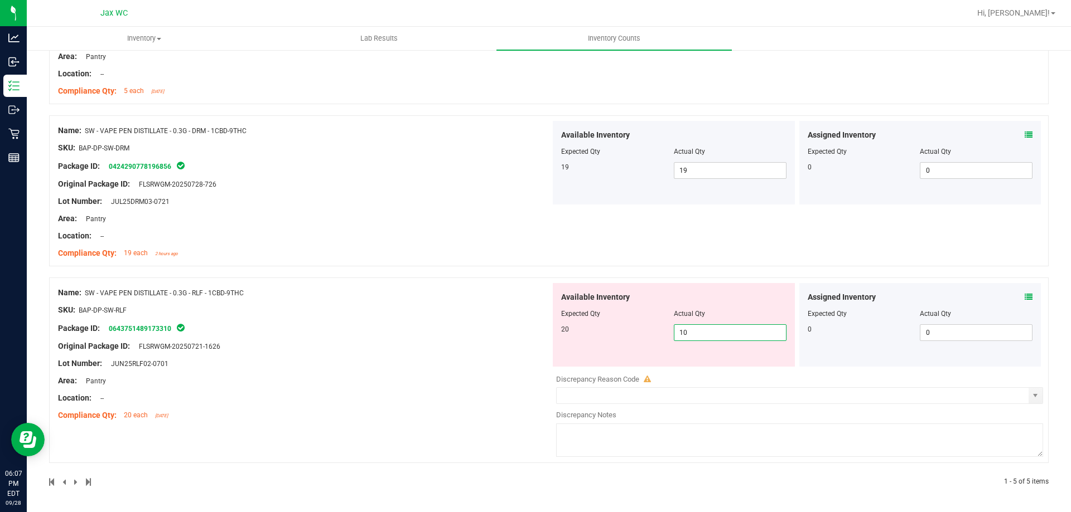
click at [711, 332] on span "10 10" at bounding box center [730, 333] width 113 height 17
click at [711, 332] on input "10" at bounding box center [730, 333] width 112 height 16
click at [709, 332] on input "10" at bounding box center [730, 333] width 112 height 16
click at [709, 331] on input "10" at bounding box center [730, 333] width 112 height 16
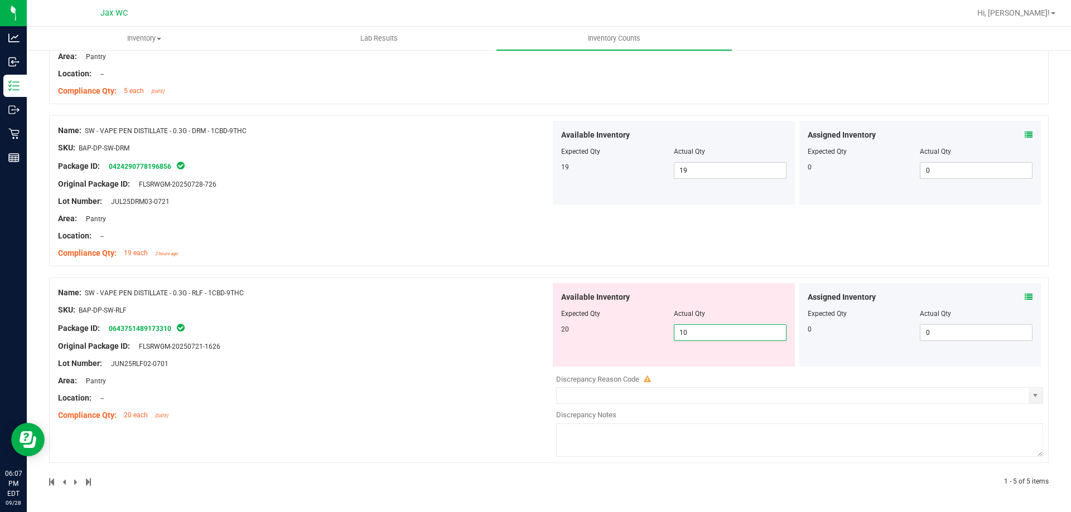
click at [709, 331] on input "10" at bounding box center [730, 333] width 112 height 16
click at [507, 355] on div at bounding box center [304, 355] width 492 height 6
click at [711, 342] on div "Available Inventory Expected Qty Actual Qty 20 10 10" at bounding box center [674, 325] width 242 height 84
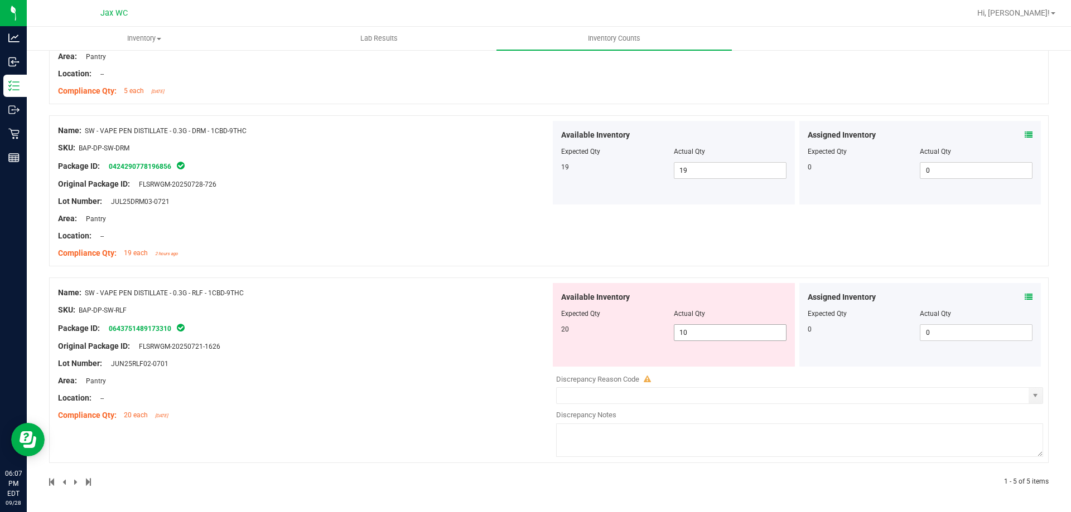
click at [711, 331] on span "10 10" at bounding box center [730, 333] width 113 height 17
click at [711, 331] on input "10" at bounding box center [730, 333] width 112 height 16
click at [709, 330] on input "10" at bounding box center [730, 333] width 112 height 16
click at [705, 329] on input "10" at bounding box center [730, 333] width 112 height 16
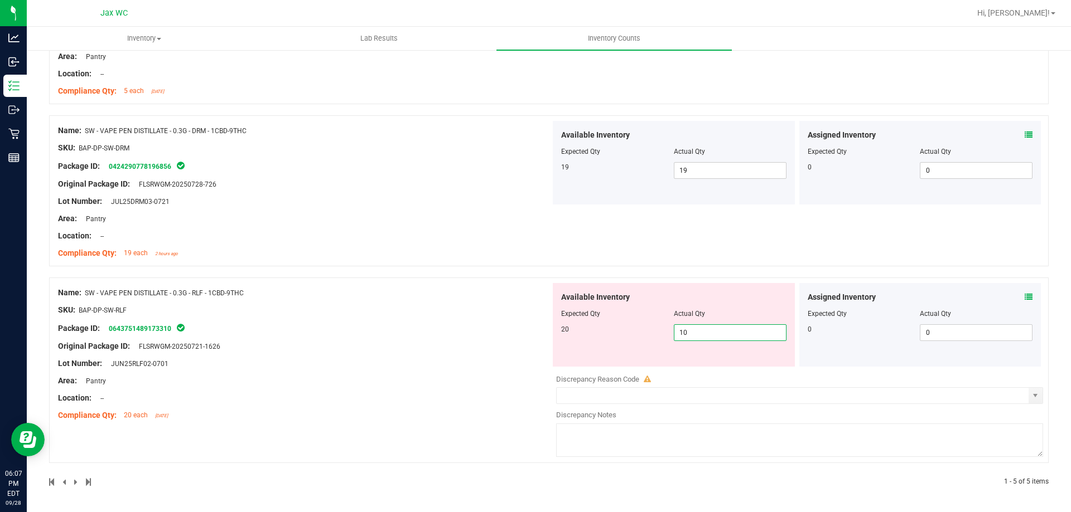
click at [705, 329] on input "10" at bounding box center [730, 333] width 112 height 16
click at [706, 329] on input "10" at bounding box center [730, 333] width 112 height 16
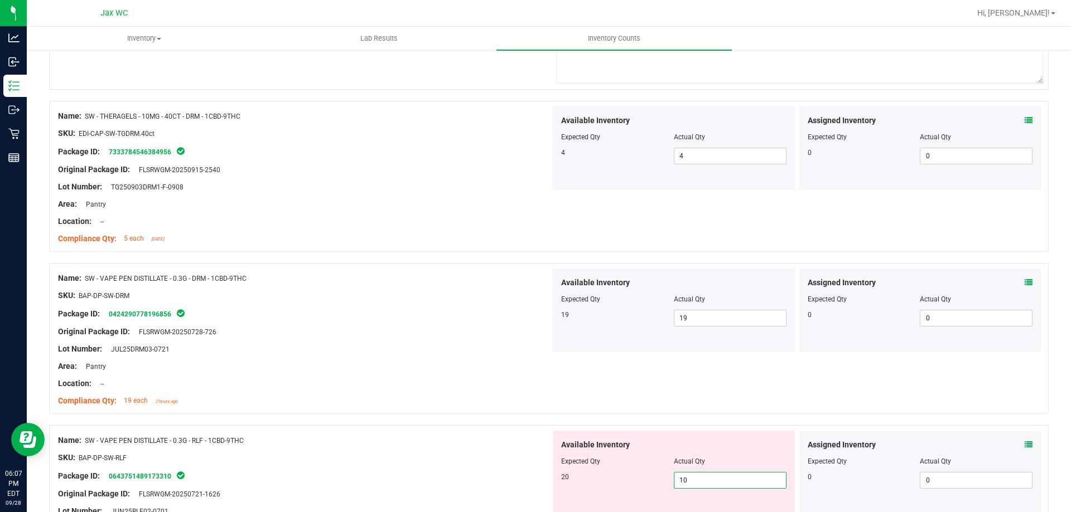
scroll to position [613, 0]
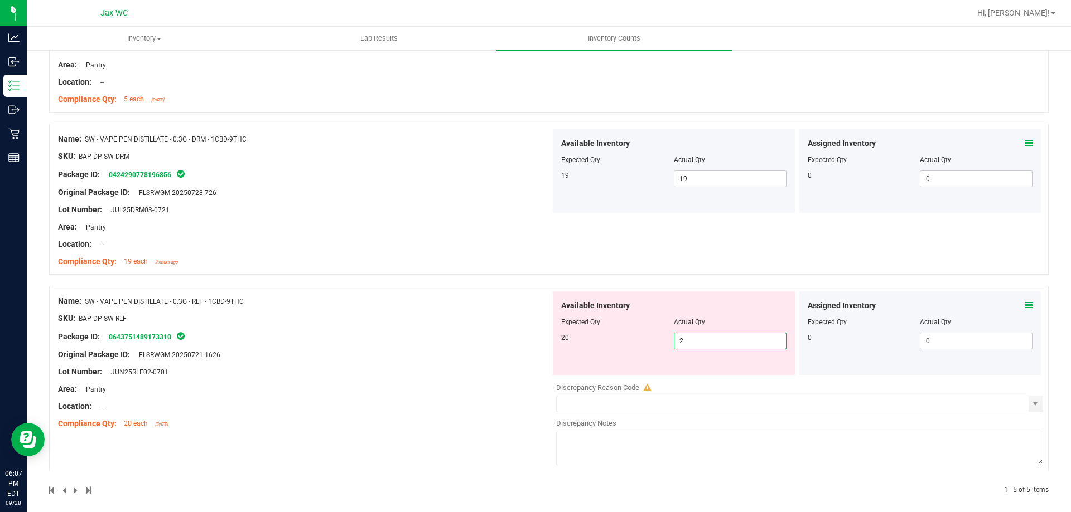
type input "20"
click at [196, 294] on div "Name: FT - CANNABIS FLOWER - 3.5G - AGO - HYB SKU: [PERSON_NAME]-FT-CAN-AGO Pac…" at bounding box center [548, 32] width 999 height 928
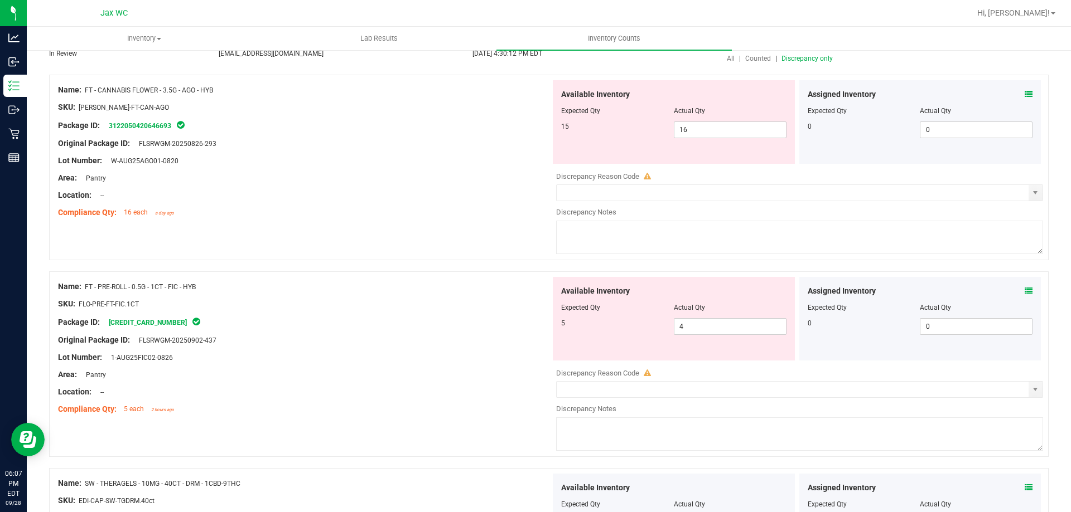
scroll to position [0, 0]
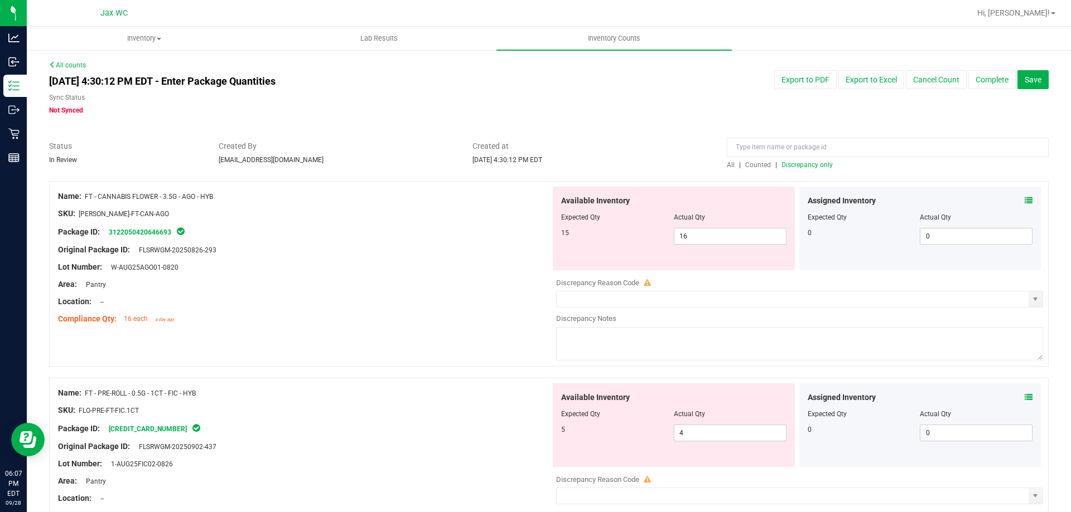
drag, startPoint x: 89, startPoint y: 200, endPoint x: 249, endPoint y: 188, distance: 161.0
click at [249, 188] on div "Name: FT - CANNABIS FLOWER - 3.5G - AGO - HYB SKU: [PERSON_NAME]-FT-CAN-AGO Pac…" at bounding box center [304, 258] width 492 height 142
click at [155, 195] on span "FT - CANNABIS FLOWER - 3.5G - AGO - HYB" at bounding box center [149, 197] width 128 height 8
click at [86, 196] on span "FT - CANNABIS FLOWER - 3.5G - AGO - HYB" at bounding box center [149, 197] width 128 height 8
drag, startPoint x: 83, startPoint y: 195, endPoint x: 216, endPoint y: 187, distance: 133.5
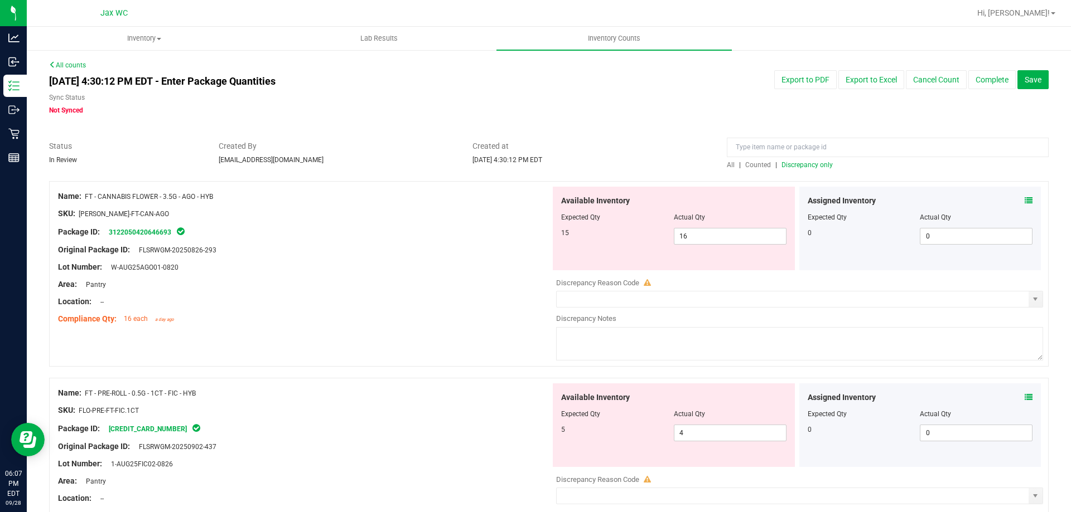
click at [216, 187] on div "Name: FT - CANNABIS FLOWER - 3.5G - AGO - HYB SKU: [PERSON_NAME]-FT-CAN-AGO Pac…" at bounding box center [304, 258] width 492 height 142
copy div "FT - CANNABIS FLOWER - 3.5G - AGO - HYB"
drag, startPoint x: 969, startPoint y: 138, endPoint x: 964, endPoint y: 141, distance: 5.7
click at [969, 138] on input at bounding box center [888, 148] width 322 height 20
paste input "FT - CANNABIS FLOWER - 3.5G - AGO - HYB"
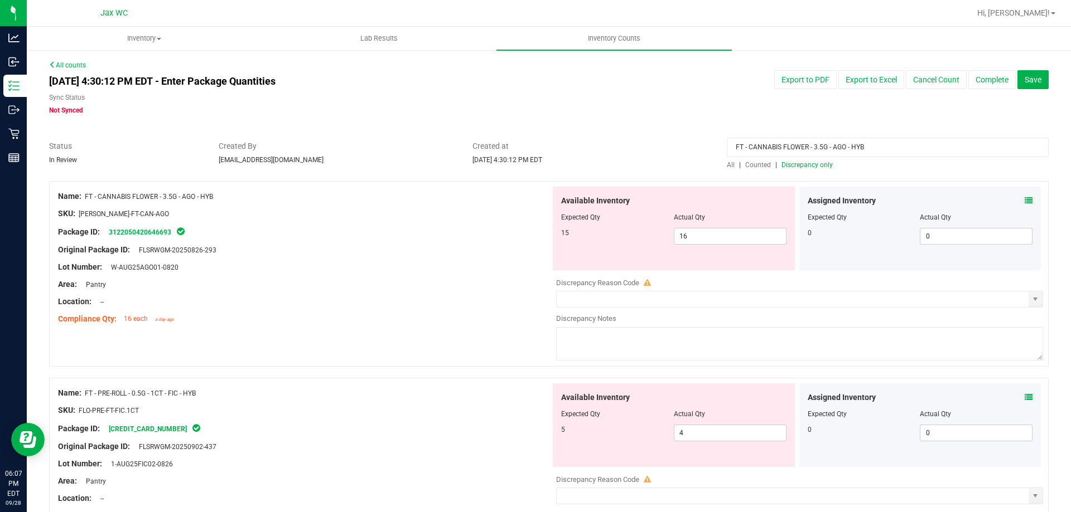
type input "FT - CANNABIS FLOWER - 3.5G - AGO - HYB"
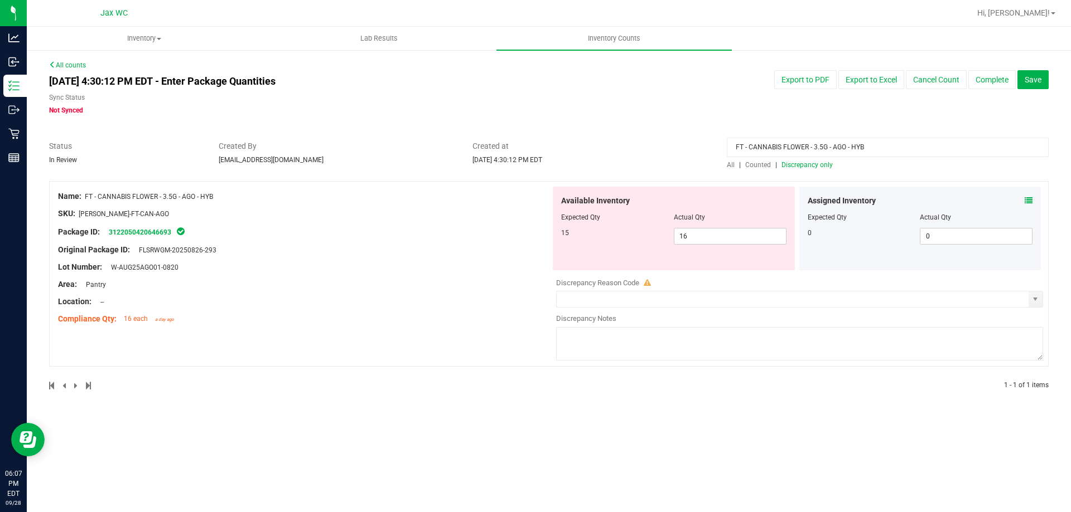
click at [733, 171] on div at bounding box center [548, 175] width 999 height 11
click at [730, 167] on span "All" at bounding box center [731, 165] width 8 height 8
click at [874, 138] on div "All counts [DATE] 4:30:12 PM EDT - Enter Package Quantities Sync Status Not Syn…" at bounding box center [548, 232] width 999 height 345
drag, startPoint x: 877, startPoint y: 147, endPoint x: 78, endPoint y: 183, distance: 800.4
click at [94, 190] on div "All counts [DATE] 4:30:12 PM EDT - Enter Package Quantities Sync Status Not Syn…" at bounding box center [548, 232] width 999 height 345
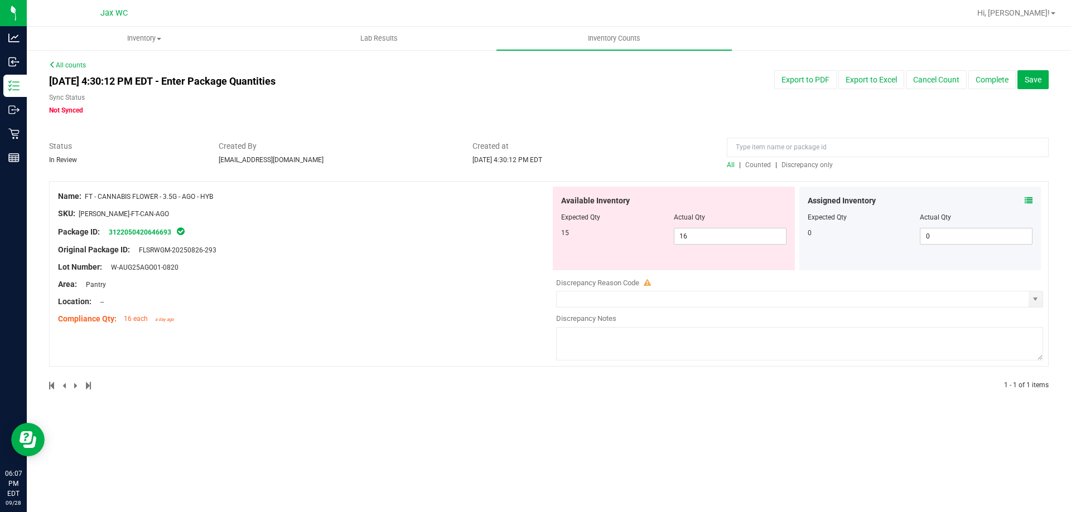
click at [619, 91] on div "[DATE] 4:30:12 PM EDT - Enter Package Quantities Sync Status Not Synced" at bounding box center [337, 92] width 593 height 45
click at [809, 164] on span "Discrepancy only" at bounding box center [806, 165] width 51 height 8
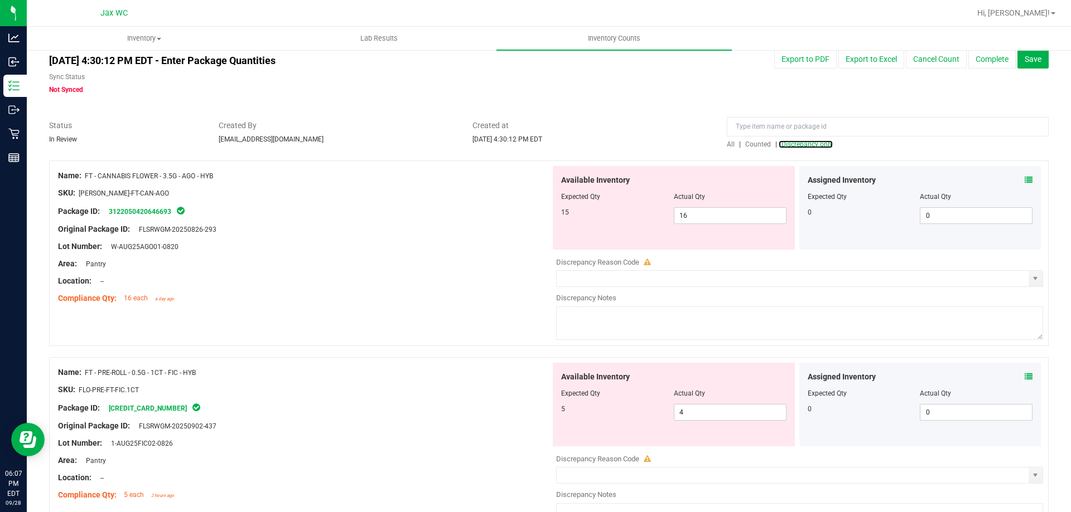
scroll to position [56, 0]
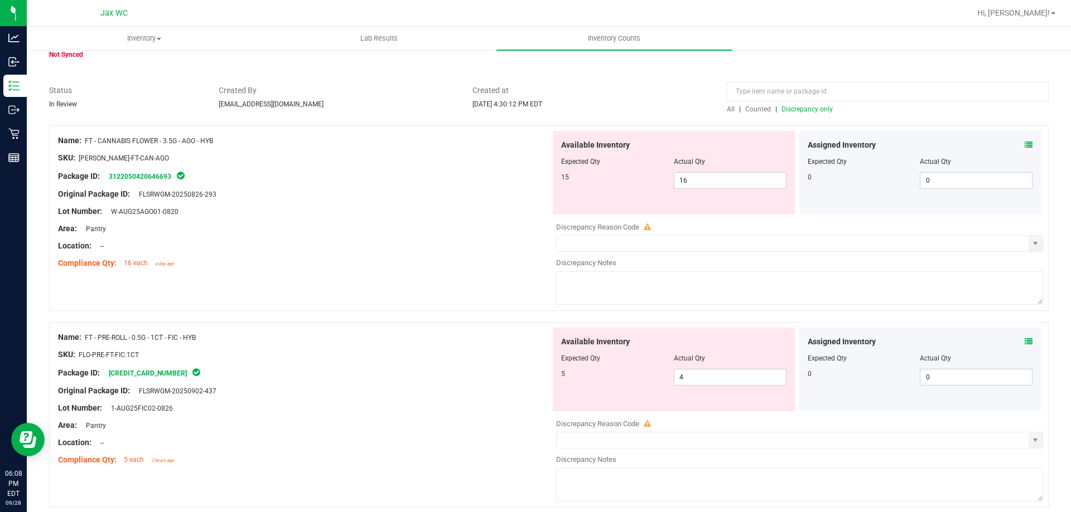
drag, startPoint x: 85, startPoint y: 333, endPoint x: 151, endPoint y: 343, distance: 65.9
click at [353, 332] on div "Name: FT - PRE-ROLL - 0.5G - 1CT - FIC - HYB" at bounding box center [304, 338] width 492 height 12
copy span "FT - PRE-ROLL - 0.5G - 1CT - FIC - HYB"
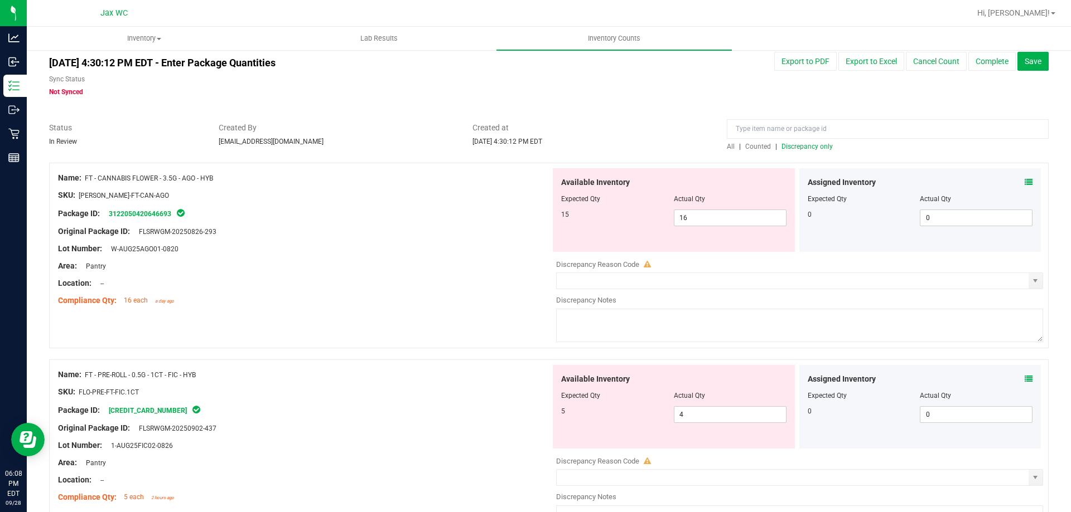
scroll to position [0, 0]
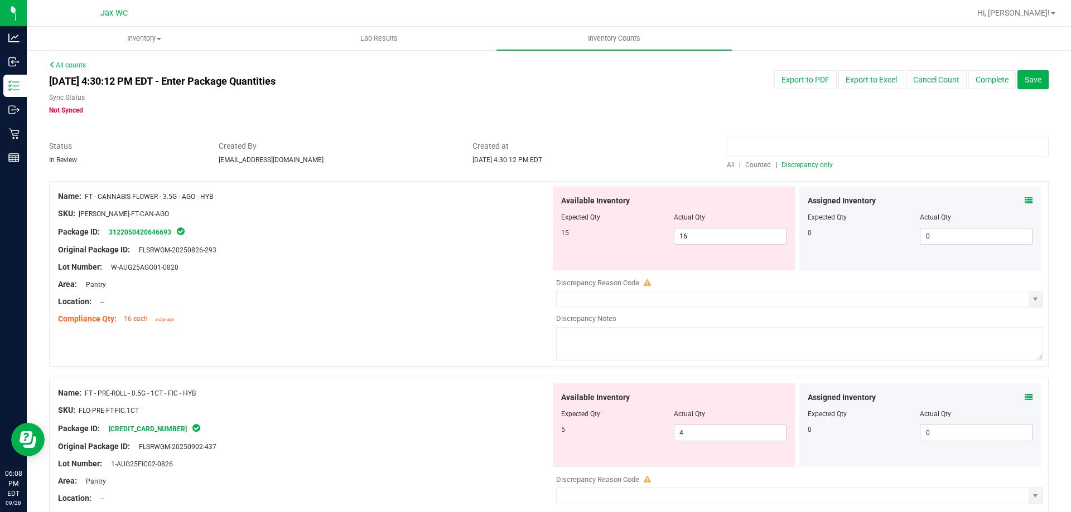
click at [778, 149] on input at bounding box center [888, 148] width 322 height 20
paste input "FT - PRE-ROLL - 0.5G - 1CT - FIC - HYB"
type input "FT - PRE-ROLL - 0.5G - 1CT - FIC - HYB"
click at [675, 117] on div "All counts [DATE] 4:30:12 PM EDT - Enter Package Quantities Sync Status Not Syn…" at bounding box center [548, 330] width 999 height 541
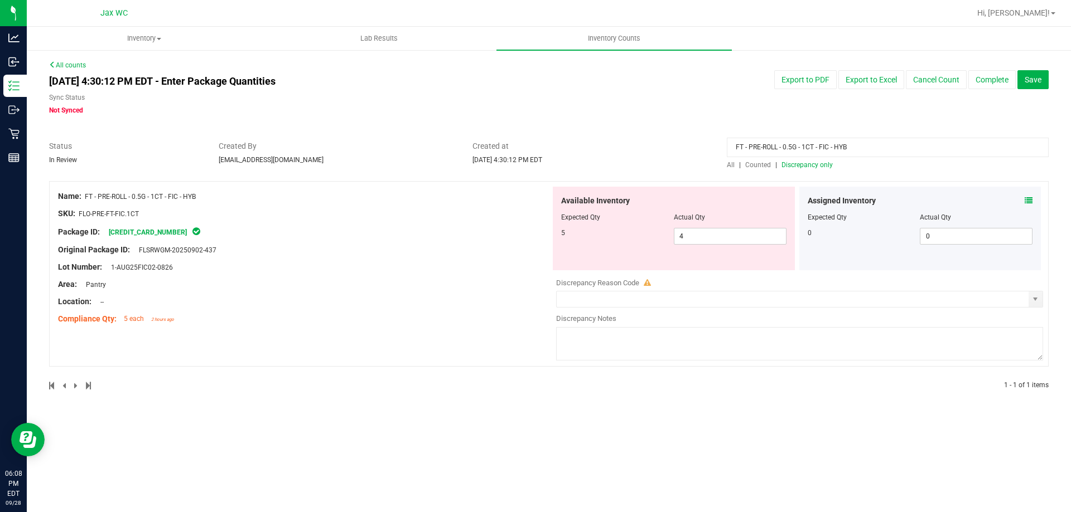
click at [733, 161] on span "All" at bounding box center [731, 165] width 8 height 8
click at [1034, 202] on div "Assigned Inventory Expected Qty Actual Qty 0 0 0" at bounding box center [920, 229] width 242 height 84
click at [1028, 202] on icon at bounding box center [1028, 201] width 8 height 8
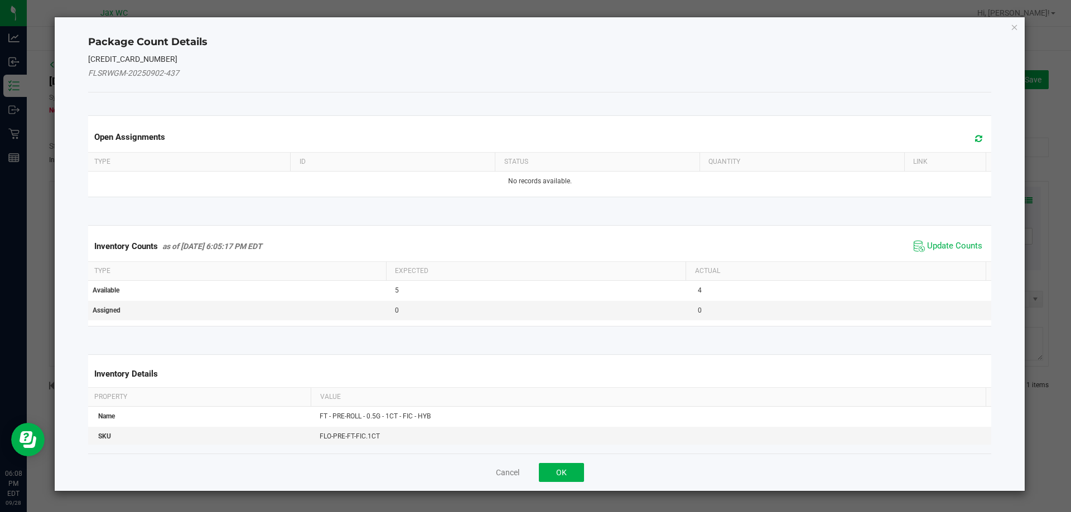
click at [952, 238] on span "Update Counts" at bounding box center [948, 246] width 74 height 17
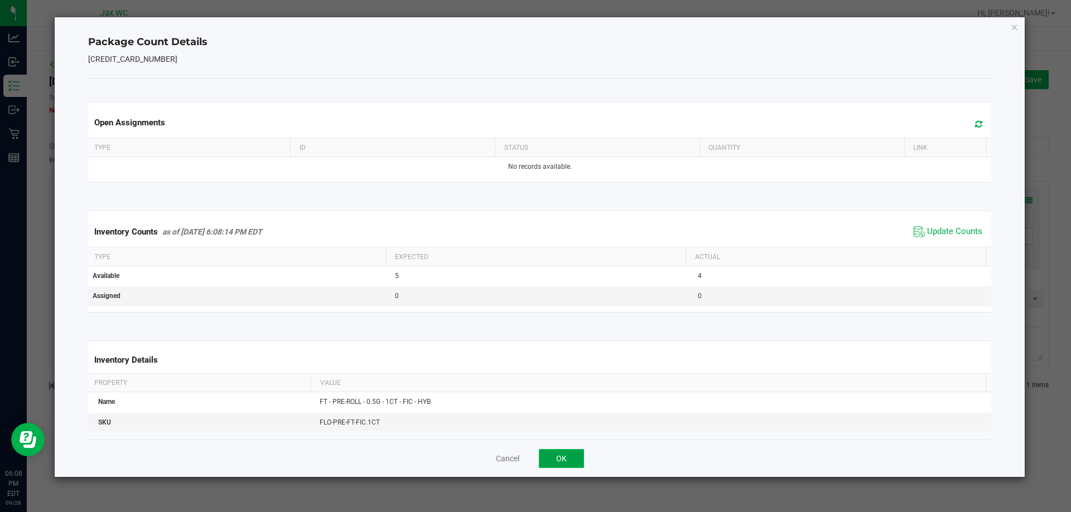
click at [566, 451] on button "OK" at bounding box center [561, 458] width 45 height 19
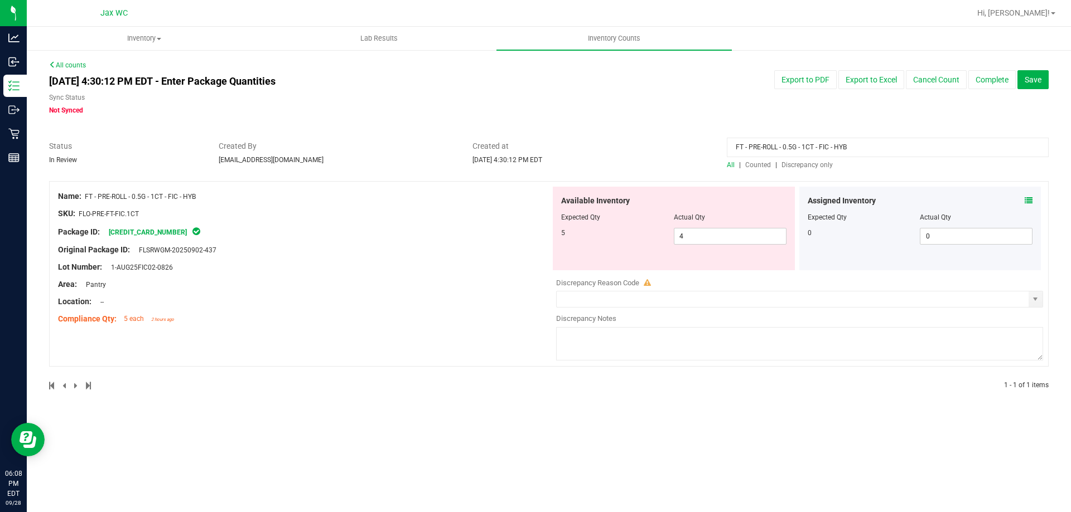
click at [807, 161] on span "Discrepancy only" at bounding box center [806, 165] width 51 height 8
drag, startPoint x: 859, startPoint y: 144, endPoint x: 160, endPoint y: 129, distance: 699.4
click at [254, 157] on div "Status In Review Created By [PERSON_NAME][EMAIL_ADDRESS][DOMAIN_NAME] Created a…" at bounding box center [549, 156] width 1016 height 30
click at [466, 81] on h4 "[DATE] 4:30:12 PM EDT - Enter Package Quantities" at bounding box center [337, 81] width 576 height 11
click at [811, 164] on span "Discrepancy only" at bounding box center [806, 165] width 51 height 8
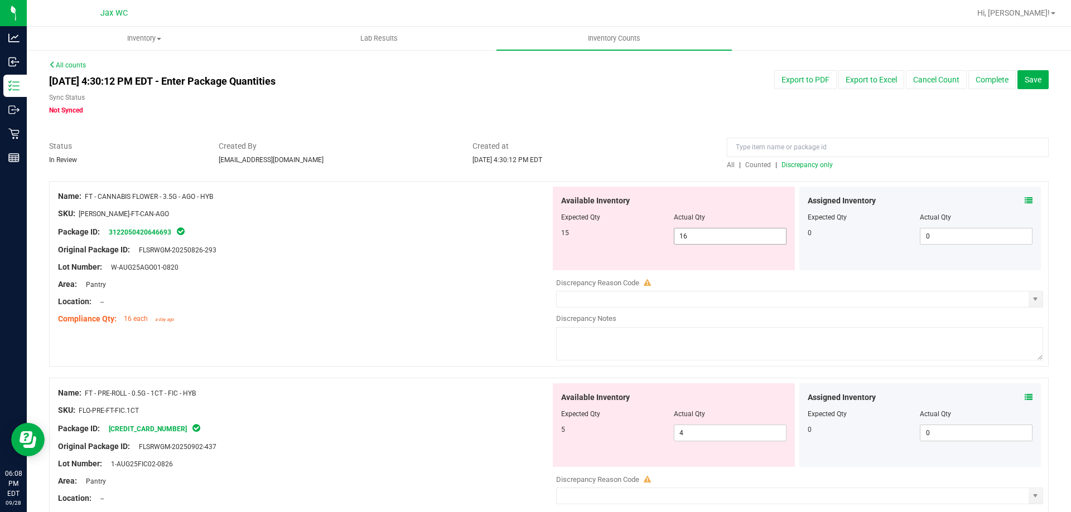
click at [718, 234] on span "16 16" at bounding box center [730, 236] width 113 height 17
click at [718, 234] on input "16" at bounding box center [730, 237] width 112 height 16
type input "15"
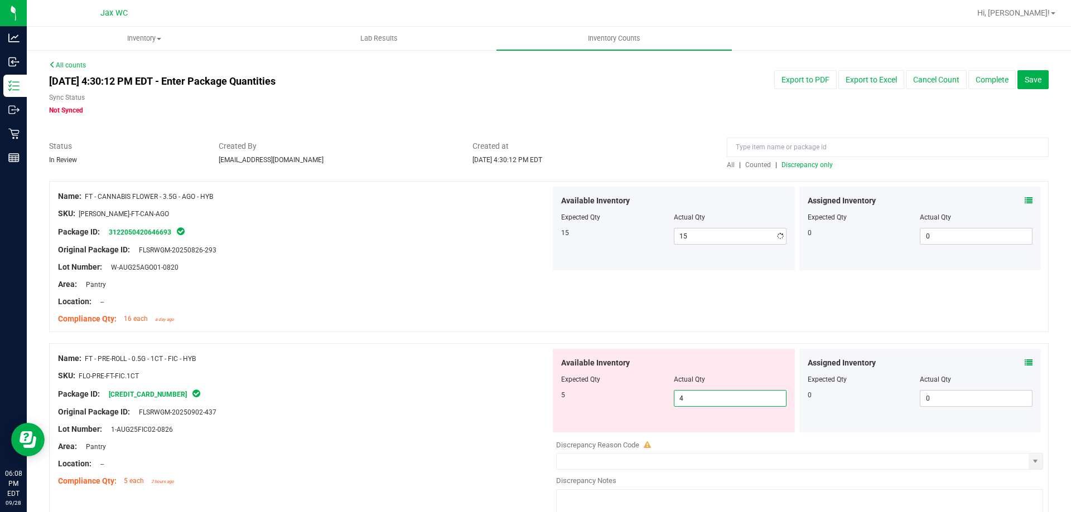
click at [748, 427] on div "Available Inventory Expected Qty Actual Qty 5 4 4" at bounding box center [674, 391] width 242 height 84
click at [743, 404] on span "4 4" at bounding box center [730, 398] width 113 height 17
click at [743, 404] on input "4" at bounding box center [730, 399] width 112 height 16
type input "5"
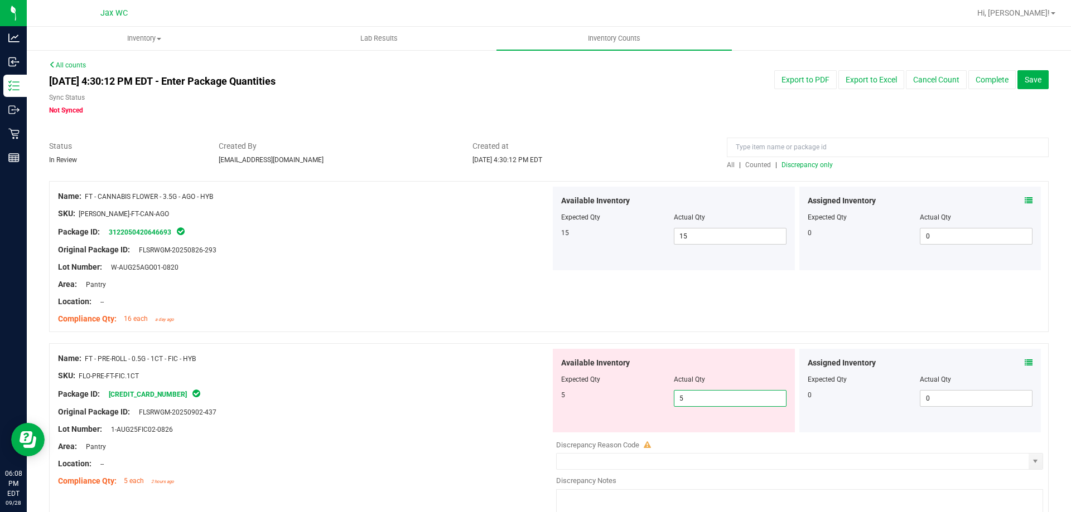
type input "5"
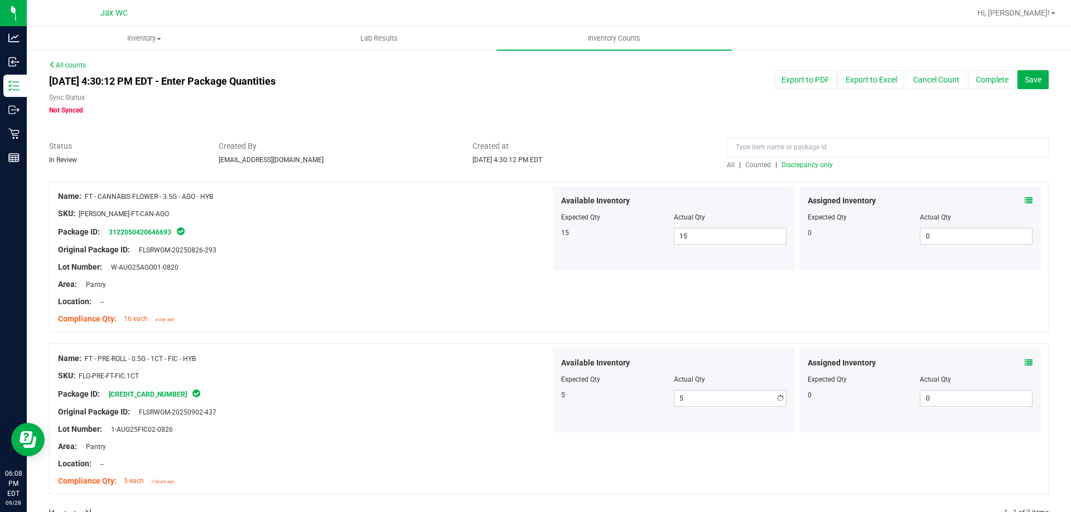
drag, startPoint x: 477, startPoint y: 414, endPoint x: 488, endPoint y: 401, distance: 16.2
click at [477, 413] on div "Original Package ID: FLSRWGM-20250902-437" at bounding box center [304, 412] width 492 height 12
click at [1024, 61] on div "All counts [DATE] 4:30:12 PM EDT - Enter Package Quantities Sync Status Not Syn…" at bounding box center [548, 296] width 999 height 472
click at [1016, 65] on div "All counts [DATE] 4:30:12 PM EDT - Enter Package Quantities Sync Status Not Syn…" at bounding box center [548, 296] width 999 height 472
click at [1020, 69] on div "All counts [DATE] 4:30:12 PM EDT - Enter Package Quantities Sync Status Not Syn…" at bounding box center [548, 296] width 999 height 472
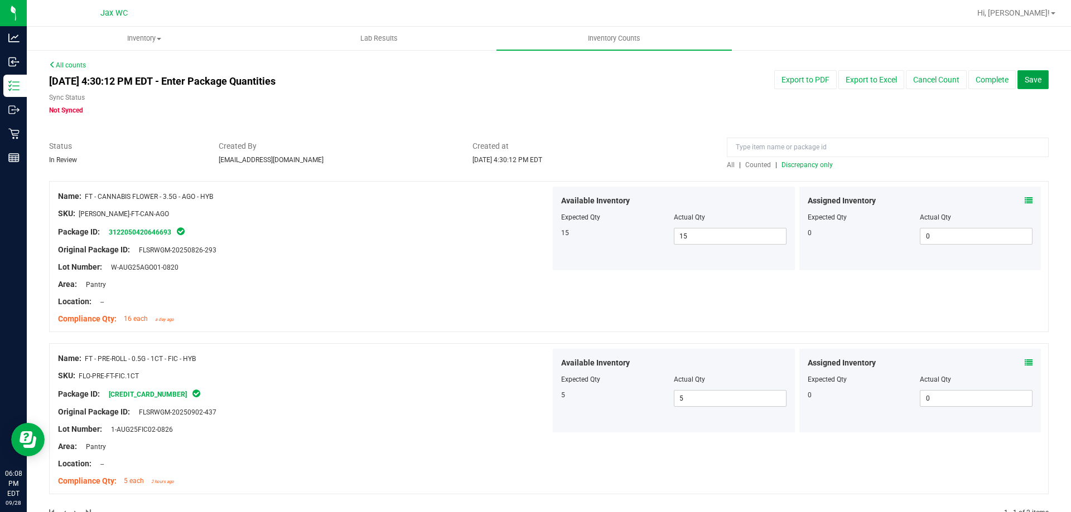
click at [1020, 71] on button "Save" at bounding box center [1032, 79] width 31 height 19
